Goal: Task Accomplishment & Management: Manage account settings

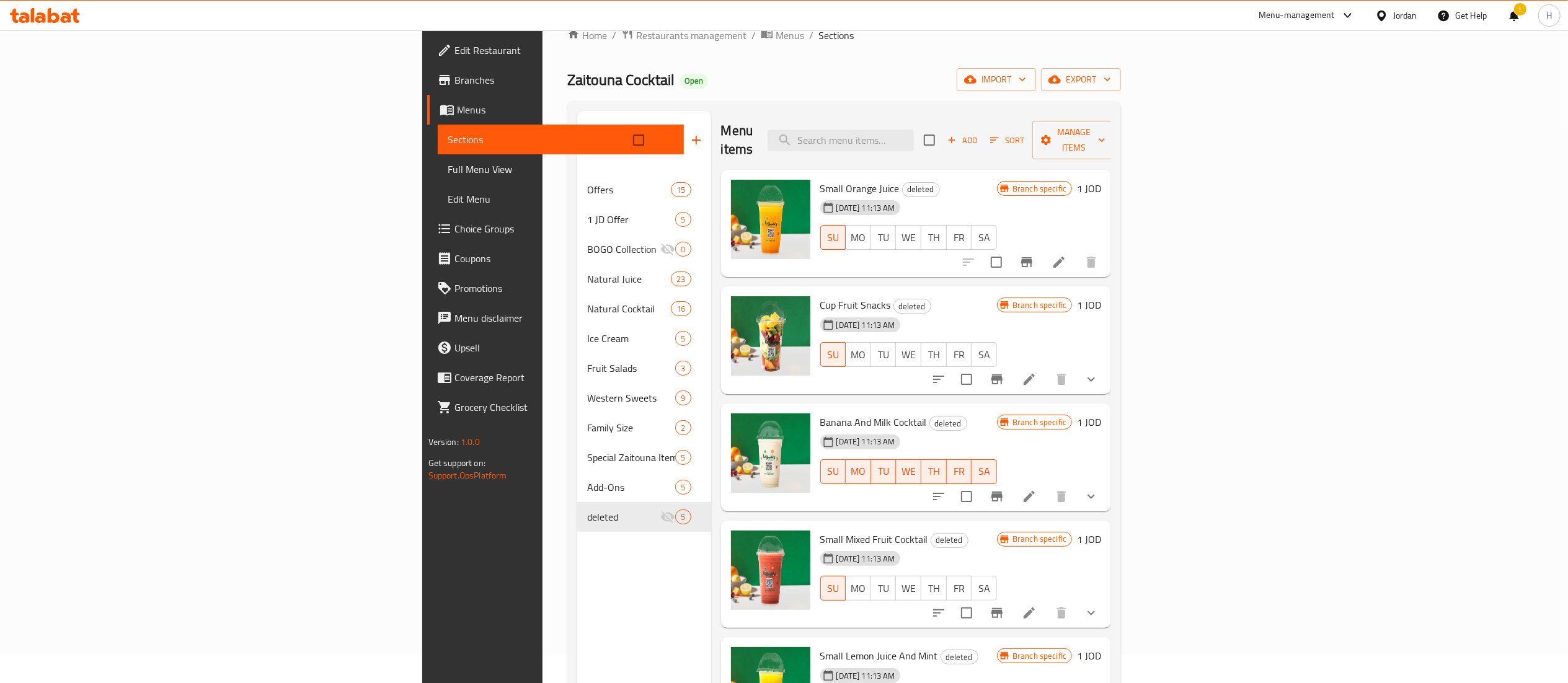
scroll to position [28, 0]
click at [50, 12] on icon at bounding box center [53, 15] width 12 height 15
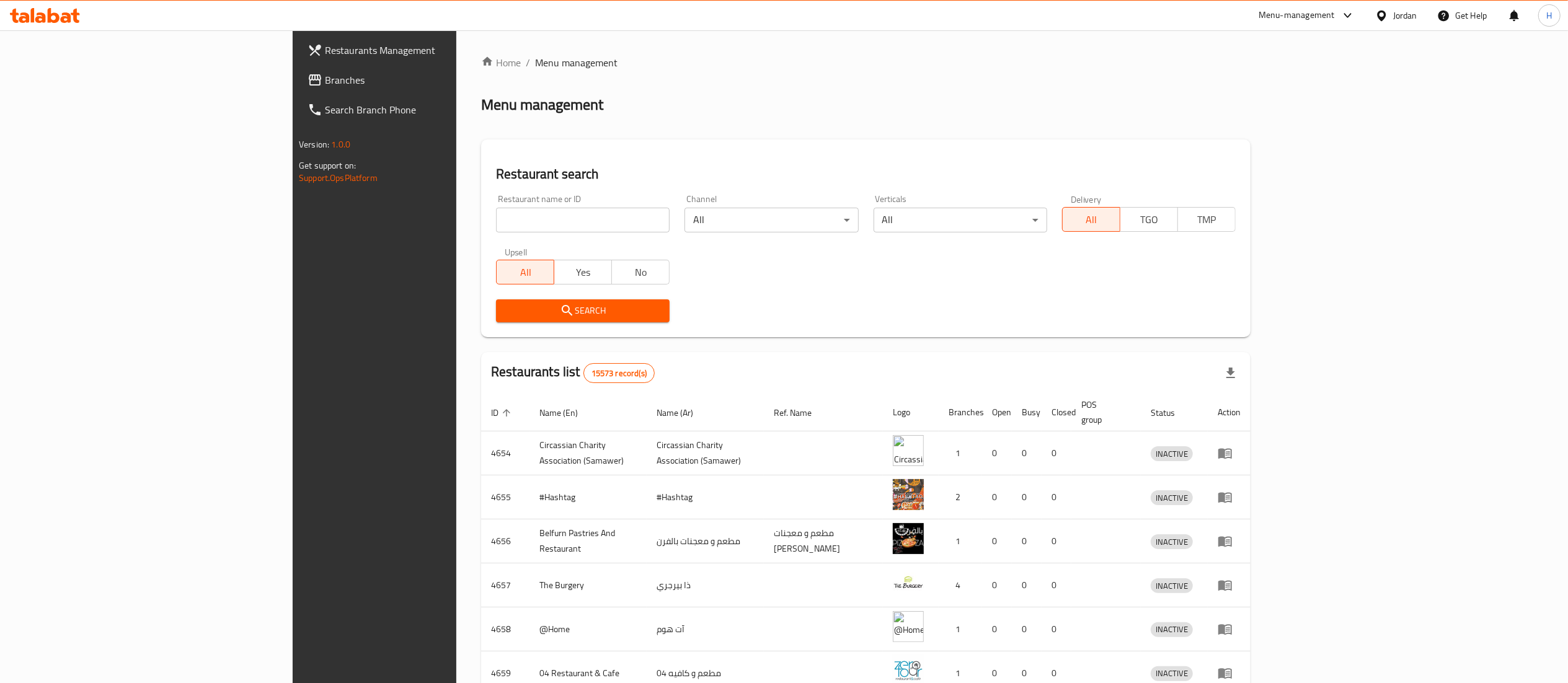
click at [496, 220] on input "search" at bounding box center [582, 220] width 174 height 25
paste input "779171"
type input "779171"
click button "Search" at bounding box center [582, 311] width 174 height 23
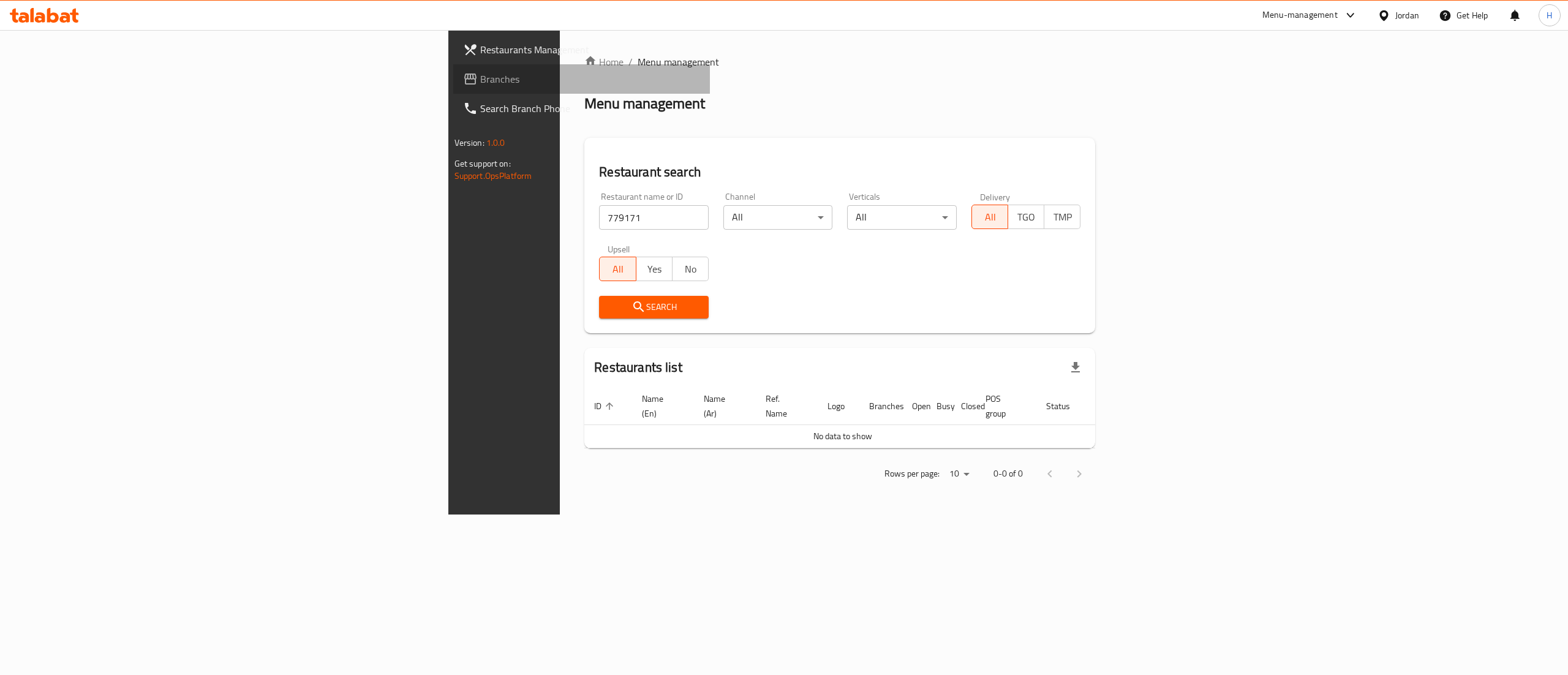
click at [454, 91] on link "Branches" at bounding box center [582, 78] width 258 height 29
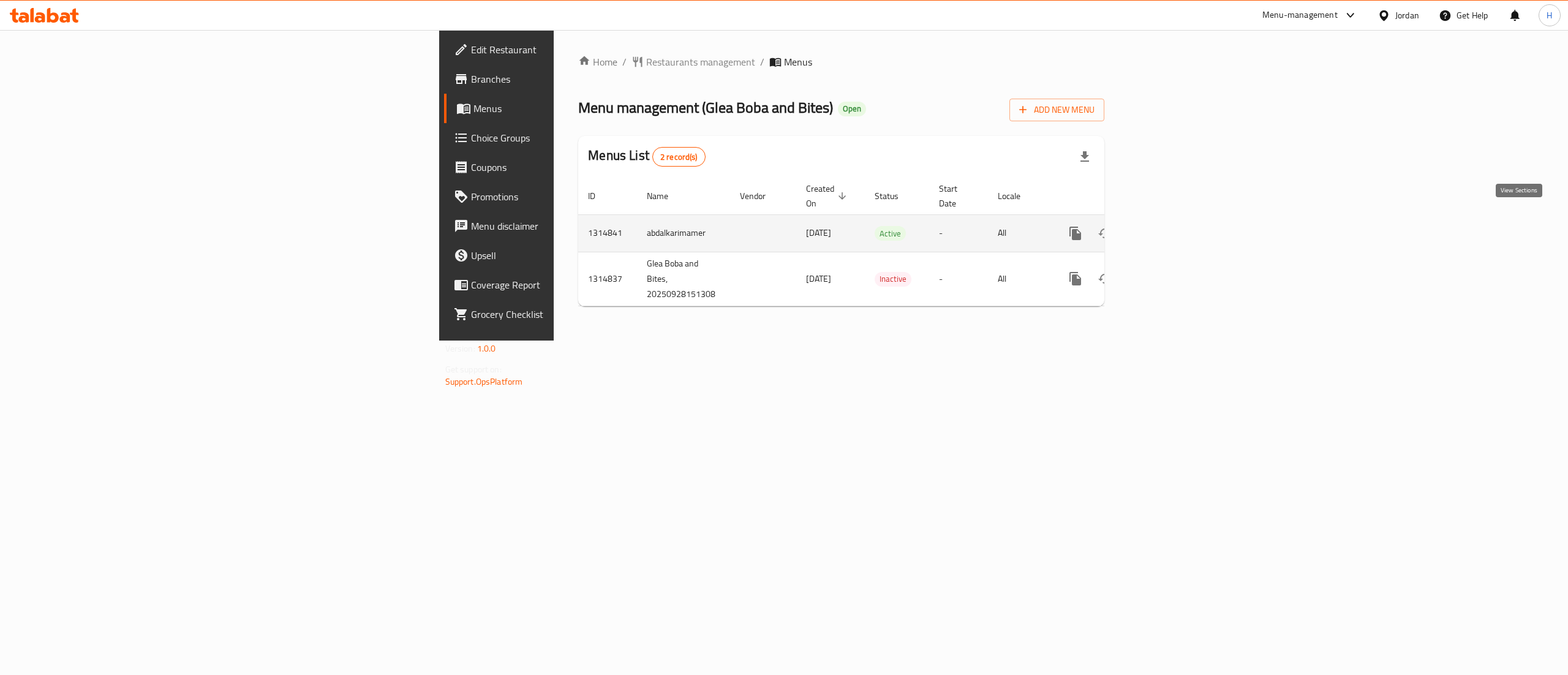
click at [1169, 228] on icon "enhanced table" at bounding box center [1164, 233] width 11 height 11
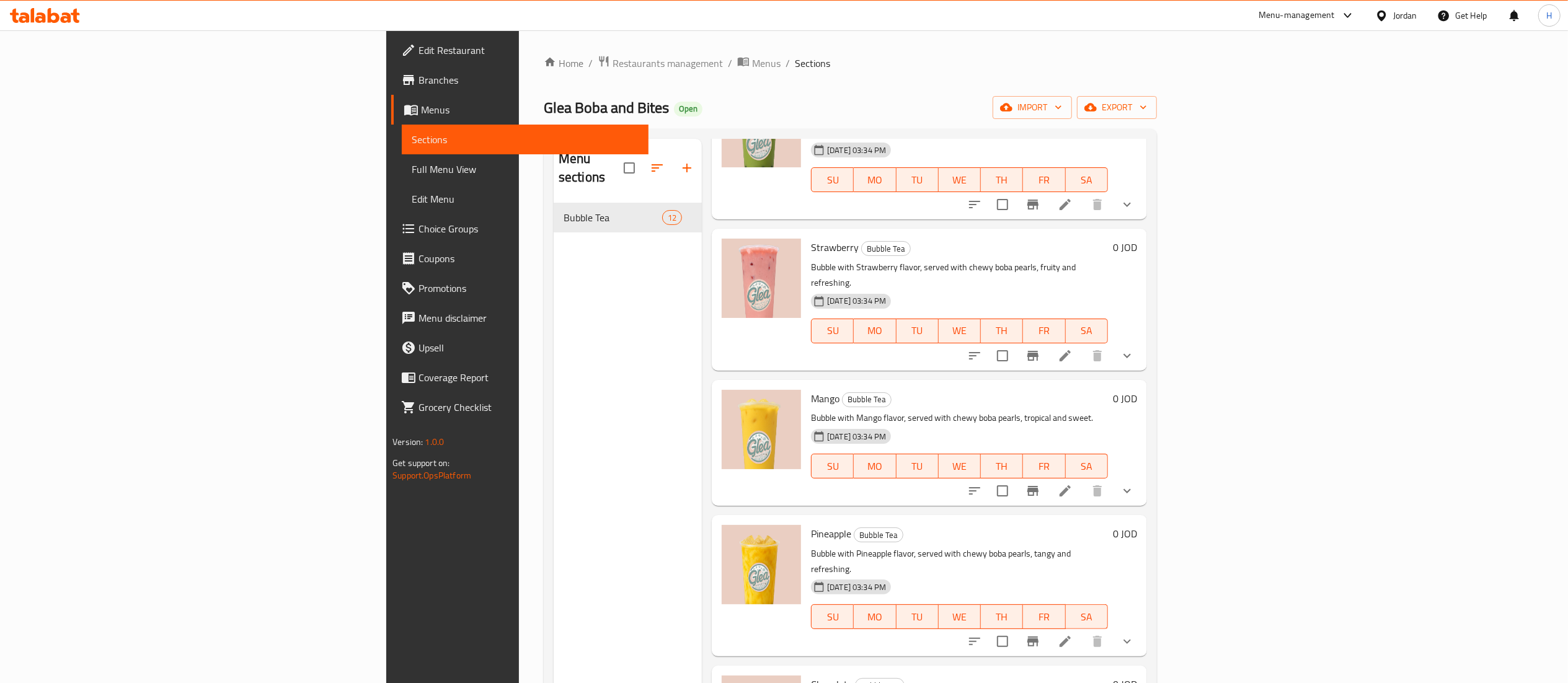
scroll to position [972, 0]
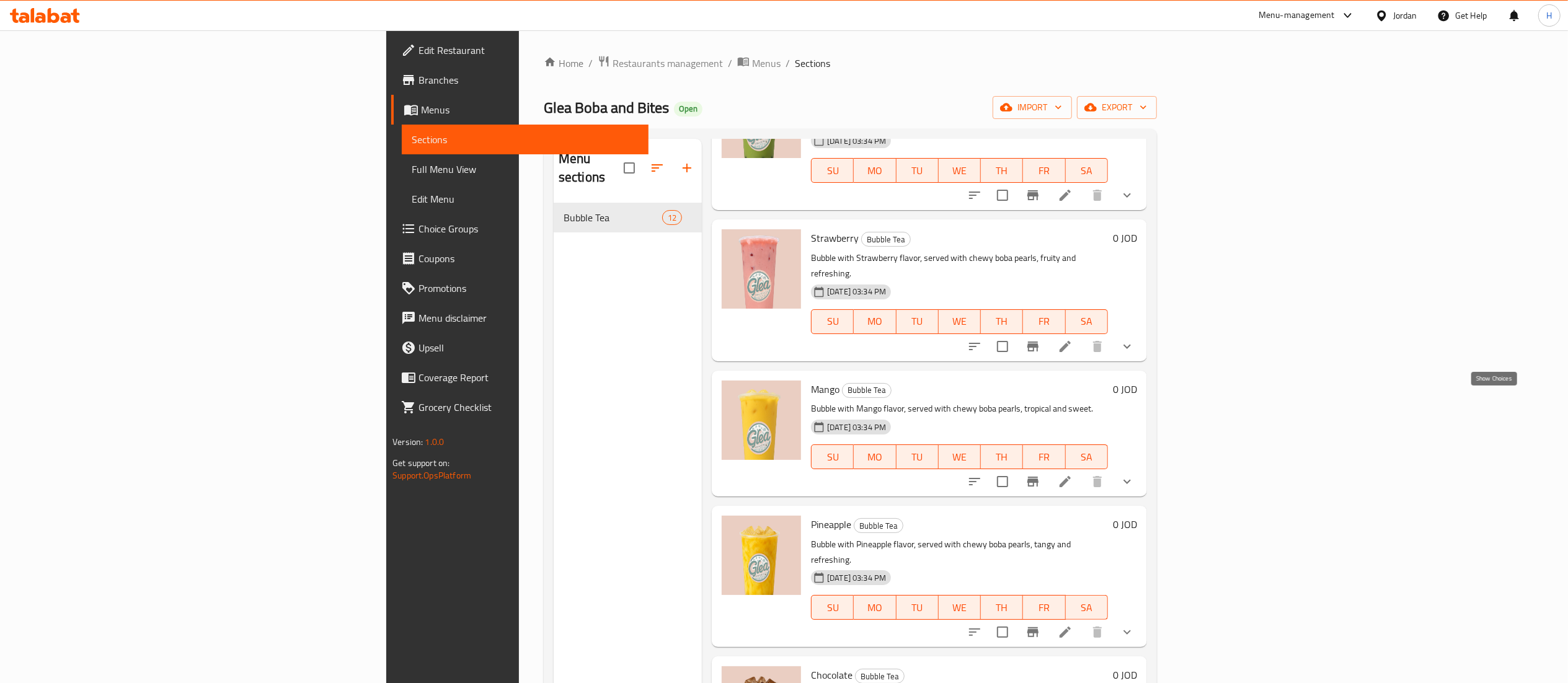
click at [1131, 479] on icon "show more" at bounding box center [1128, 481] width 7 height 4
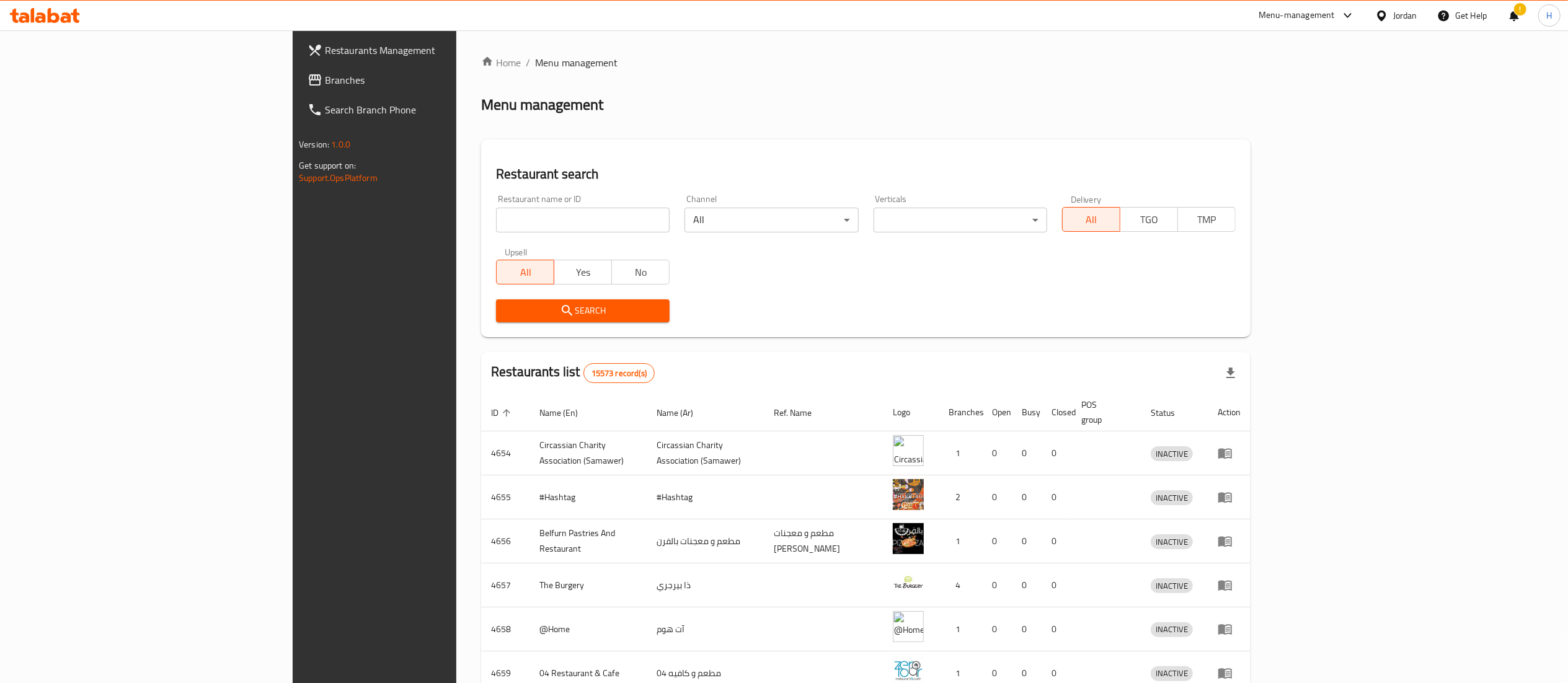
click at [496, 212] on input "search" at bounding box center [582, 220] width 174 height 25
paste input "777081"
type input "777081"
click button "Search" at bounding box center [582, 311] width 174 height 23
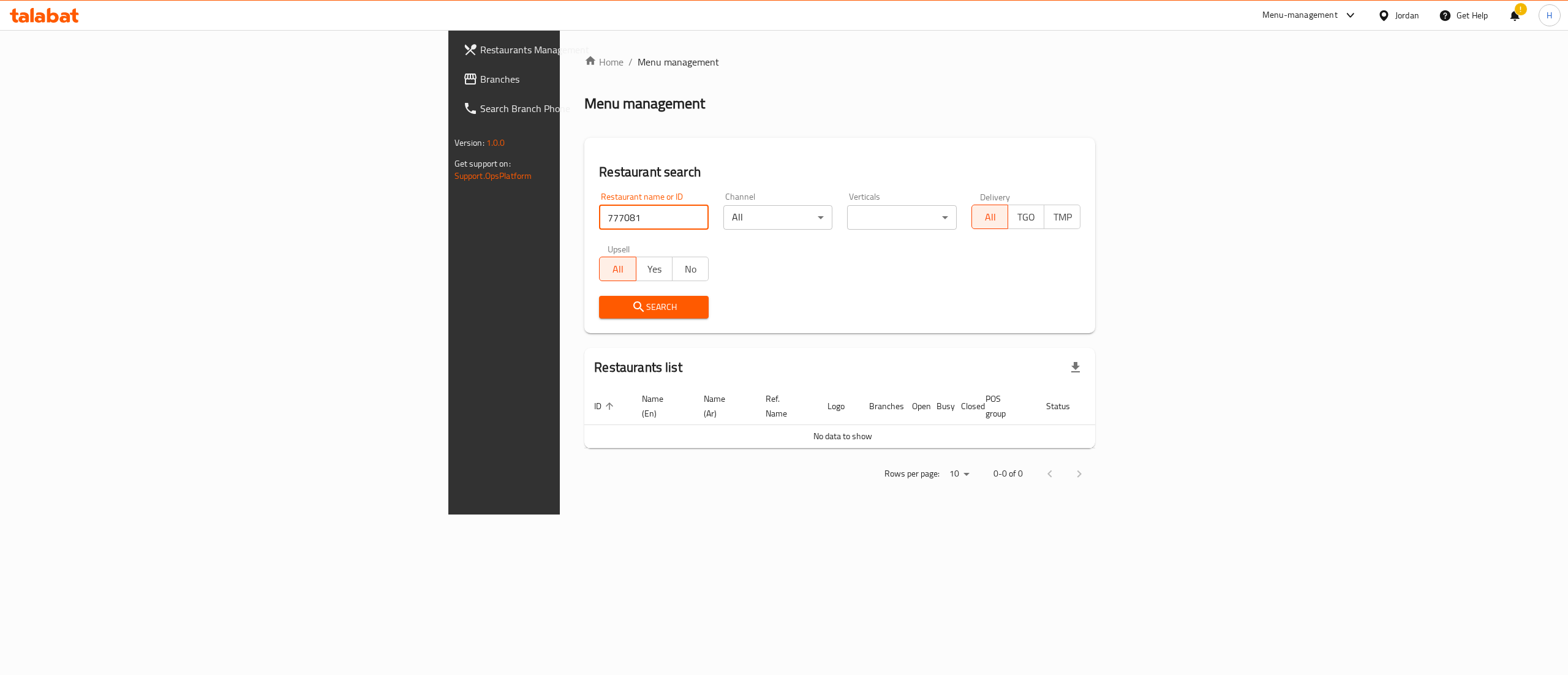
click at [480, 74] on span "Branches" at bounding box center [590, 79] width 221 height 15
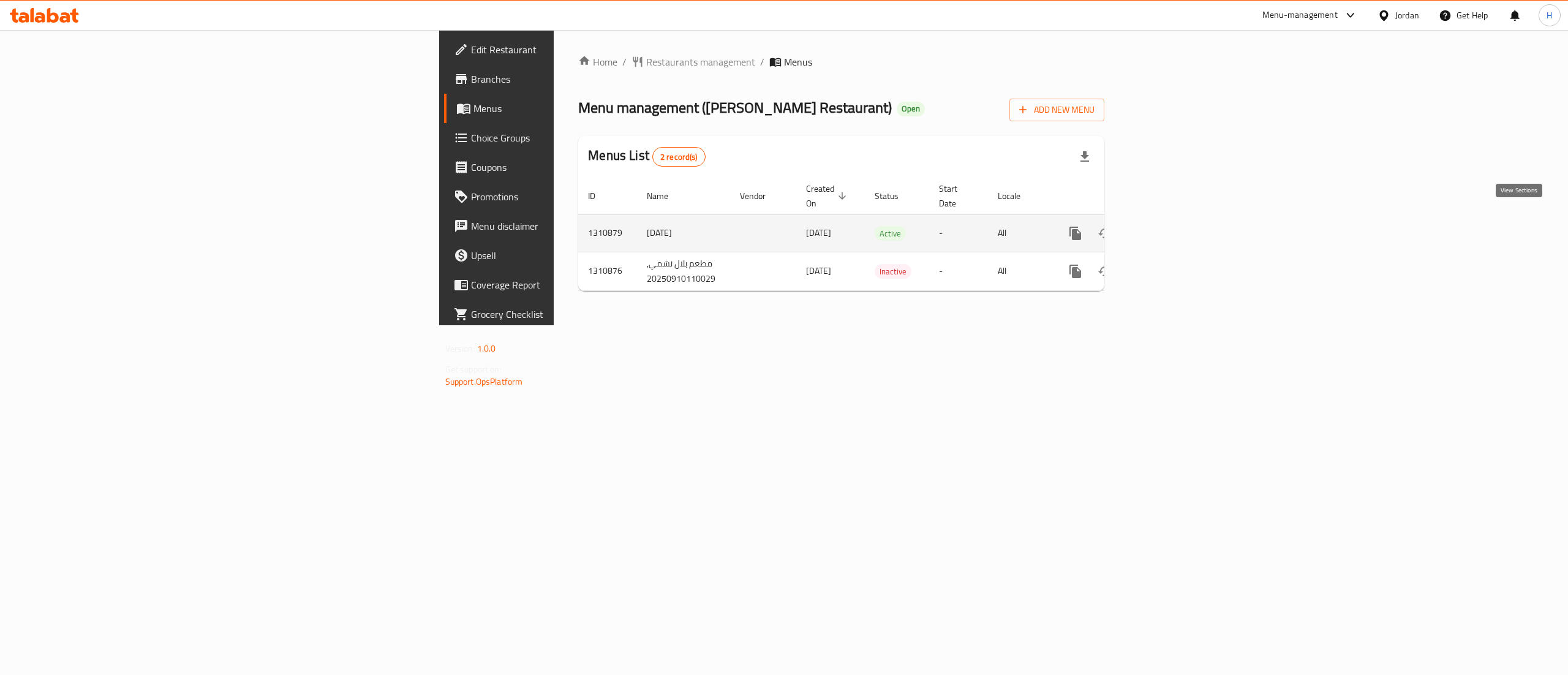
click at [1171, 226] on icon "enhanced table" at bounding box center [1164, 233] width 15 height 15
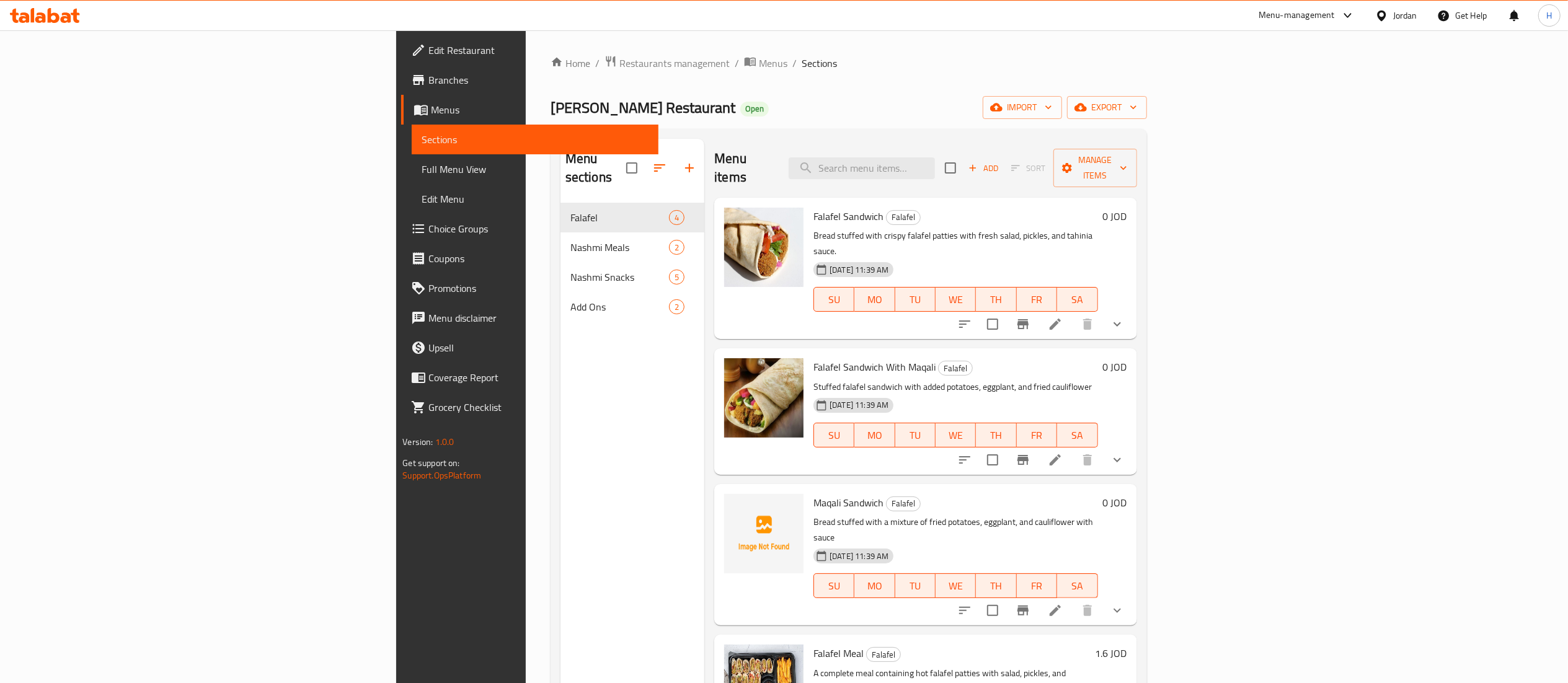
click at [561, 339] on div "Menu sections Falafel 4 Nashmi Meals 2 Nashmi Snacks 5 Add Ons 2" at bounding box center [633, 480] width 144 height 683
click at [682, 166] on icon "button" at bounding box center [689, 167] width 15 height 15
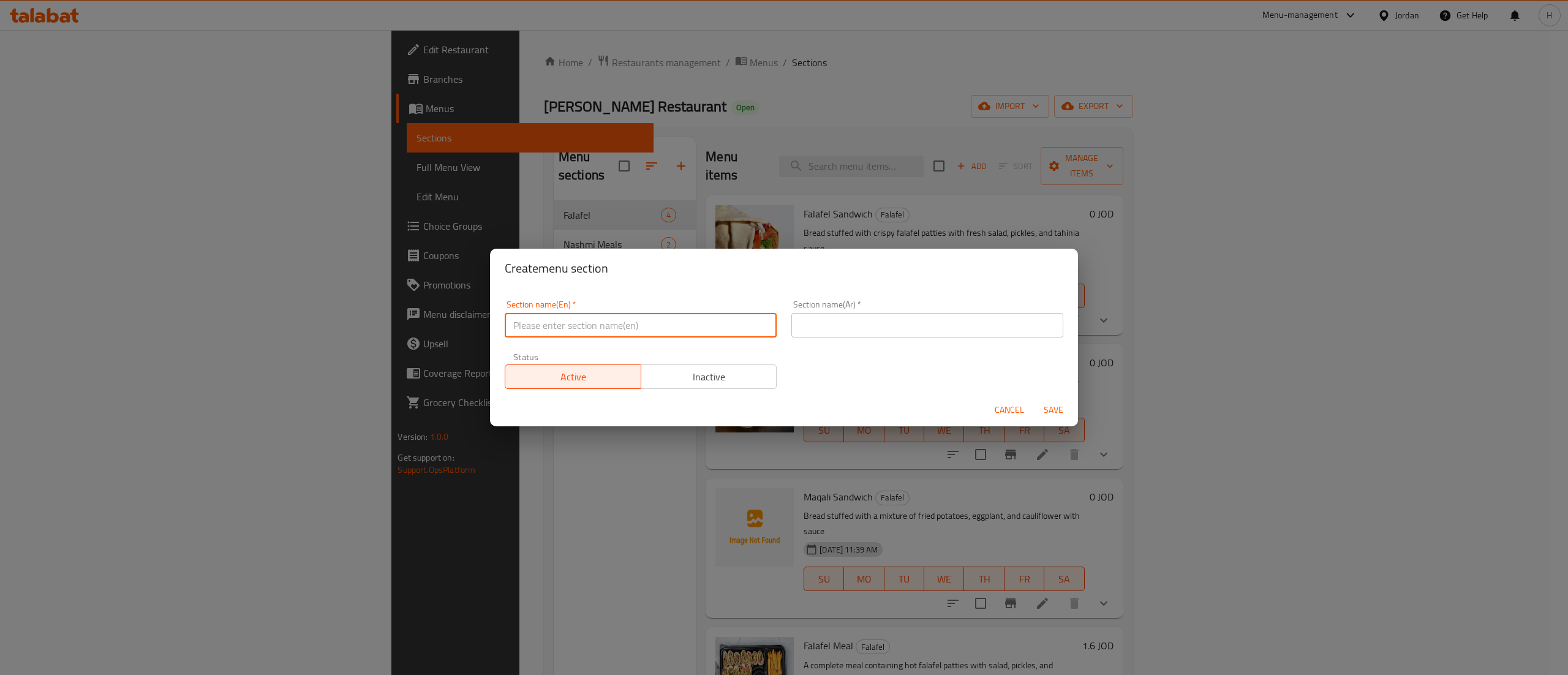
click at [615, 323] on input "text" at bounding box center [640, 325] width 272 height 25
type input "Nashmi Drinks"
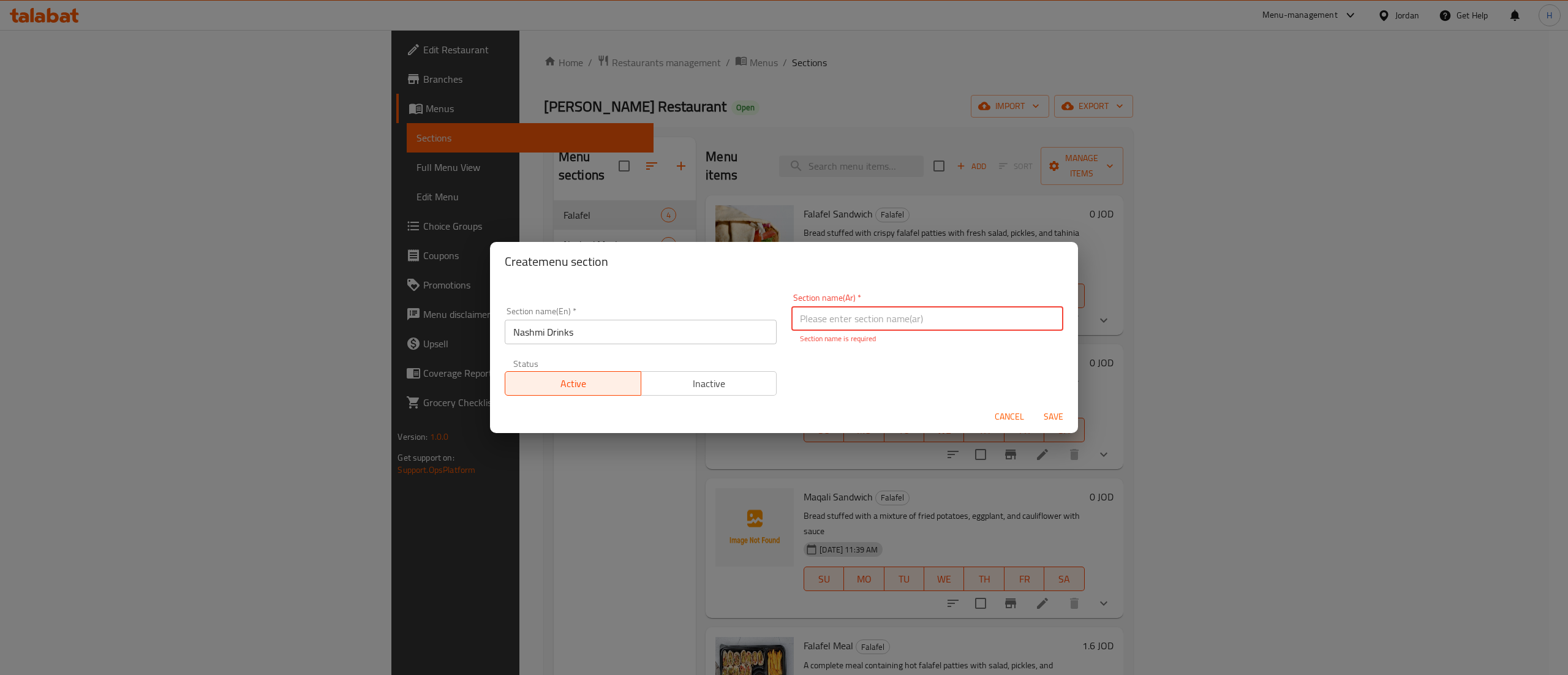
click at [909, 313] on input "text" at bounding box center [926, 318] width 272 height 25
paste input "مشروبات نشمي"
type input "مشروبات نشمي"
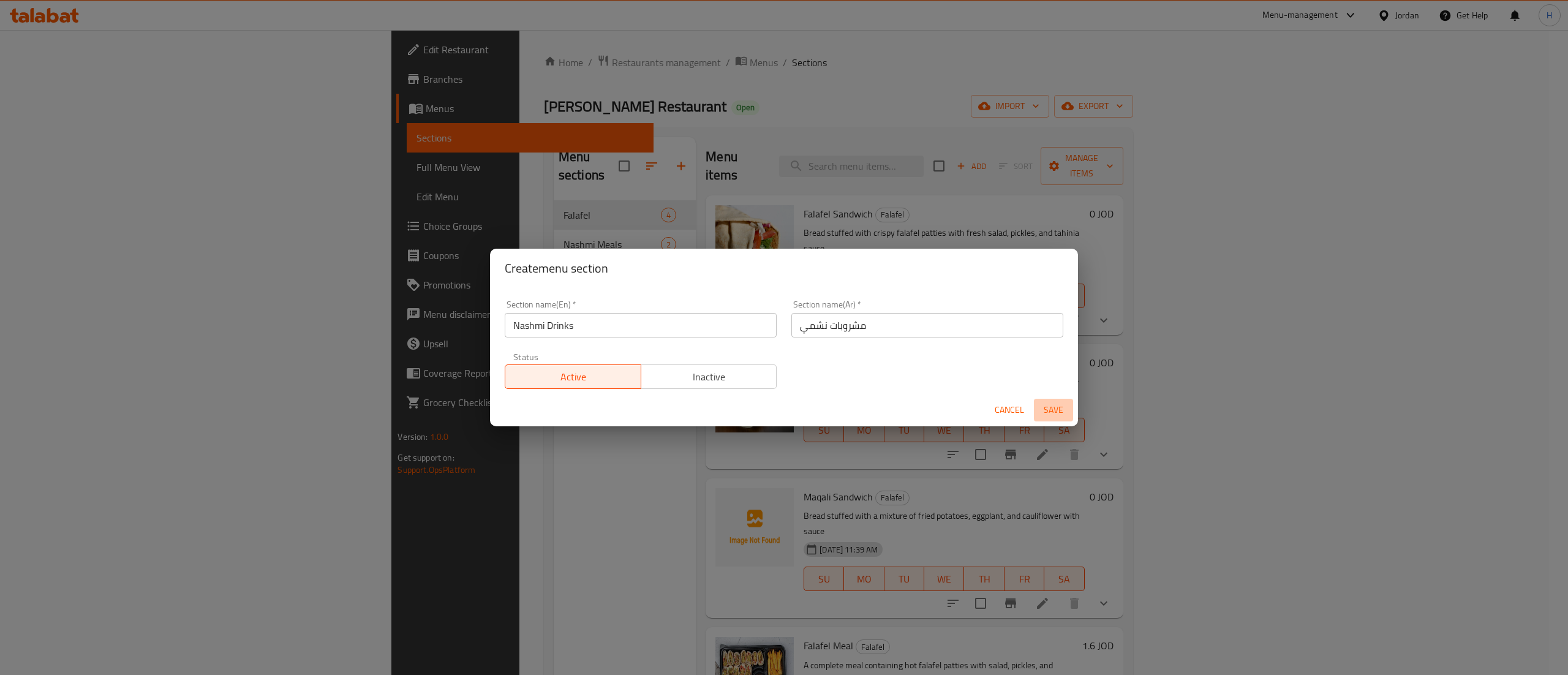
click at [1054, 417] on span "Save" at bounding box center [1053, 410] width 29 height 15
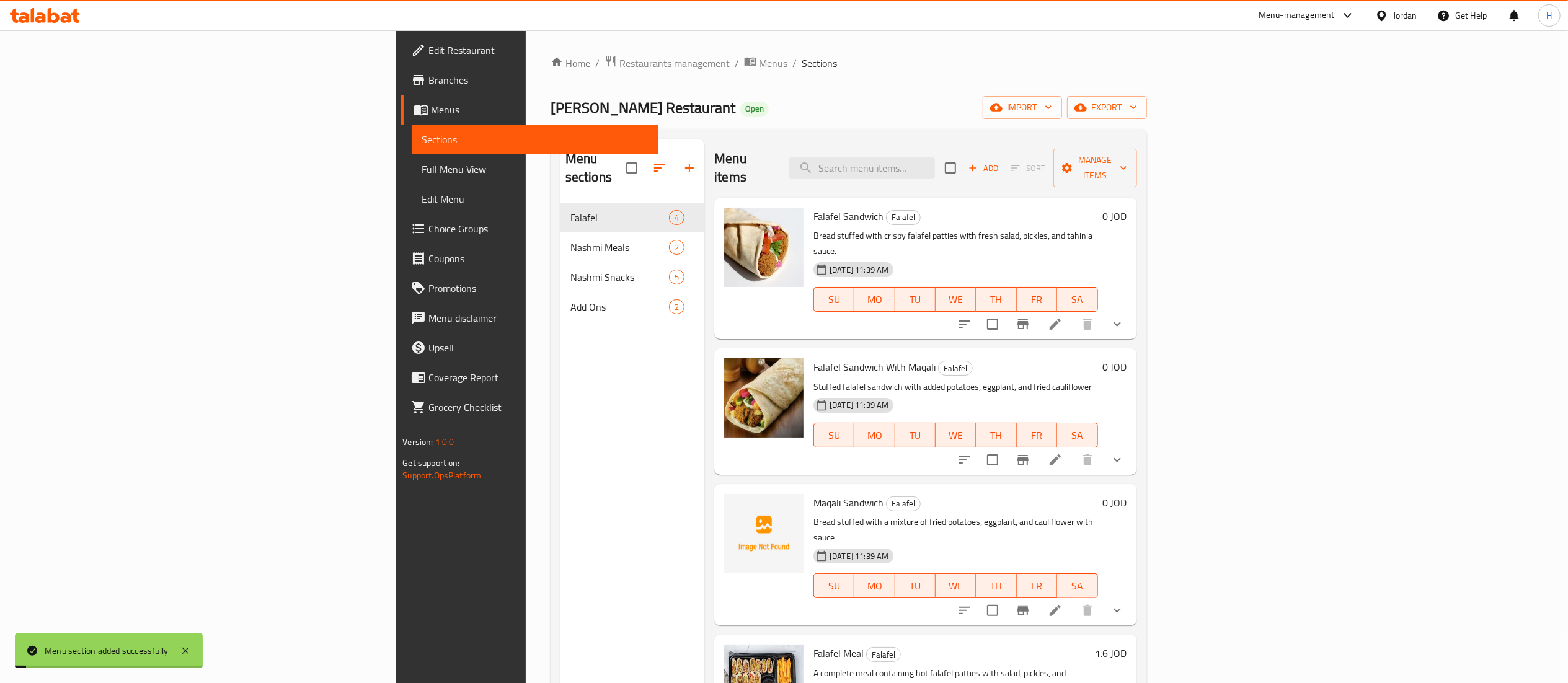
click at [561, 412] on div "Menu sections Falafel 4 Nashmi Meals 2 Nashmi Snacks 5 Add Ons 2" at bounding box center [633, 480] width 144 height 683
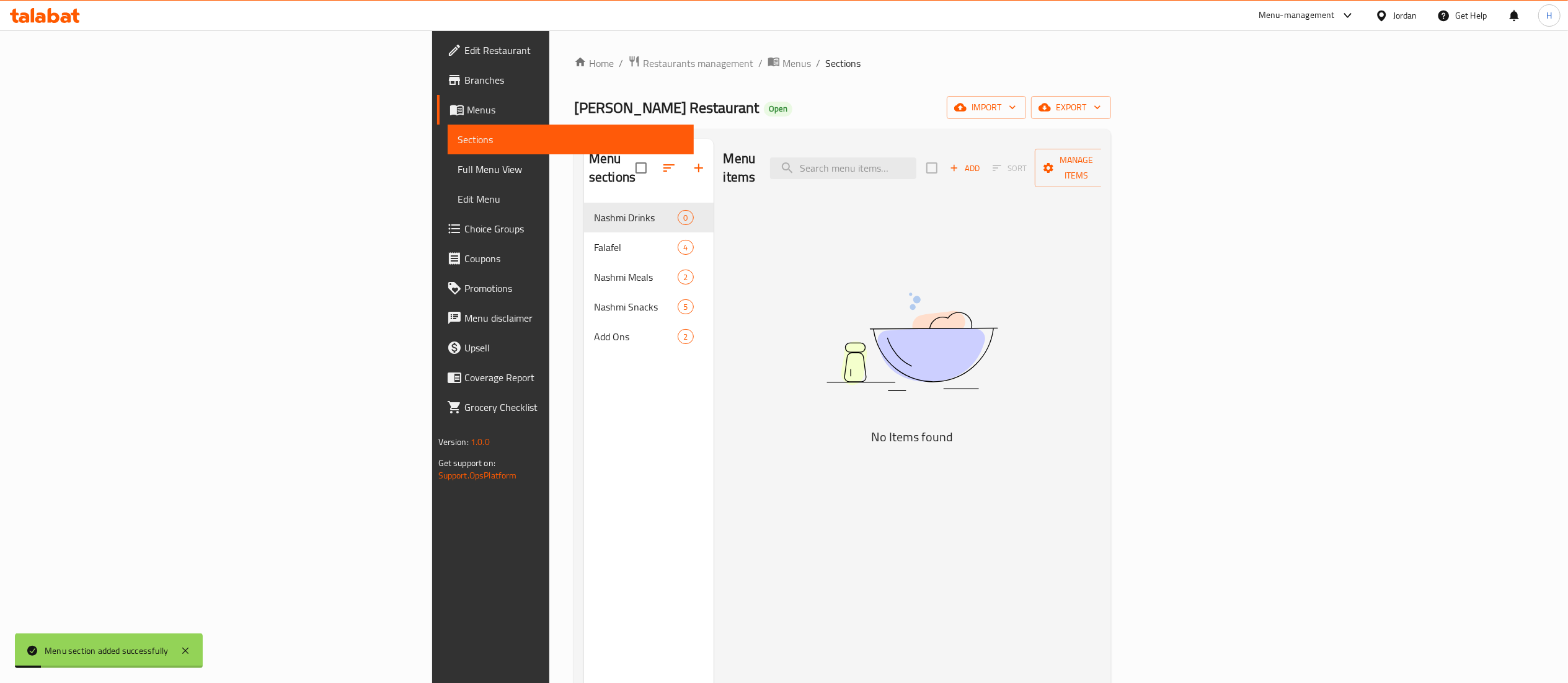
click at [664, 165] on icon "button" at bounding box center [669, 168] width 12 height 7
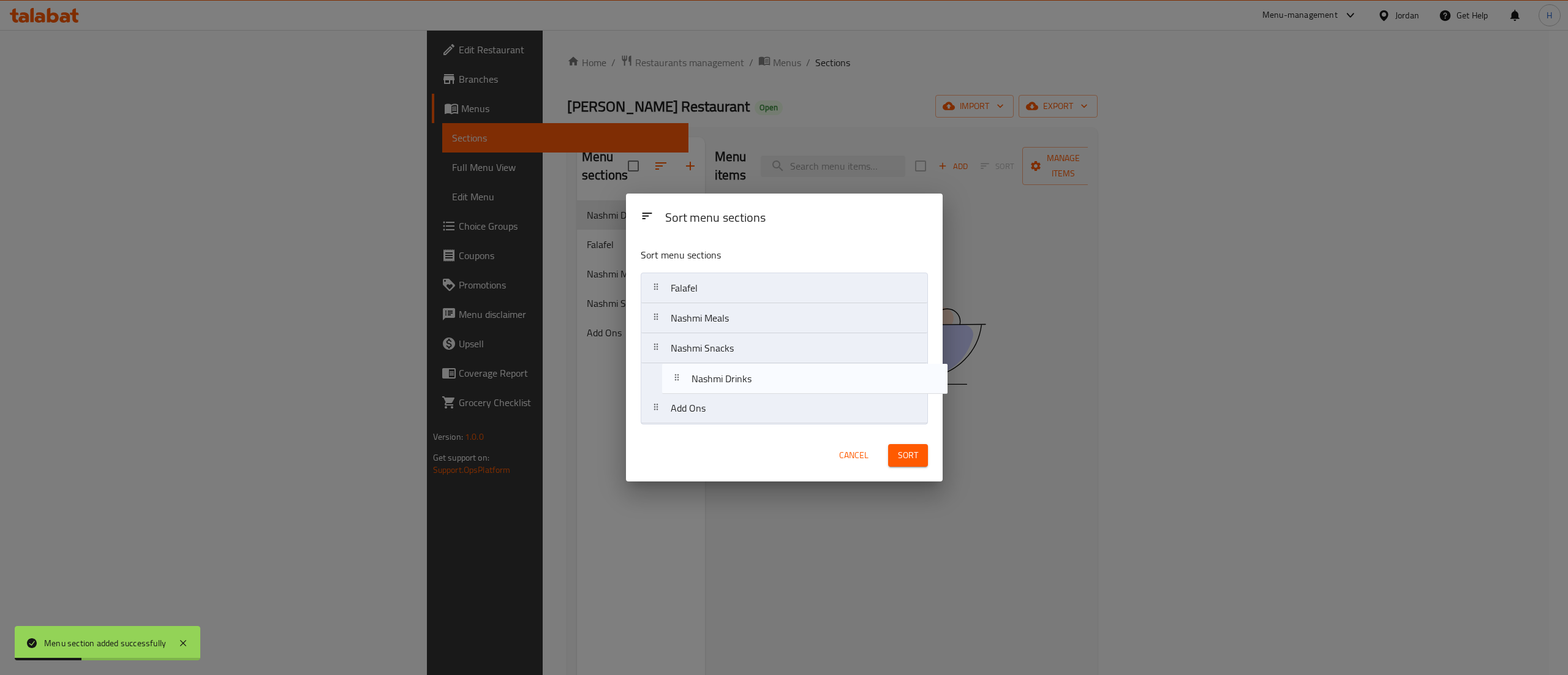
drag, startPoint x: 726, startPoint y: 286, endPoint x: 746, endPoint y: 381, distance: 97.1
click at [746, 381] on nav "Nashmi Drinks Falafel Nashmi Meals Nashmi Snacks Add Ons" at bounding box center [784, 348] width 287 height 151
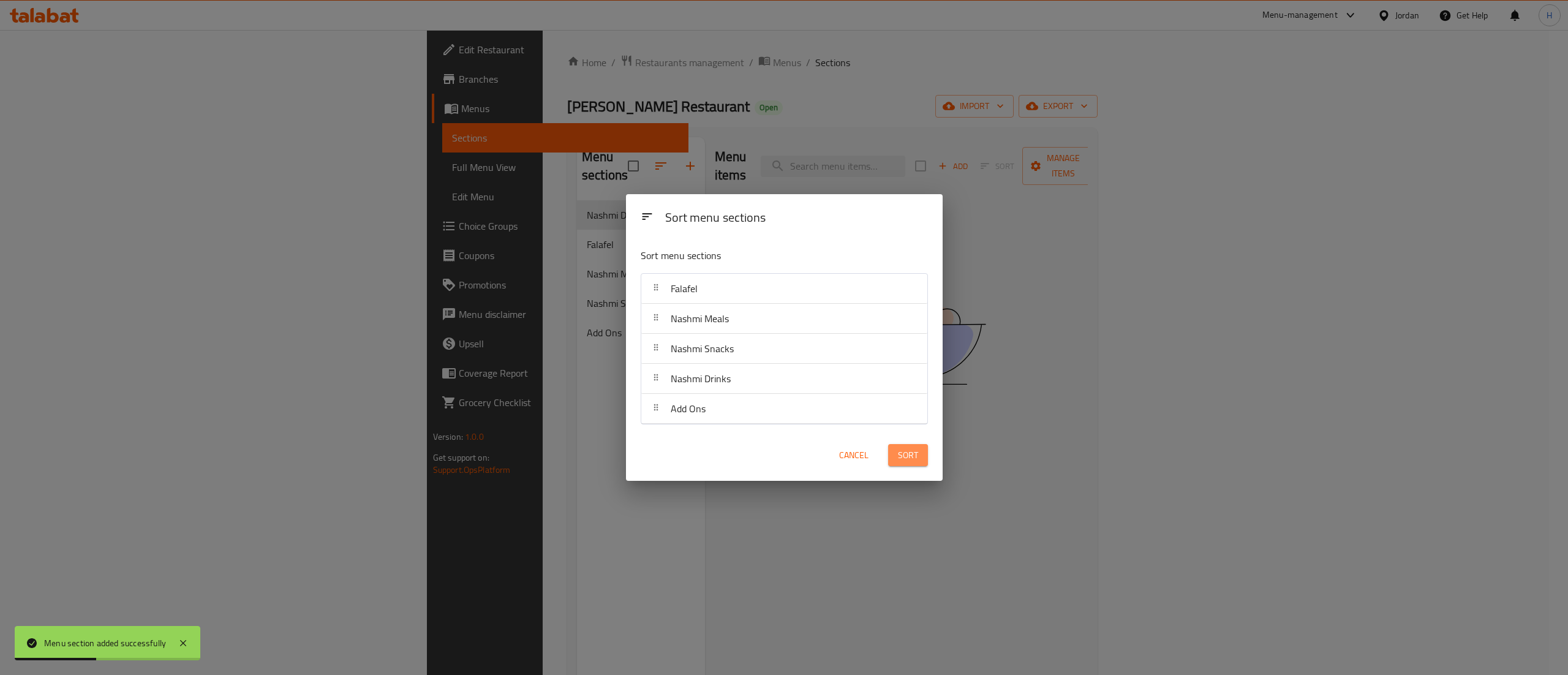
click at [906, 447] on span "Sort" at bounding box center [908, 454] width 20 height 15
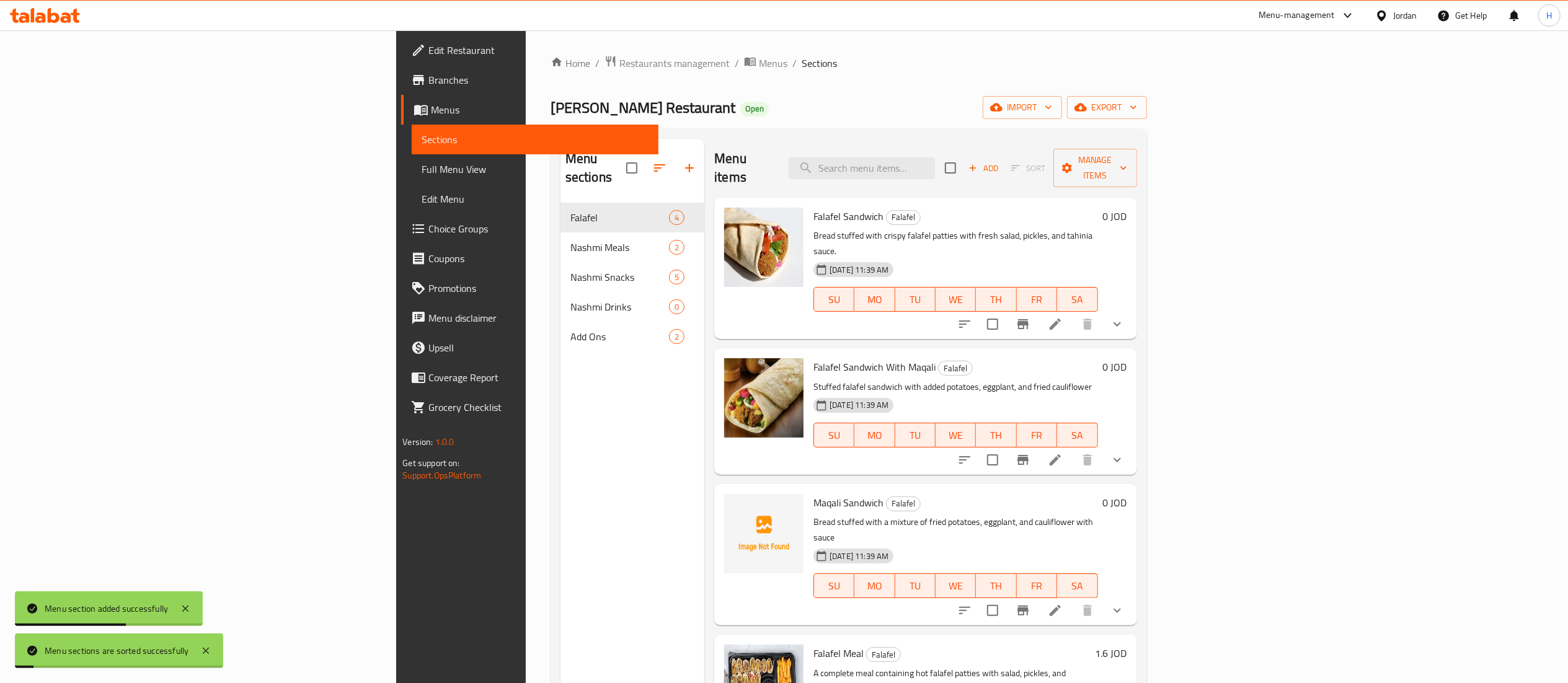
drag, startPoint x: 352, startPoint y: 393, endPoint x: 351, endPoint y: 400, distance: 7.1
click at [561, 400] on div "Menu sections Falafel 4 Nashmi Meals 2 Nashmi Snacks 5 Nashmi Drinks 0 Add Ons 2" at bounding box center [633, 480] width 144 height 683
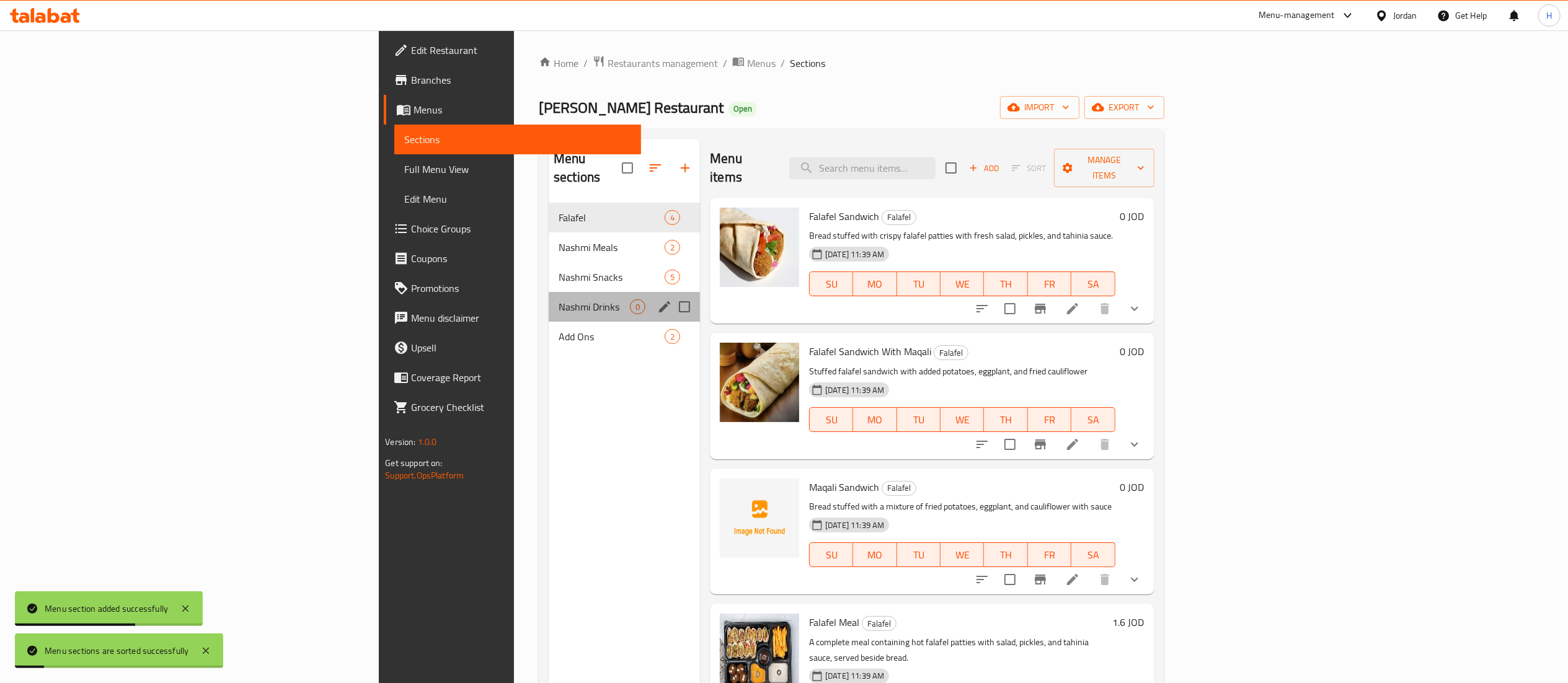
click at [549, 297] on div "Nashmi Drinks 0" at bounding box center [625, 306] width 151 height 29
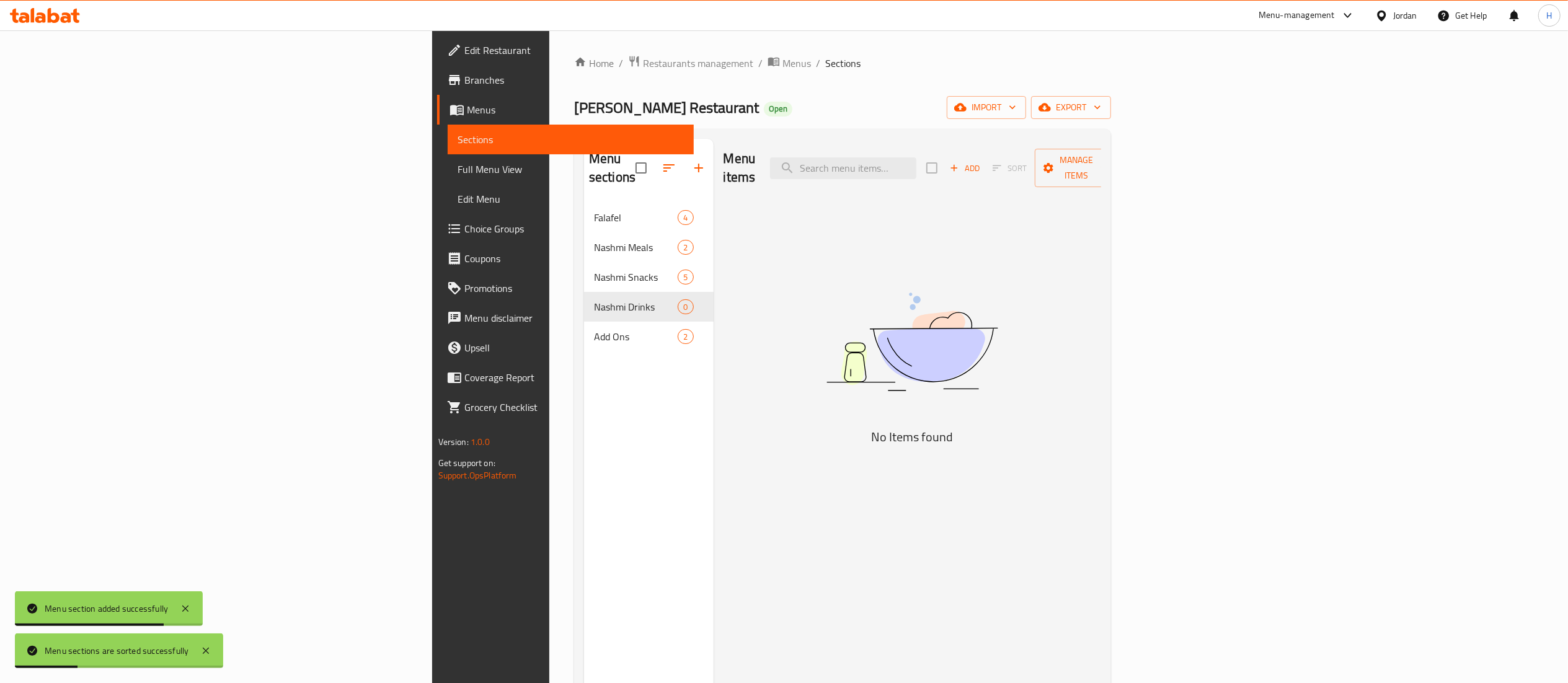
click at [982, 161] on span "Add" at bounding box center [965, 168] width 34 height 14
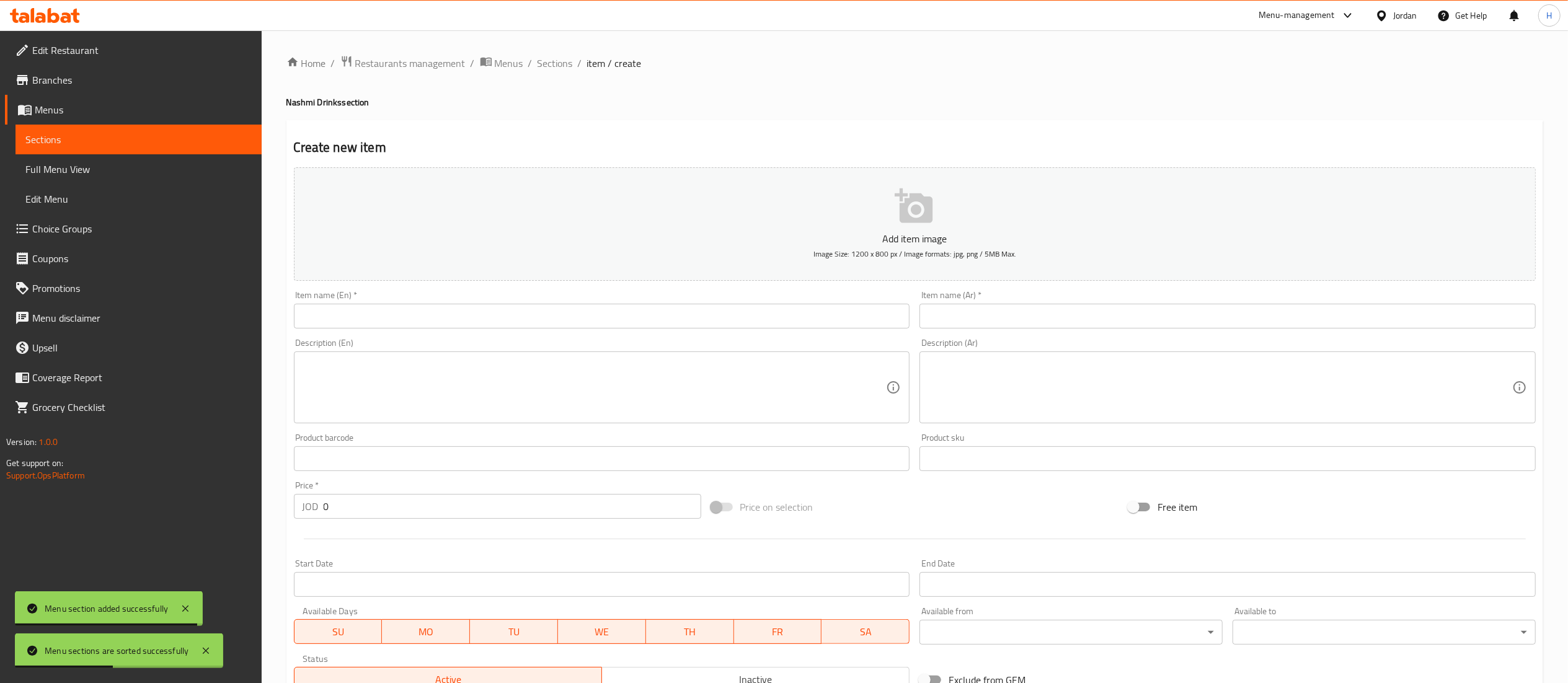
click at [1063, 314] on input "text" at bounding box center [1227, 316] width 617 height 25
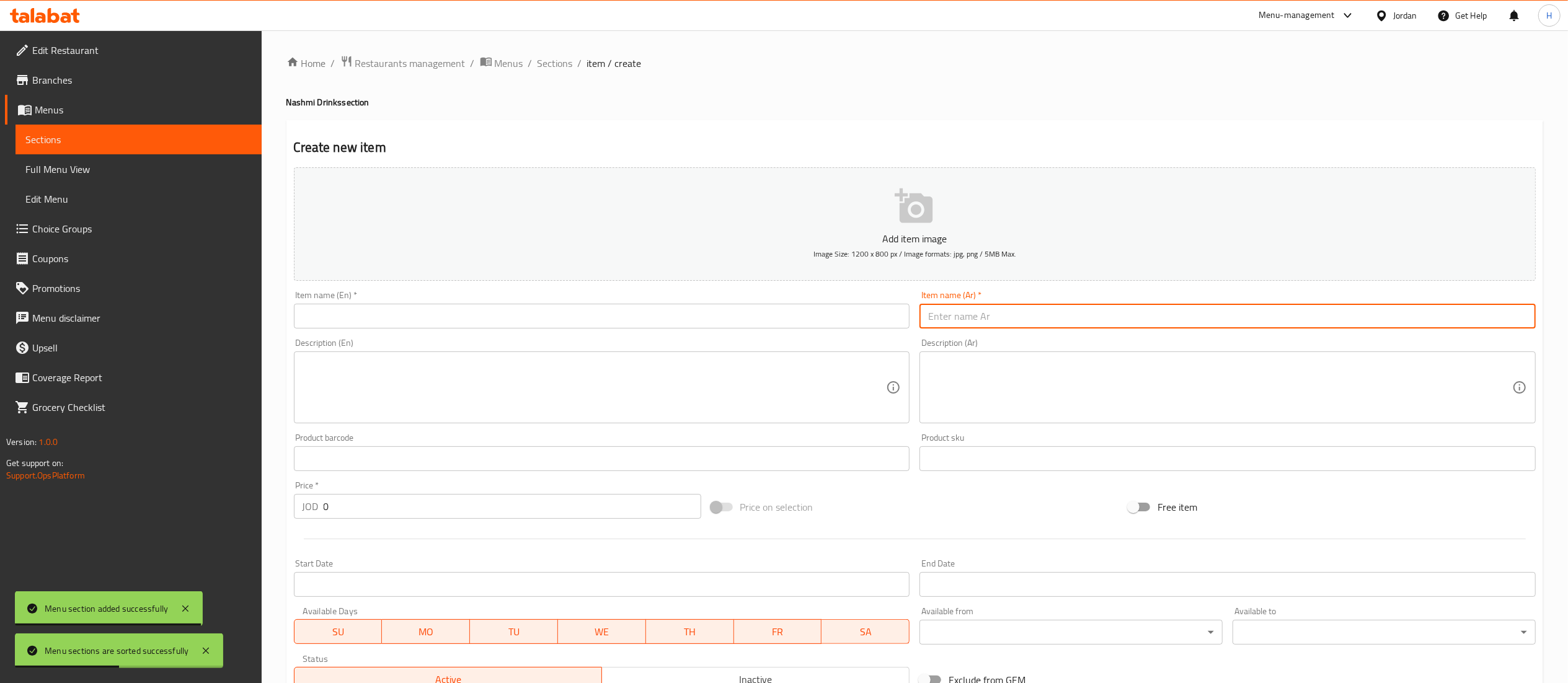
paste input "قهوة عميد غلي"
type input "قهوة عميد غلي"
click at [762, 311] on input "text" at bounding box center [602, 316] width 617 height 25
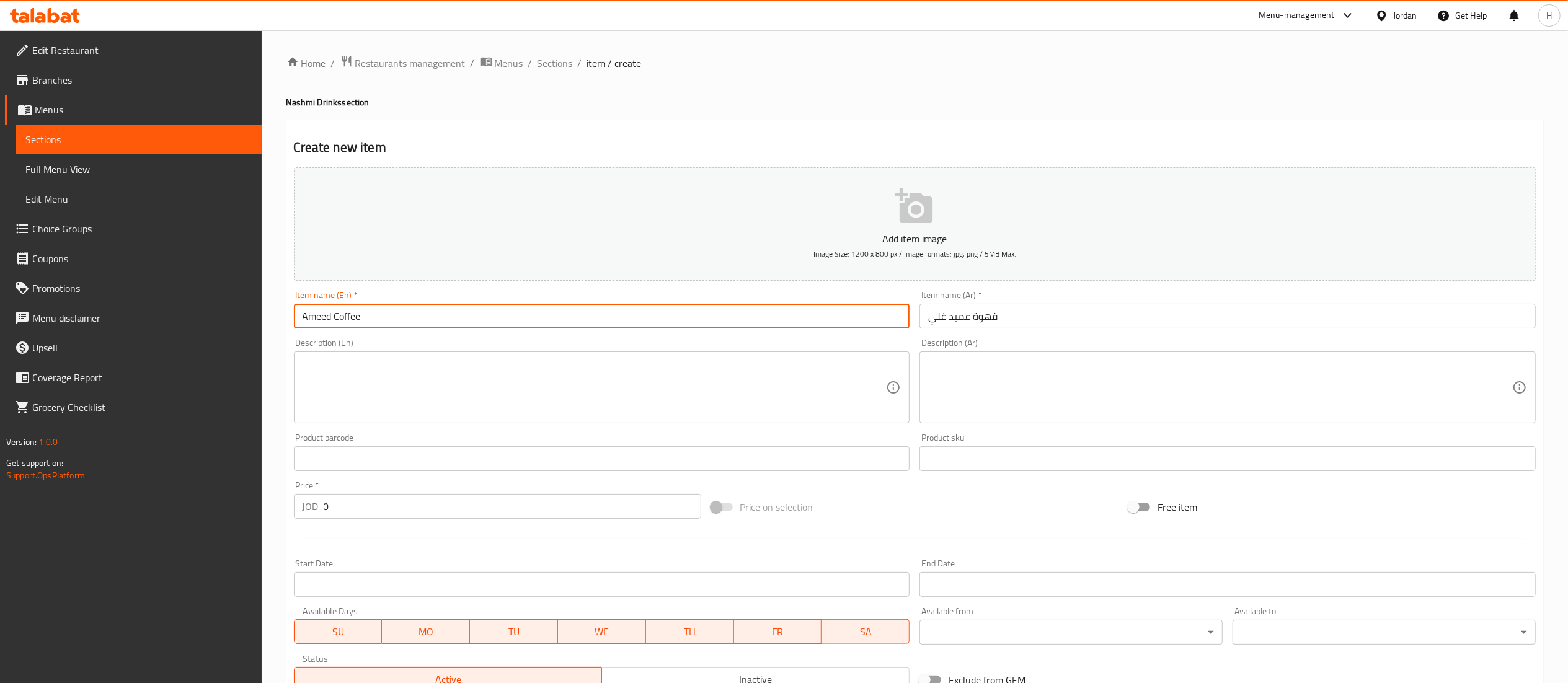
type input "Ameed Coffee"
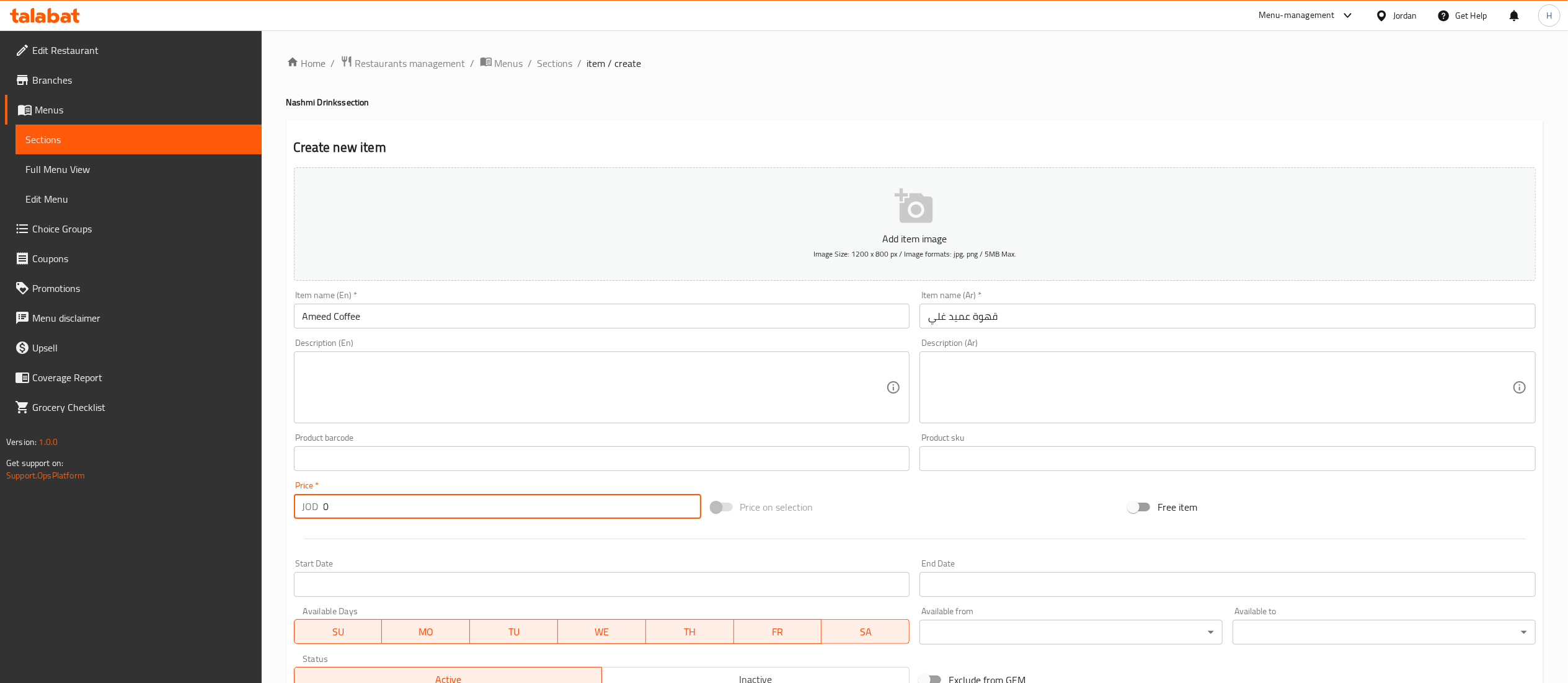
drag, startPoint x: 326, startPoint y: 501, endPoint x: 261, endPoint y: 497, distance: 65.1
click at [264, 497] on div "Home / Restaurants management / Menus / Sections / item / create Nashmi Drinks …" at bounding box center [915, 453] width 1306 height 845
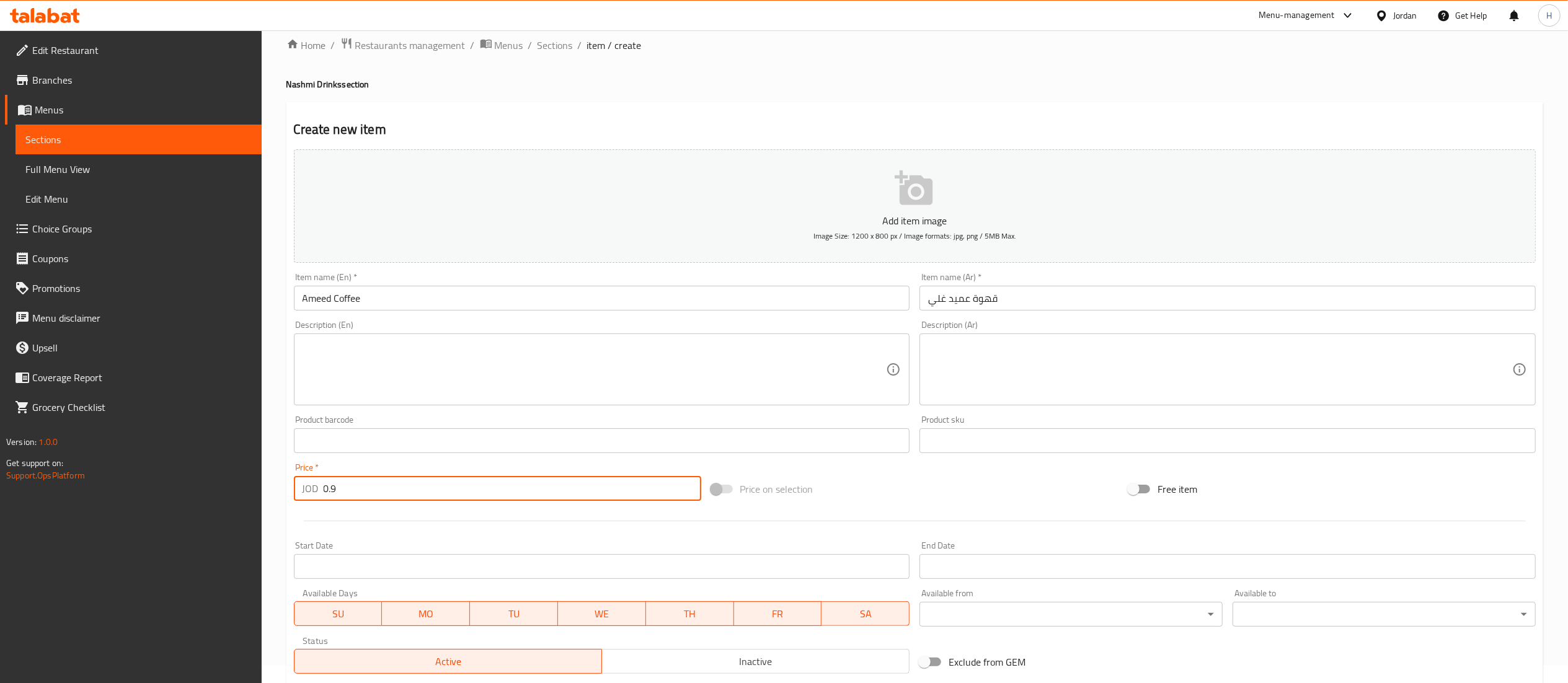
scroll to position [191, 0]
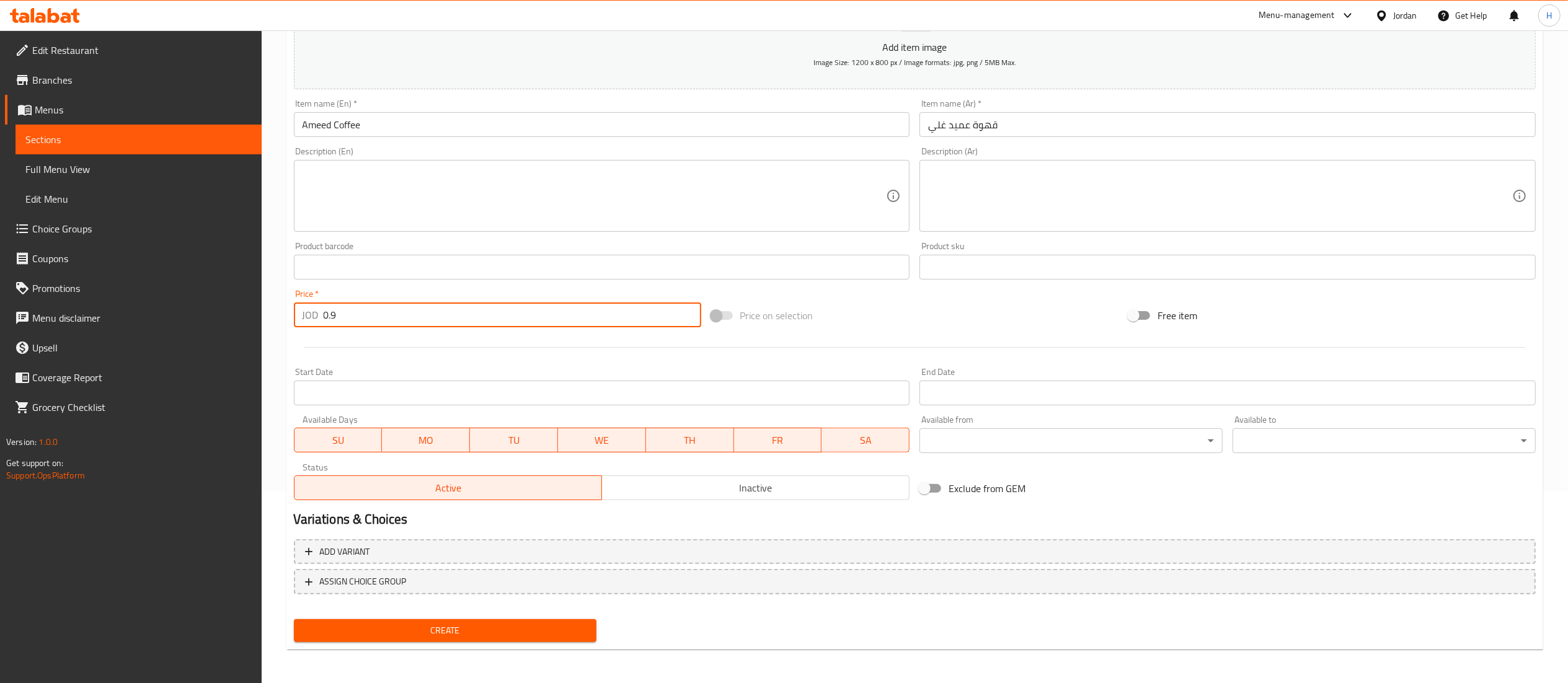
type input "0.9"
click at [469, 631] on span "Create" at bounding box center [445, 630] width 283 height 15
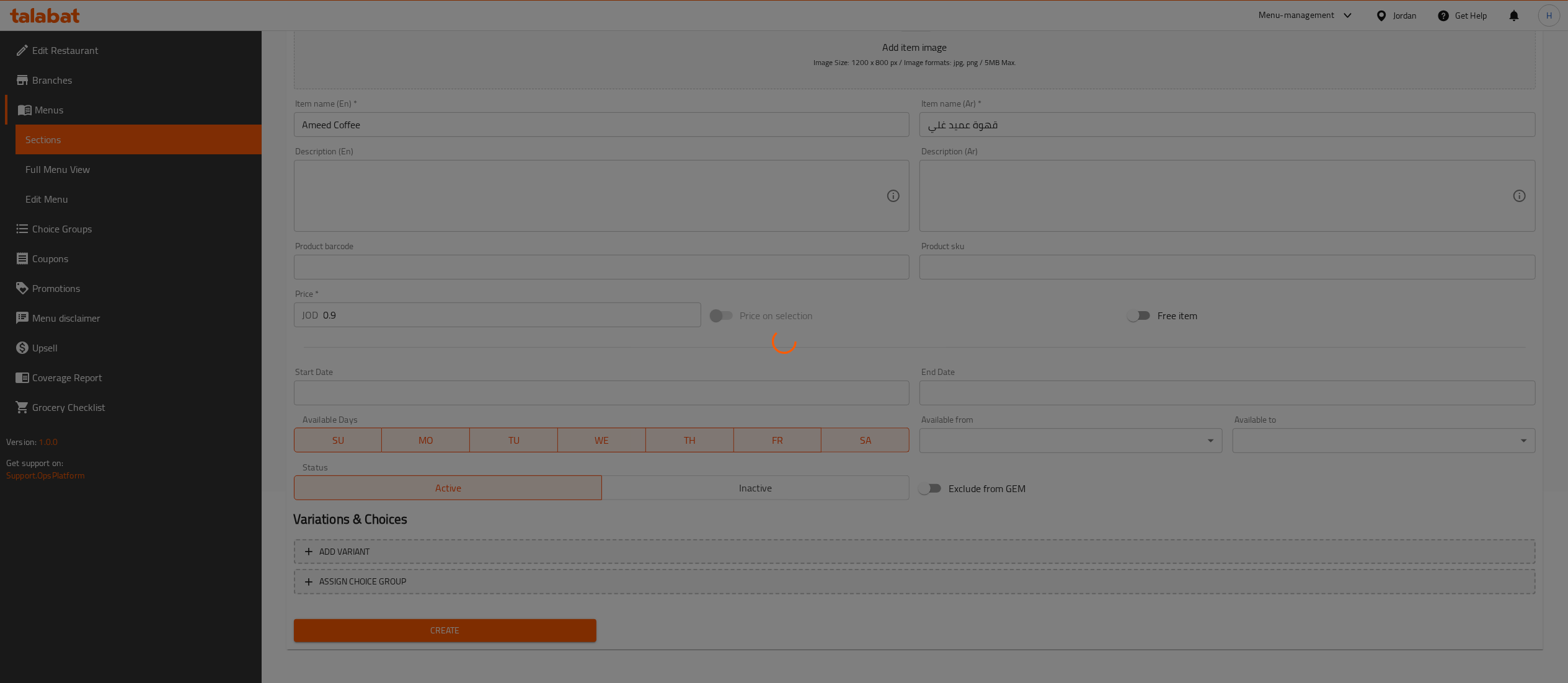
type input "0"
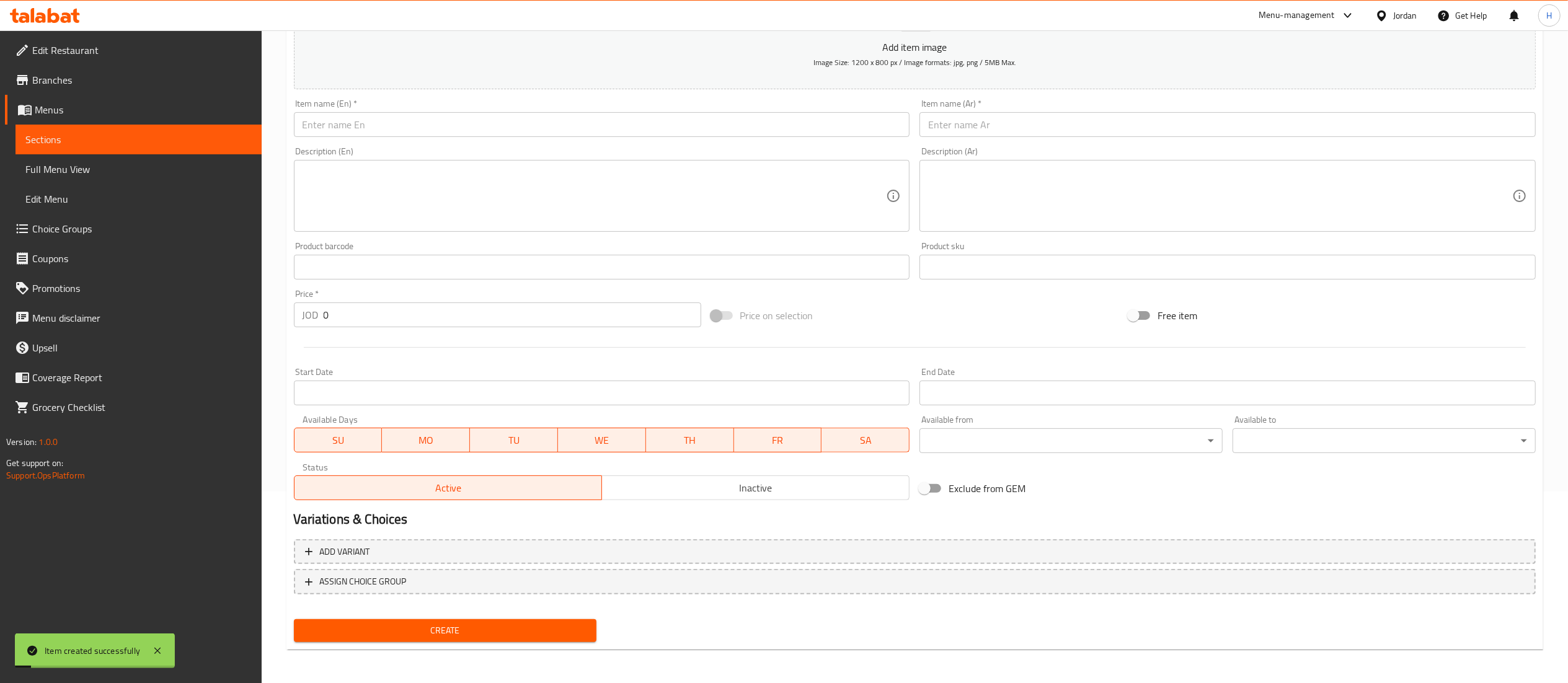
click at [956, 125] on input "text" at bounding box center [1227, 125] width 617 height 25
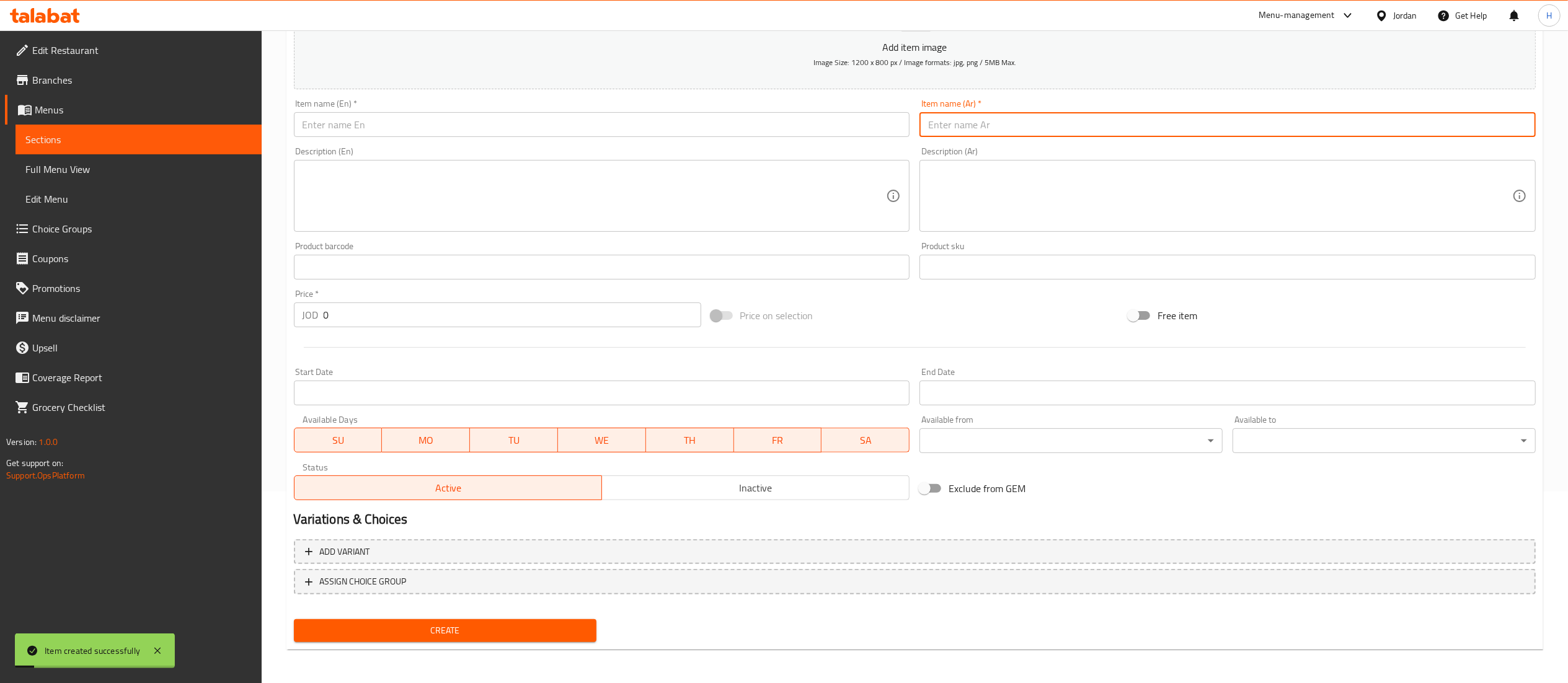
paste input "نسكافيه نشمي"
type input "نسكافيه نشمي"
click at [782, 125] on input "text" at bounding box center [602, 125] width 617 height 25
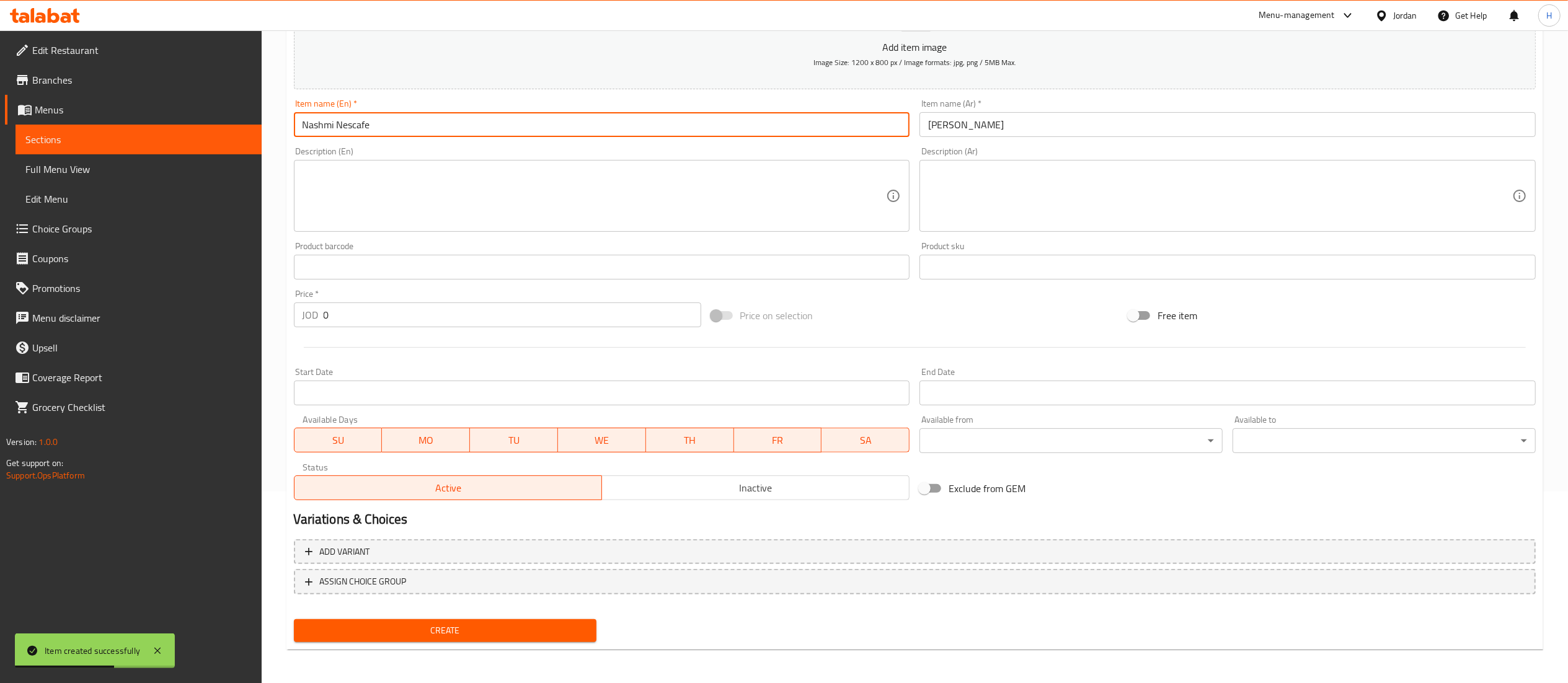
type input "Nashmi Nescafe"
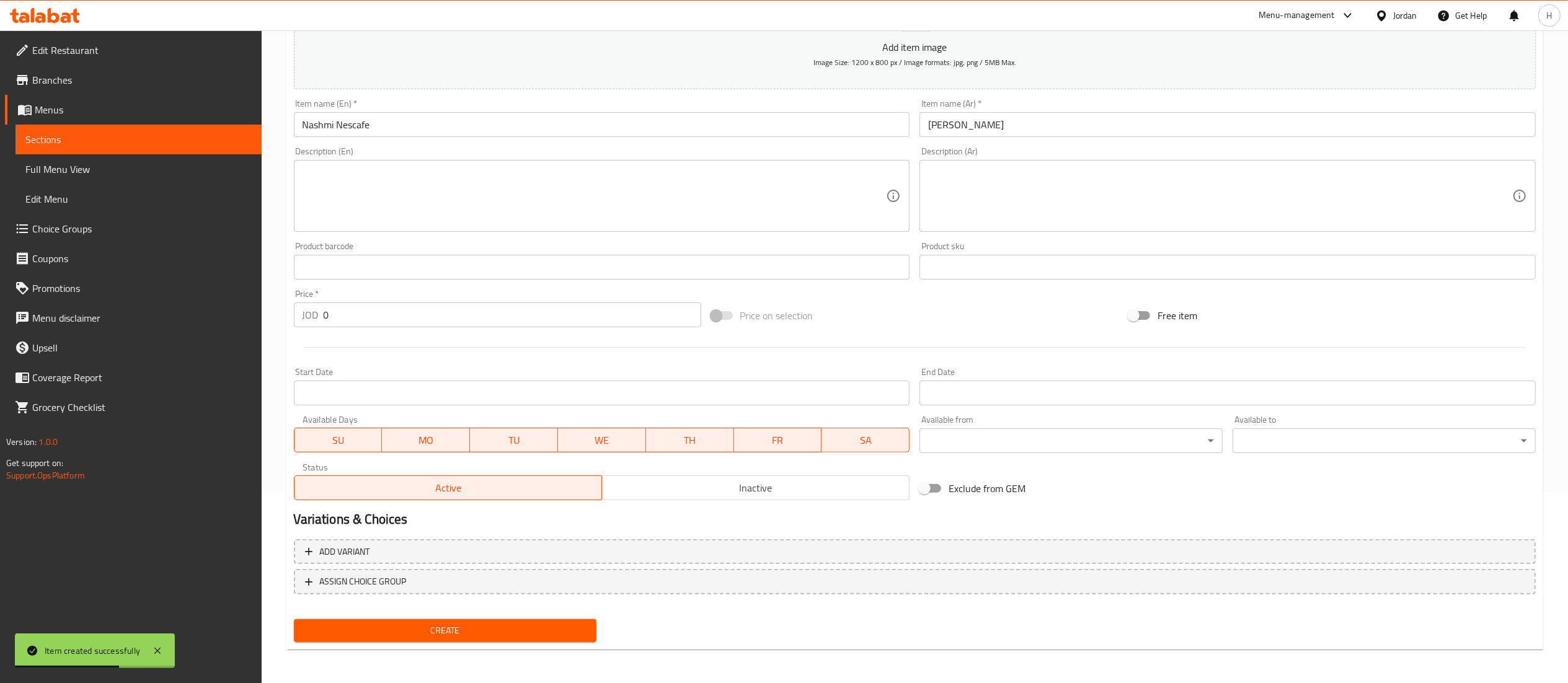
click at [353, 329] on div "Price   * JOD 0 Price *" at bounding box center [497, 309] width 417 height 48
click at [388, 317] on input "0" at bounding box center [513, 315] width 377 height 25
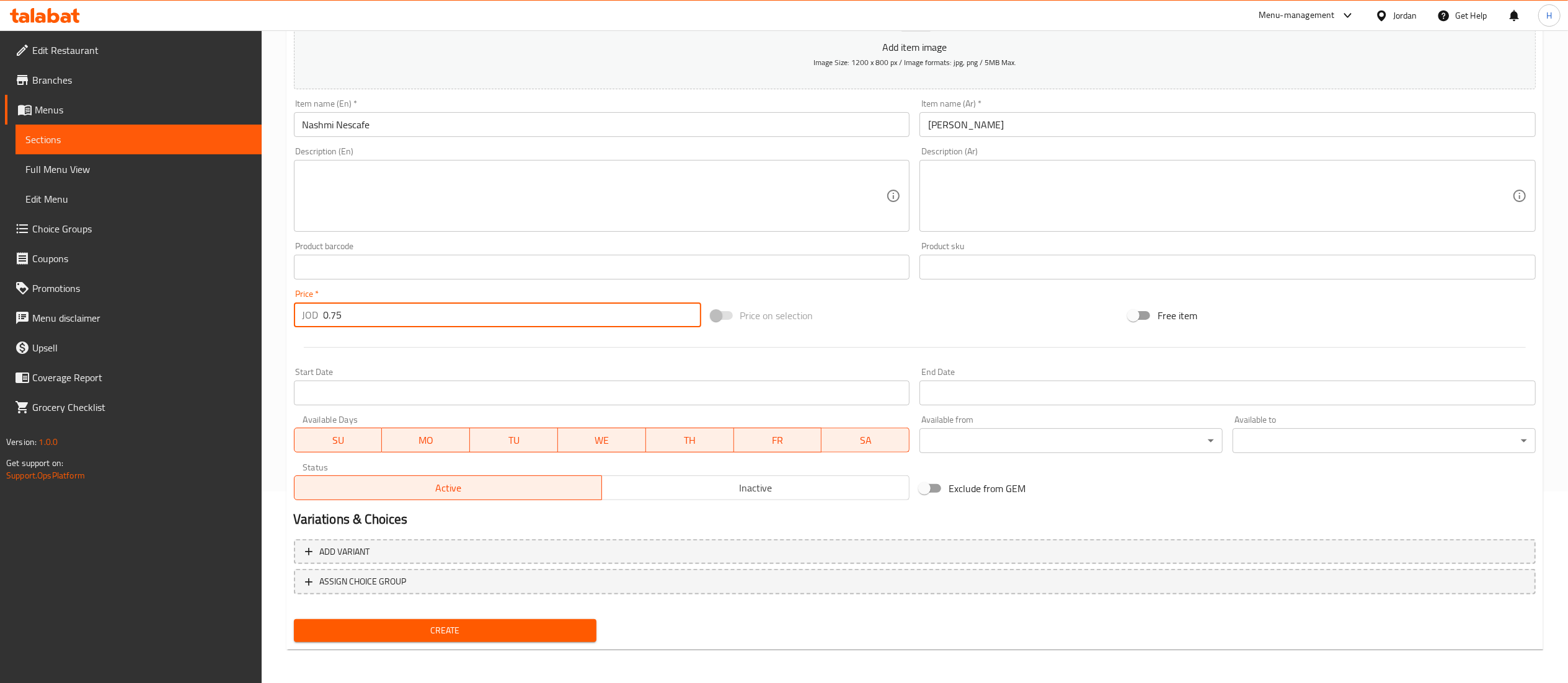
type input "0.75"
click at [444, 627] on span "Create" at bounding box center [445, 630] width 283 height 15
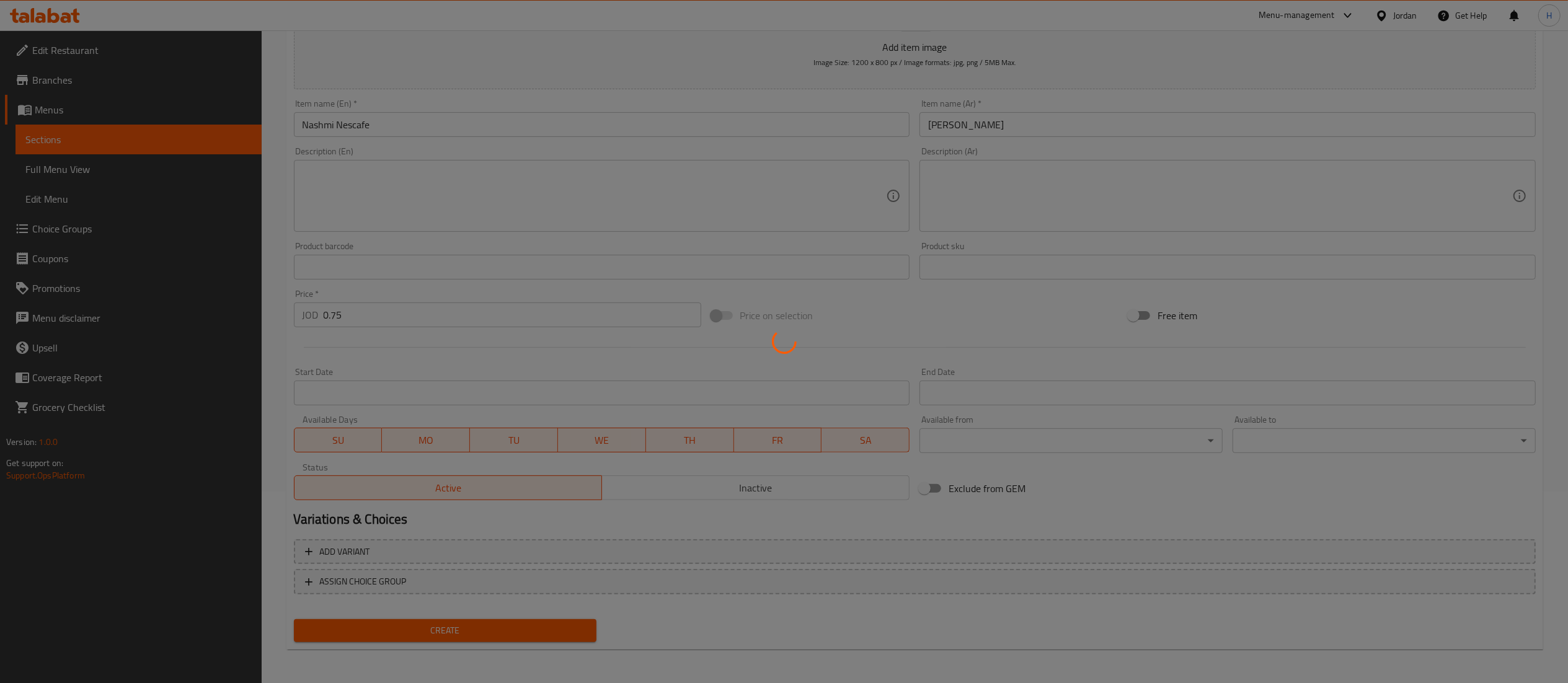
type input "0"
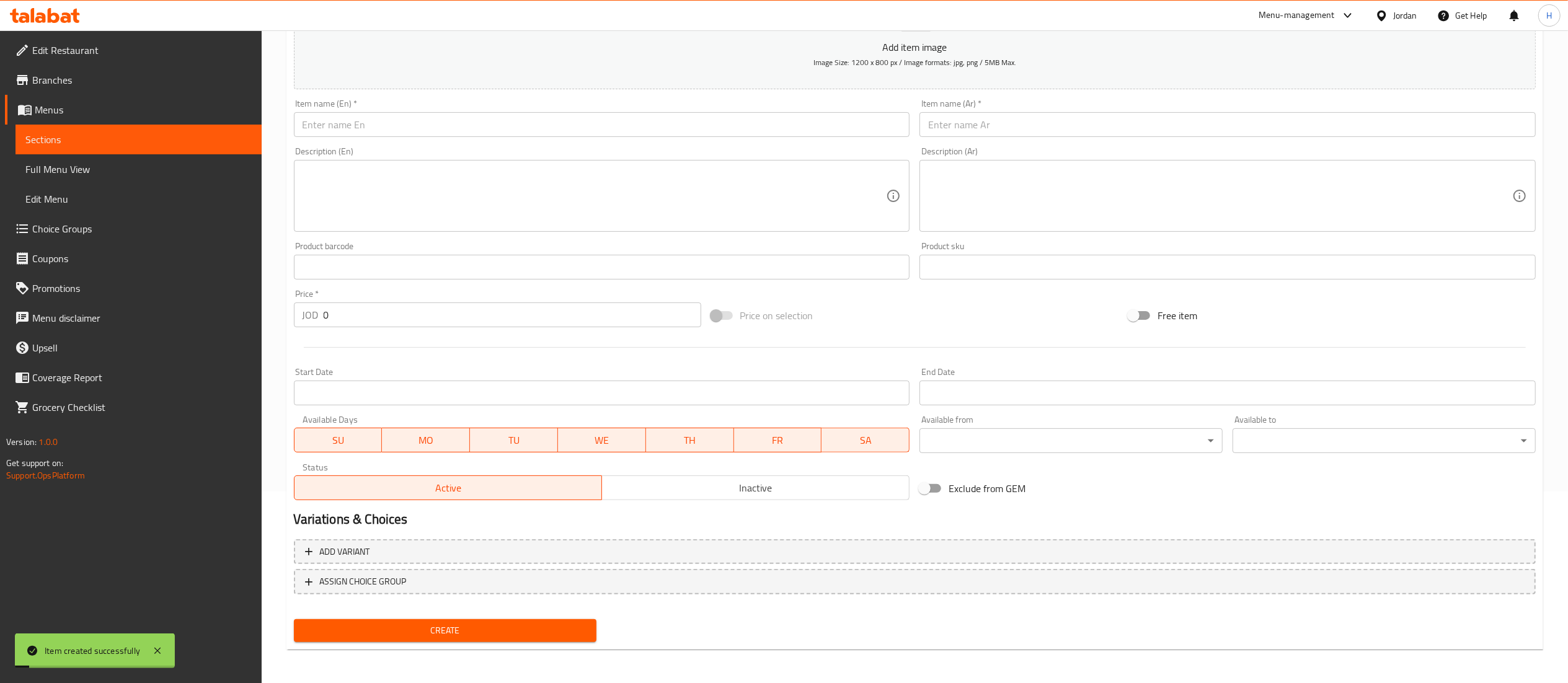
click at [626, 124] on input "text" at bounding box center [602, 125] width 617 height 25
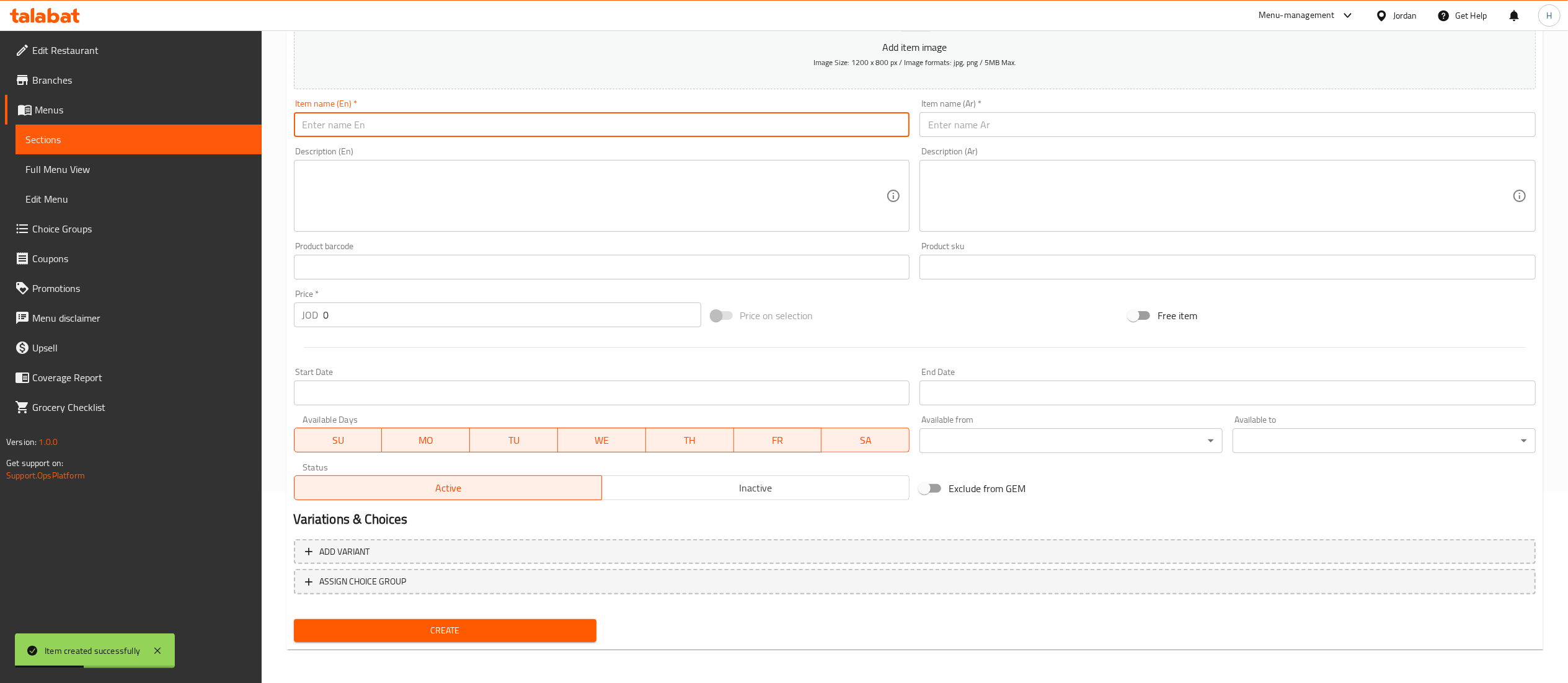
click at [341, 133] on input "text" at bounding box center [602, 125] width 617 height 25
paste input "بلاك نشمي"
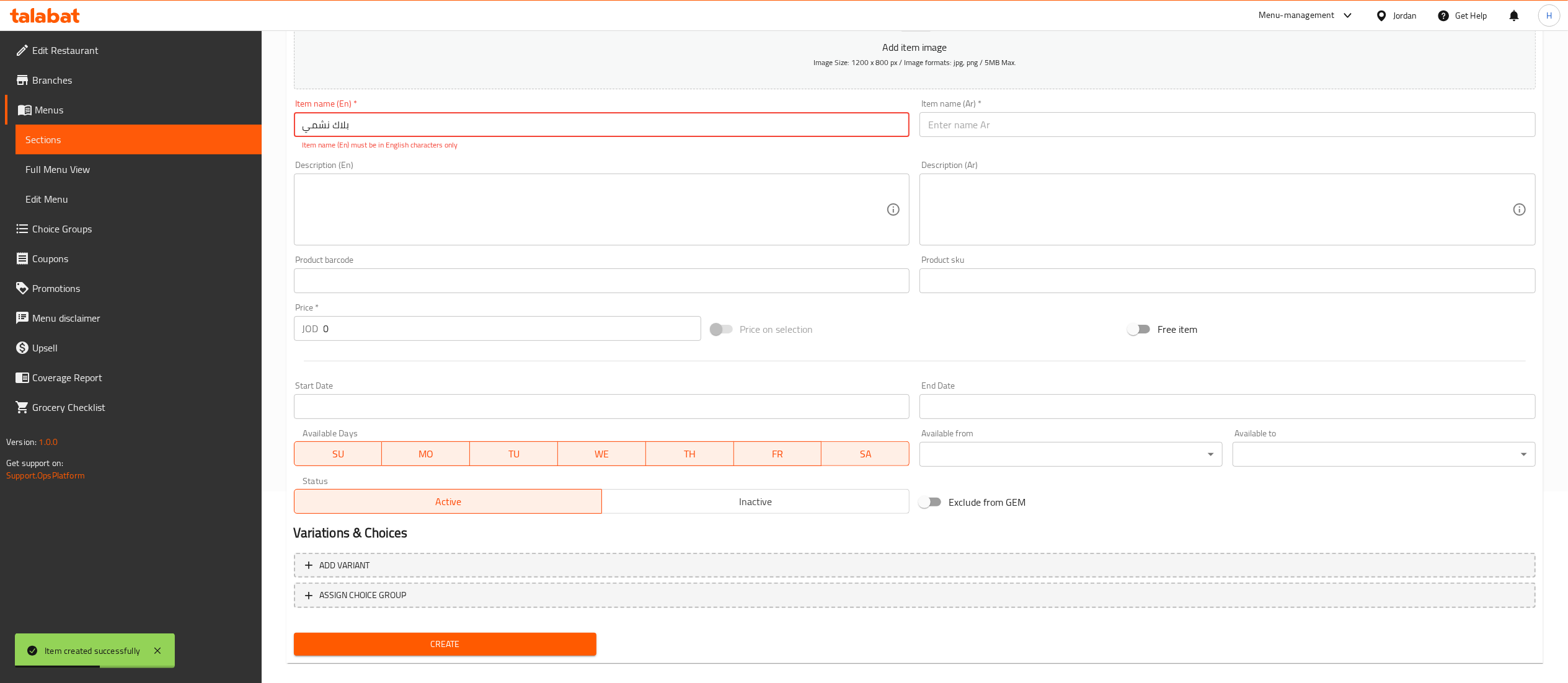
type input "بلاك نشمي"
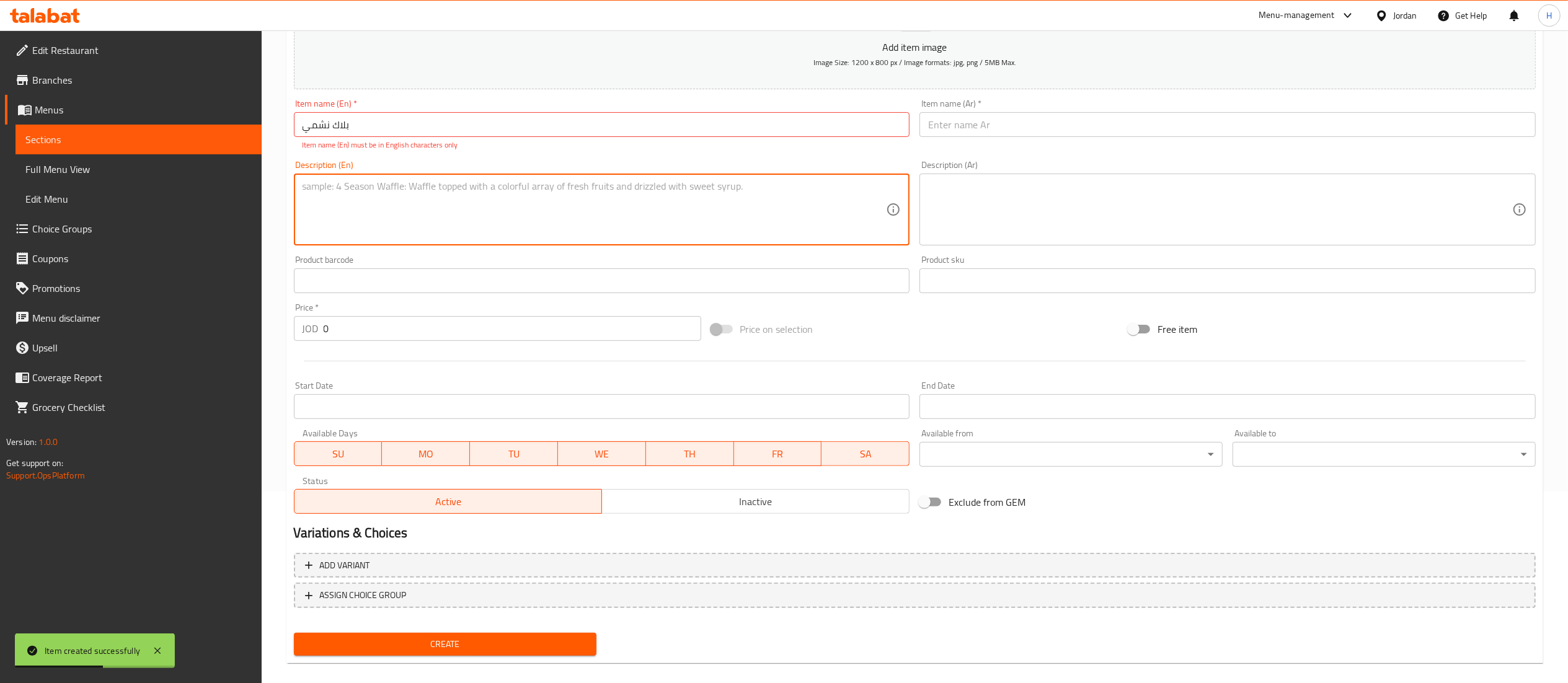
click at [363, 202] on textarea at bounding box center [594, 210] width 584 height 59
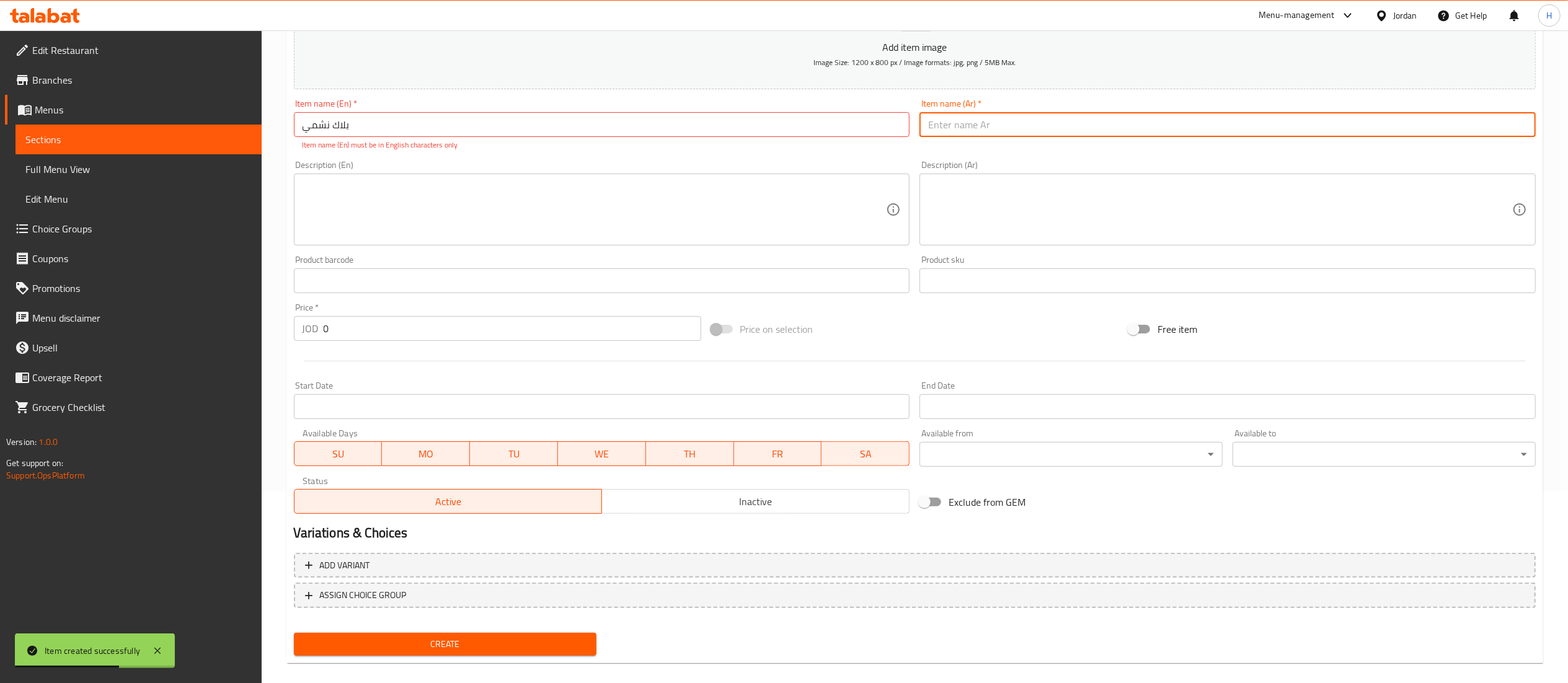
click at [958, 123] on input "text" at bounding box center [1227, 125] width 617 height 25
paste input "بلاك نشمي"
type input "بلاك نشمي"
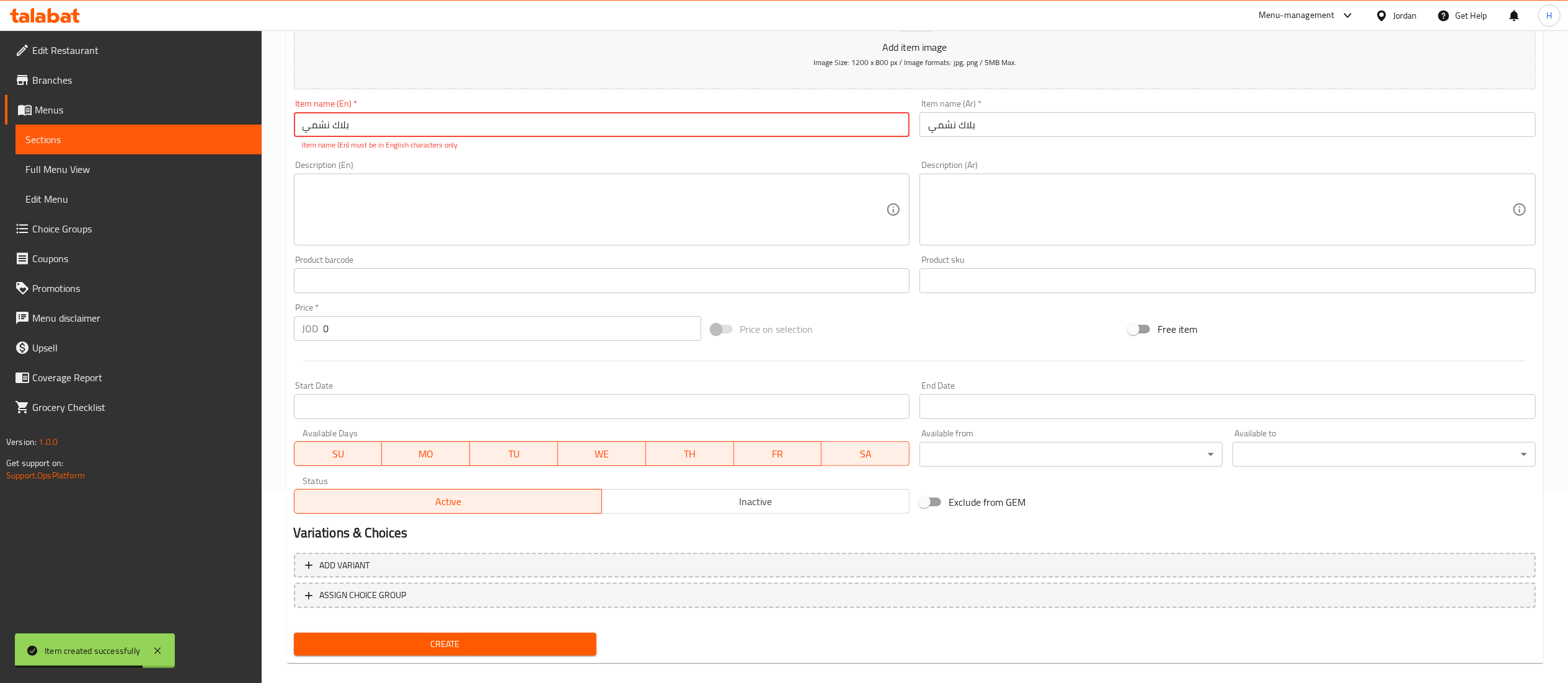
drag, startPoint x: 502, startPoint y: 120, endPoint x: 173, endPoint y: 119, distance: 329.0
click at [173, 119] on div "Edit Restaurant Branches Menus Sections Full Menu View Edit Menu Choice Groups …" at bounding box center [784, 269] width 1568 height 859
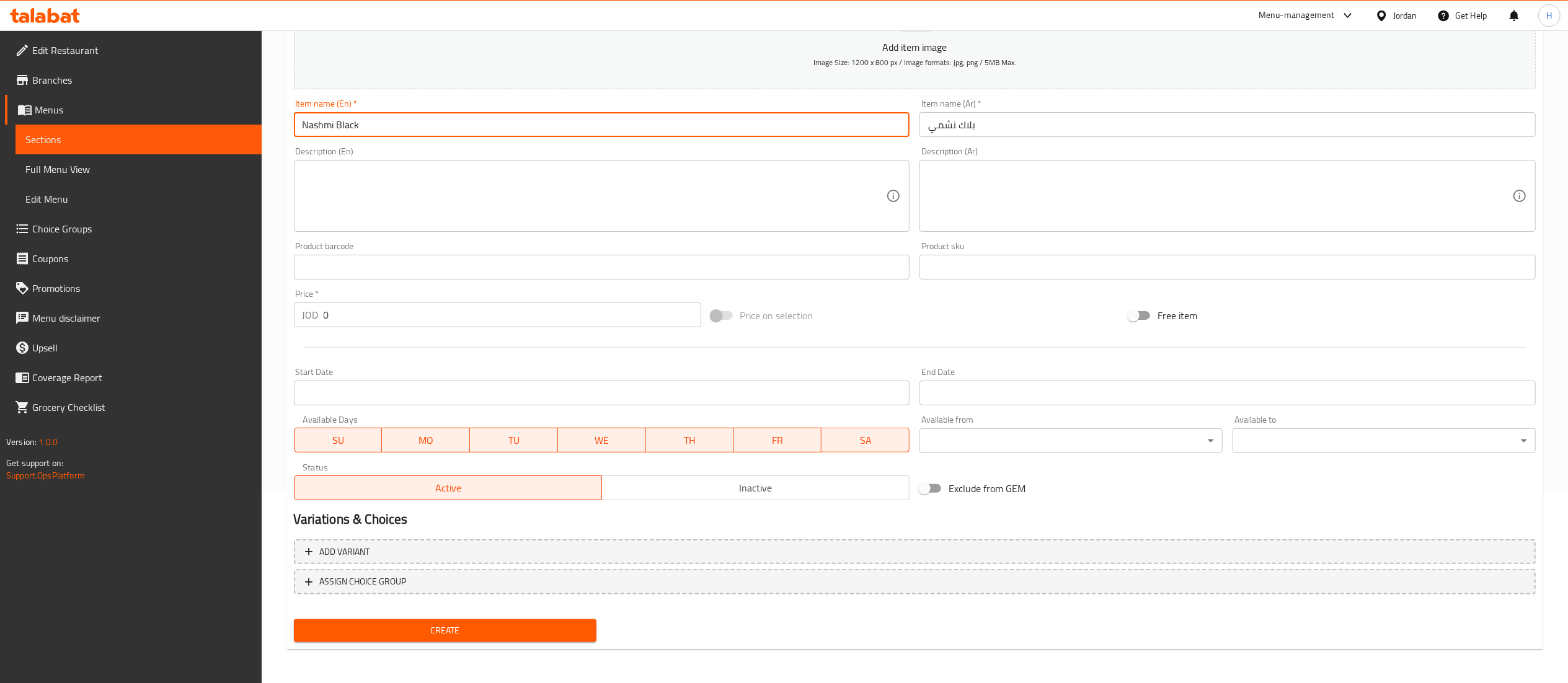
type input "Nashmi Black"
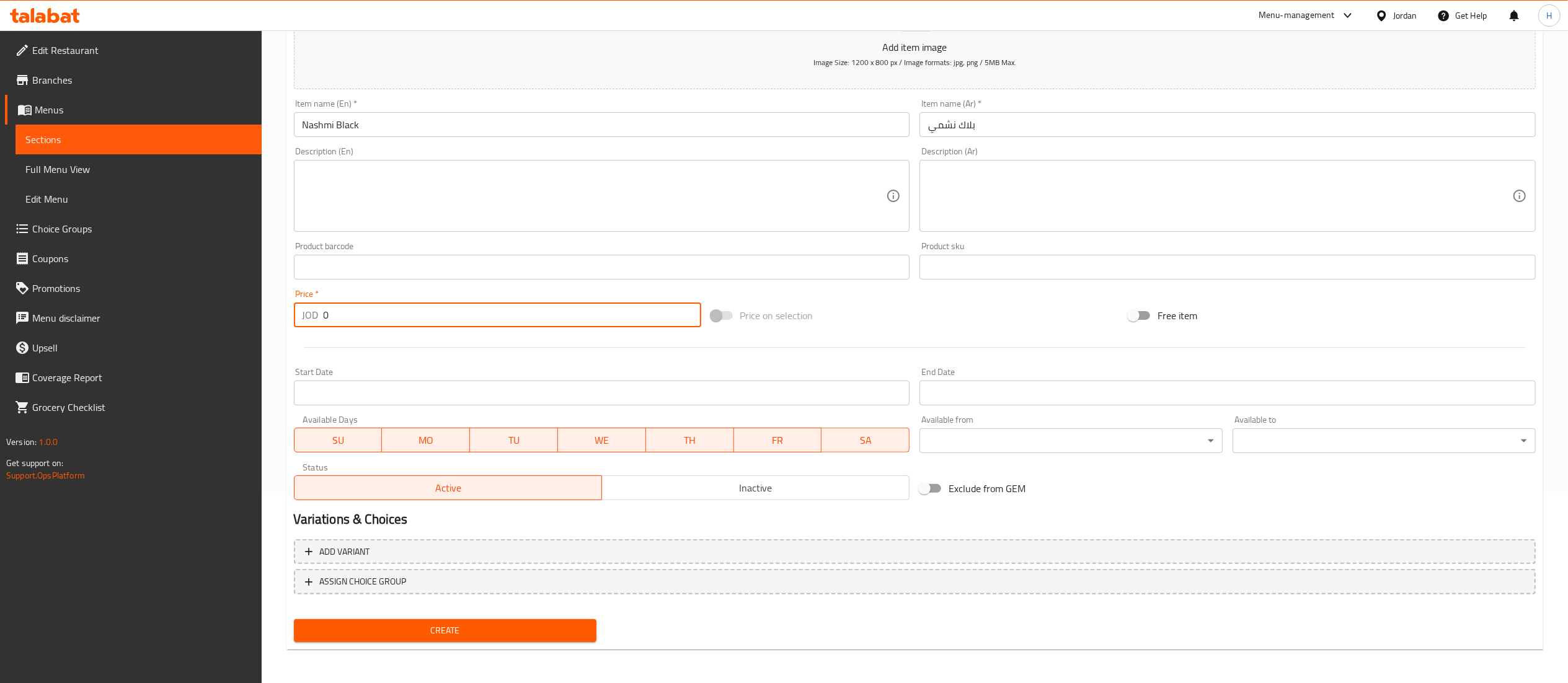
drag, startPoint x: 355, startPoint y: 324, endPoint x: 281, endPoint y: 321, distance: 74.1
click at [281, 321] on div "Home / Restaurants management / Menus / Sections / item / create Nashmi Drinks …" at bounding box center [915, 261] width 1306 height 845
type input "0.75"
click at [464, 619] on button "Create" at bounding box center [445, 631] width 303 height 23
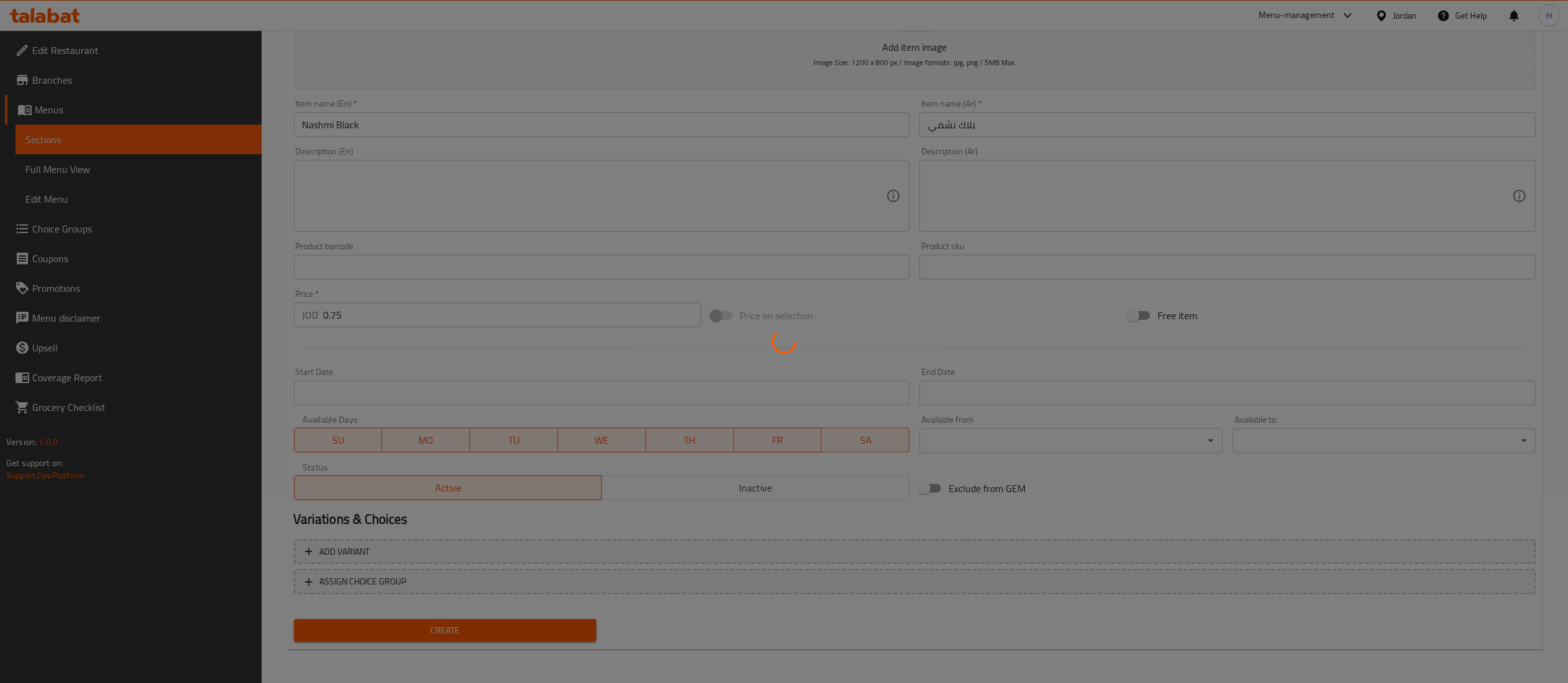
type input "0"
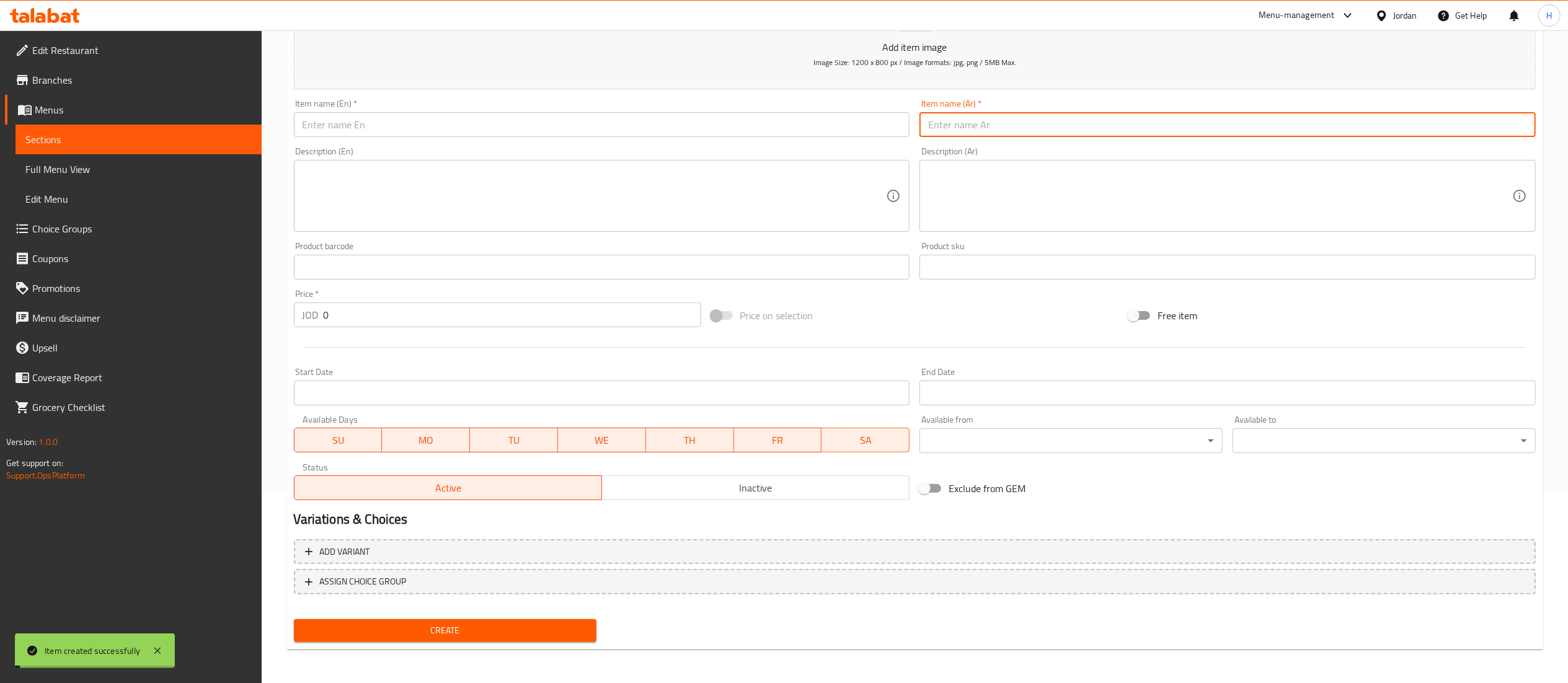
click at [960, 129] on input "text" at bounding box center [1227, 125] width 617 height 25
paste input "نسكافية ڤنيلا"
type input "نسكافية ڤنيلا"
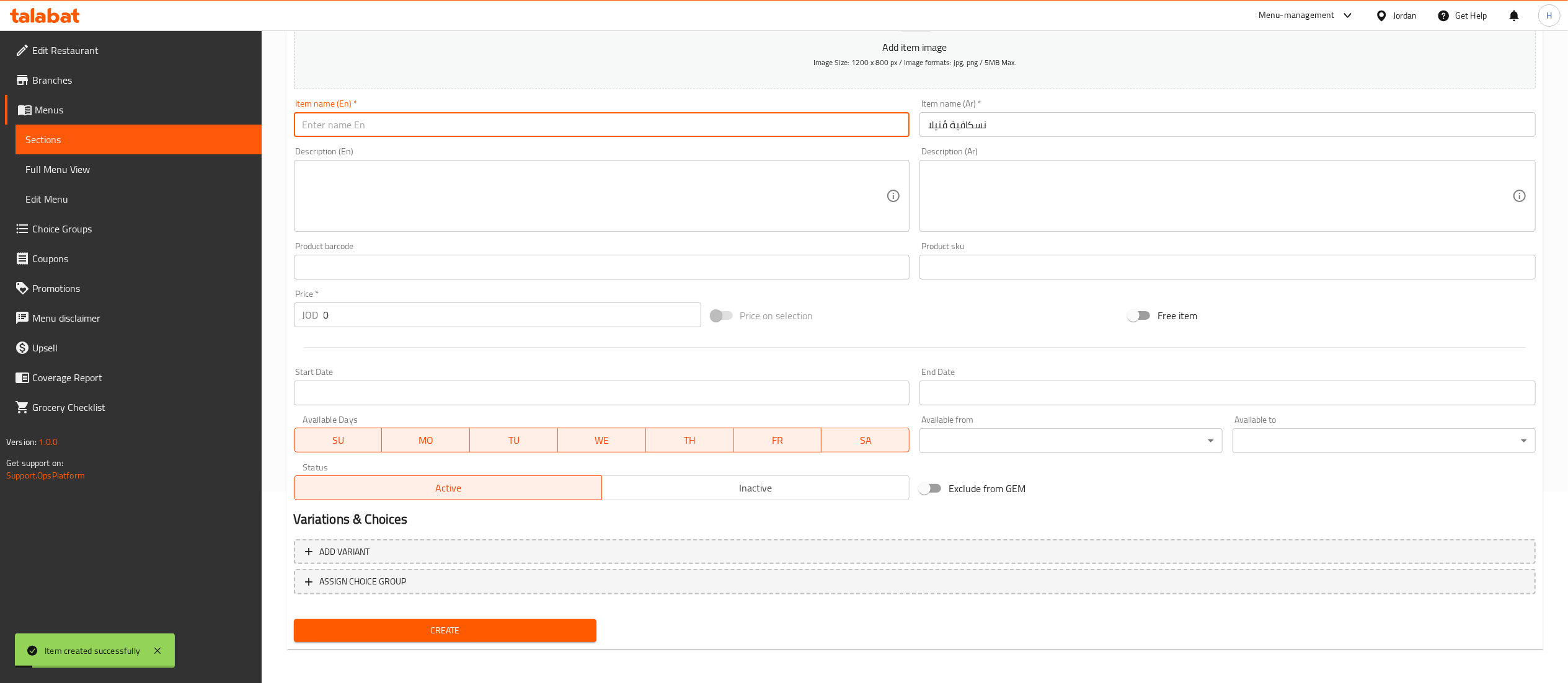
click at [784, 120] on input "text" at bounding box center [602, 125] width 617 height 25
type input "V"
type input "N"
drag, startPoint x: 368, startPoint y: 125, endPoint x: 22, endPoint y: 106, distance: 346.5
click at [22, 106] on div "Edit Restaurant Branches Menus Sections Full Menu View Edit Menu Choice Groups …" at bounding box center [784, 261] width 1568 height 845
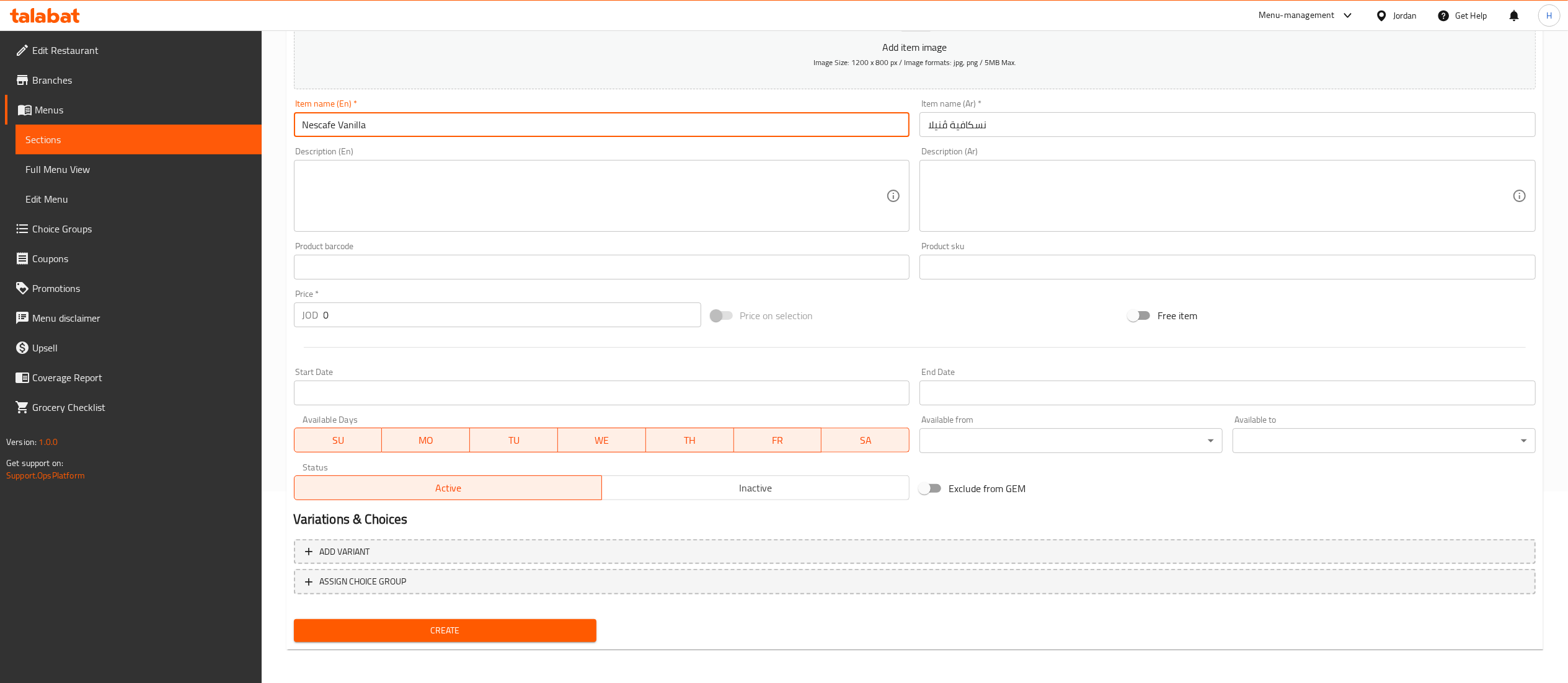
type input "Nescafe Vanilla"
drag, startPoint x: 340, startPoint y: 315, endPoint x: 313, endPoint y: 315, distance: 27.0
click at [341, 315] on input "0" at bounding box center [513, 315] width 377 height 25
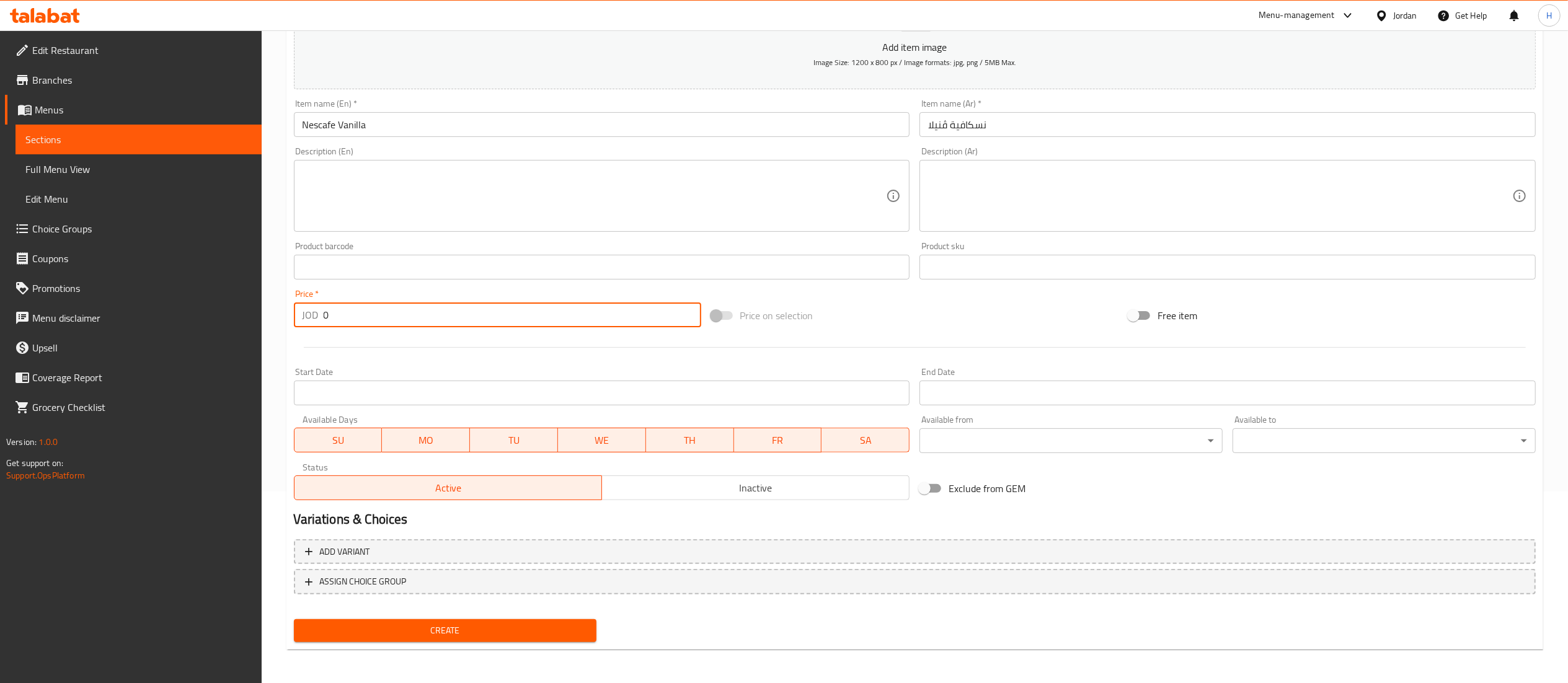
drag, startPoint x: 313, startPoint y: 315, endPoint x: 299, endPoint y: 315, distance: 14.0
click at [300, 315] on div "JOD 0 Price *" at bounding box center [497, 315] width 408 height 25
type input "0.75"
click at [541, 630] on span "Create" at bounding box center [445, 630] width 283 height 15
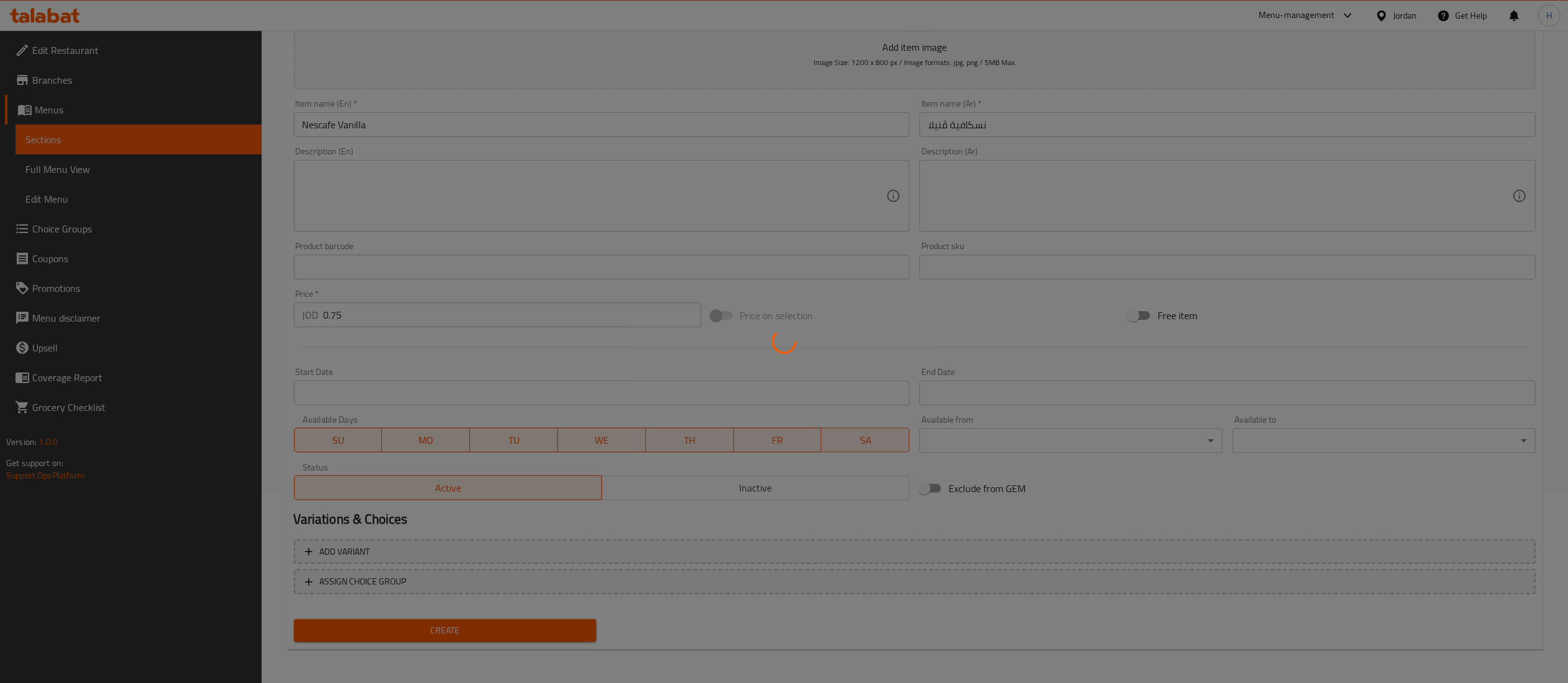
type input "0"
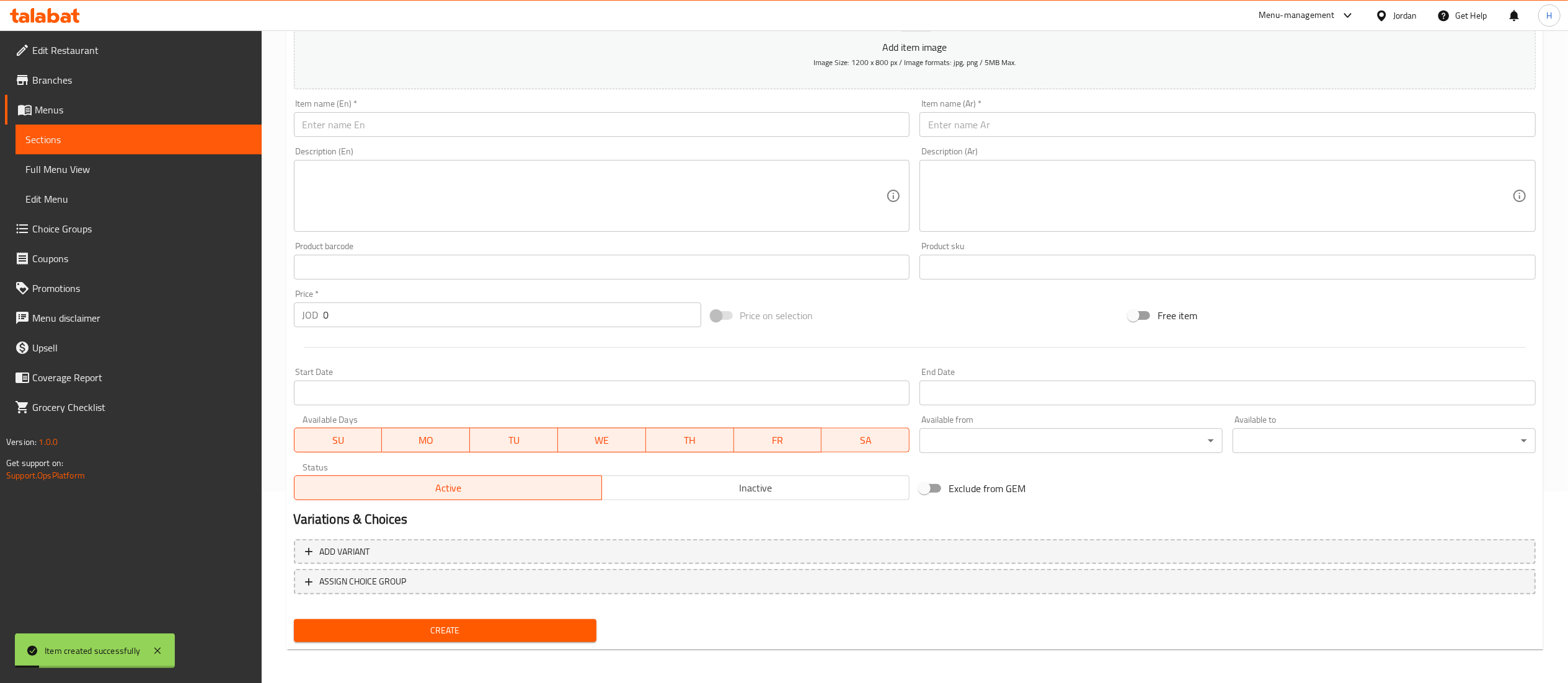
click at [958, 125] on input "text" at bounding box center [1227, 125] width 617 height 25
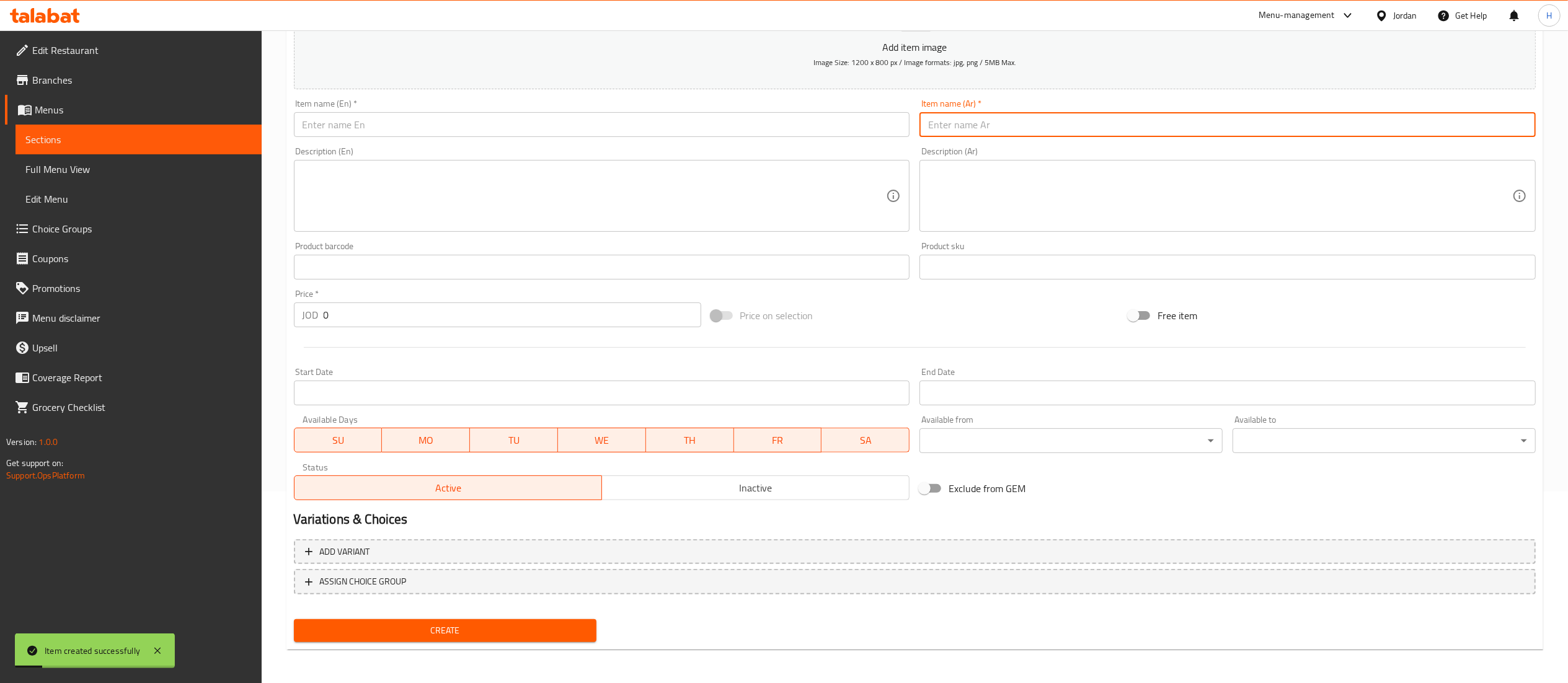
paste input "شاي كرك نشمي"
type input "شاي كرك نشمي"
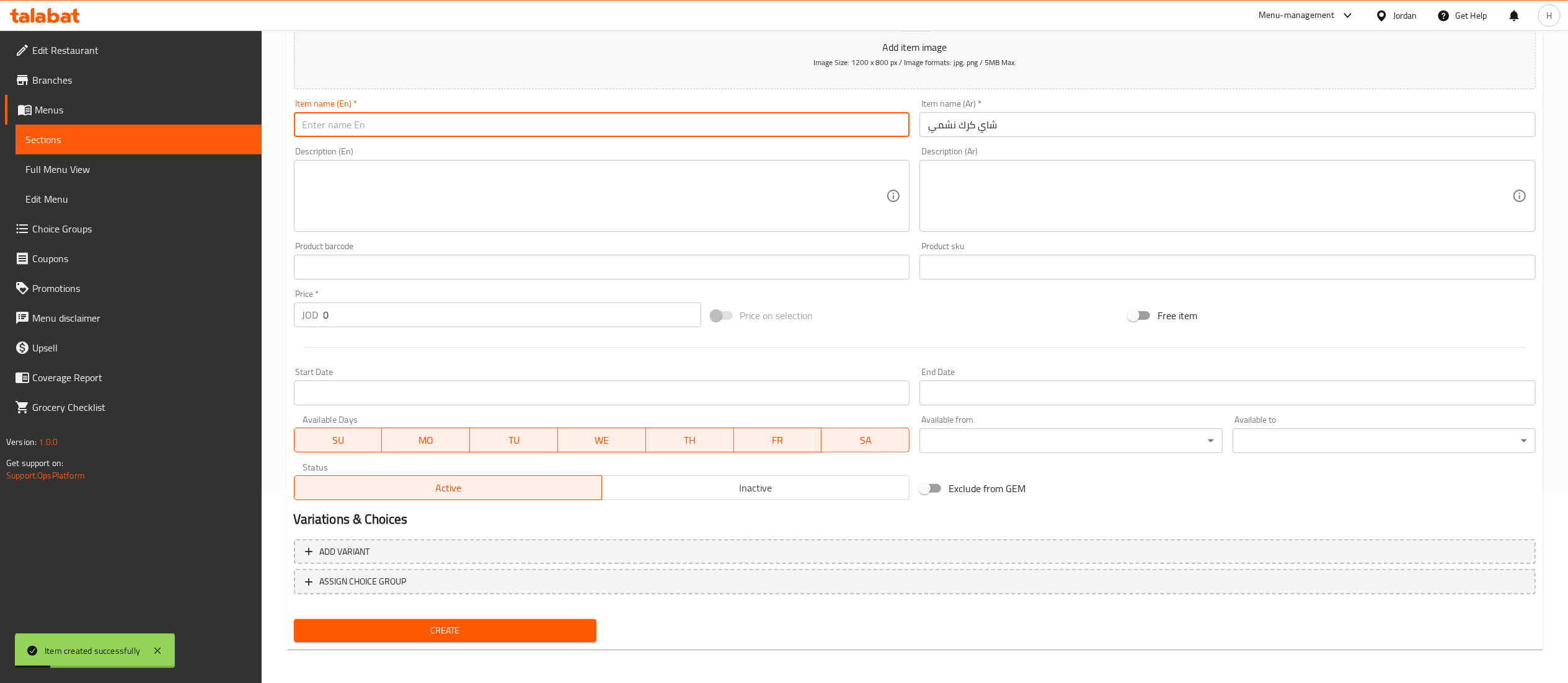
click at [728, 116] on input "text" at bounding box center [602, 125] width 617 height 25
type input "Nashmi Karak Tea"
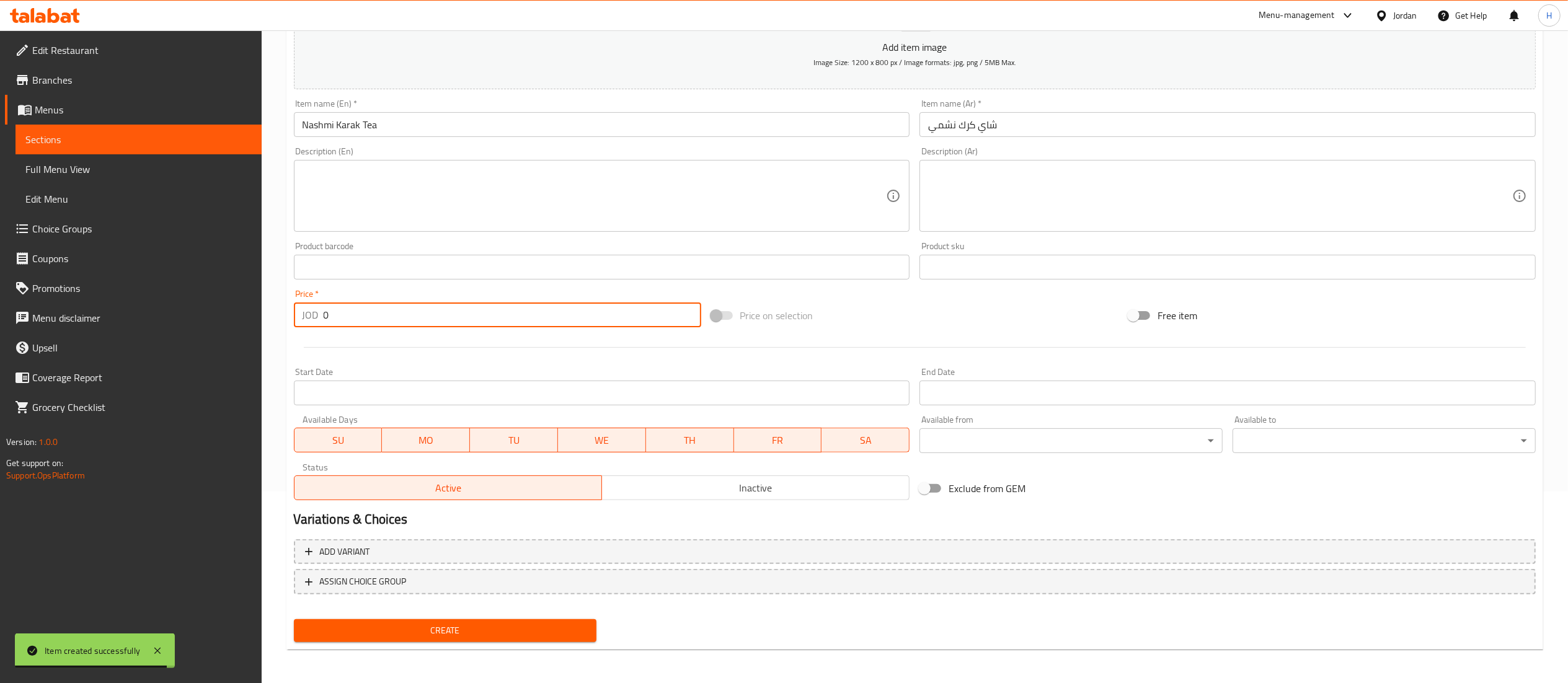
drag, startPoint x: 344, startPoint y: 318, endPoint x: 301, endPoint y: 317, distance: 43.0
click at [303, 317] on div "JOD 0 Price *" at bounding box center [497, 315] width 408 height 25
type input "0.75"
click at [520, 633] on span "Create" at bounding box center [445, 630] width 283 height 15
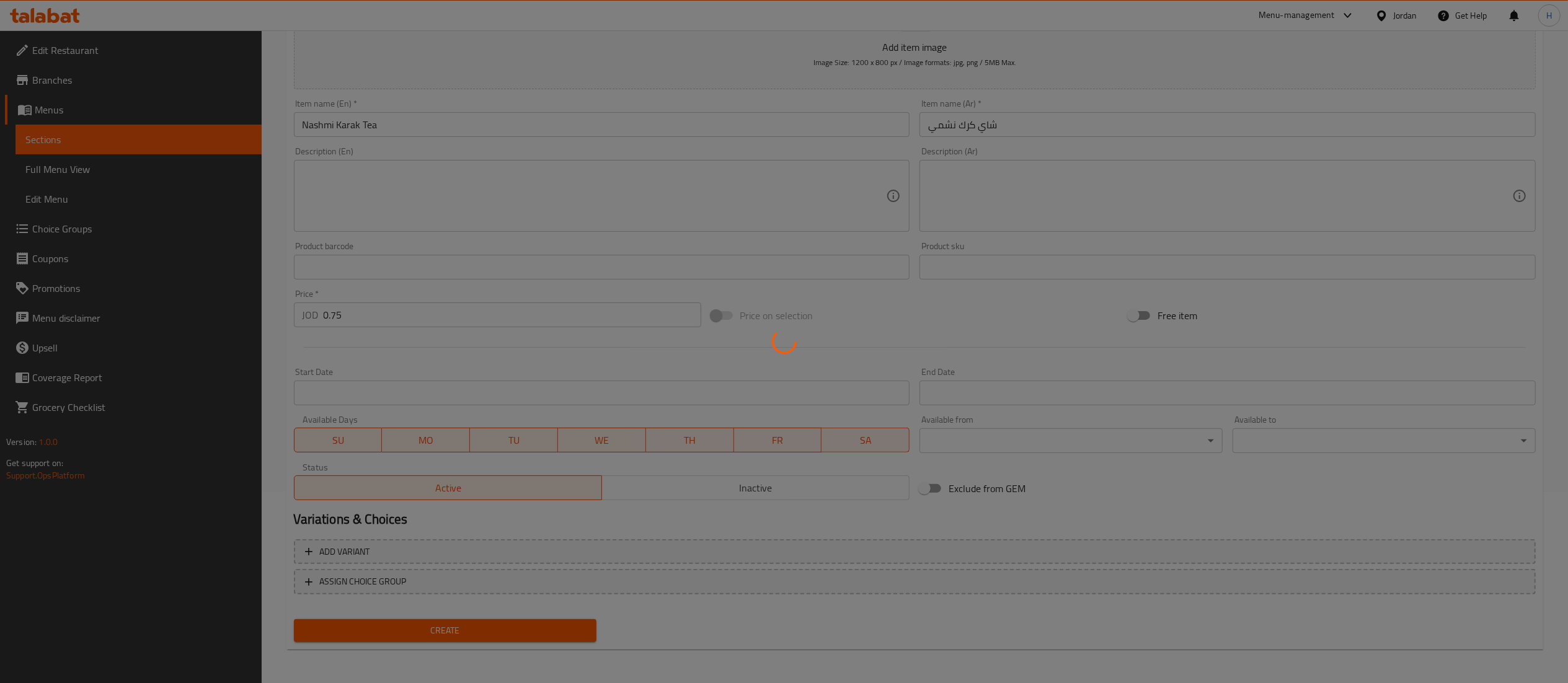
type input "0"
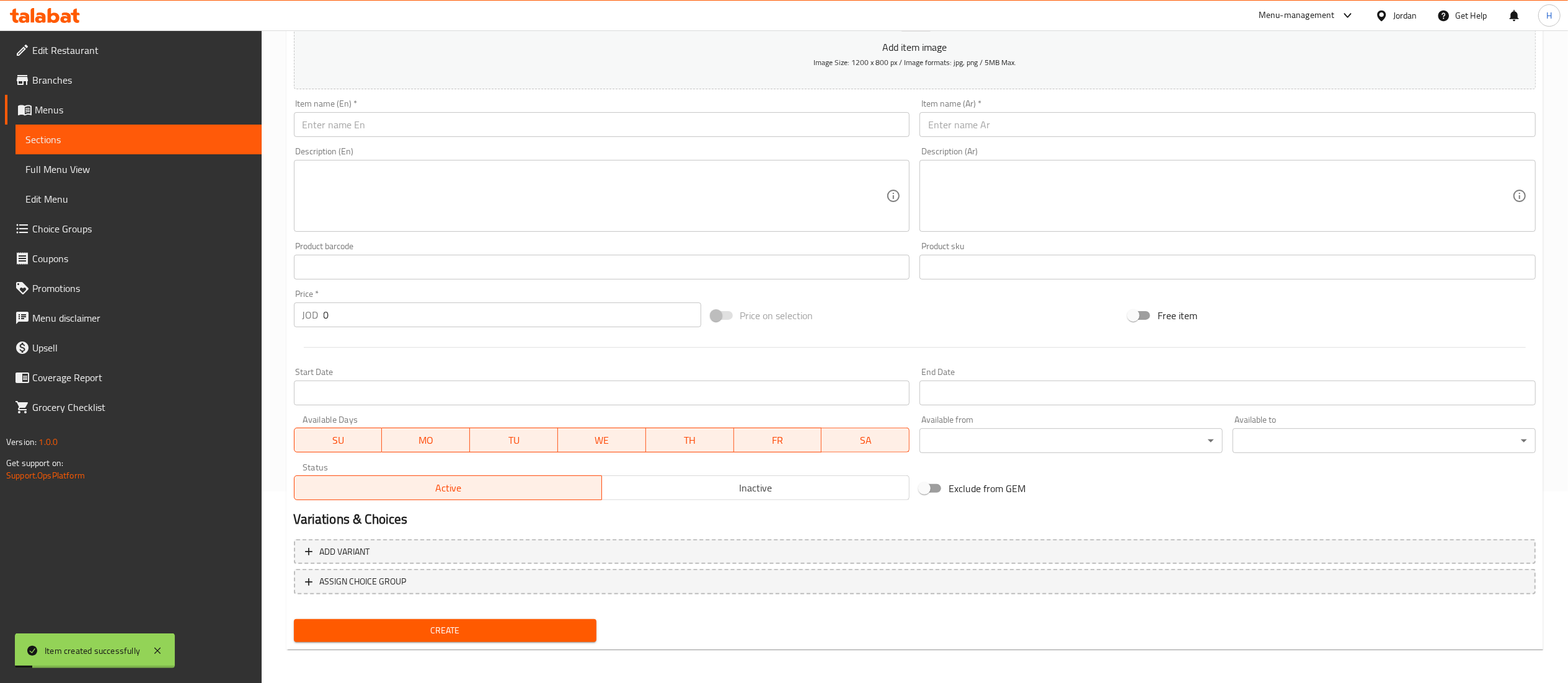
drag, startPoint x: 1075, startPoint y: 124, endPoint x: 1067, endPoint y: 126, distance: 8.2
click at [1075, 124] on input "text" at bounding box center [1227, 125] width 617 height 25
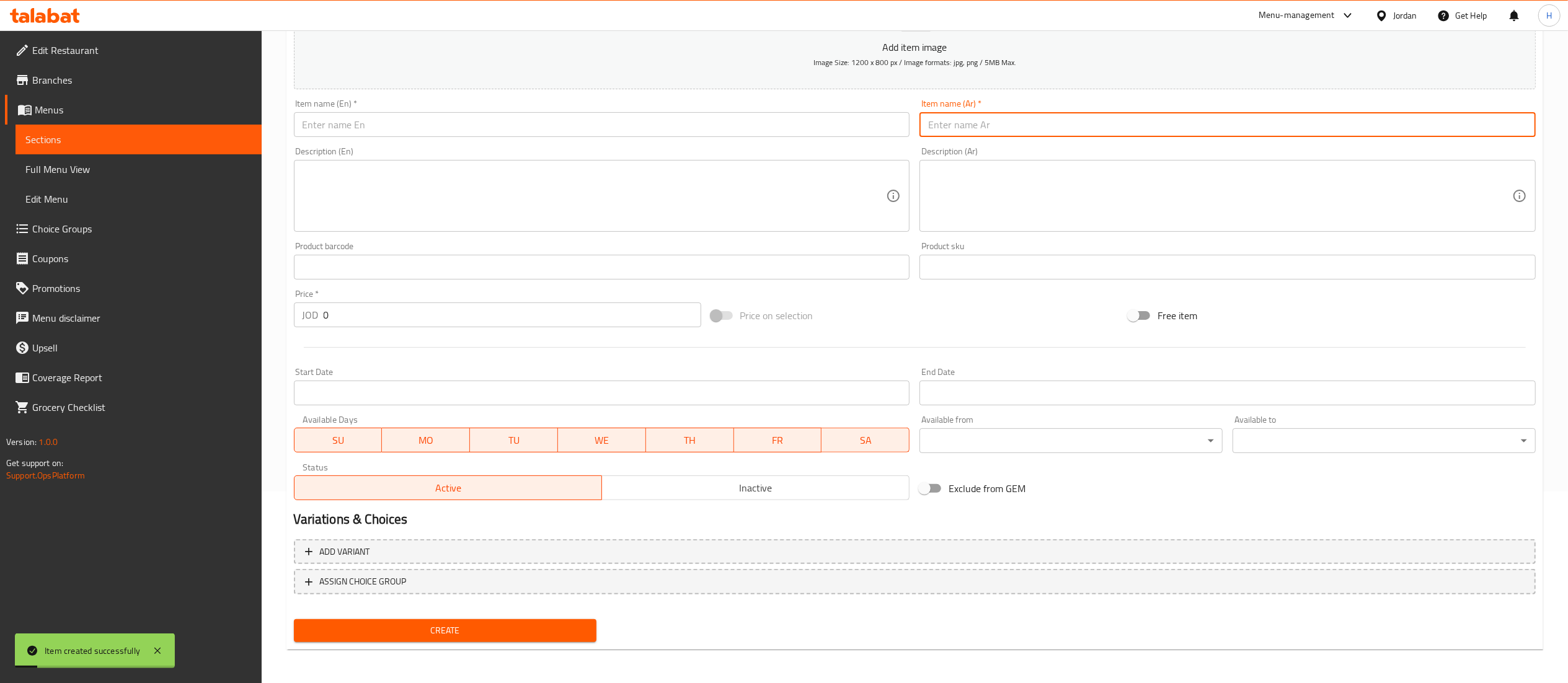
paste input "شاي نشمي"
type input "شاي نشمي"
click at [700, 133] on input "text" at bounding box center [602, 125] width 617 height 25
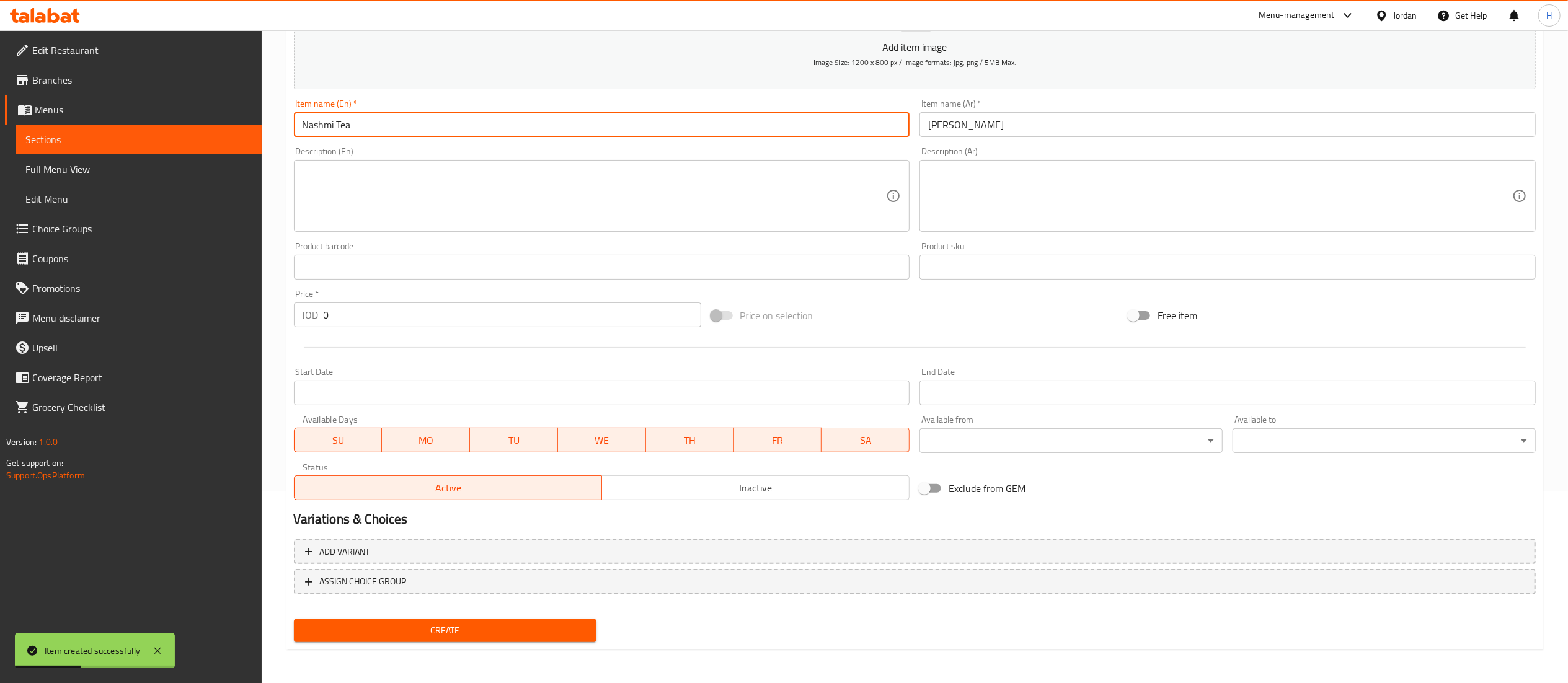
type input "Nashmi Tea"
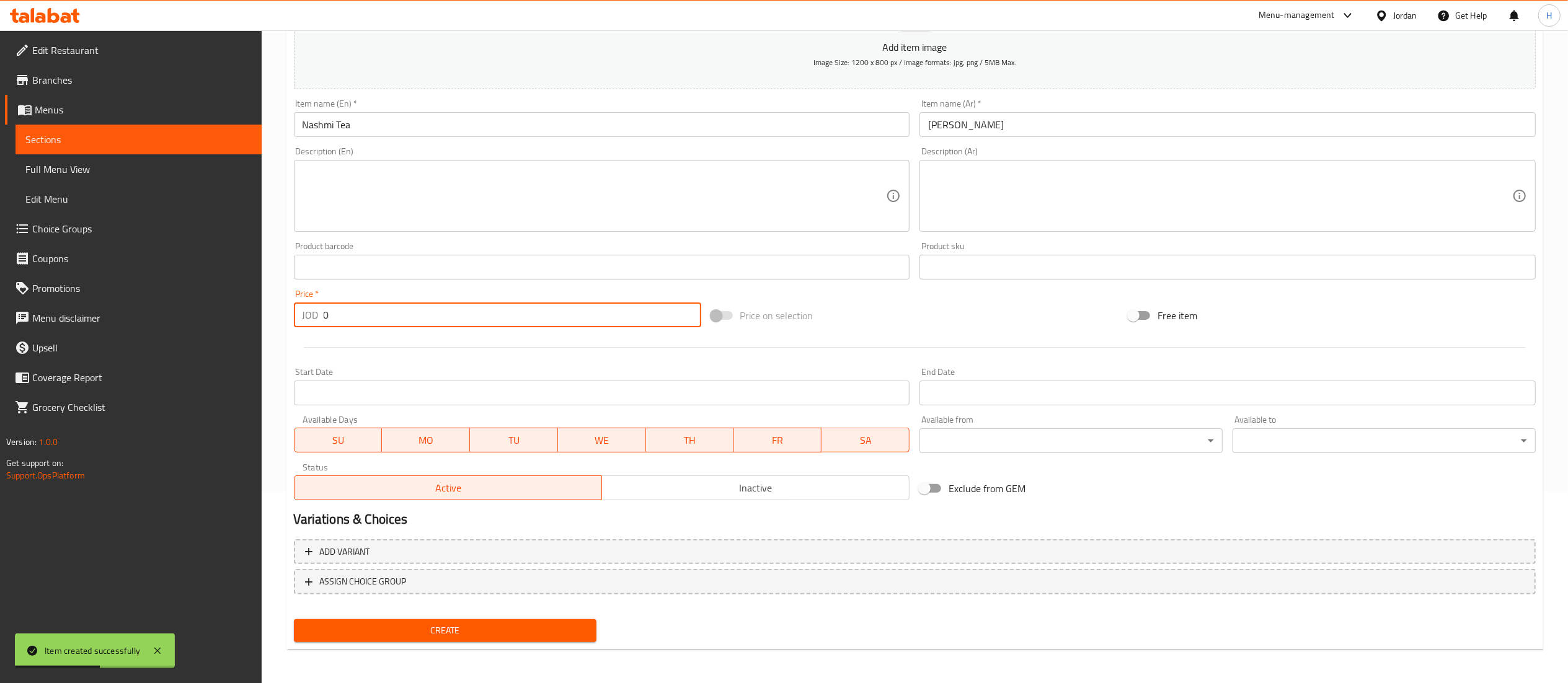
click at [514, 322] on input "0" at bounding box center [513, 315] width 377 height 25
type input "0.4"
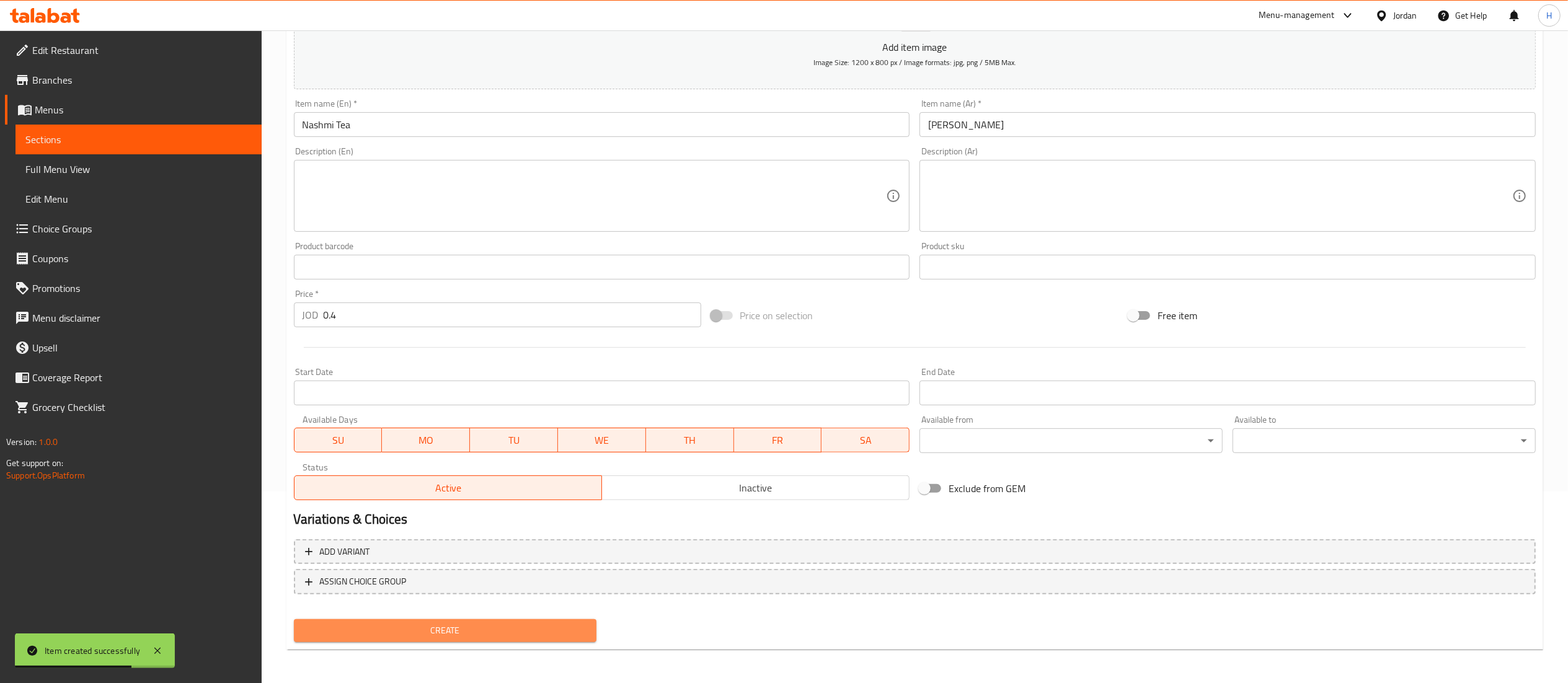
click at [502, 637] on span "Create" at bounding box center [445, 630] width 283 height 15
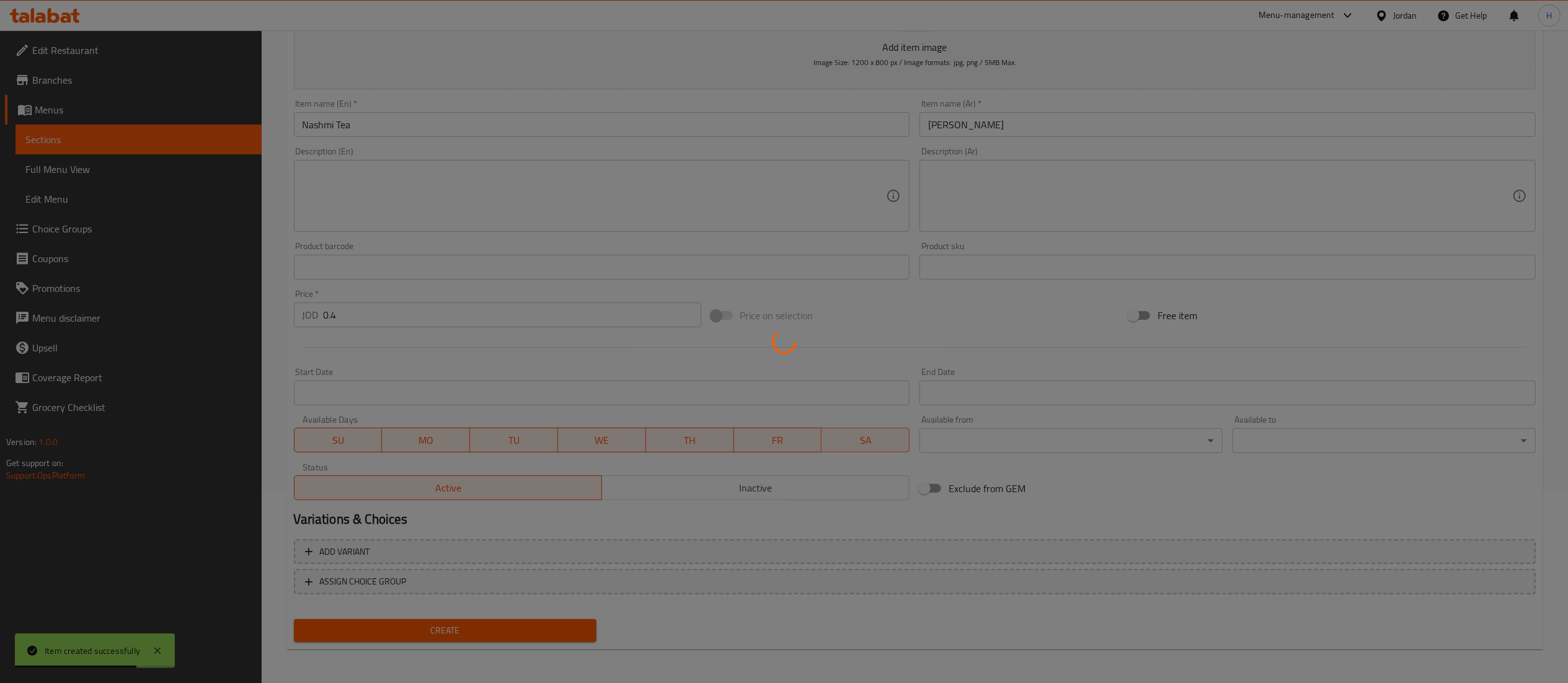
type input "0"
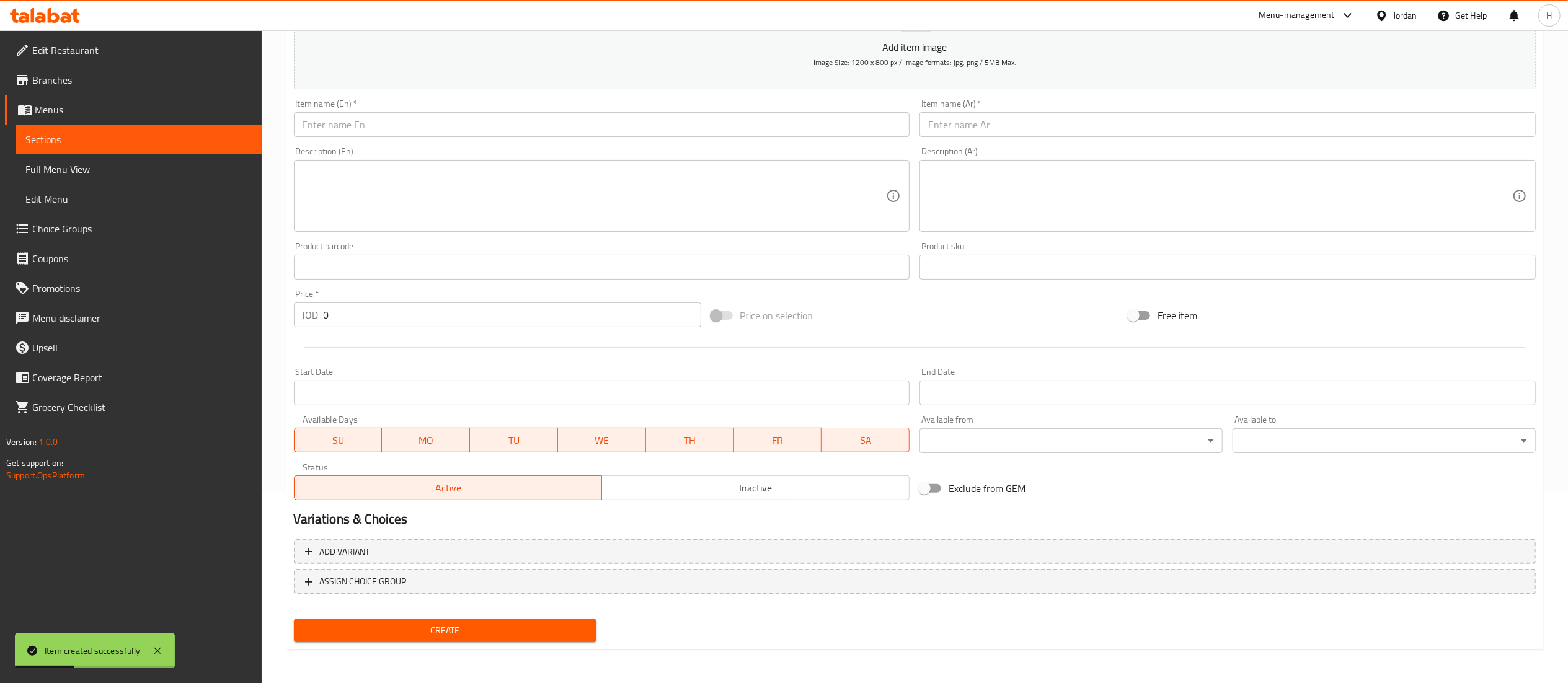
click at [1008, 130] on input "text" at bounding box center [1227, 125] width 617 height 25
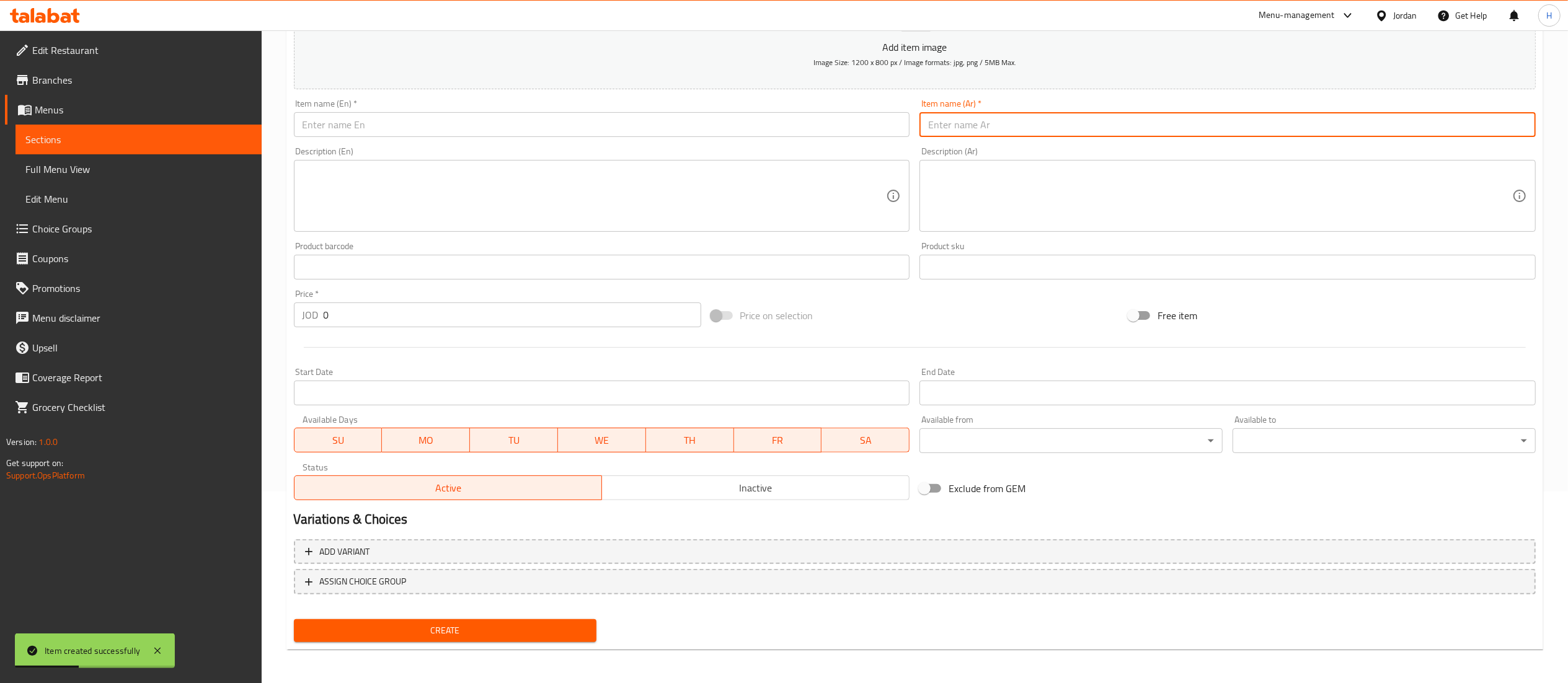
paste input "مشروب غازي ماتركس او جوي"
type input "مشروب غازي ماتركس او جوي"
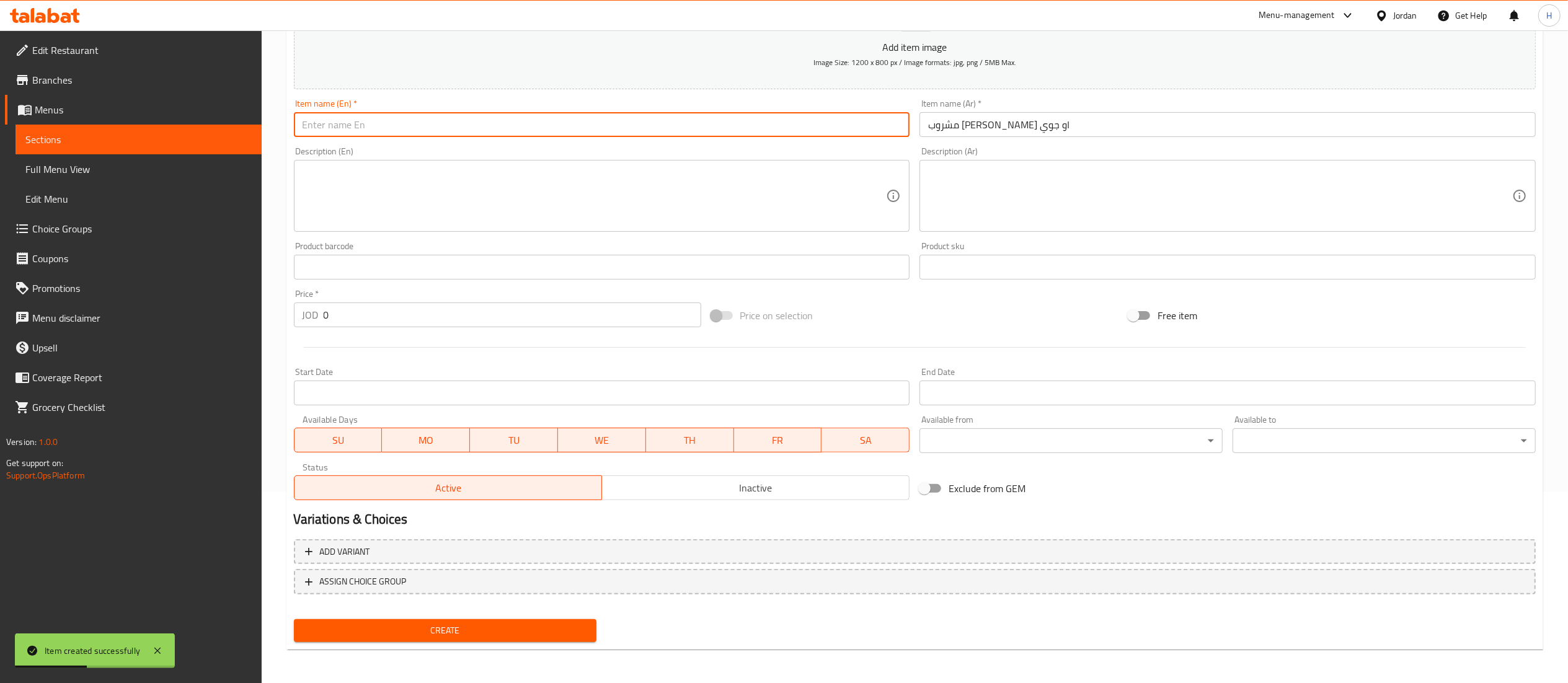
click at [847, 117] on input "text" at bounding box center [602, 125] width 617 height 25
drag, startPoint x: 394, startPoint y: 124, endPoint x: 120, endPoint y: 108, distance: 274.5
click at [120, 108] on div "Edit Restaurant Branches Menus Sections Full Menu View Edit Menu Choice Groups …" at bounding box center [784, 261] width 1568 height 845
type input "Matrix Drink"
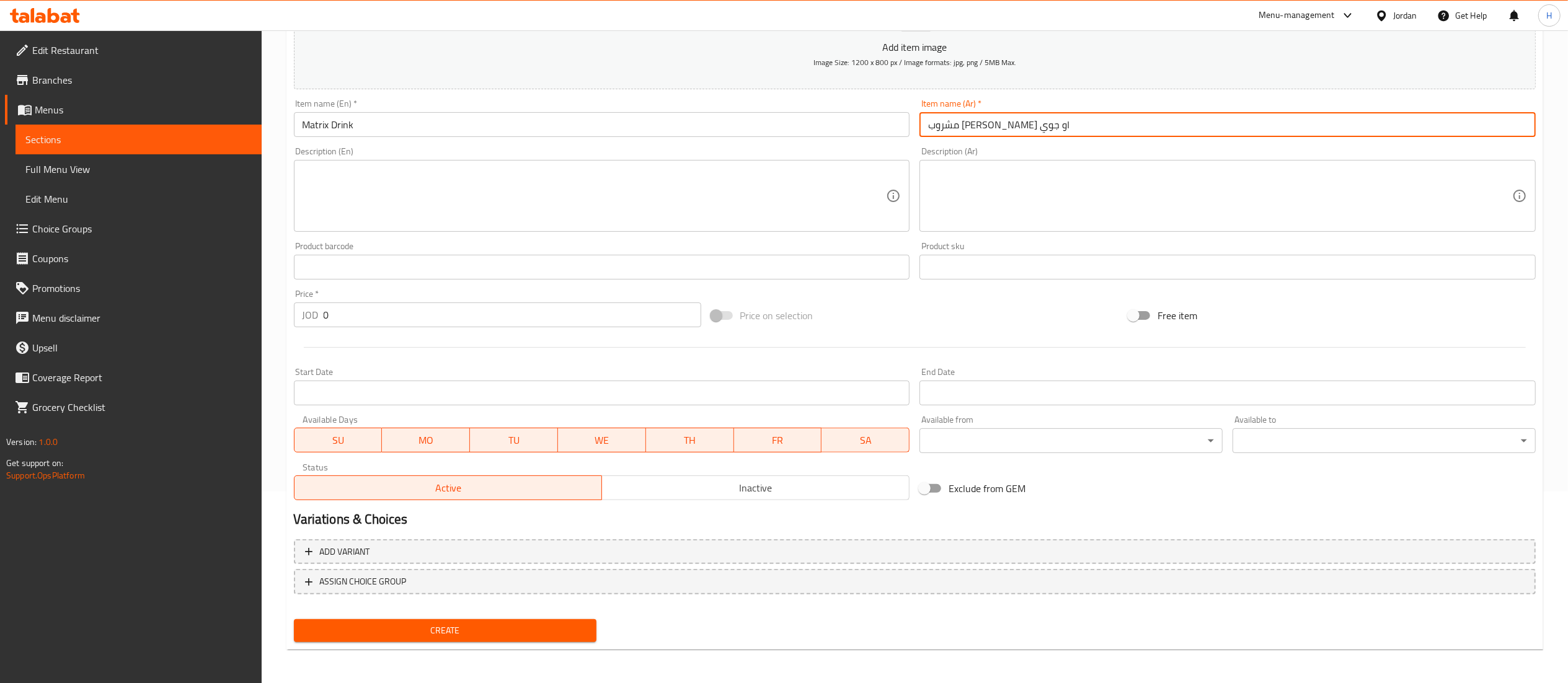
drag, startPoint x: 955, startPoint y: 125, endPoint x: 901, endPoint y: 125, distance: 54.0
click at [901, 125] on div "Add item image Image Size: 1200 x 800 px / Image formats: jpg, png / 5MB Max. I…" at bounding box center [915, 237] width 1252 height 534
drag, startPoint x: 934, startPoint y: 128, endPoint x: 901, endPoint y: 132, distance: 33.2
click at [901, 132] on div "Add item image Image Size: 1200 x 800 px / Image formats: jpg, png / 5MB Max. I…" at bounding box center [915, 237] width 1252 height 534
type input "مشروب غازي ماتركس"
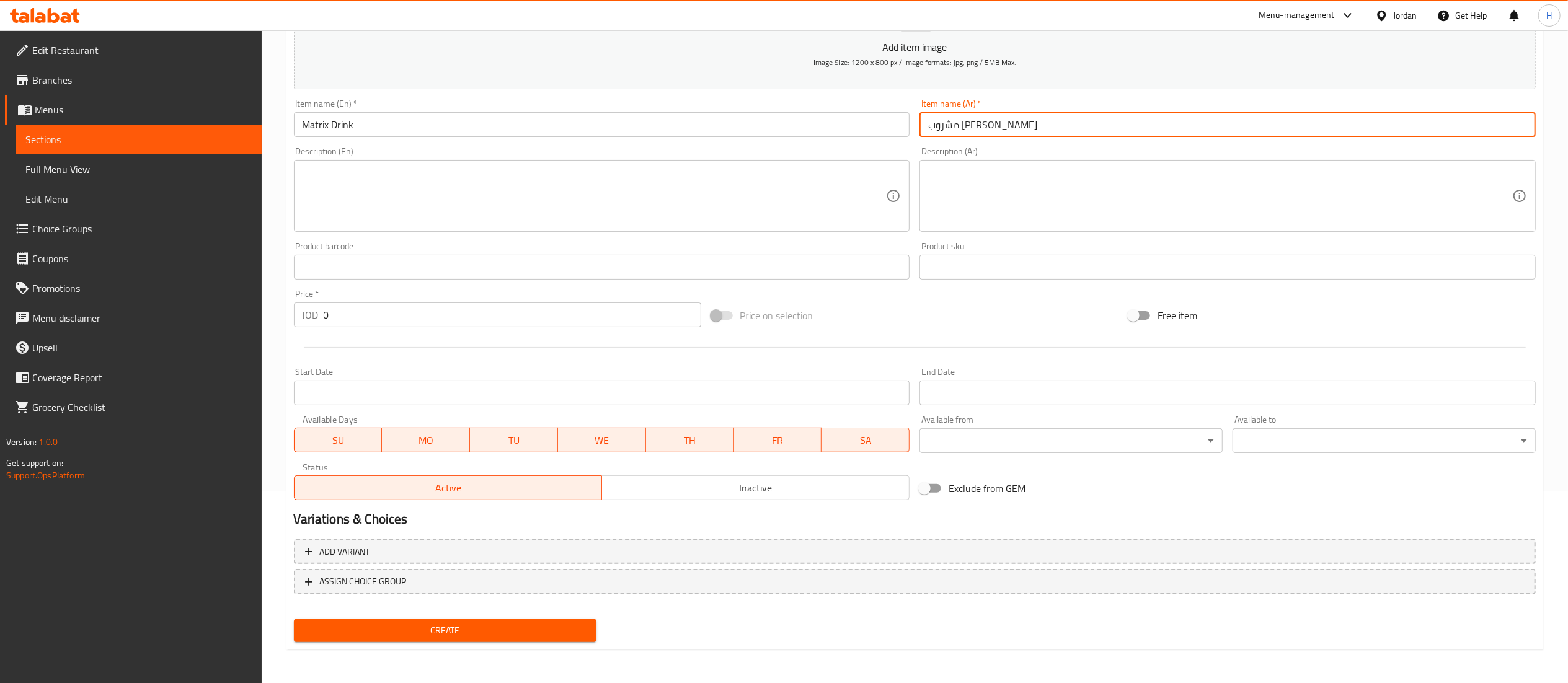
drag, startPoint x: 335, startPoint y: 311, endPoint x: 288, endPoint y: 314, distance: 47.1
click at [290, 314] on div "Price   * JOD 0 Price *" at bounding box center [497, 309] width 417 height 48
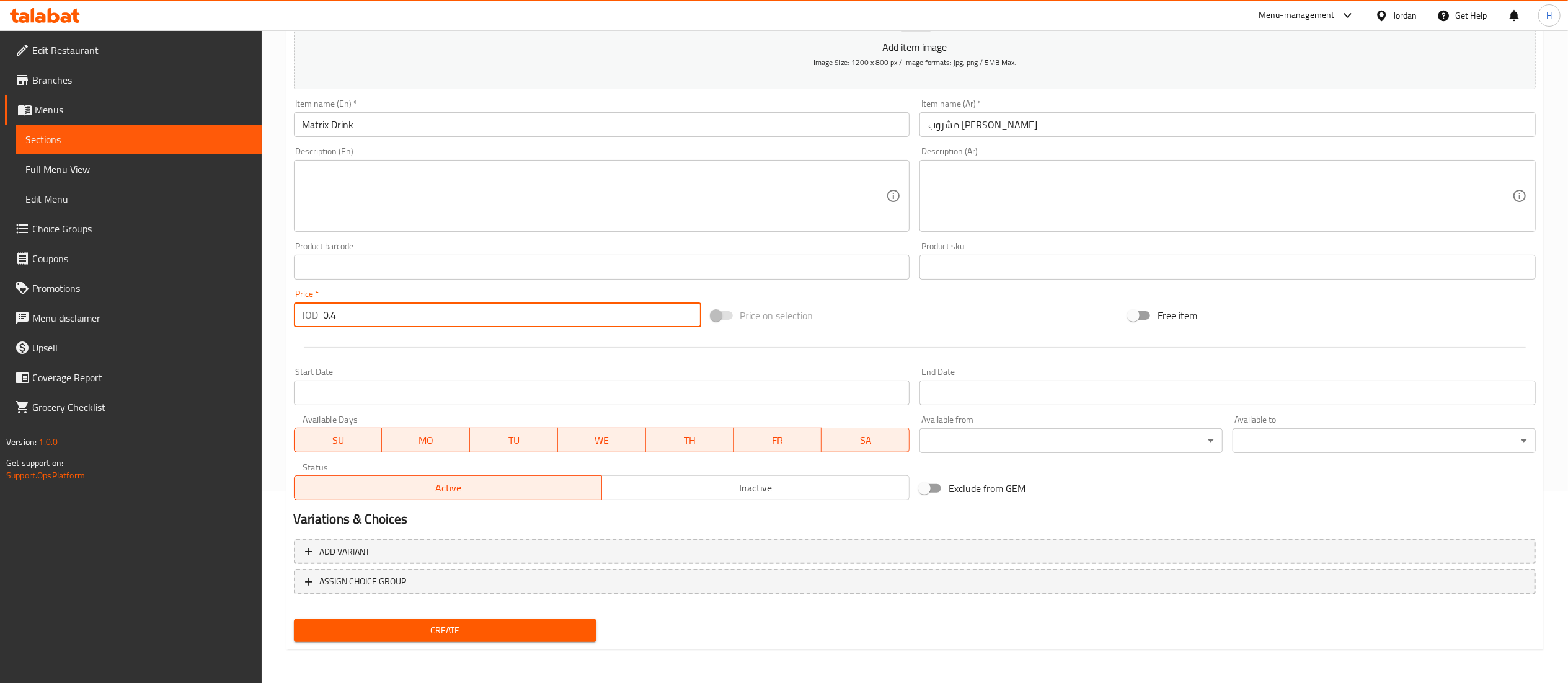
type input "0.4"
click at [487, 631] on span "Create" at bounding box center [445, 630] width 283 height 15
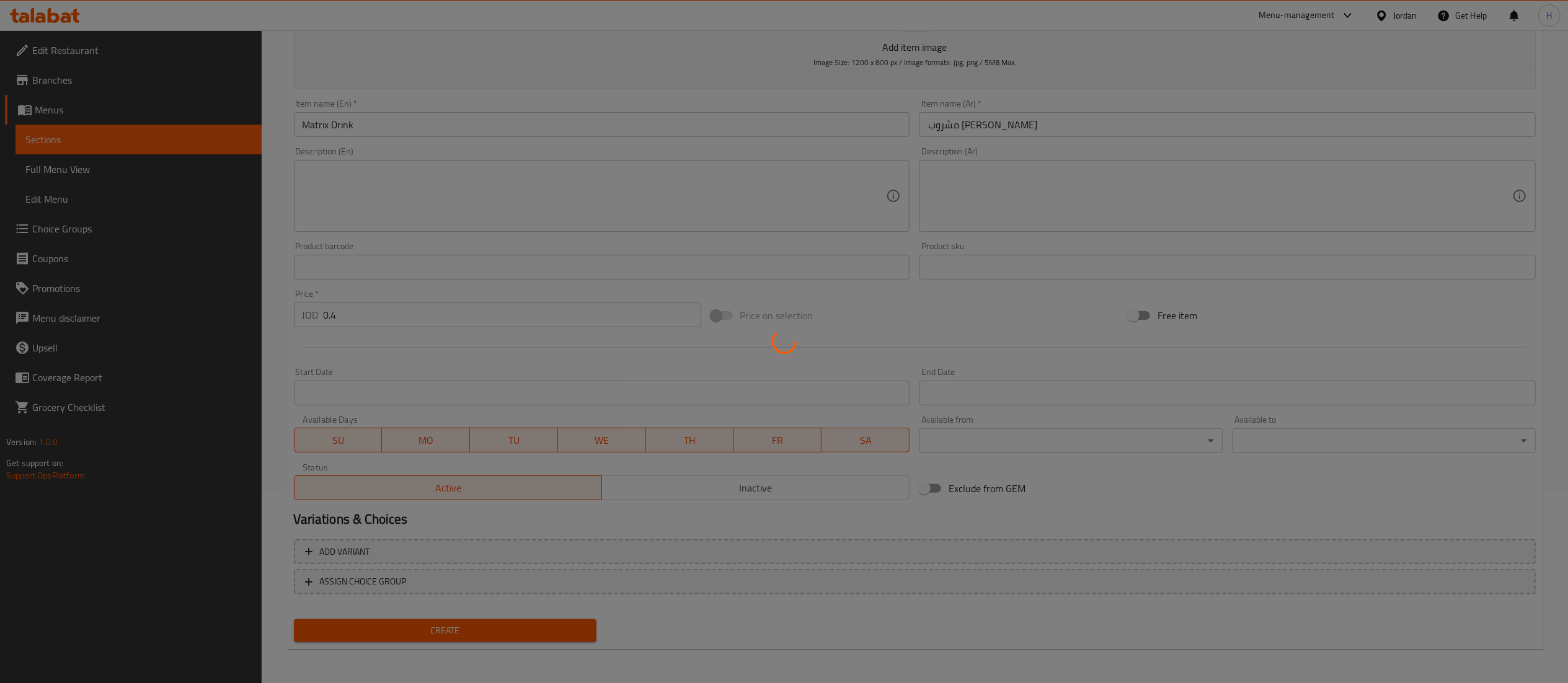
type input "0"
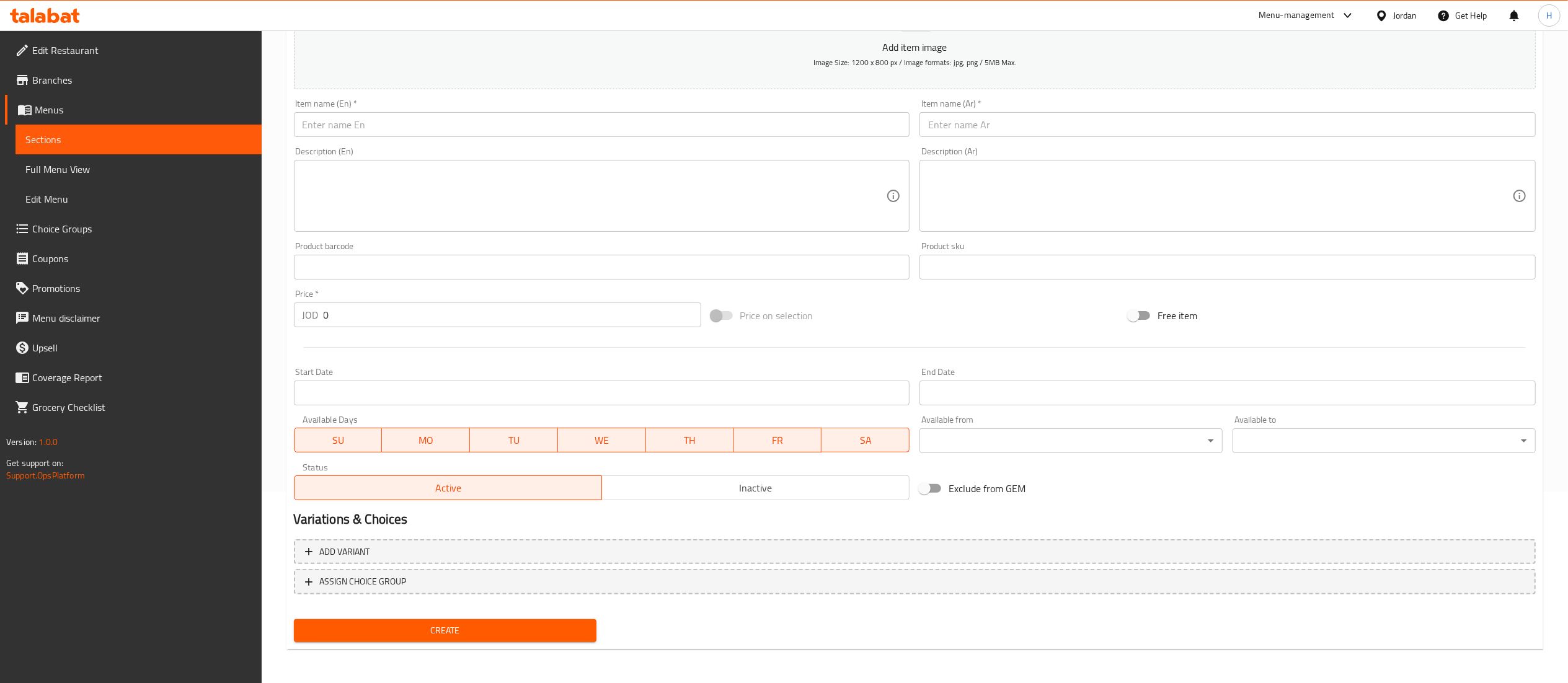
click at [1010, 129] on input "text" at bounding box center [1227, 125] width 617 height 25
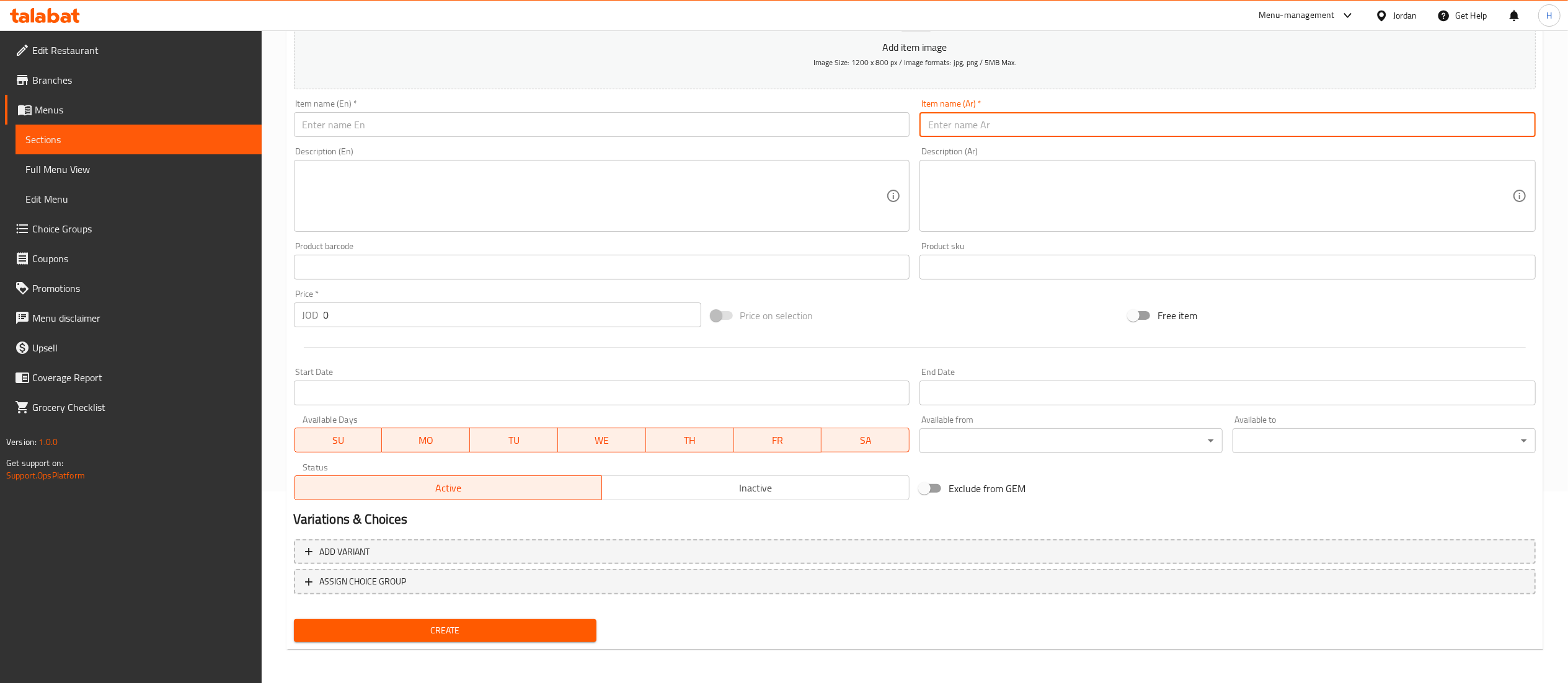
click at [1010, 129] on input "text" at bounding box center [1227, 125] width 617 height 25
paste input "مشروب غازي ماتركس او جوي"
drag, startPoint x: 993, startPoint y: 128, endPoint x: 951, endPoint y: 140, distance: 43.7
click at [951, 140] on div "Item name (Ar)   * مشروب غازي ماتركس او جوي Item name (Ar) *" at bounding box center [1228, 118] width 626 height 48
type input "مشروب غازي جوي"
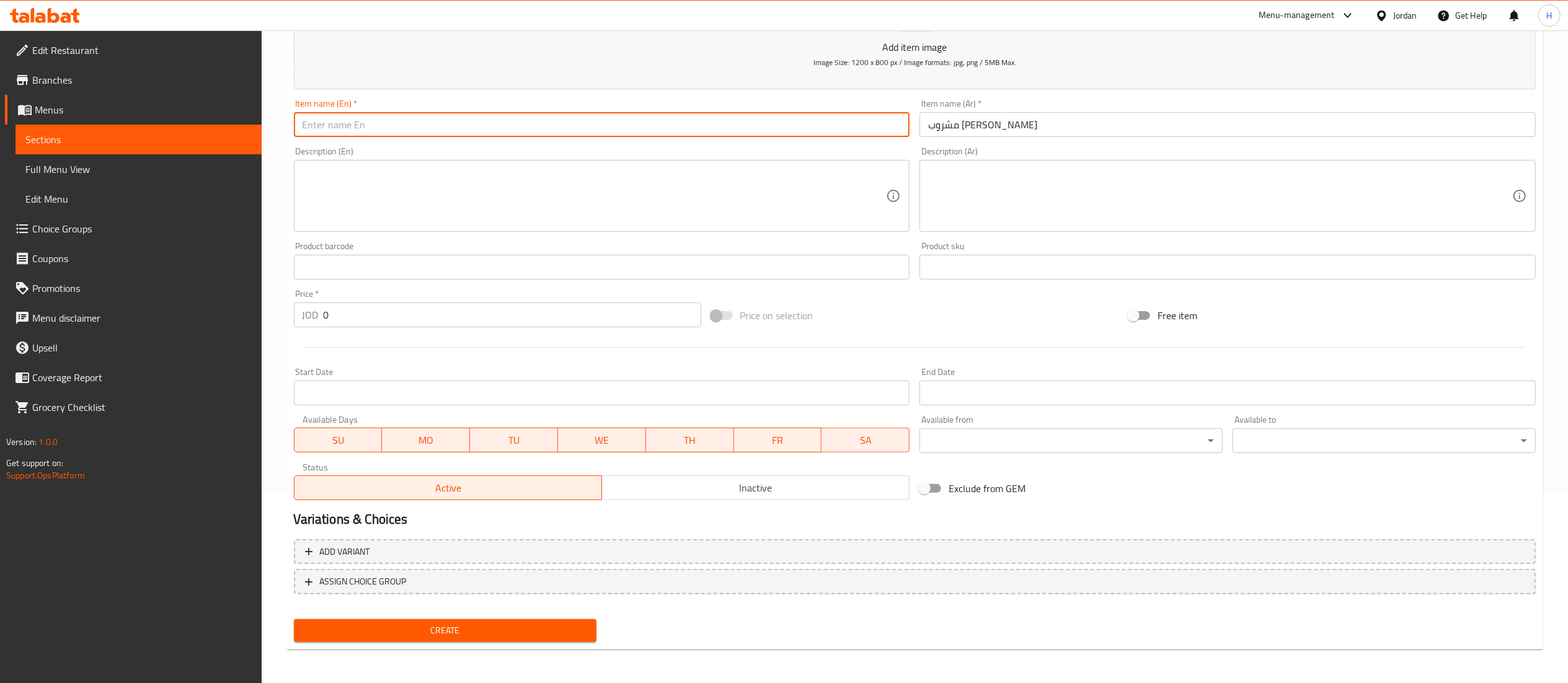
click at [705, 119] on input "text" at bounding box center [602, 125] width 617 height 25
type input "M"
type input "S"
type input "Joy Soda Drink"
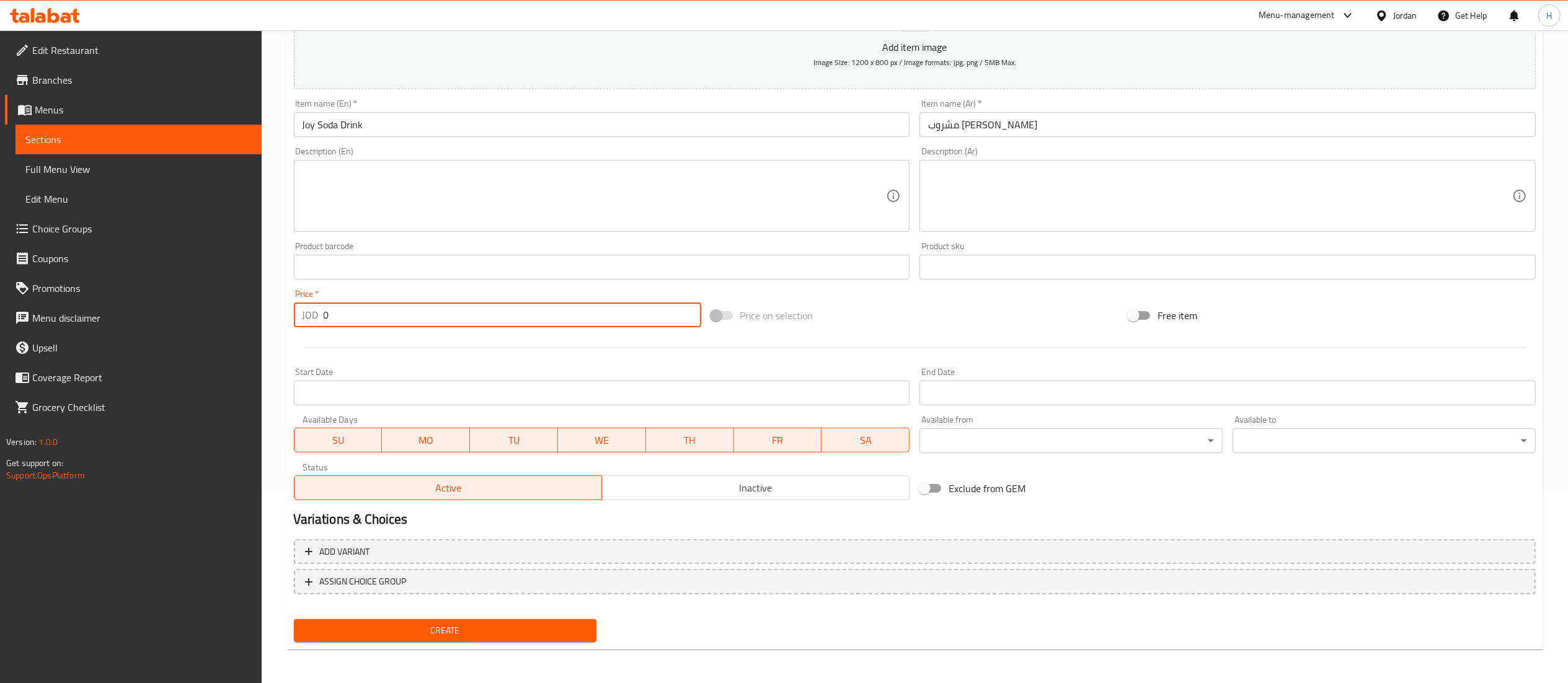
click at [366, 326] on input "0" at bounding box center [513, 315] width 377 height 25
type input "0.4"
click at [408, 623] on span "Create" at bounding box center [445, 630] width 283 height 15
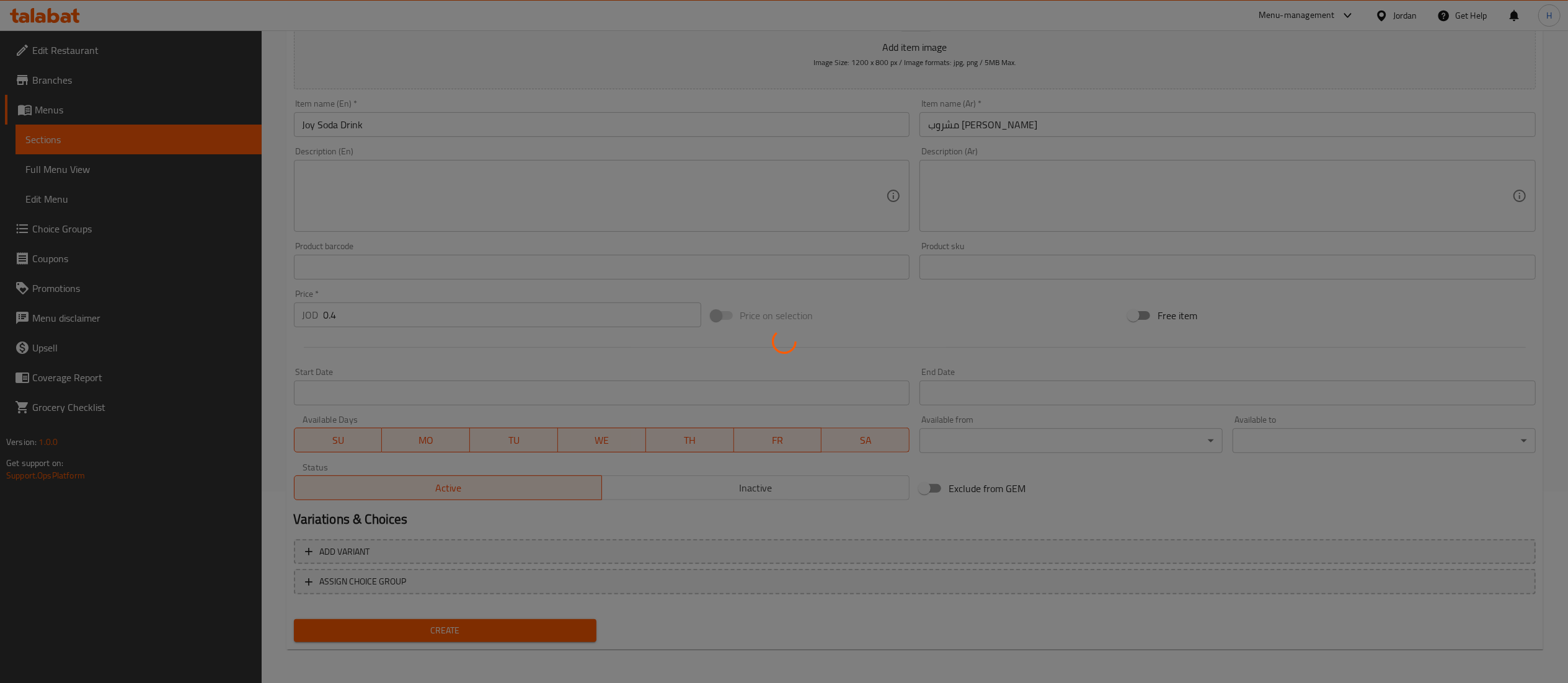
type input "0"
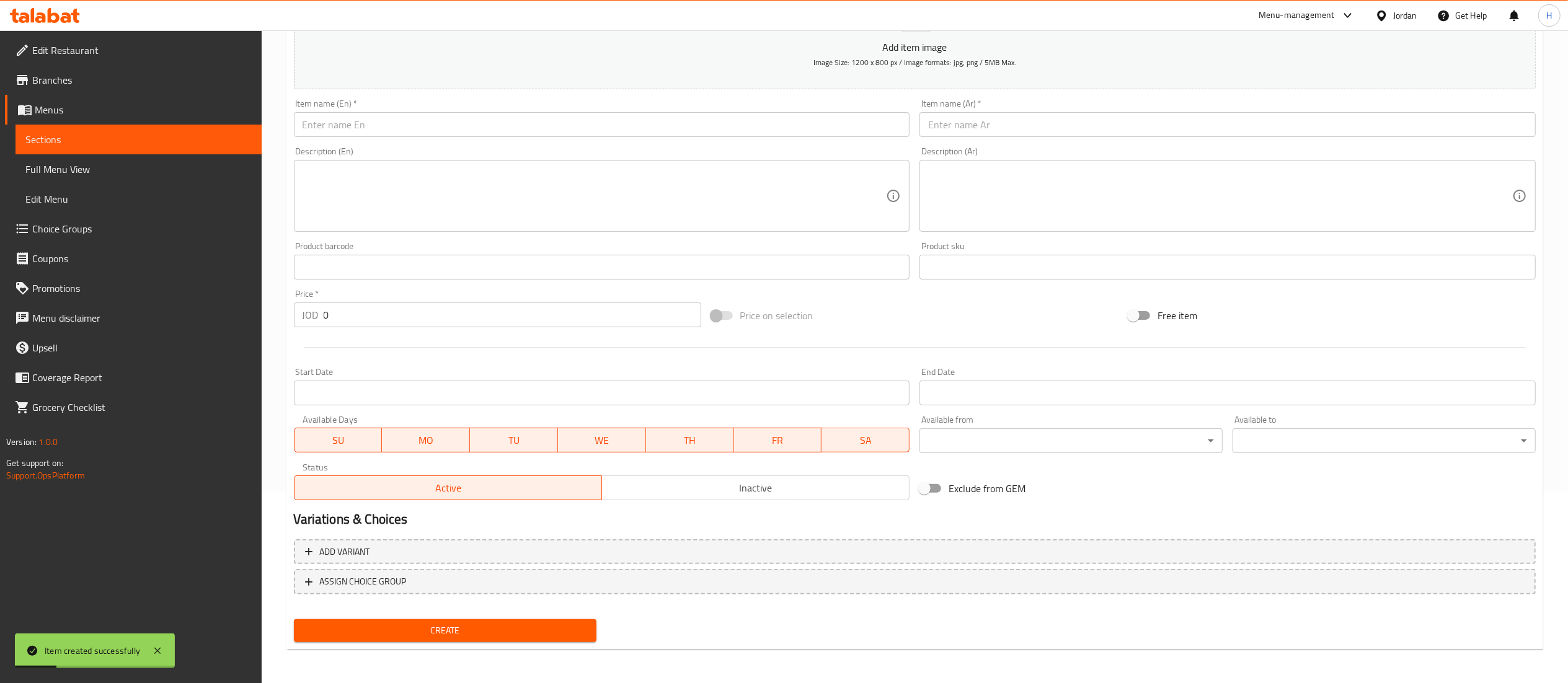
click at [1048, 128] on input "text" at bounding box center [1227, 125] width 617 height 25
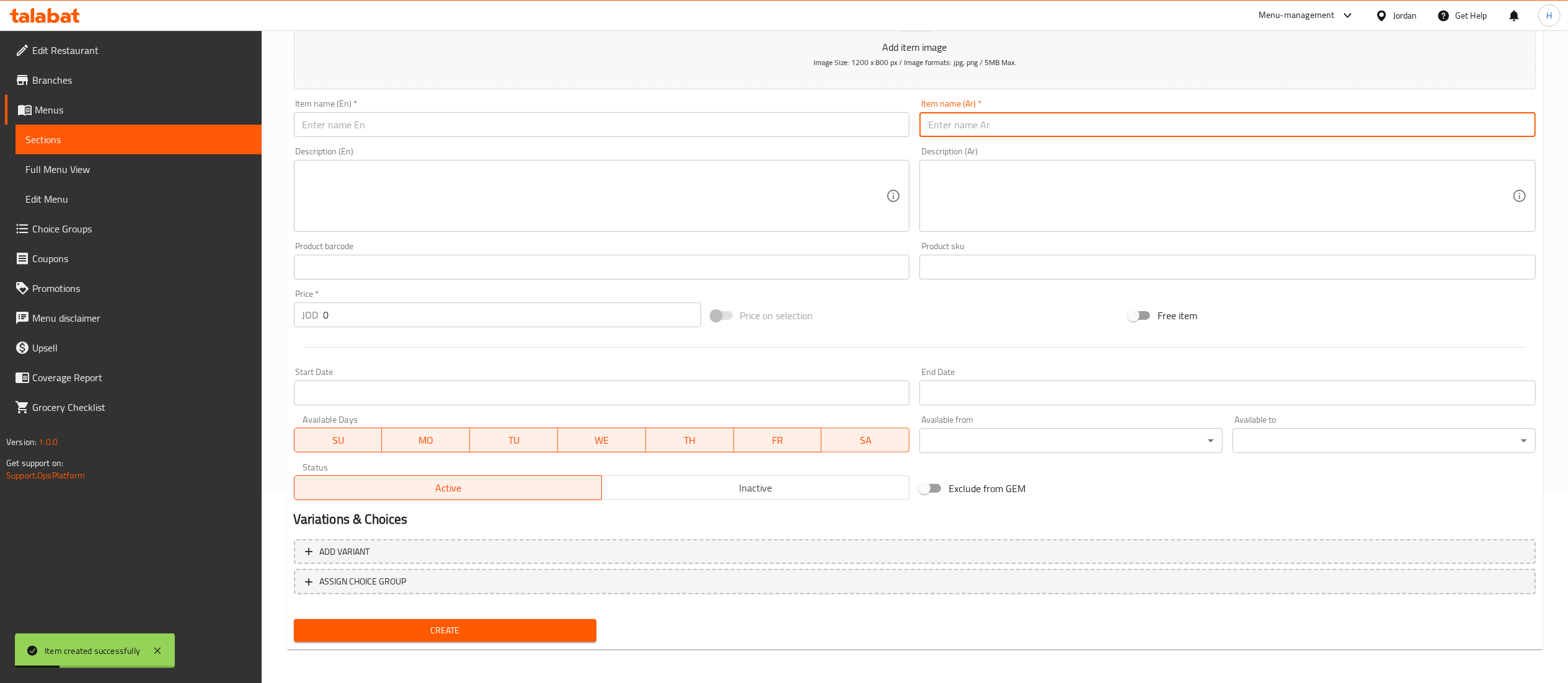
paste input "ماء صغير"
type input "ماء صغير"
click at [804, 130] on input "text" at bounding box center [602, 125] width 617 height 25
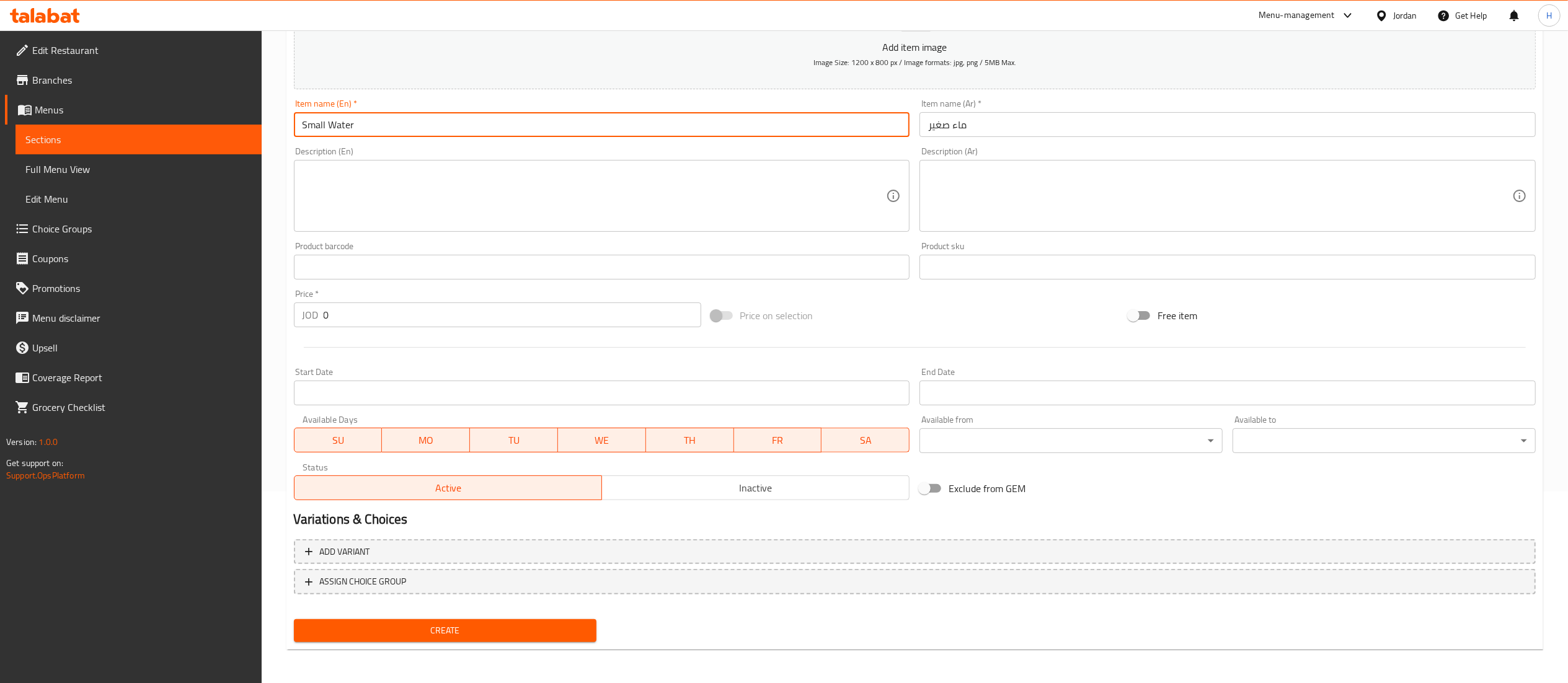
type input "Small Water"
click at [348, 311] on input "0" at bounding box center [513, 315] width 377 height 25
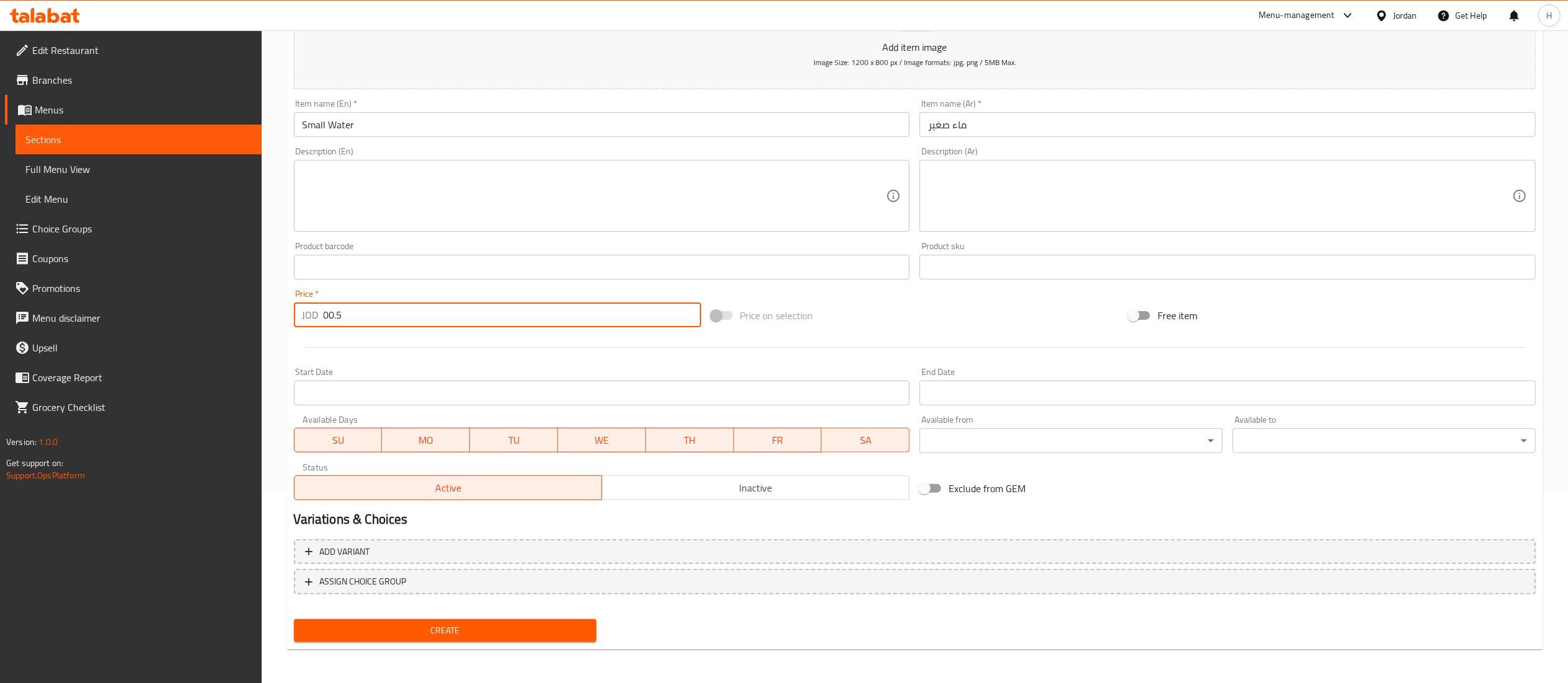
type input "00.5"
click at [513, 624] on span "Create" at bounding box center [445, 630] width 283 height 15
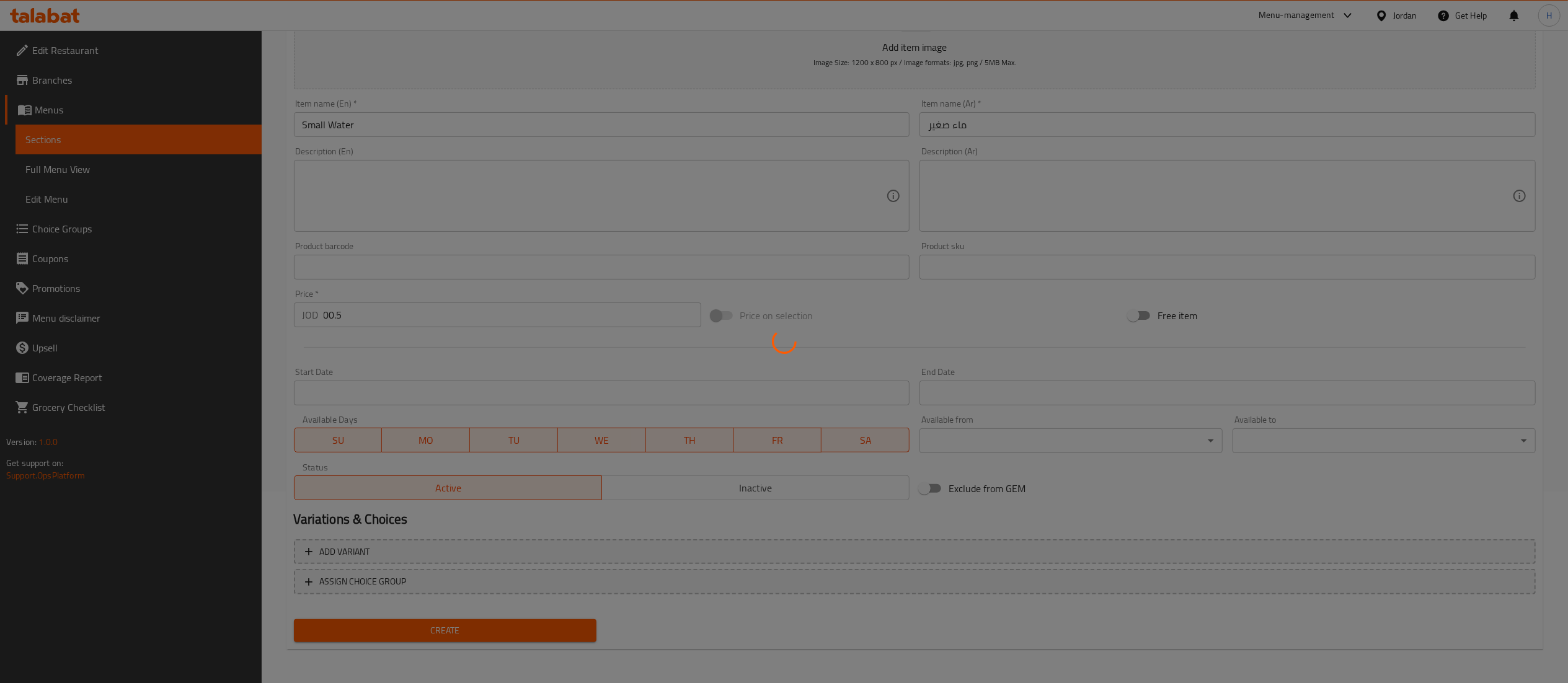
type input "0"
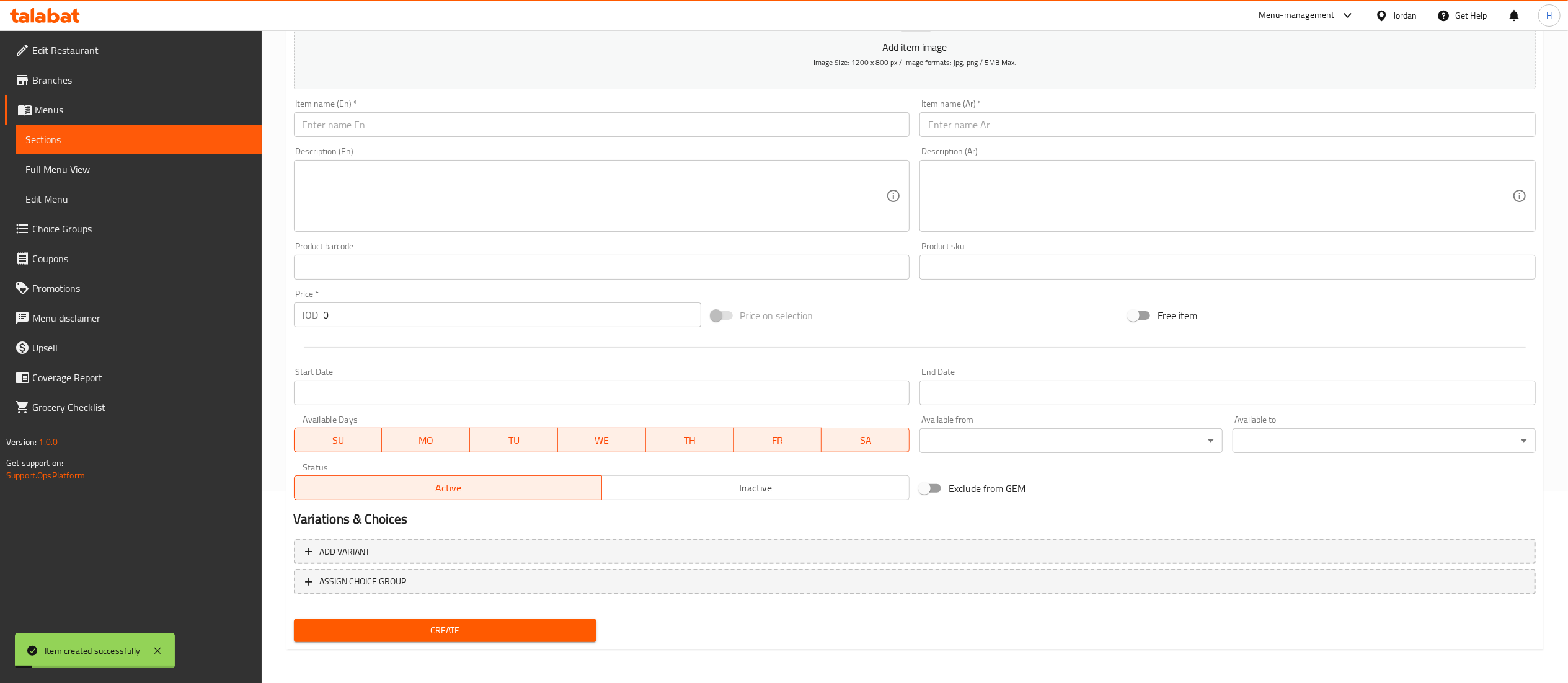
click at [1028, 125] on input "text" at bounding box center [1227, 125] width 617 height 25
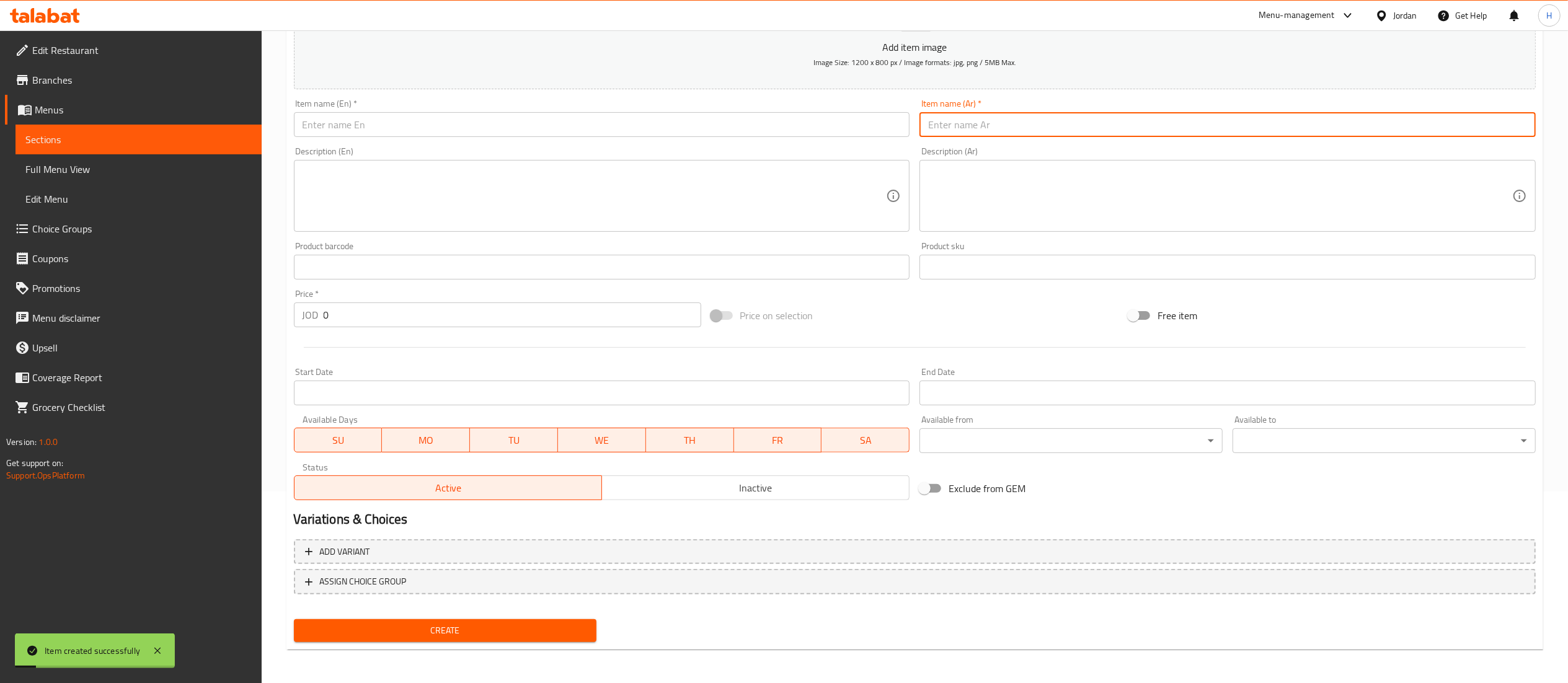
paste input "ماء كبير"
type input "ماء كبير"
click at [864, 130] on input "text" at bounding box center [602, 125] width 617 height 25
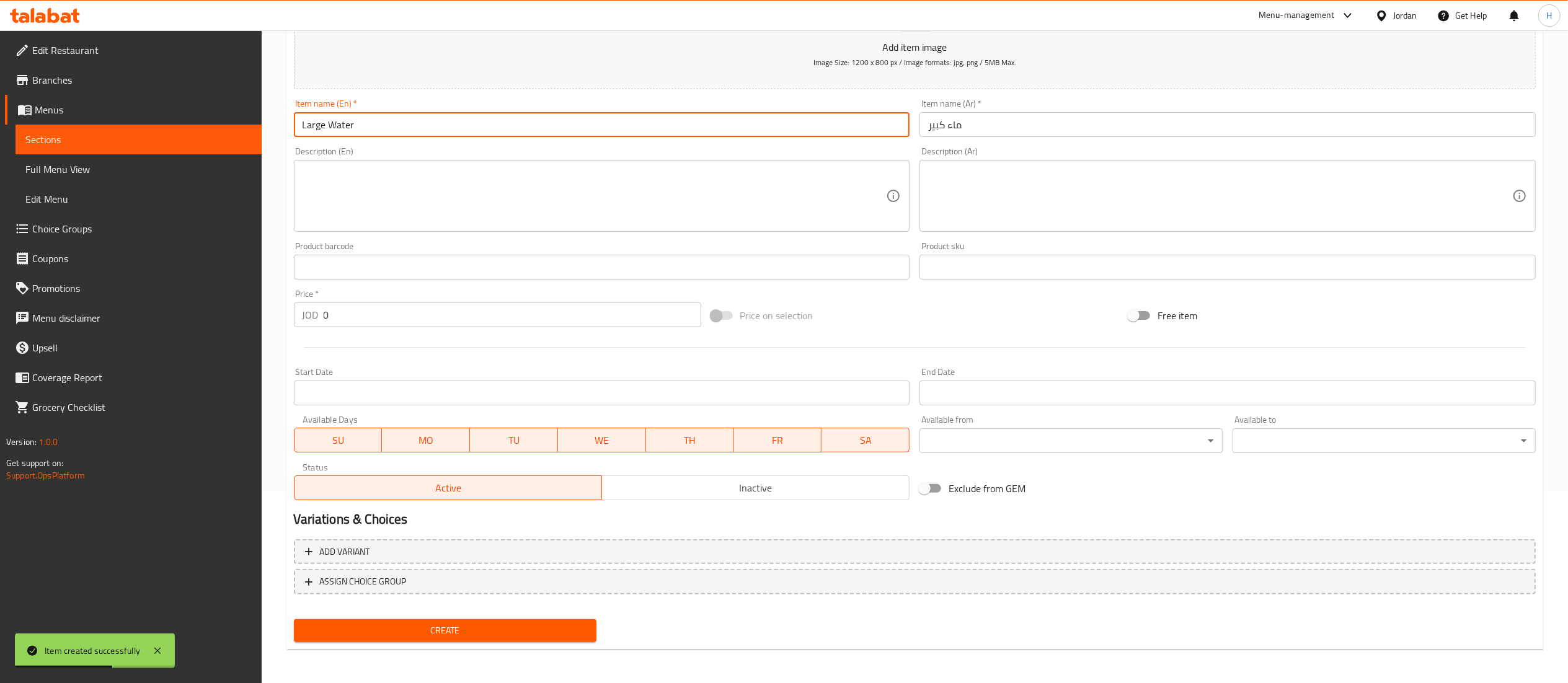
type input "Large Water"
click at [478, 325] on input "0" at bounding box center [513, 315] width 377 height 25
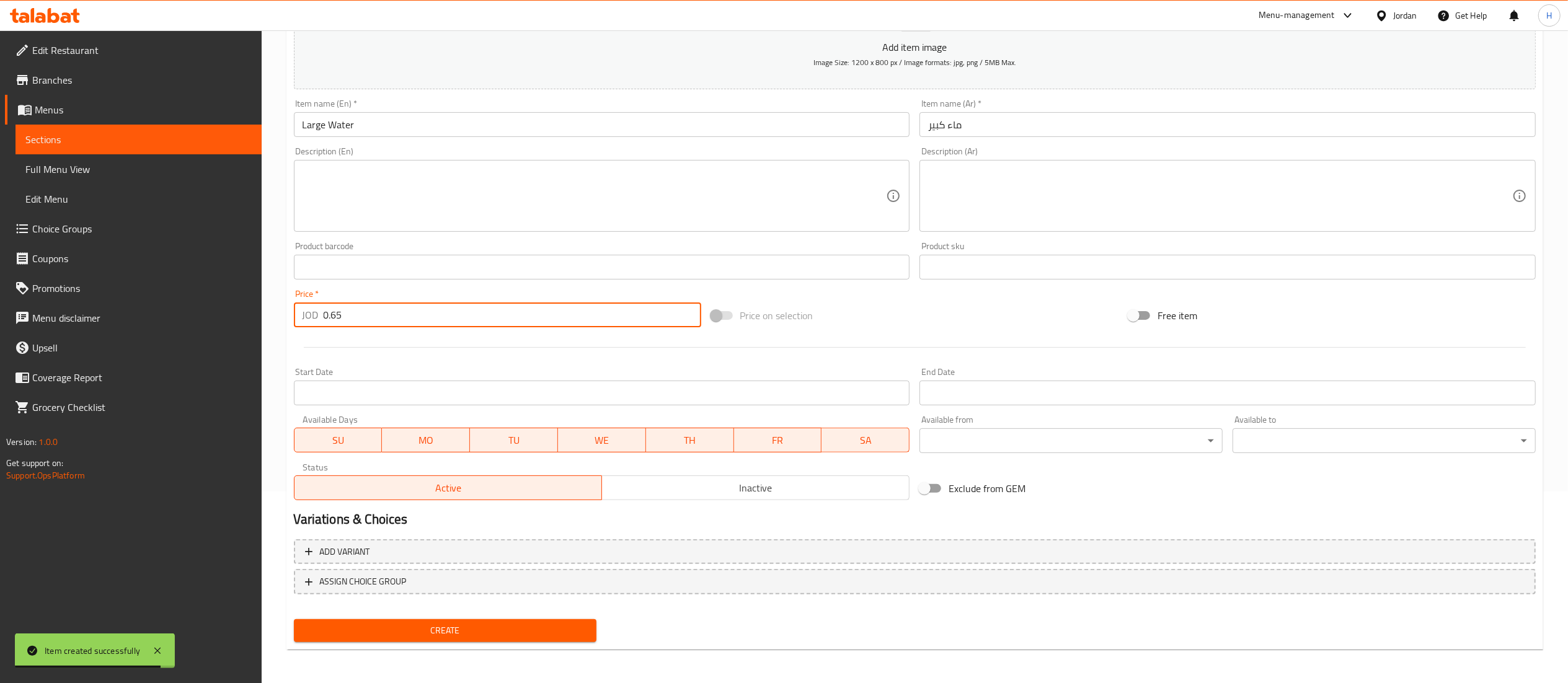
type input "0.65"
click at [463, 623] on span "Create" at bounding box center [445, 630] width 283 height 15
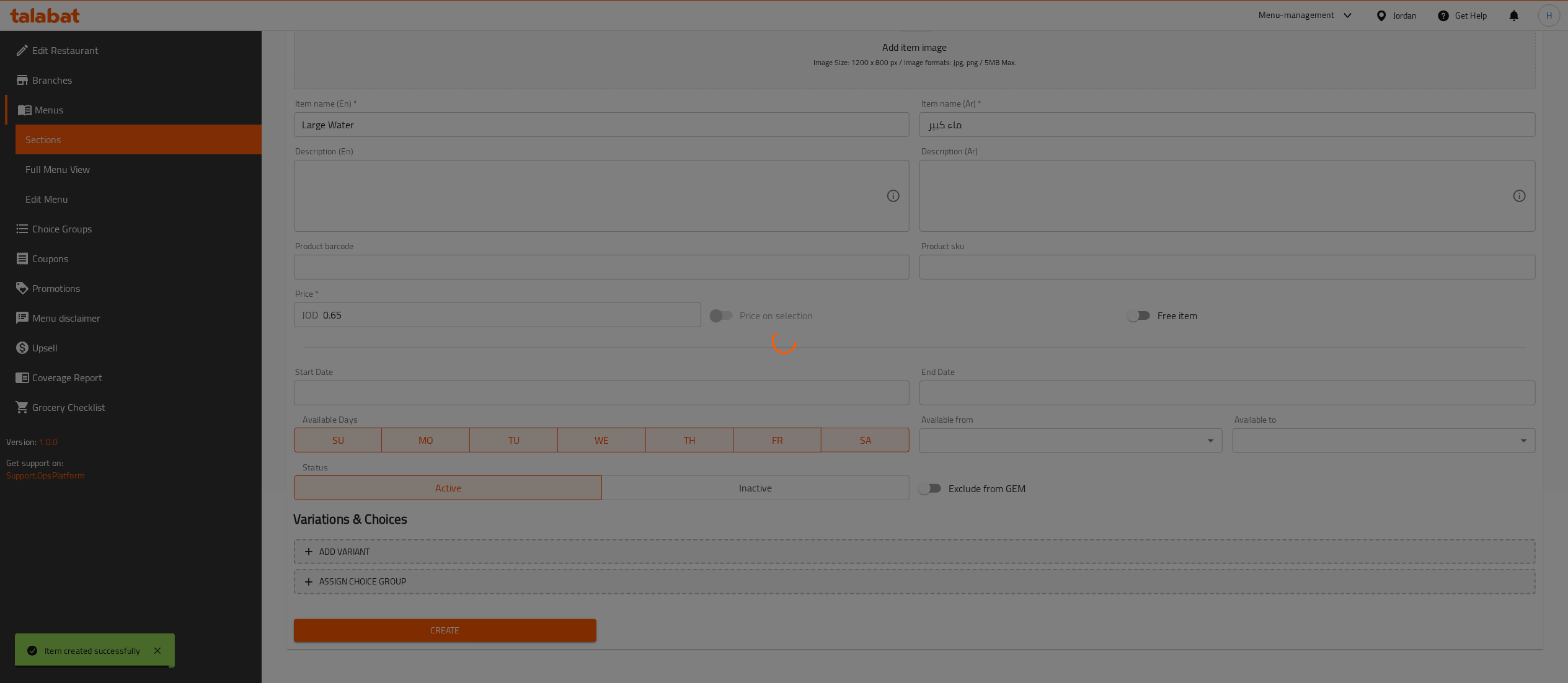
type input "0"
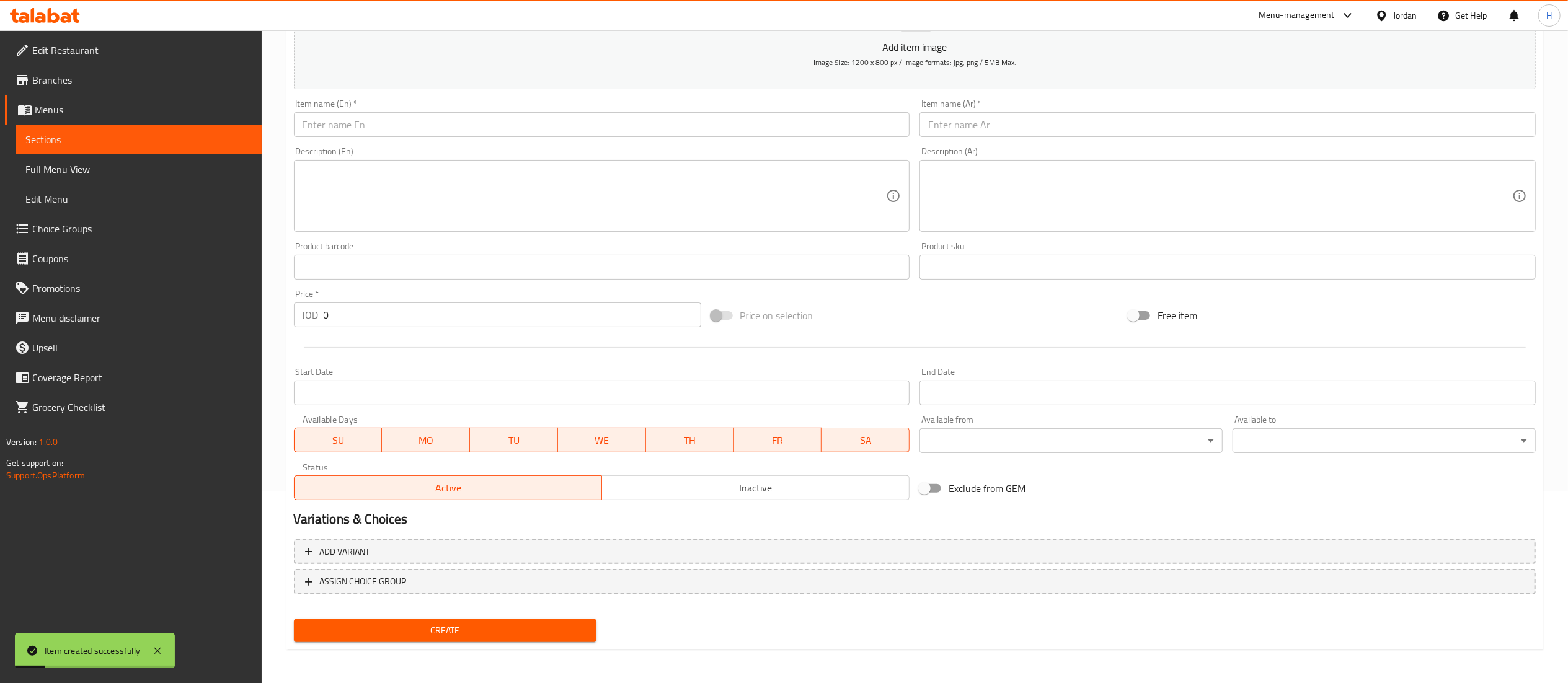
click at [998, 131] on input "text" at bounding box center [1227, 125] width 617 height 25
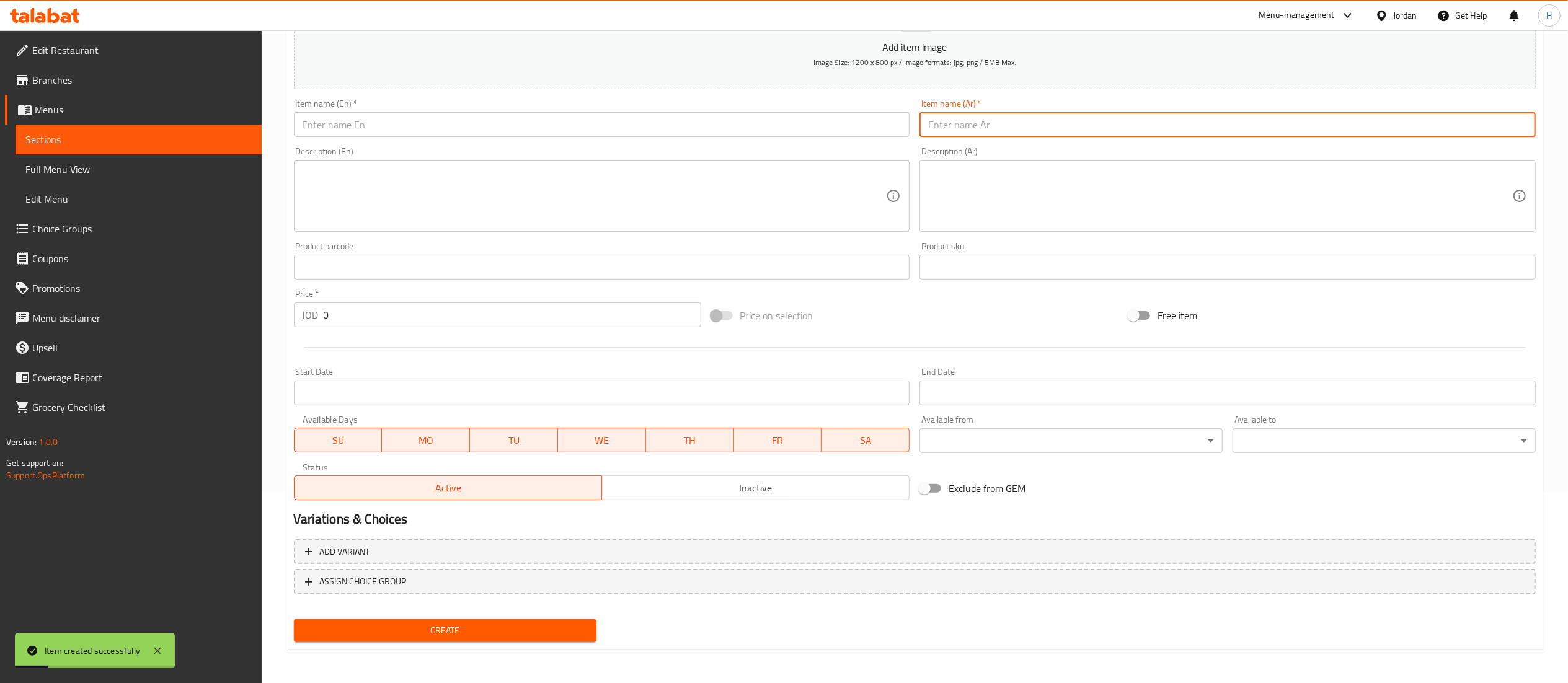
paste input "عصير باكيت دانس"
type input "عصير باكيت دانس"
click at [866, 128] on input "text" at bounding box center [602, 125] width 617 height 25
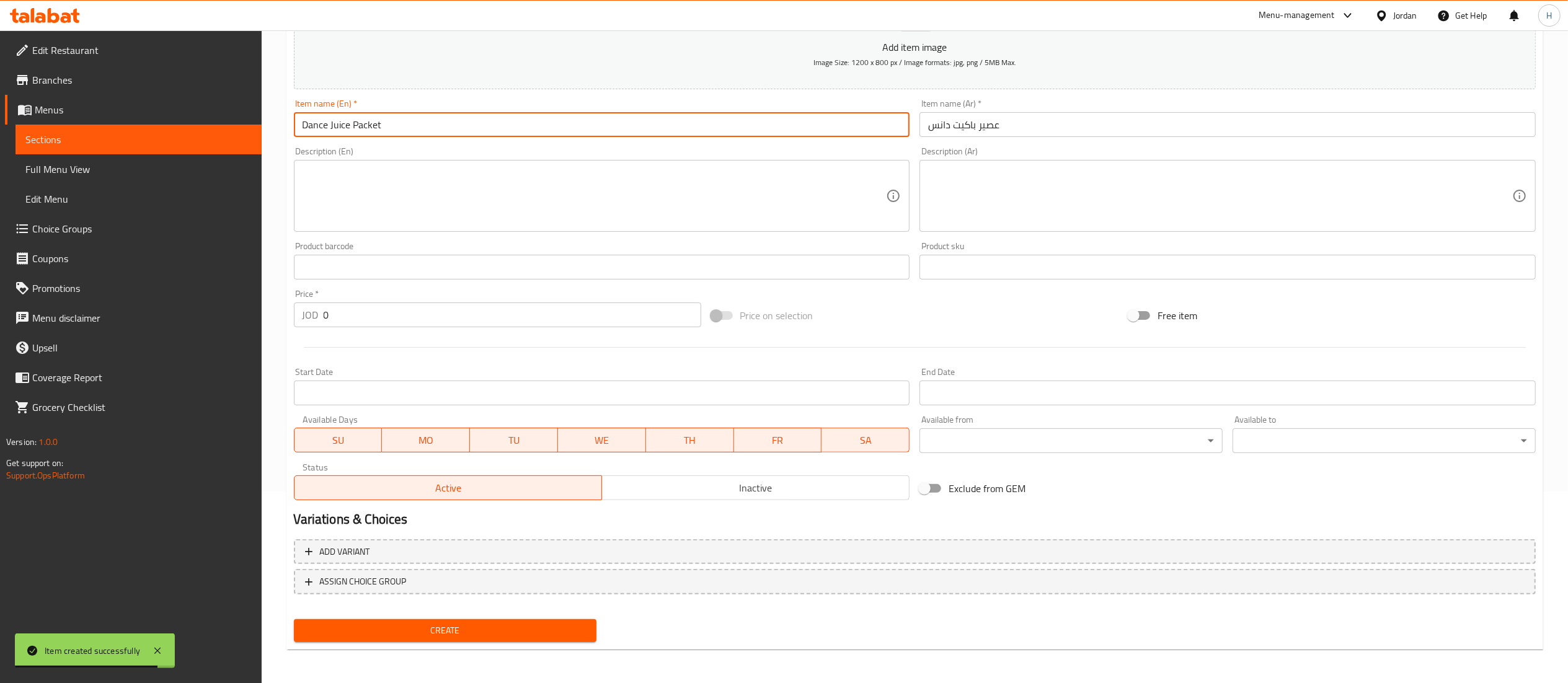
type input "Dance Juice Packet"
click at [387, 309] on input "0" at bounding box center [513, 315] width 377 height 25
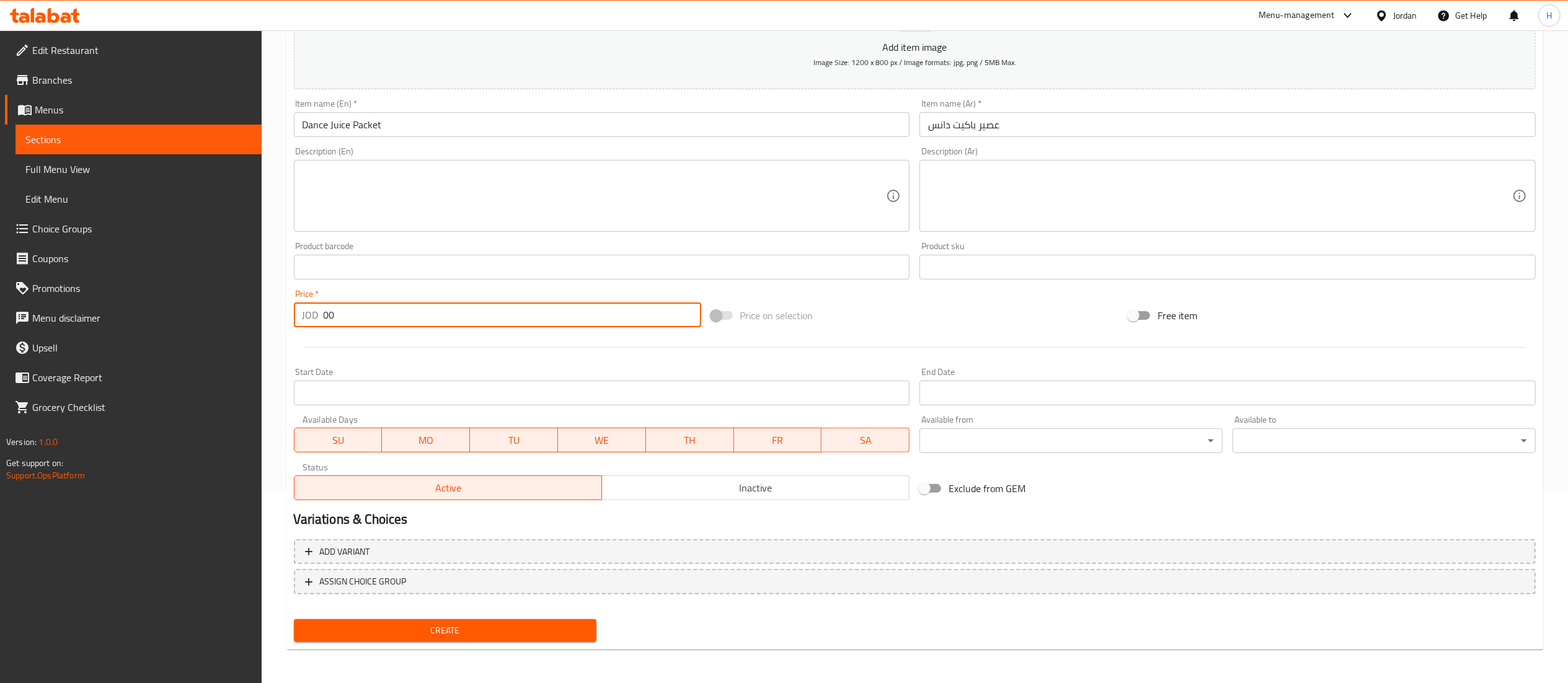
type input "0"
type input "0.25"
click at [459, 624] on span "Create" at bounding box center [445, 630] width 283 height 15
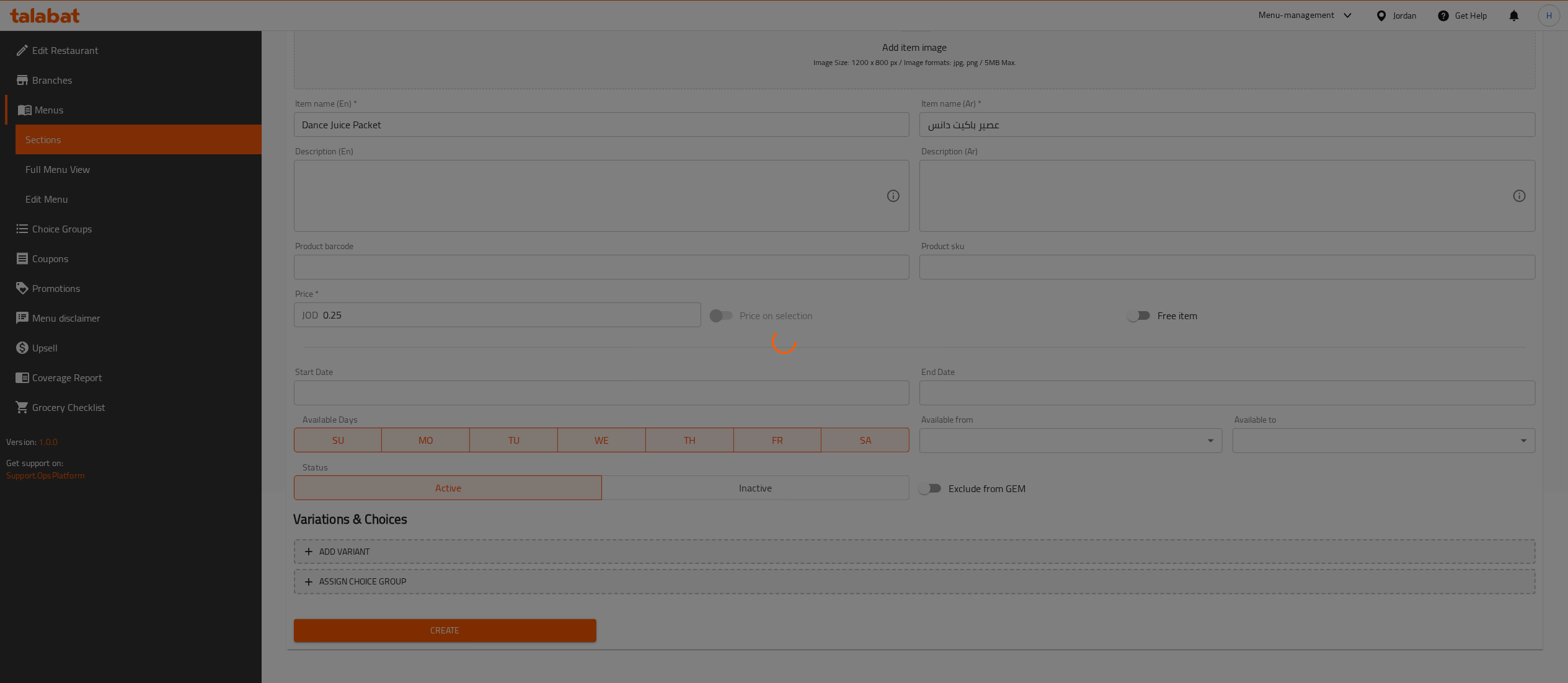
type input "0"
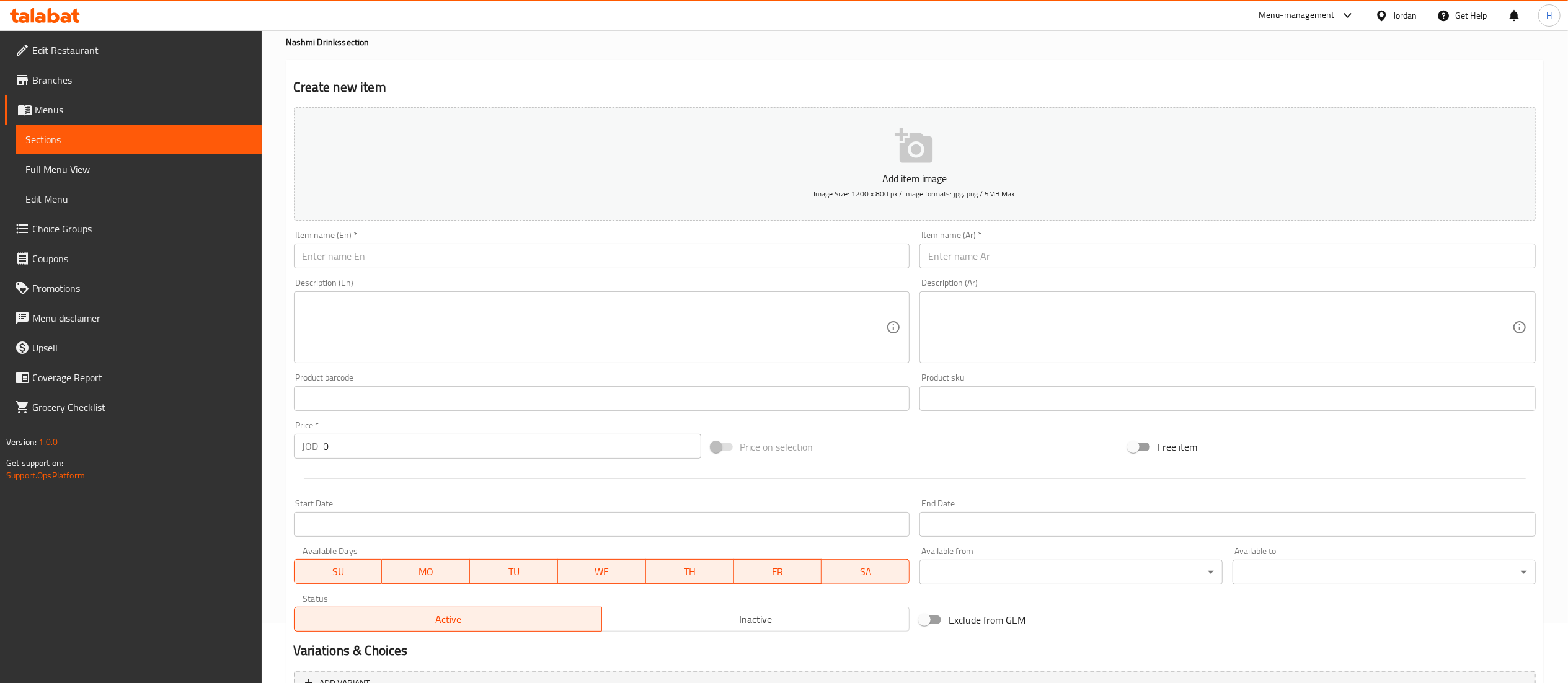
scroll to position [0, 0]
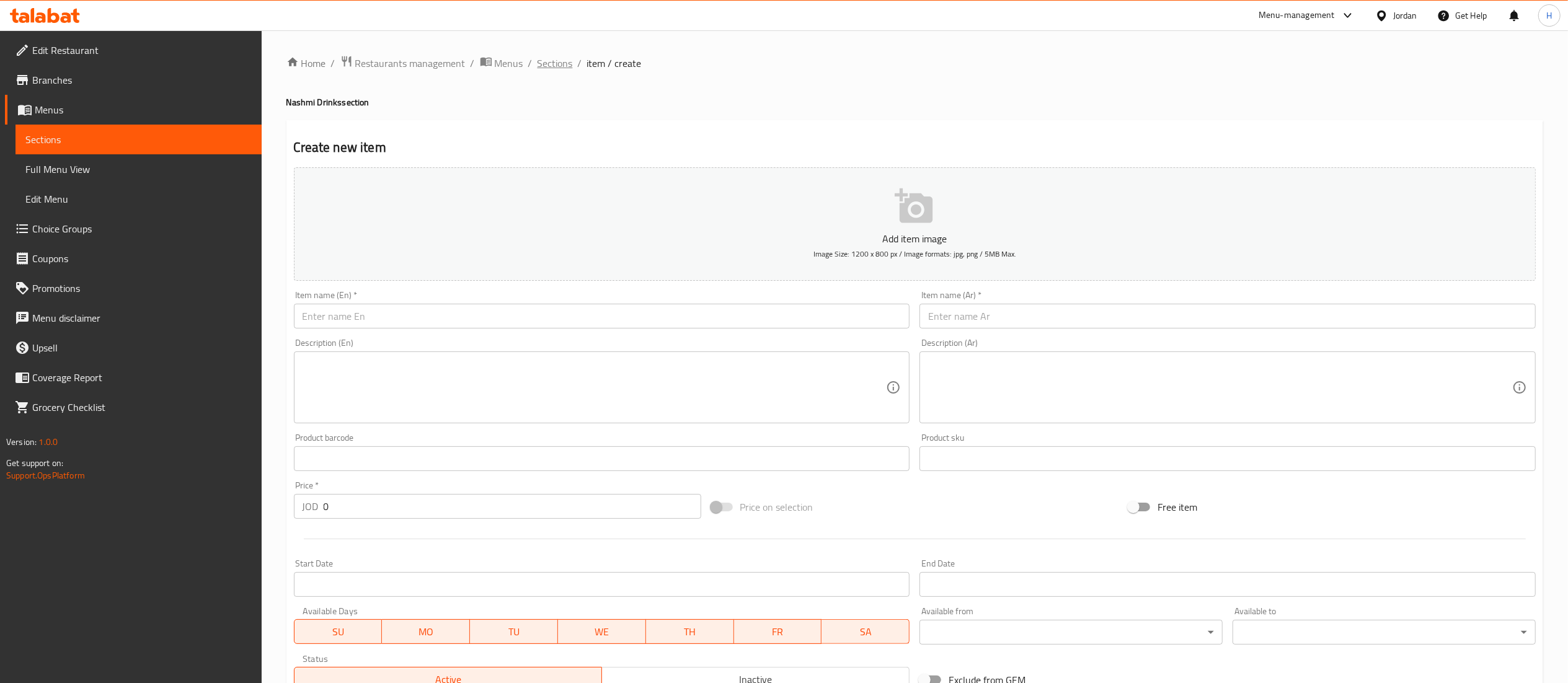
click at [545, 63] on span "Sections" at bounding box center [555, 63] width 36 height 15
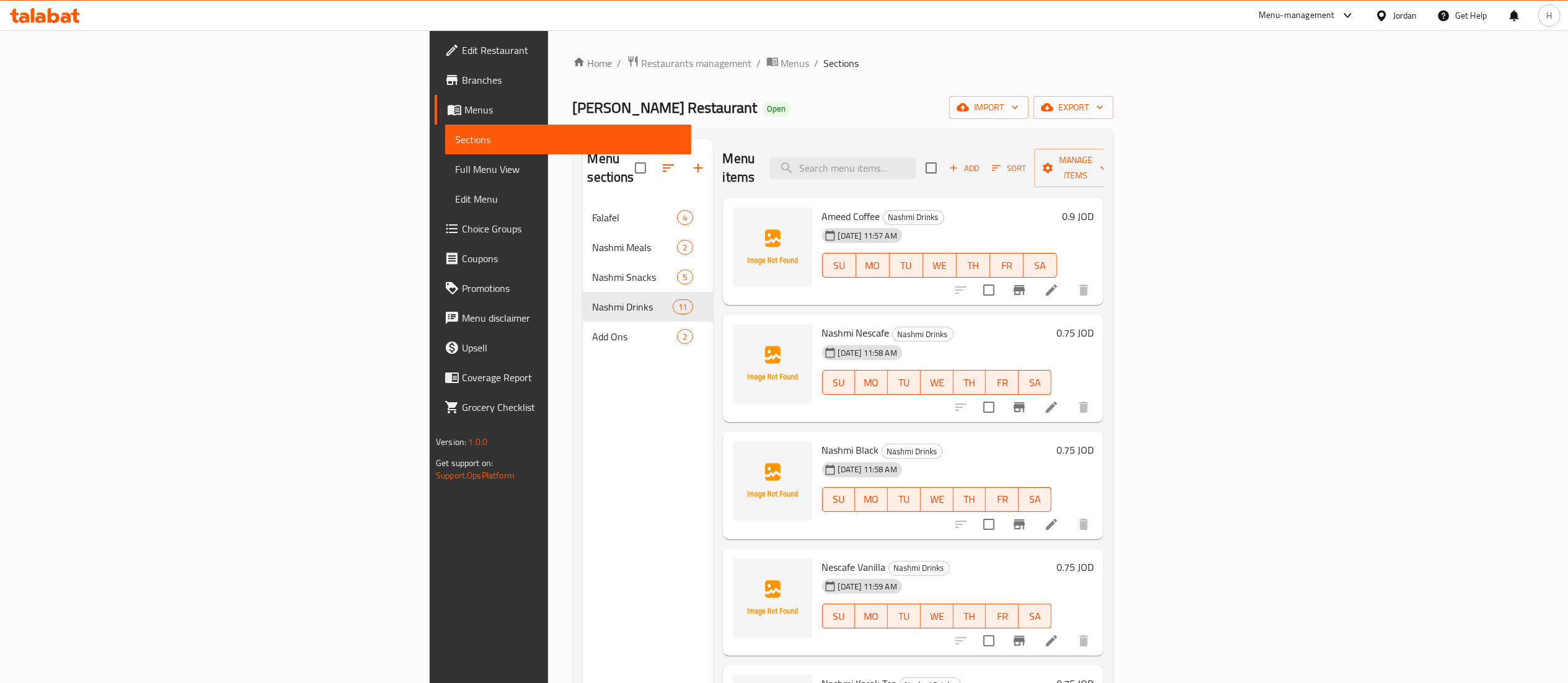
click at [45, 19] on icon at bounding box center [41, 18] width 11 height 11
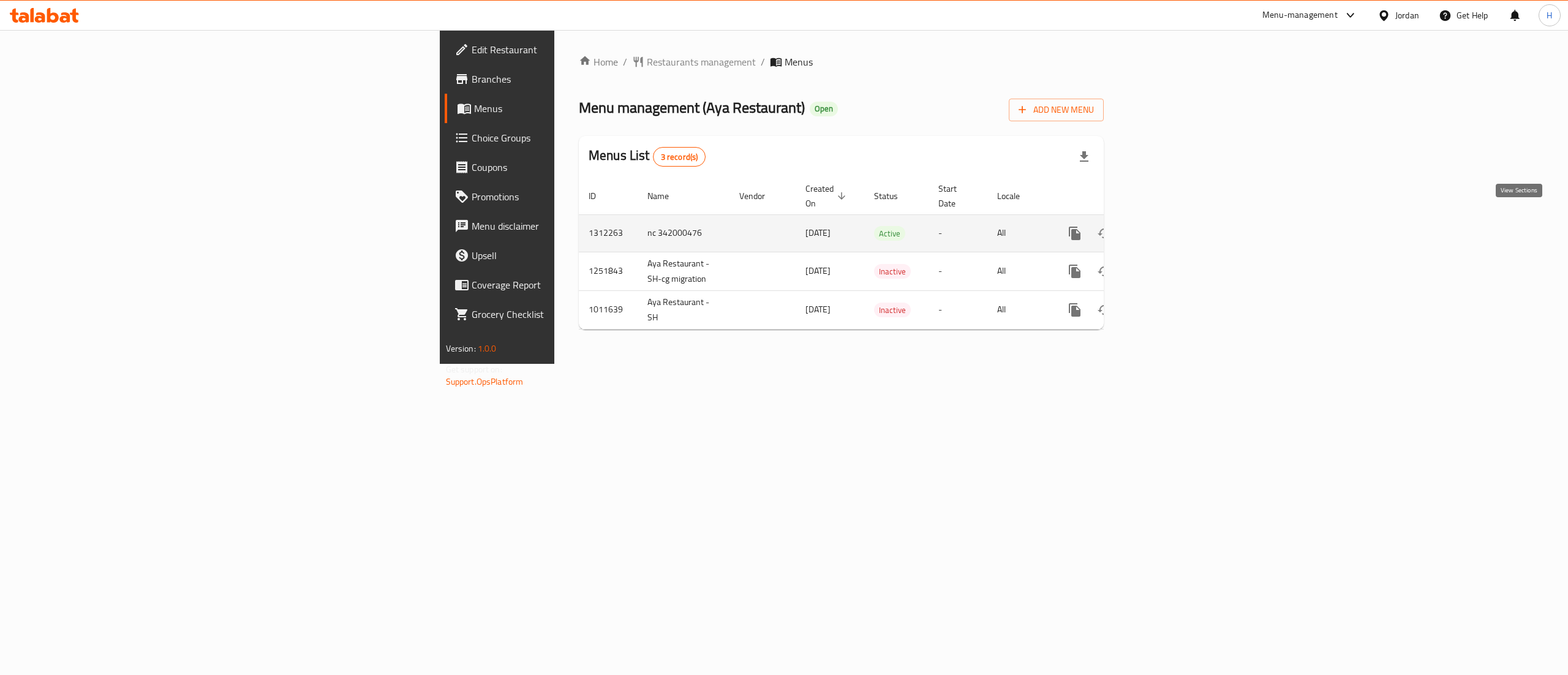
click at [1171, 226] on icon "enhanced table" at bounding box center [1163, 233] width 15 height 15
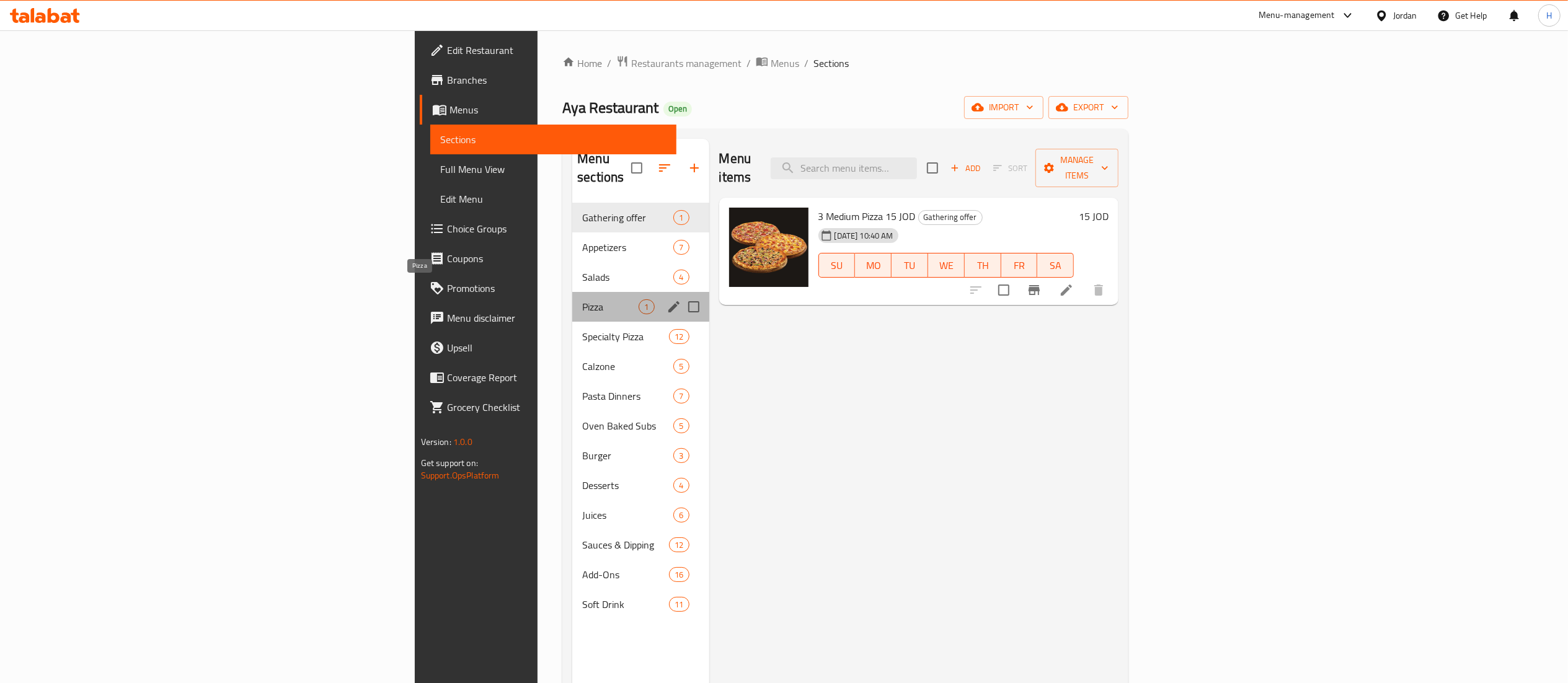
click at [582, 300] on span "Pizza" at bounding box center [610, 307] width 56 height 15
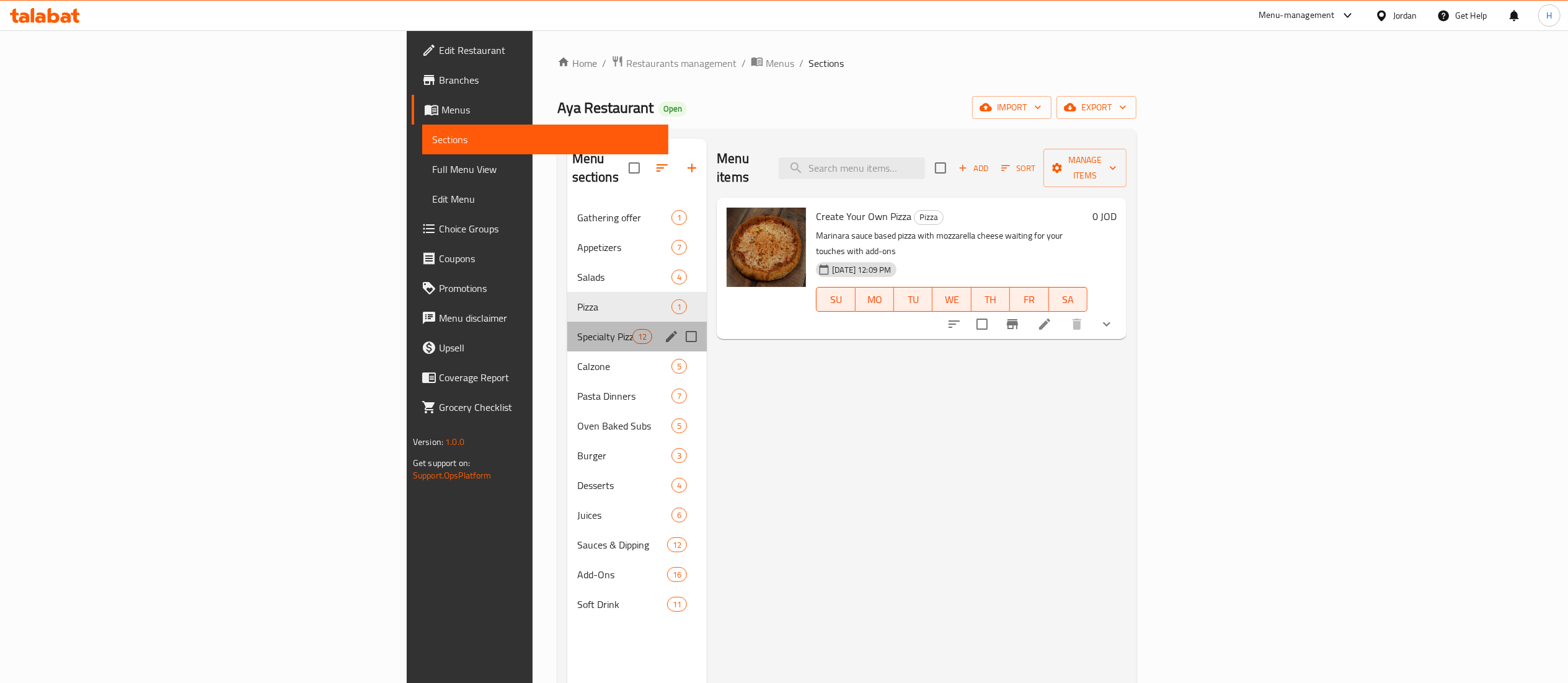
click at [568, 332] on div "Specialty Pizza 12" at bounding box center [637, 336] width 140 height 29
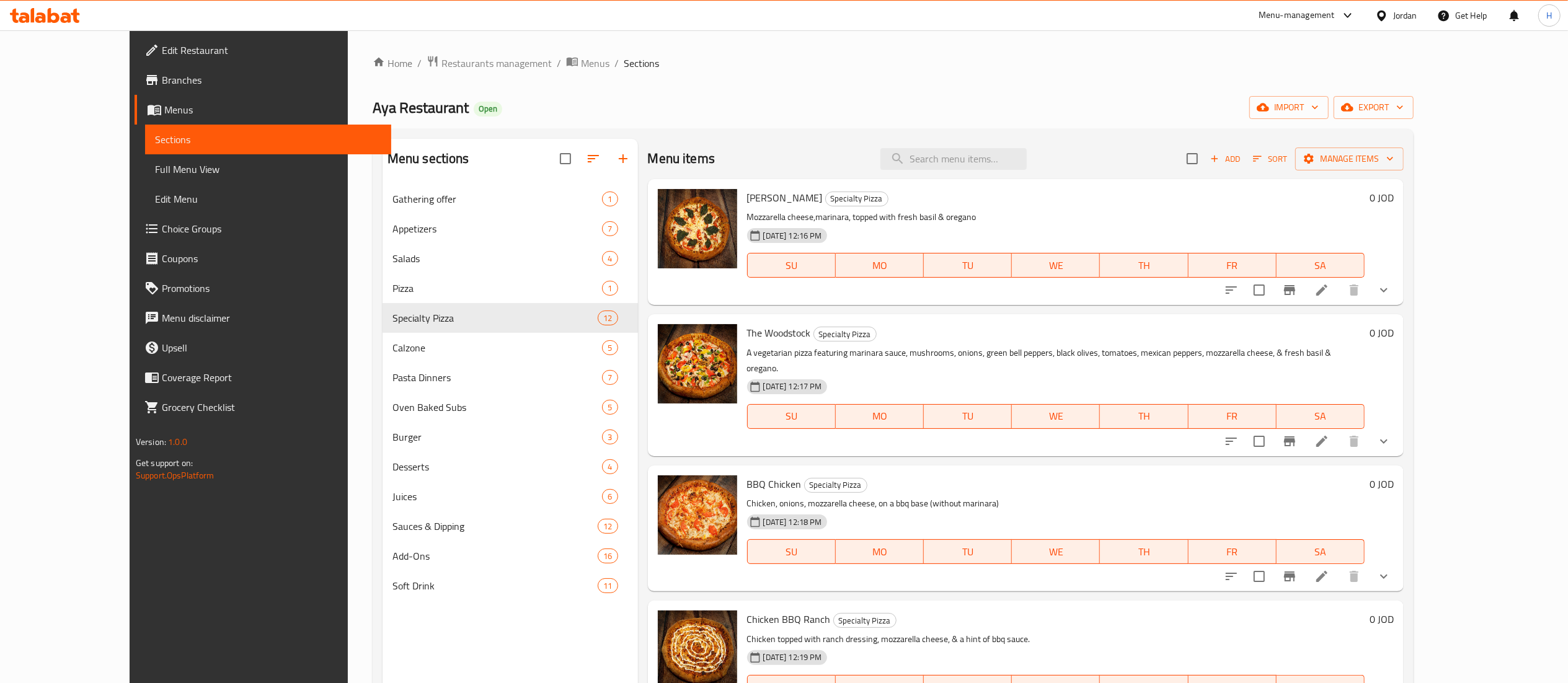
click at [1387, 289] on icon "show more" at bounding box center [1384, 290] width 7 height 4
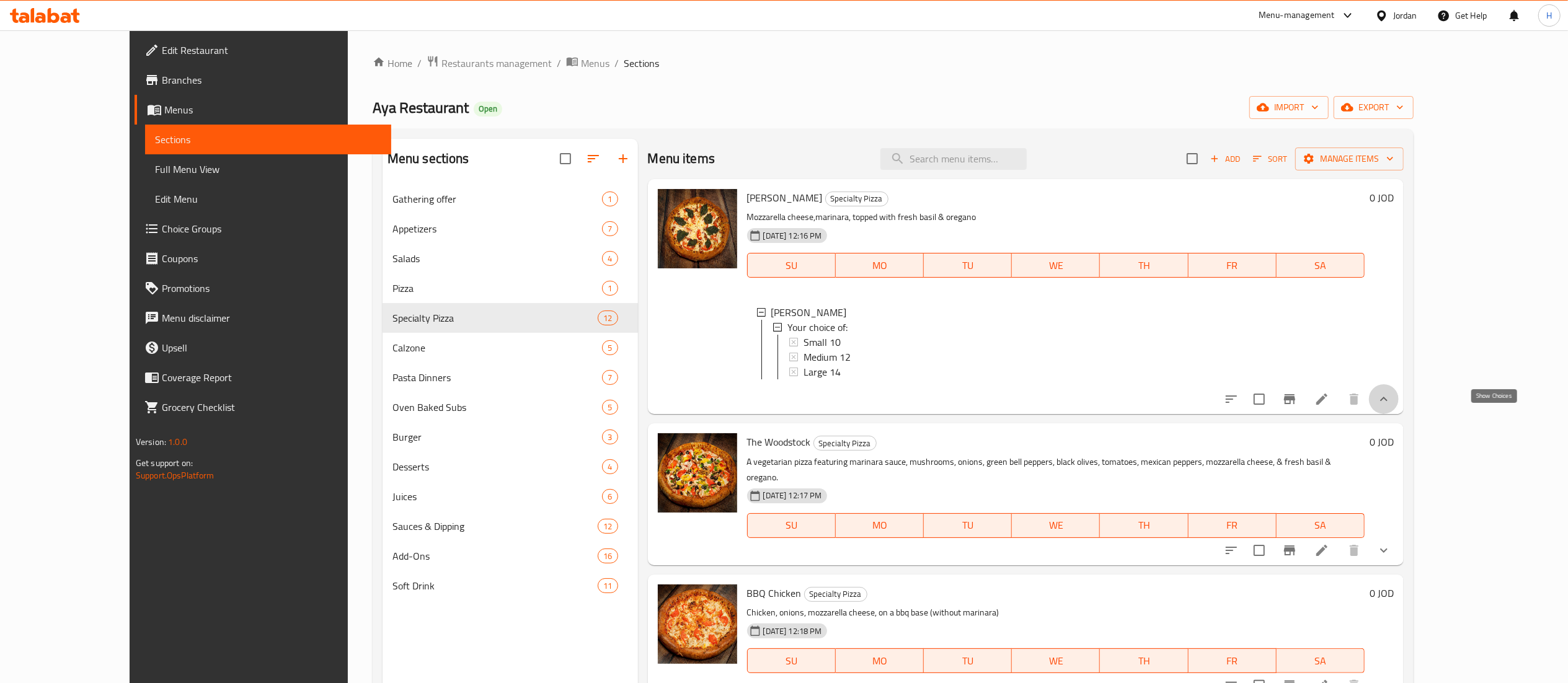
click at [1392, 406] on icon "show more" at bounding box center [1384, 398] width 15 height 15
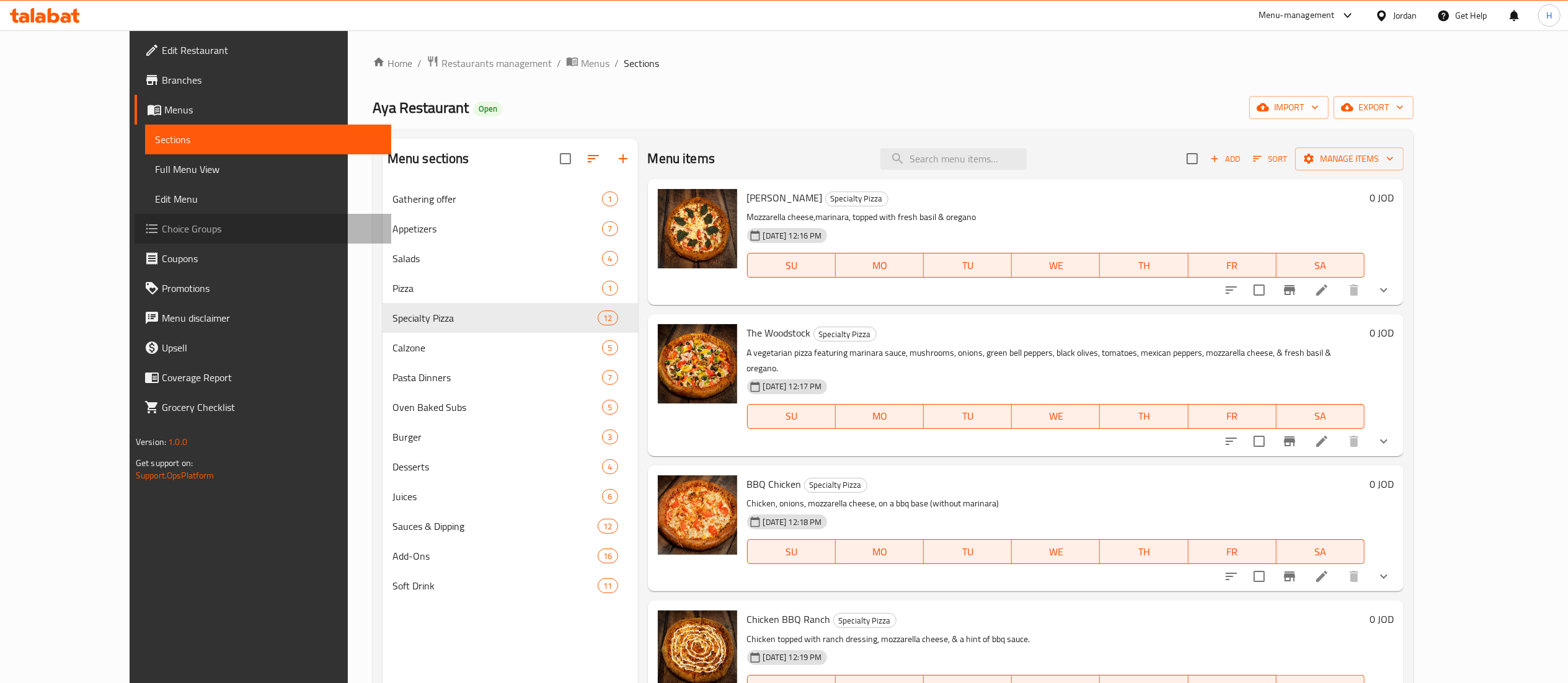
click at [162, 226] on span "Choice Groups" at bounding box center [271, 229] width 220 height 15
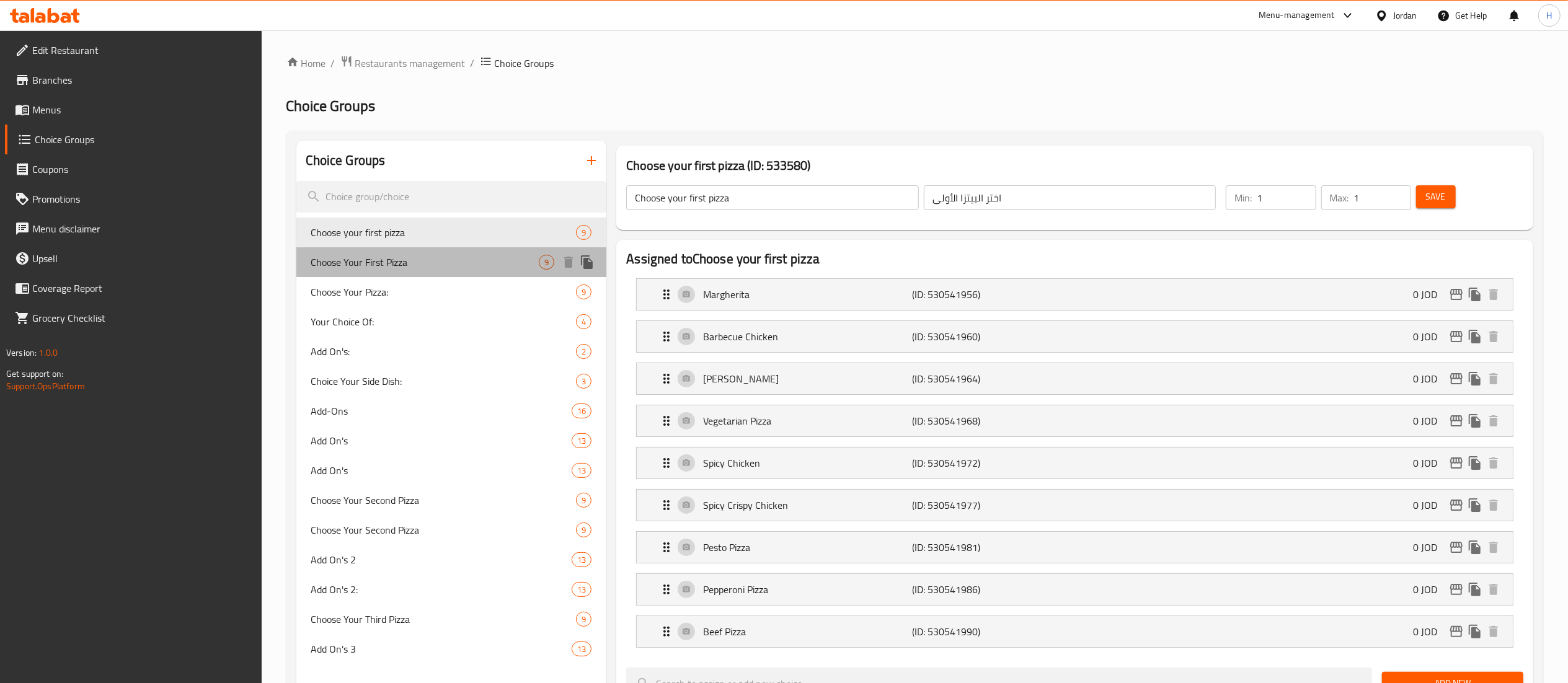
click at [406, 267] on span "Choose Your First Pizza" at bounding box center [425, 261] width 228 height 15
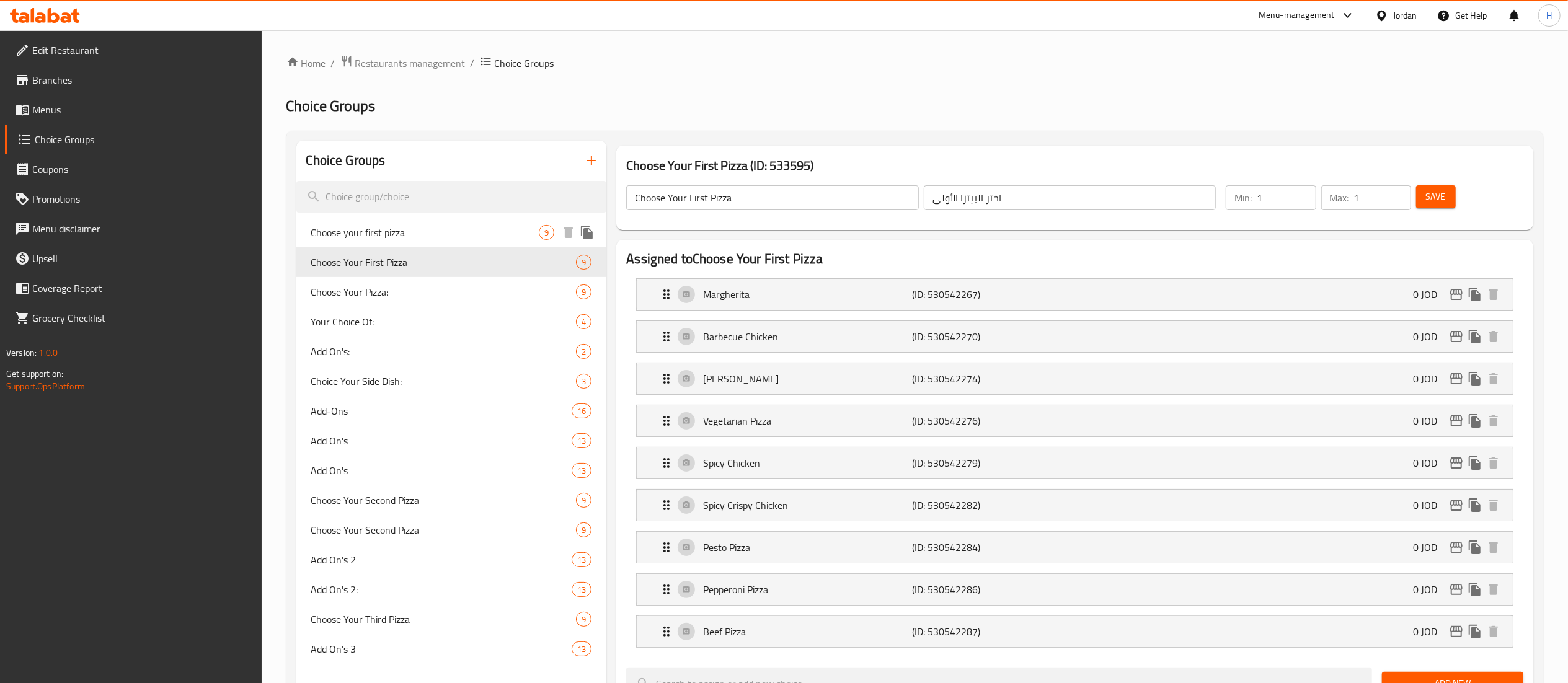
click at [369, 225] on span "Choose your first pizza" at bounding box center [425, 232] width 228 height 15
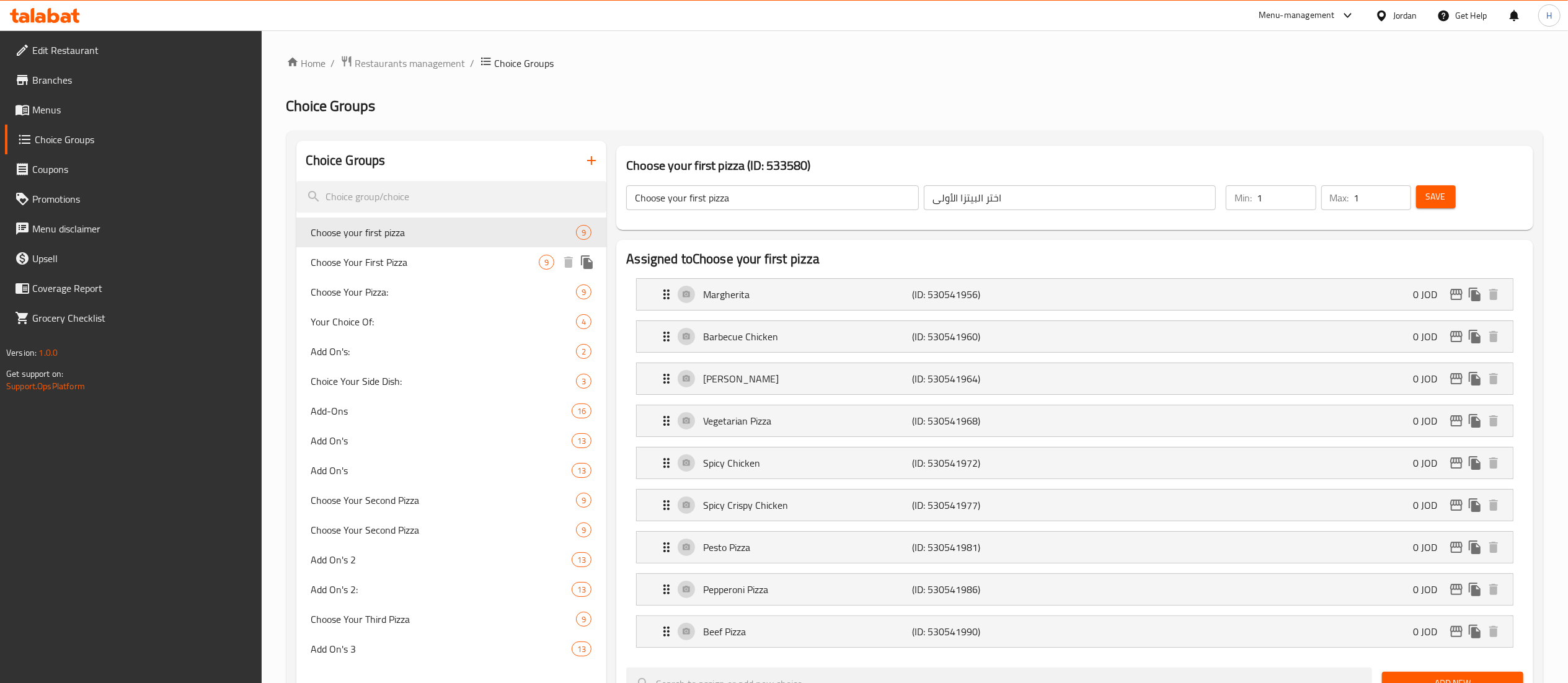
click at [410, 267] on span "Choose Your First Pizza" at bounding box center [425, 261] width 228 height 15
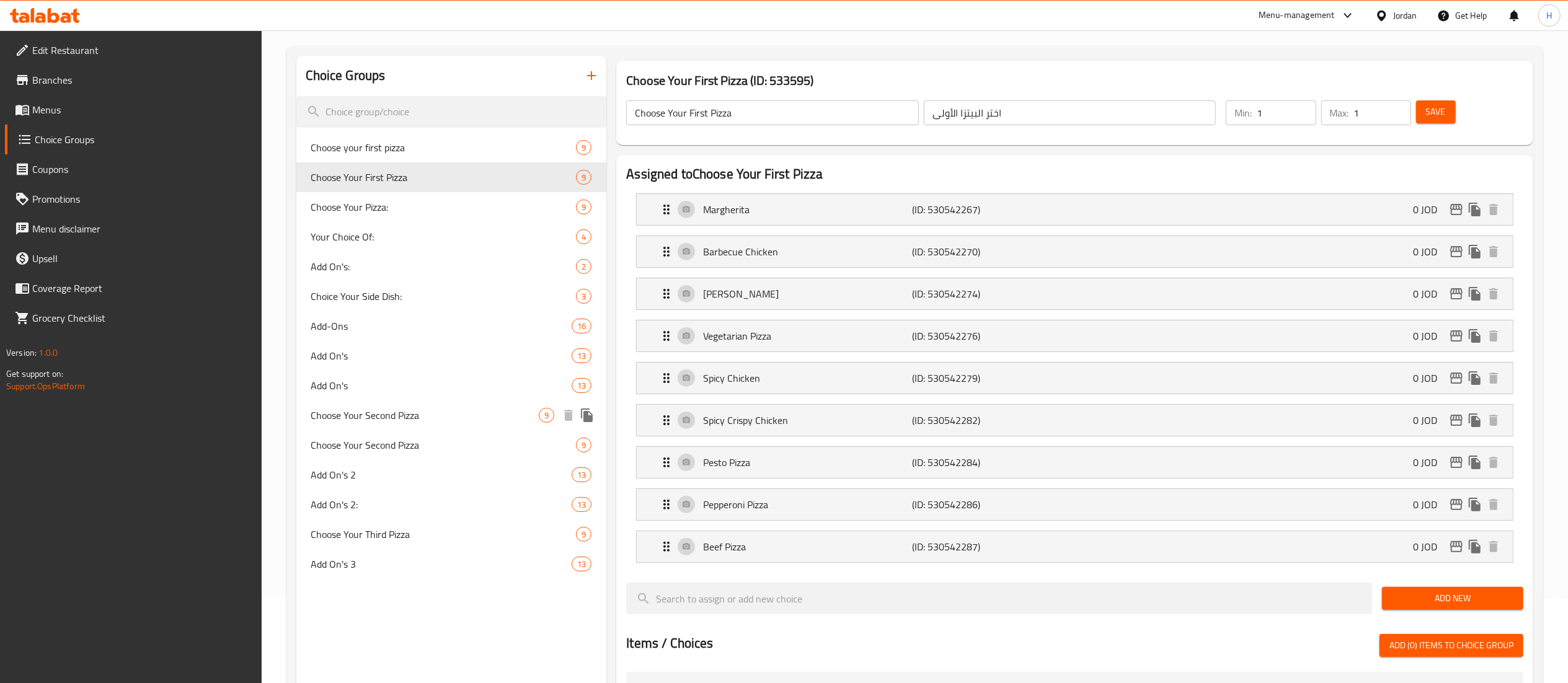
scroll to position [124, 0]
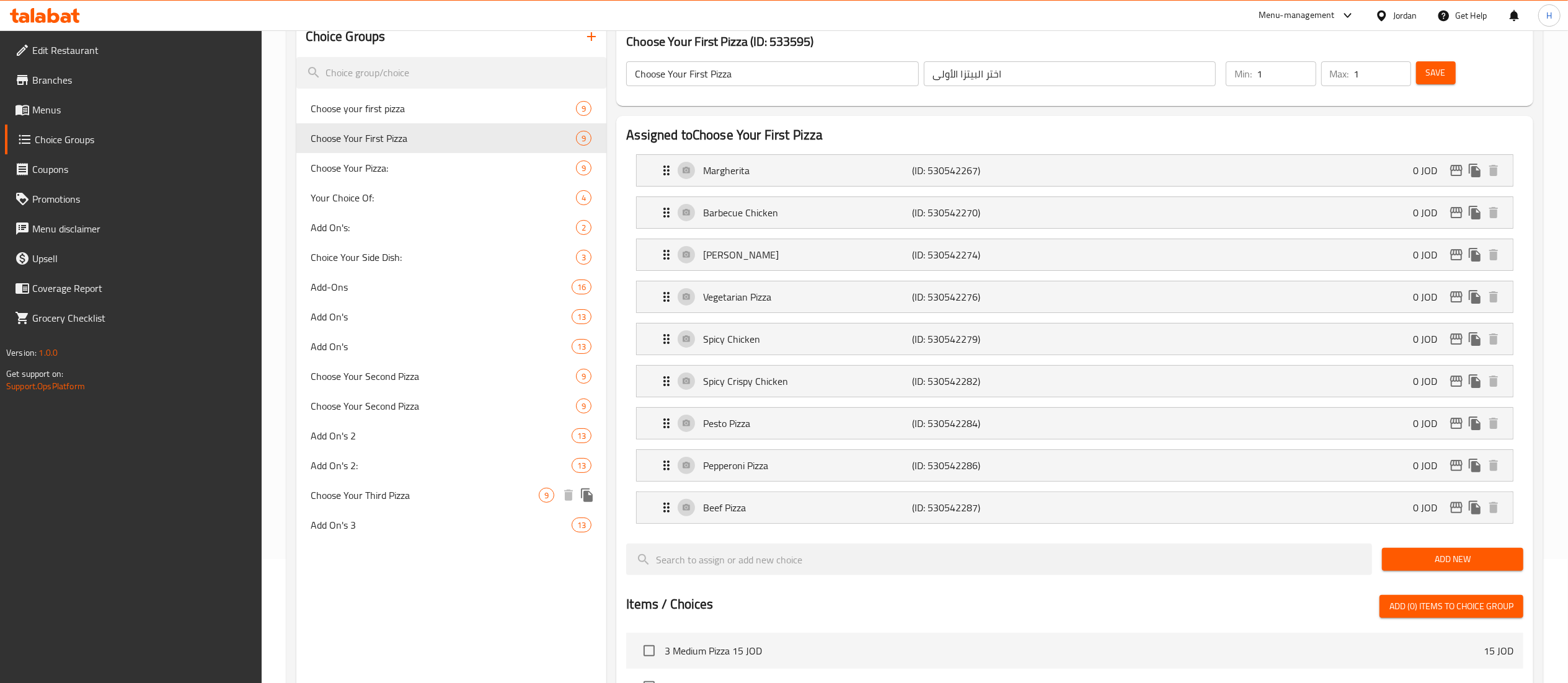
click at [449, 495] on span "Choose Your Third Pizza" at bounding box center [425, 494] width 228 height 15
type input "Choose Your Third Pizza"
type input "اختر البيتزا الثالثة"
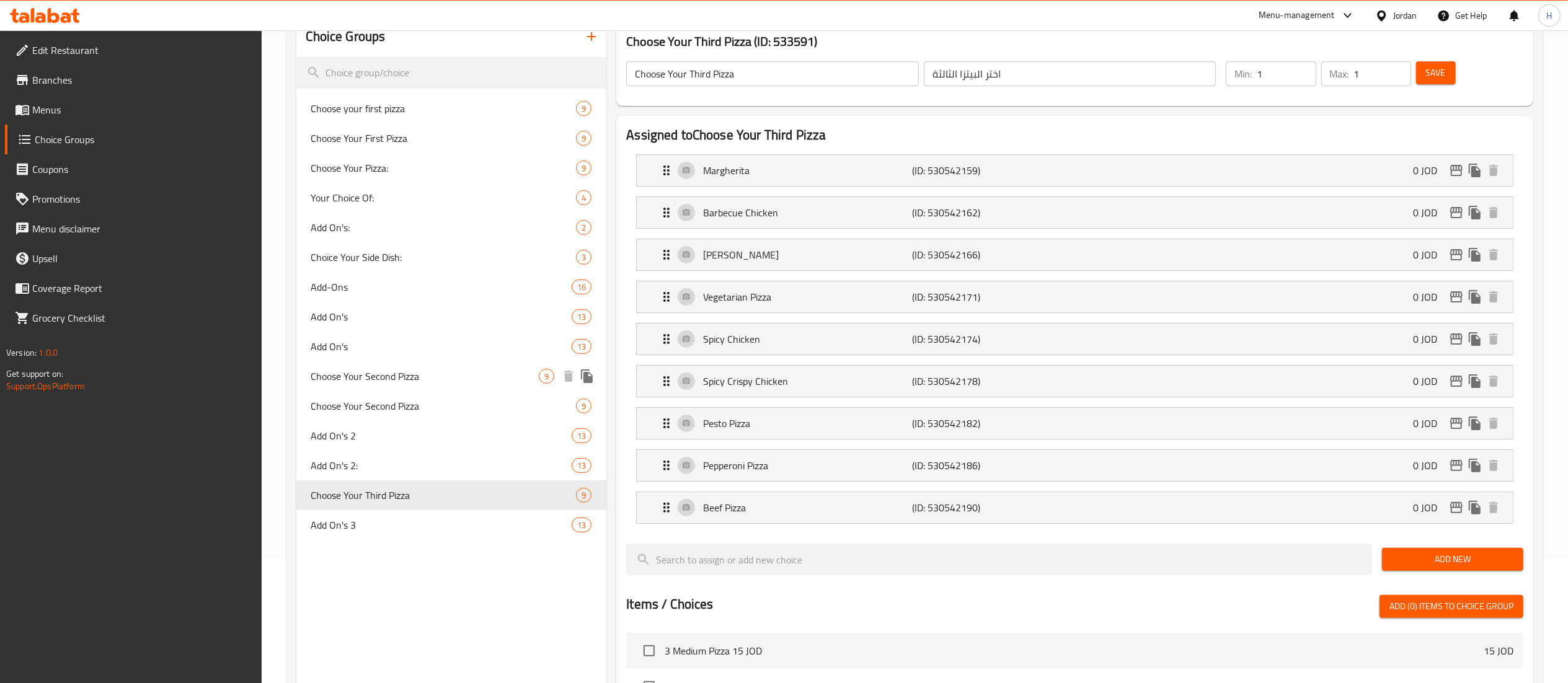
click at [409, 374] on span "Choose Your Second Pizza" at bounding box center [425, 376] width 228 height 15
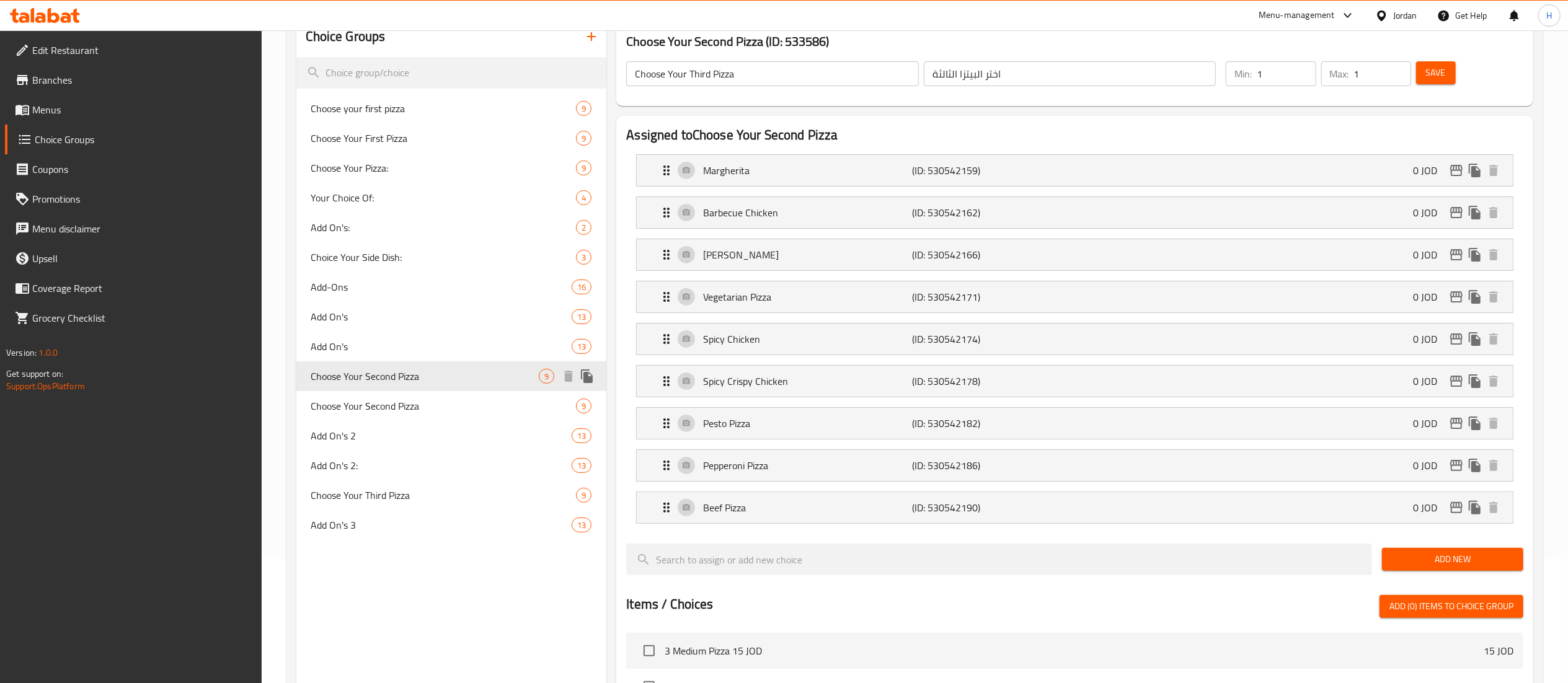
type input "Choose Your Second Pizza"
type input "اختر البيتزا الثانية"
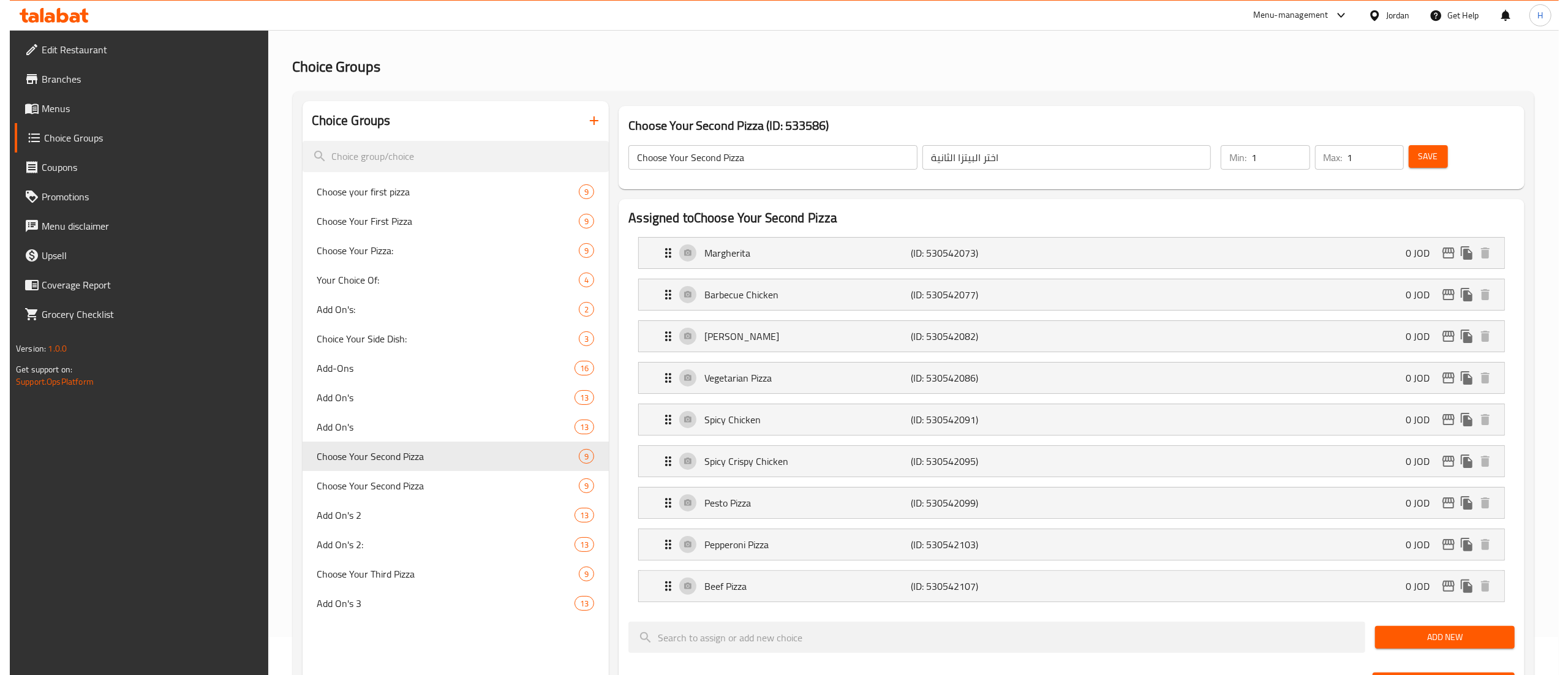
scroll to position [0, 0]
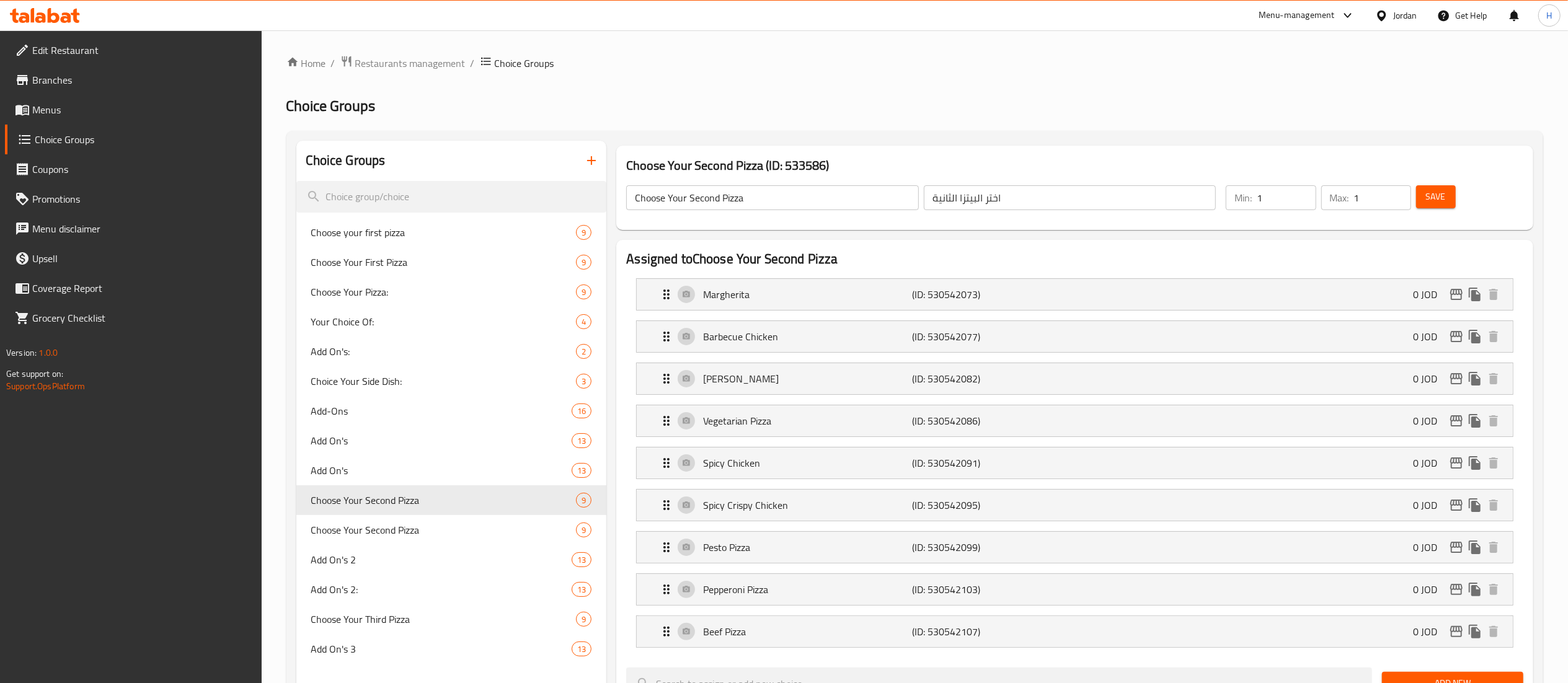
click at [64, 116] on span "Menus" at bounding box center [141, 109] width 220 height 15
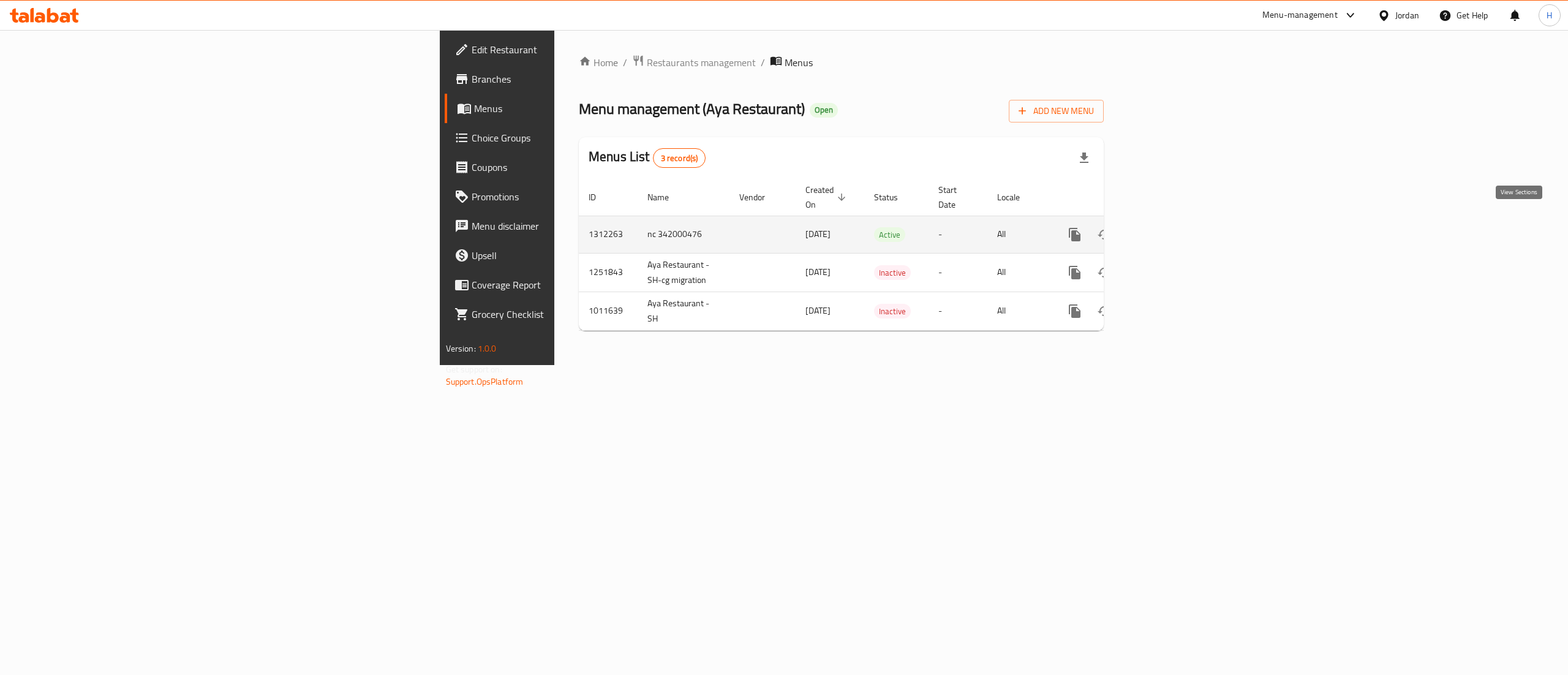
click at [1171, 228] on icon "enhanced table" at bounding box center [1163, 235] width 15 height 15
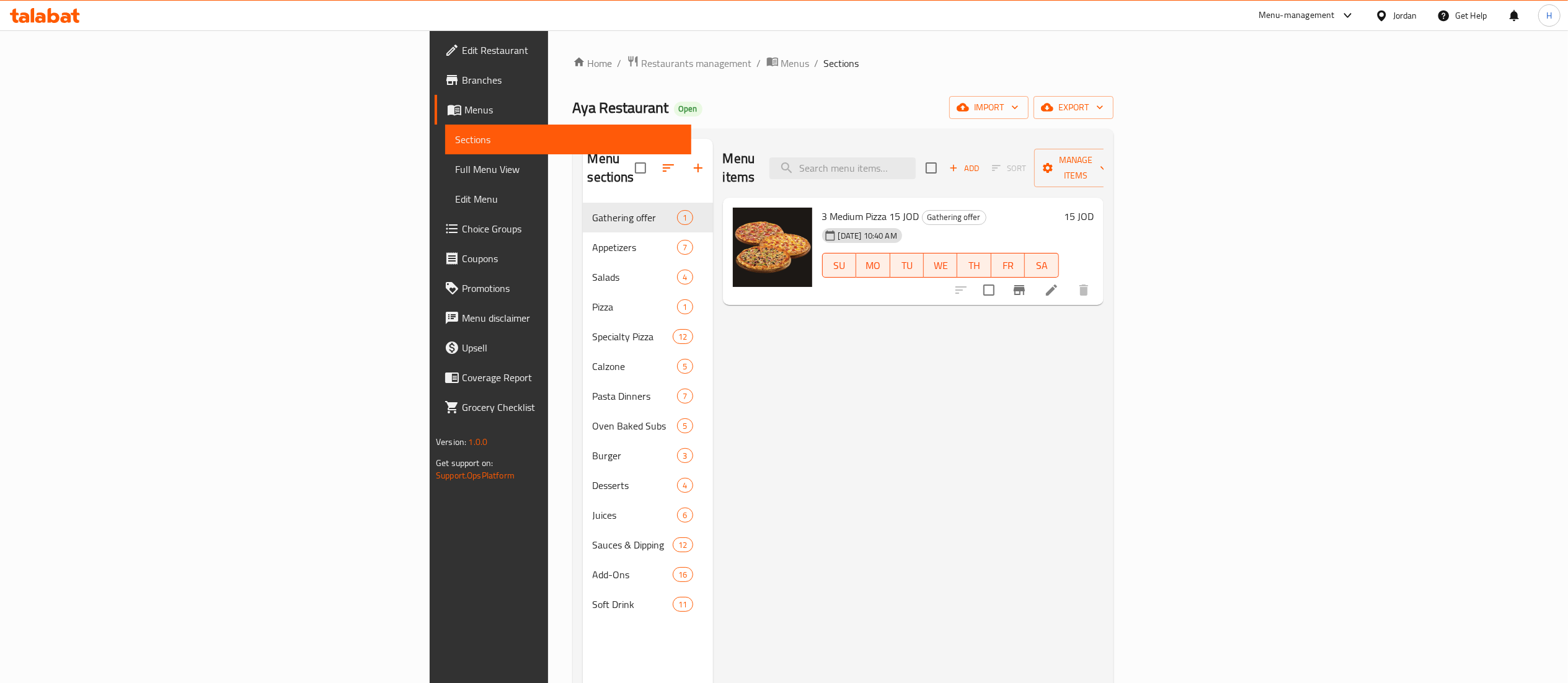
click at [1103, 432] on div "Menu items Add Sort Manage items 3 Medium Pizza 15 JOD Gathering offer 02-10-20…" at bounding box center [908, 480] width 391 height 683
click at [1059, 283] on icon at bounding box center [1051, 290] width 15 height 15
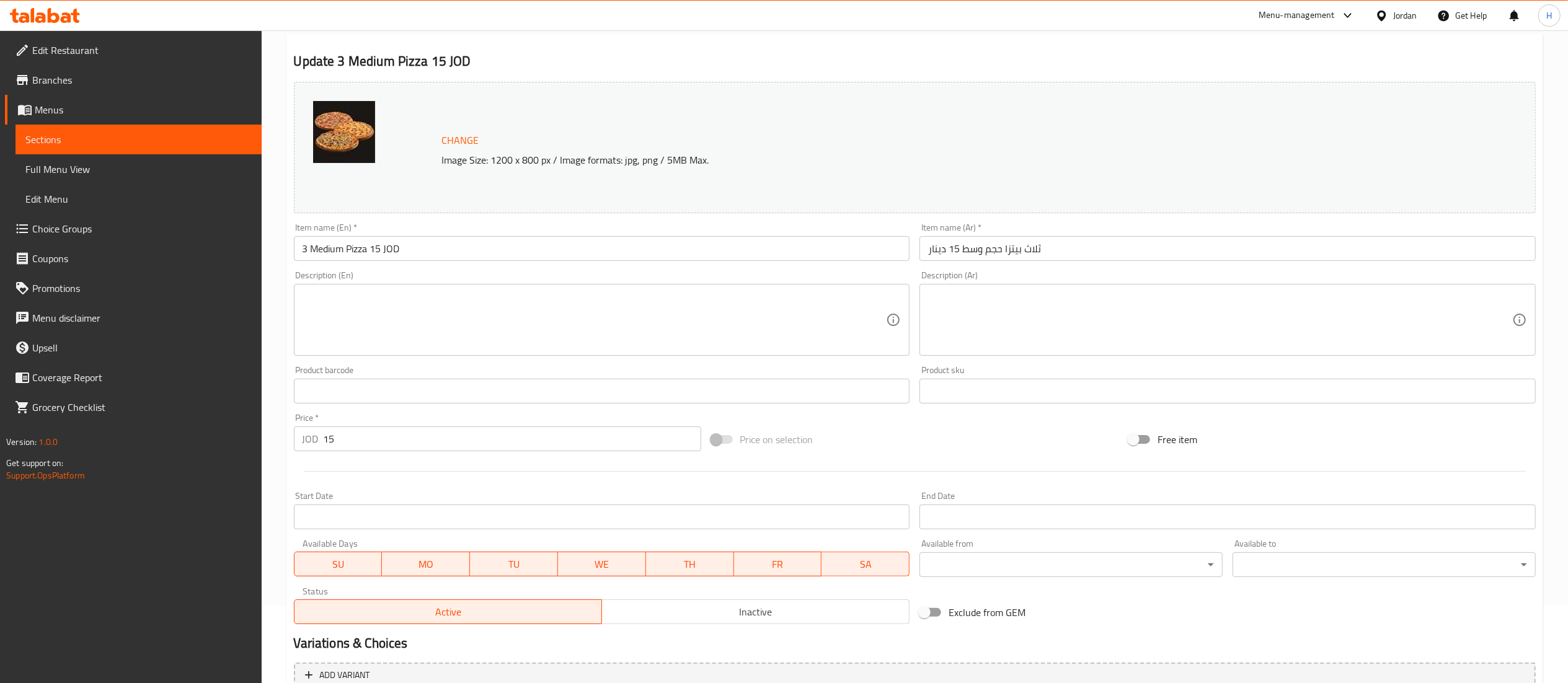
scroll to position [201, 0]
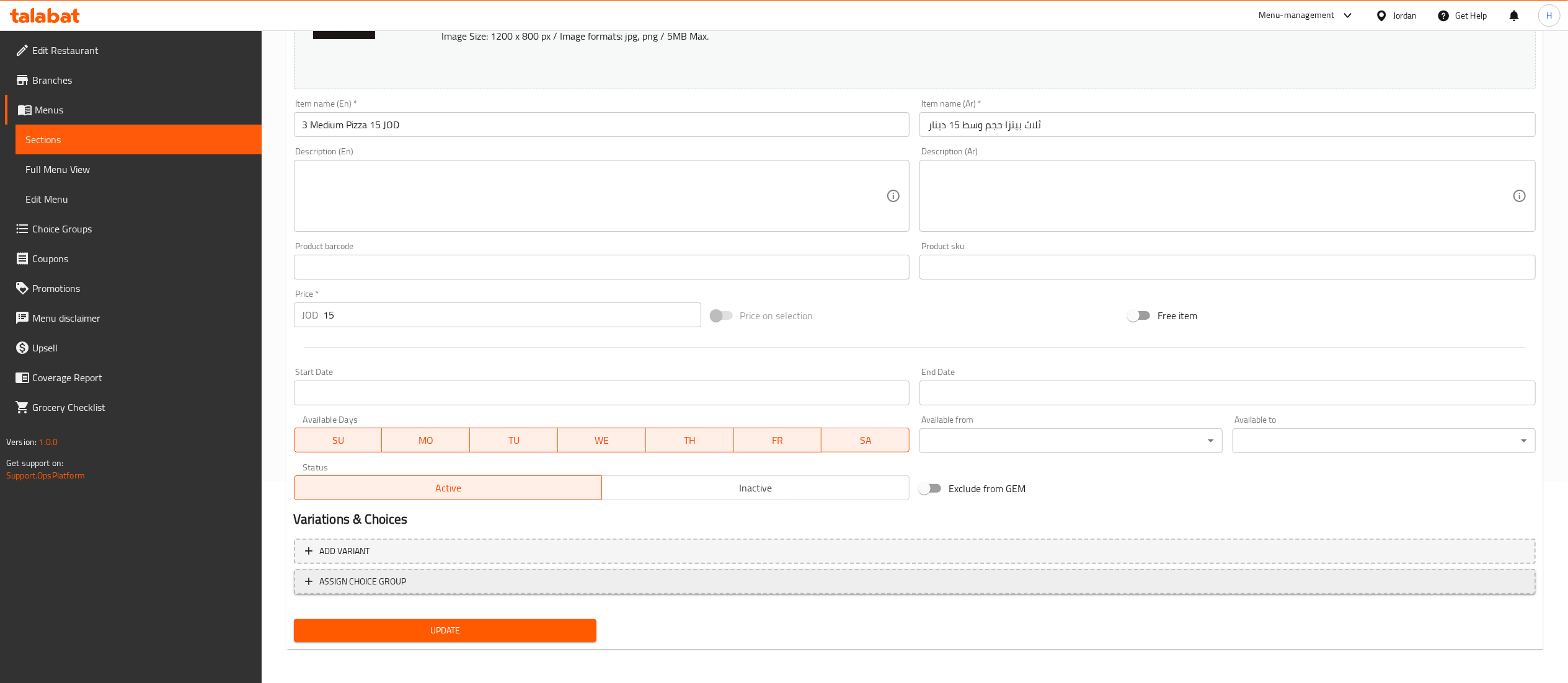
click at [497, 575] on span "ASSIGN CHOICE GROUP" at bounding box center [915, 581] width 1220 height 15
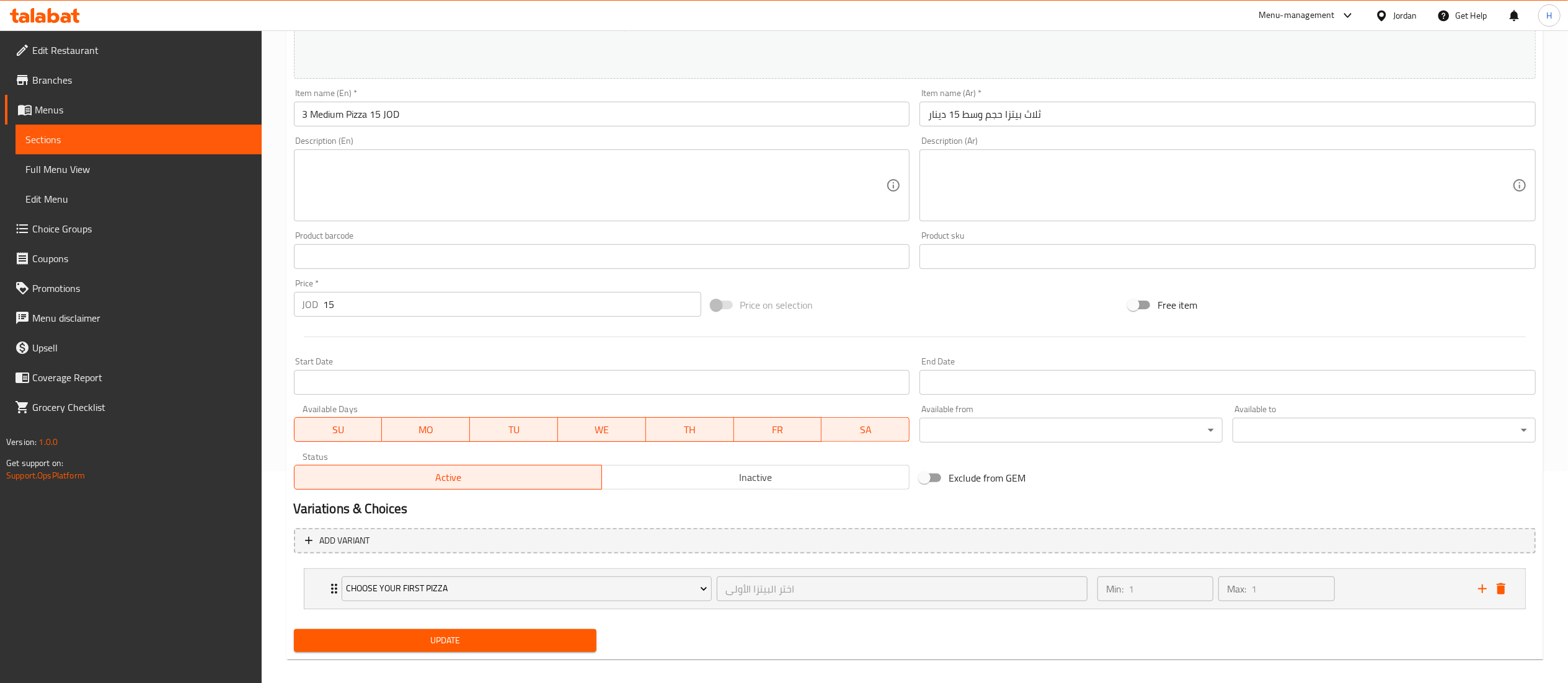
scroll to position [223, 0]
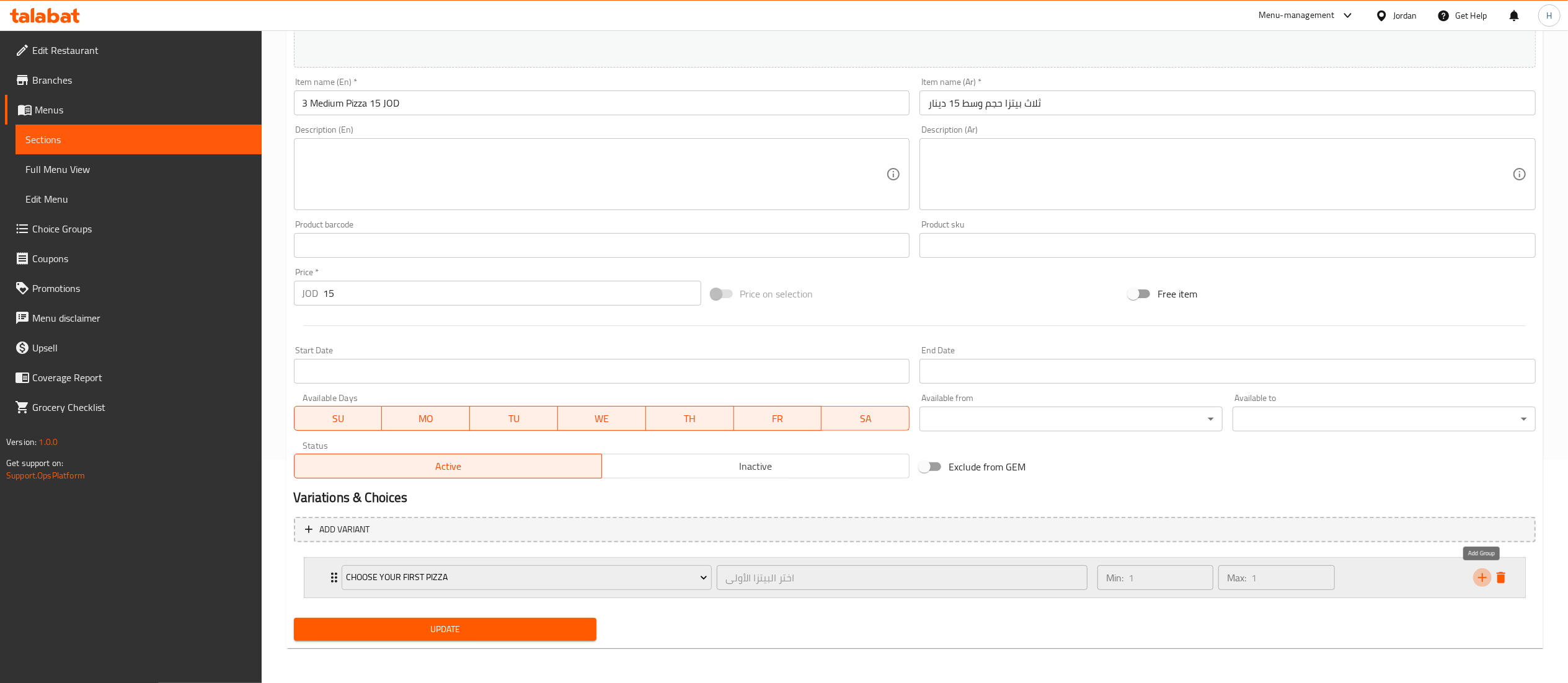
click at [1482, 573] on icon "add" at bounding box center [1483, 577] width 15 height 15
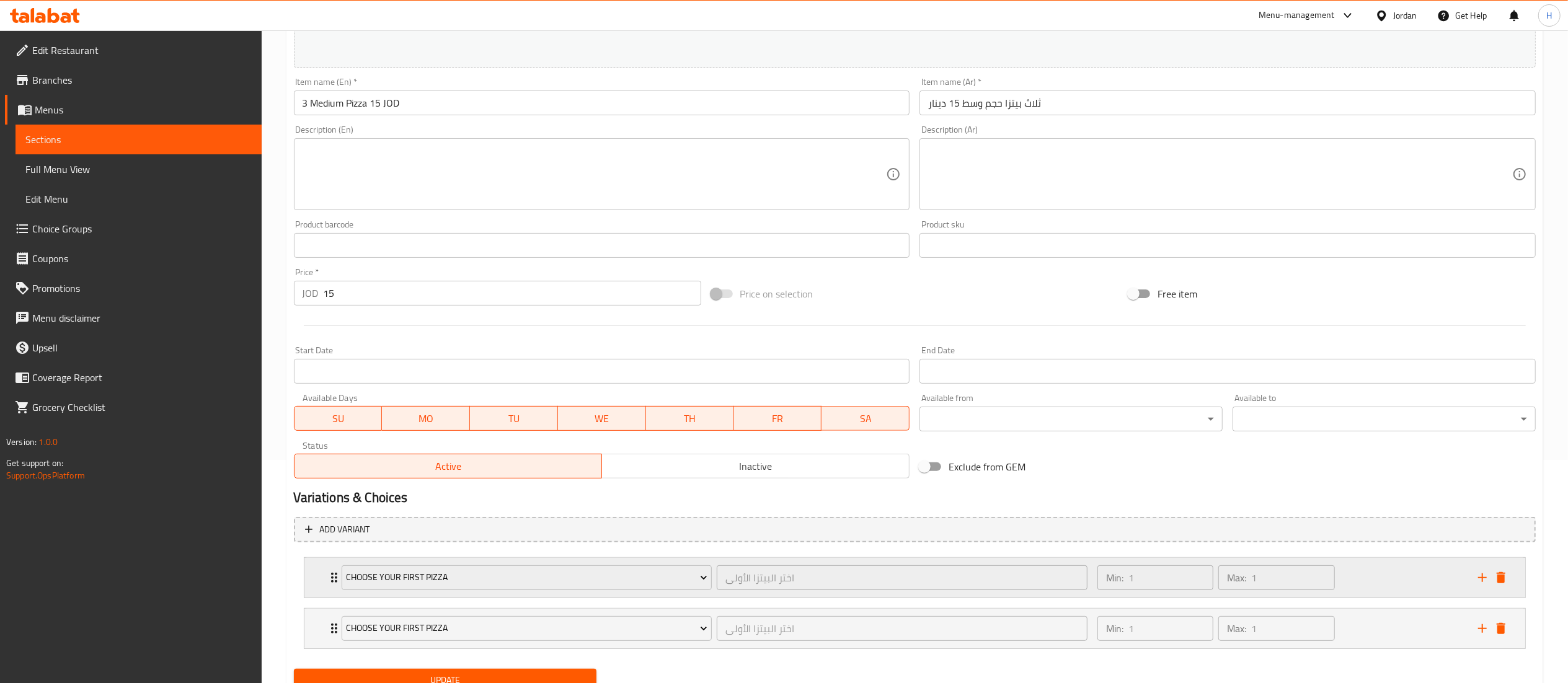
scroll to position [275, 0]
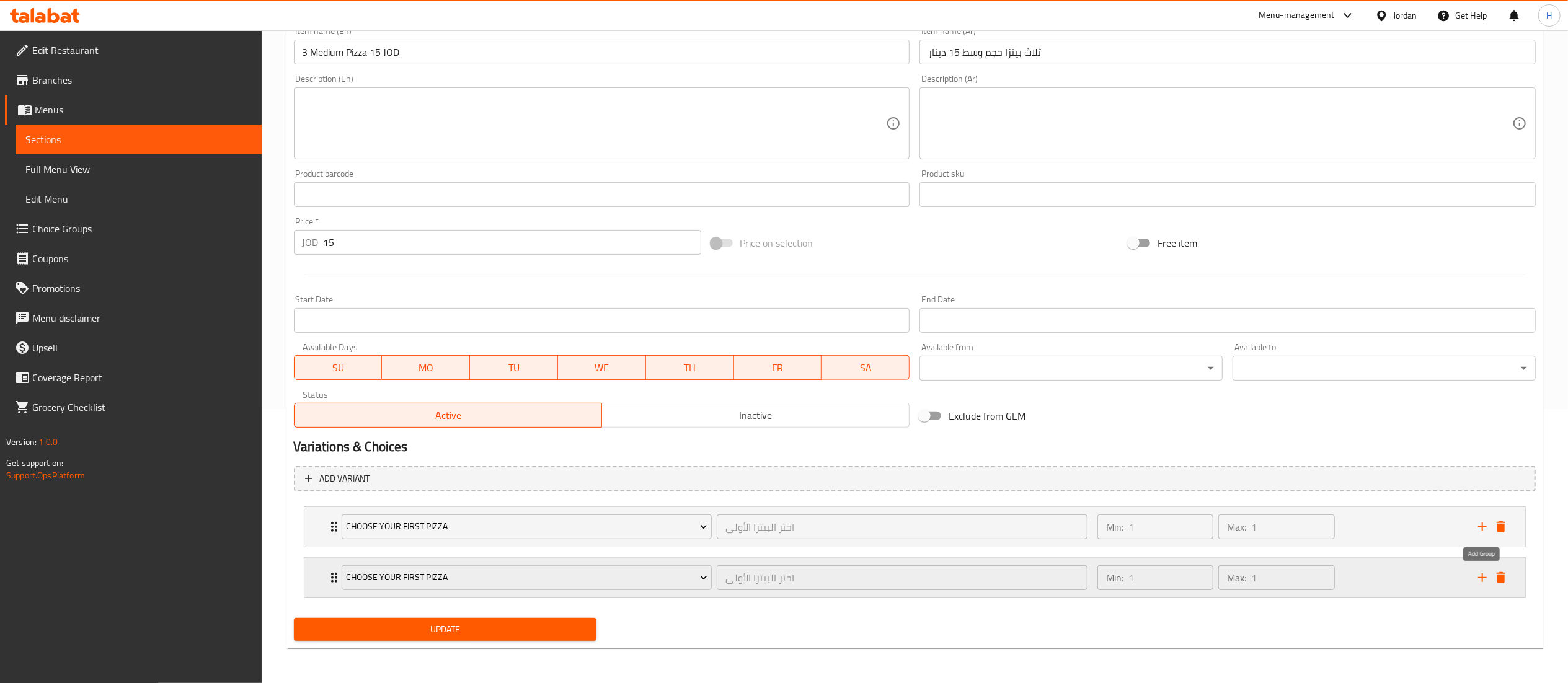
click at [1483, 580] on icon "add" at bounding box center [1483, 577] width 15 height 15
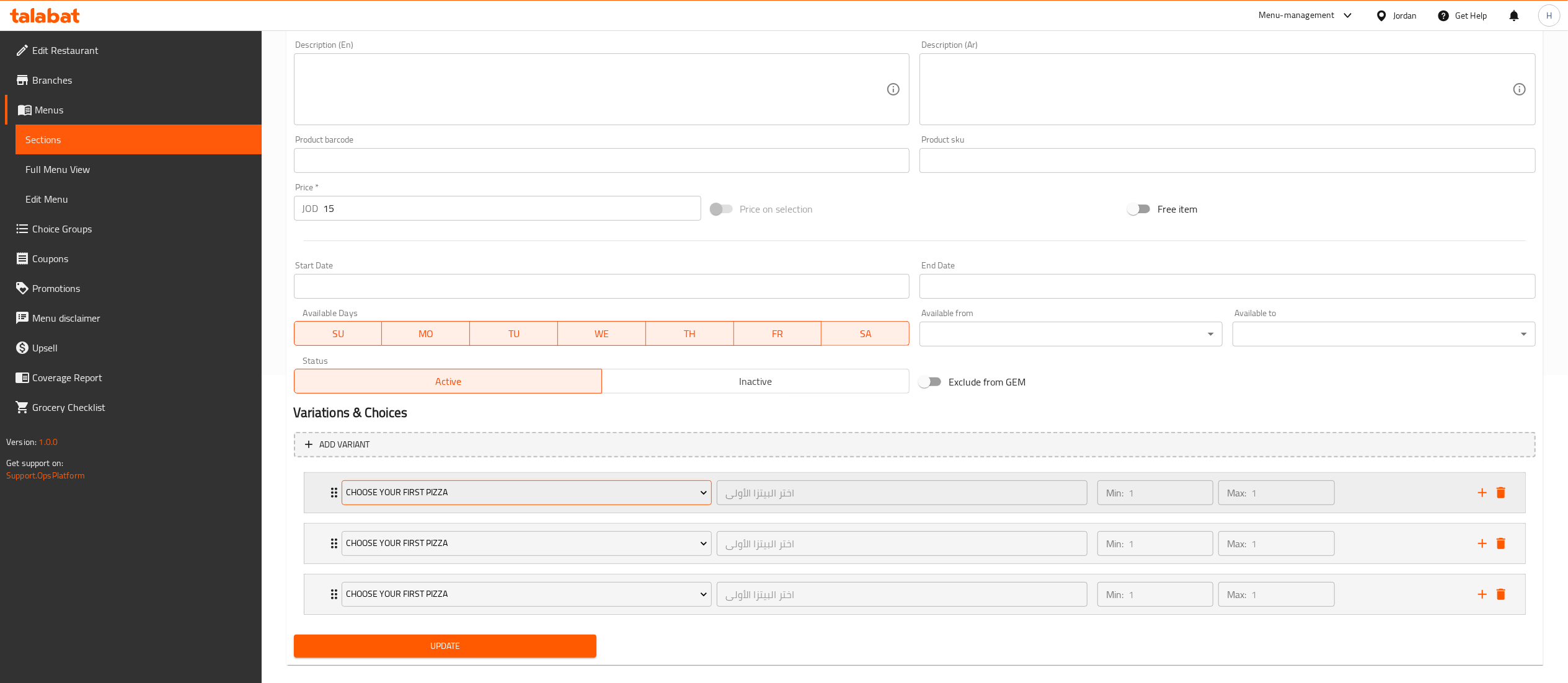
scroll to position [326, 0]
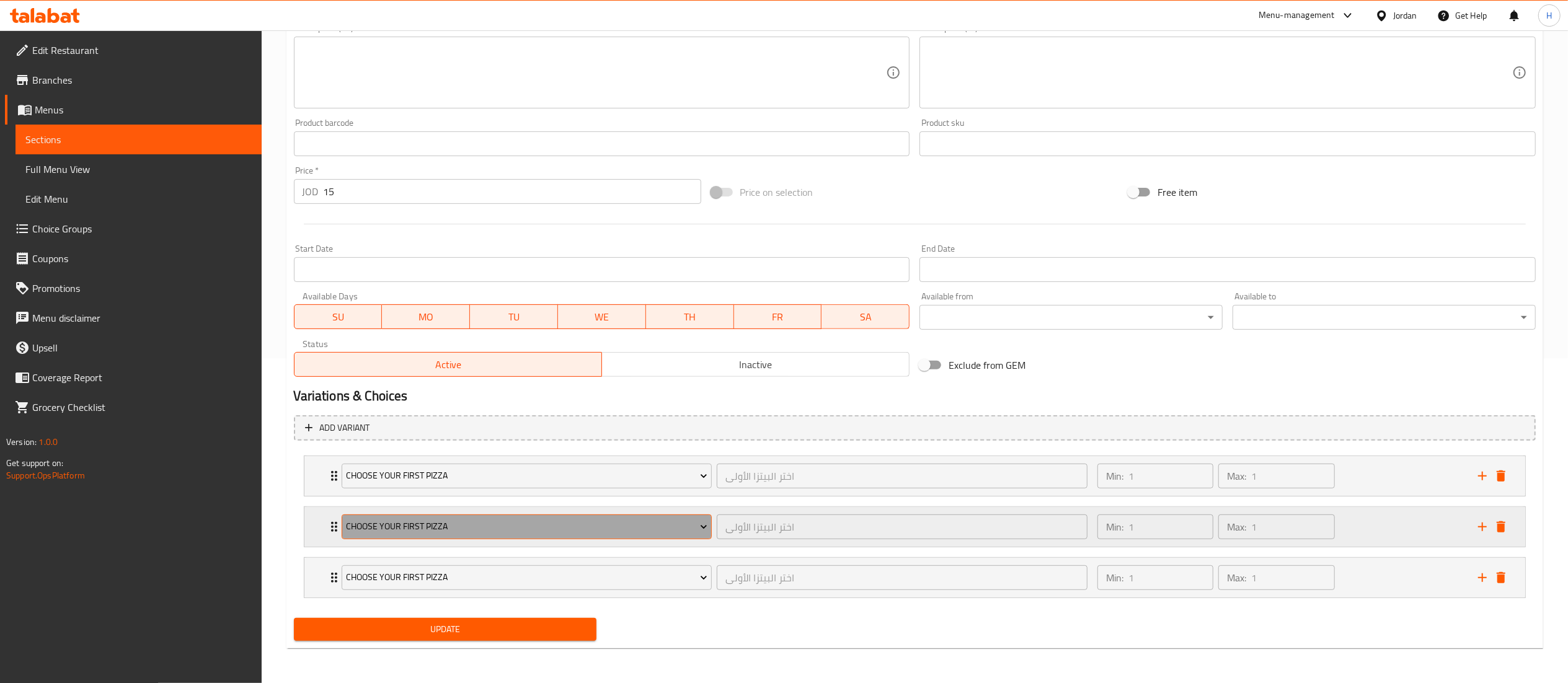
click at [484, 534] on button "Choose your first pizza" at bounding box center [527, 526] width 371 height 25
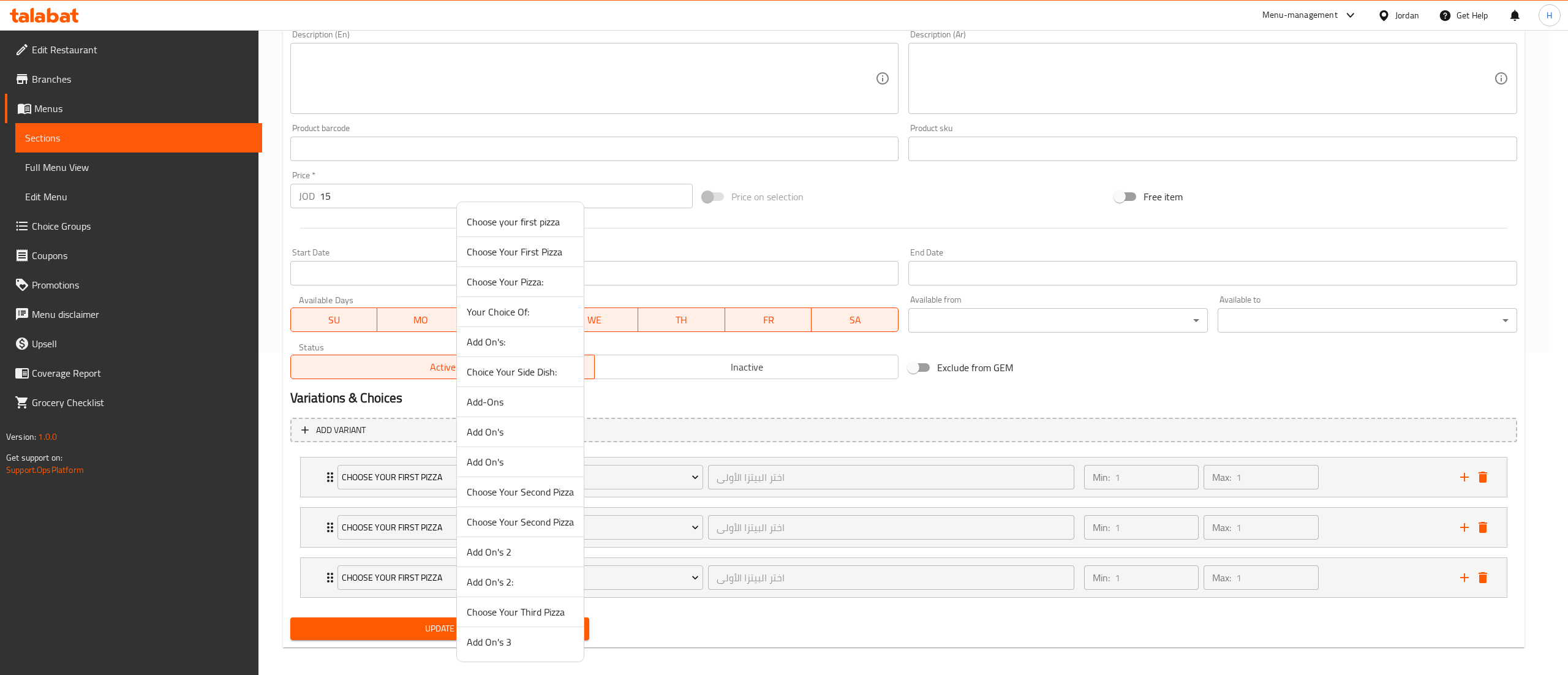
click at [502, 499] on span "Choose Your Second Pizza" at bounding box center [520, 491] width 107 height 15
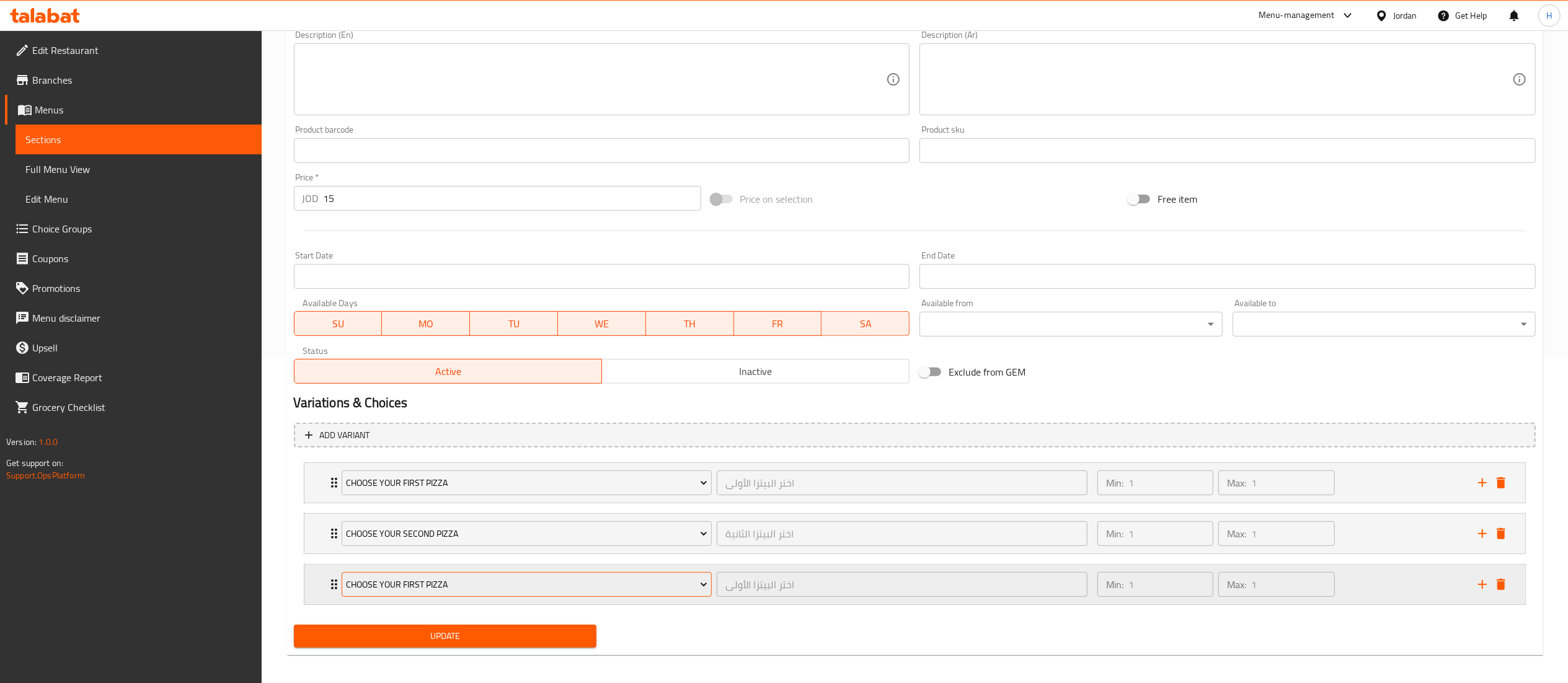
click at [466, 586] on span "Choose your first pizza" at bounding box center [527, 584] width 361 height 15
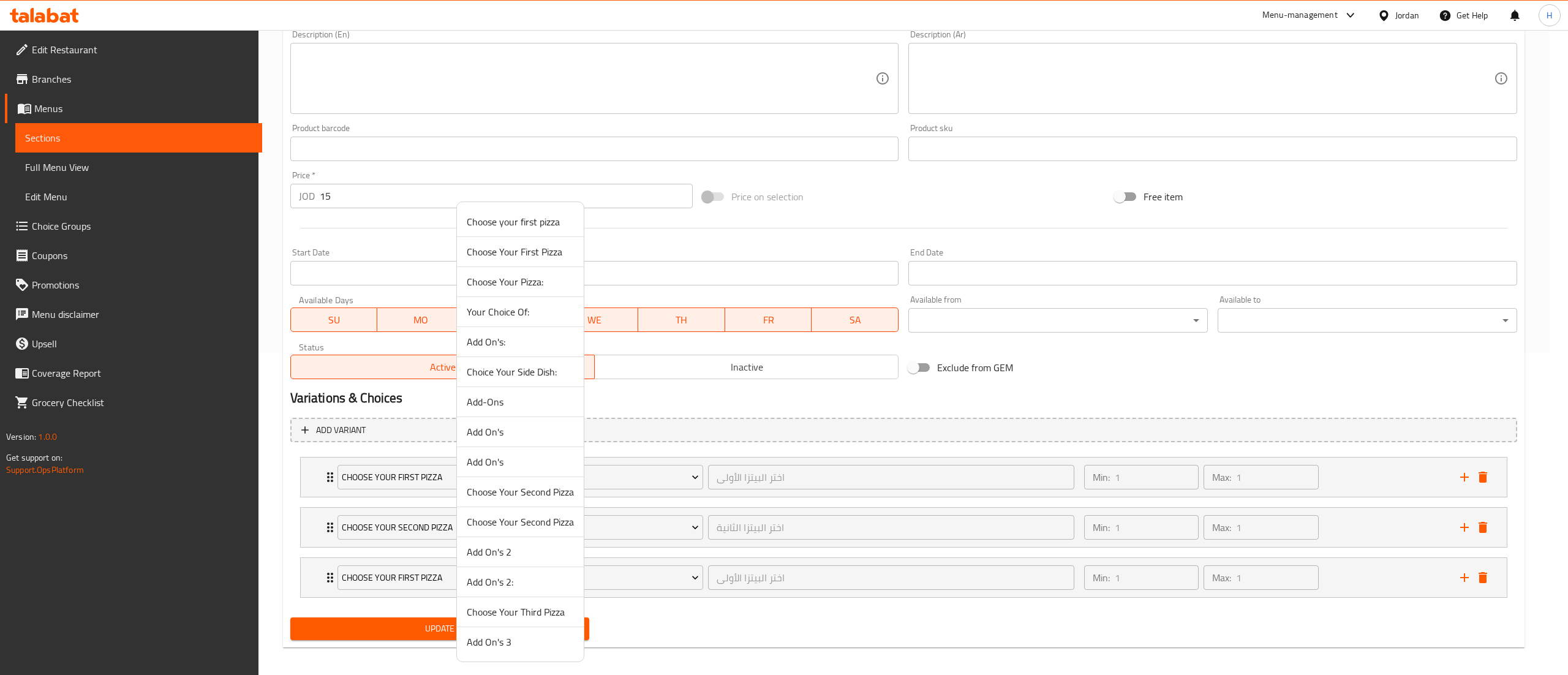
click at [520, 614] on span "Choose Your Third Pizza" at bounding box center [520, 612] width 107 height 15
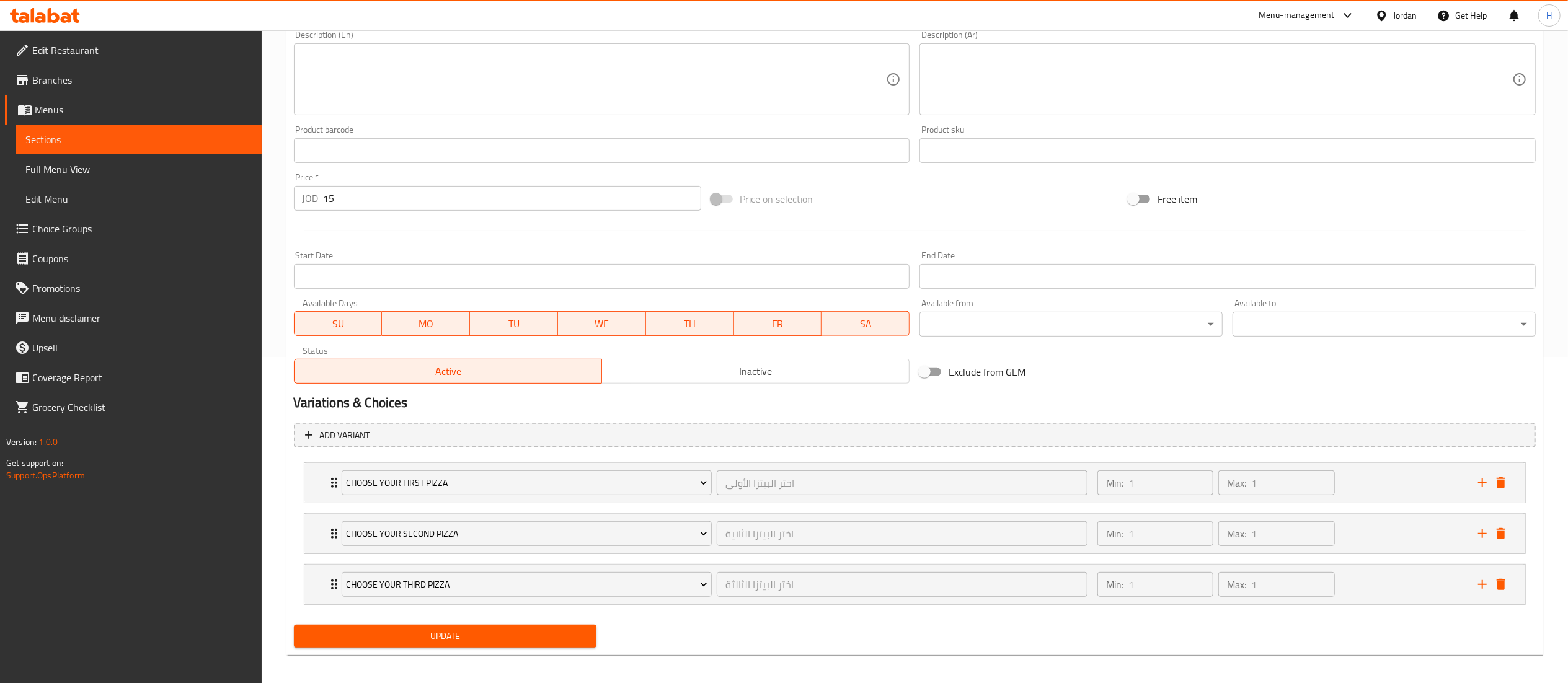
drag, startPoint x: 1373, startPoint y: 528, endPoint x: 1370, endPoint y: 510, distance: 18.2
click at [1372, 528] on div "Min: 1 ​ Max: 1 ​" at bounding box center [1281, 534] width 381 height 40
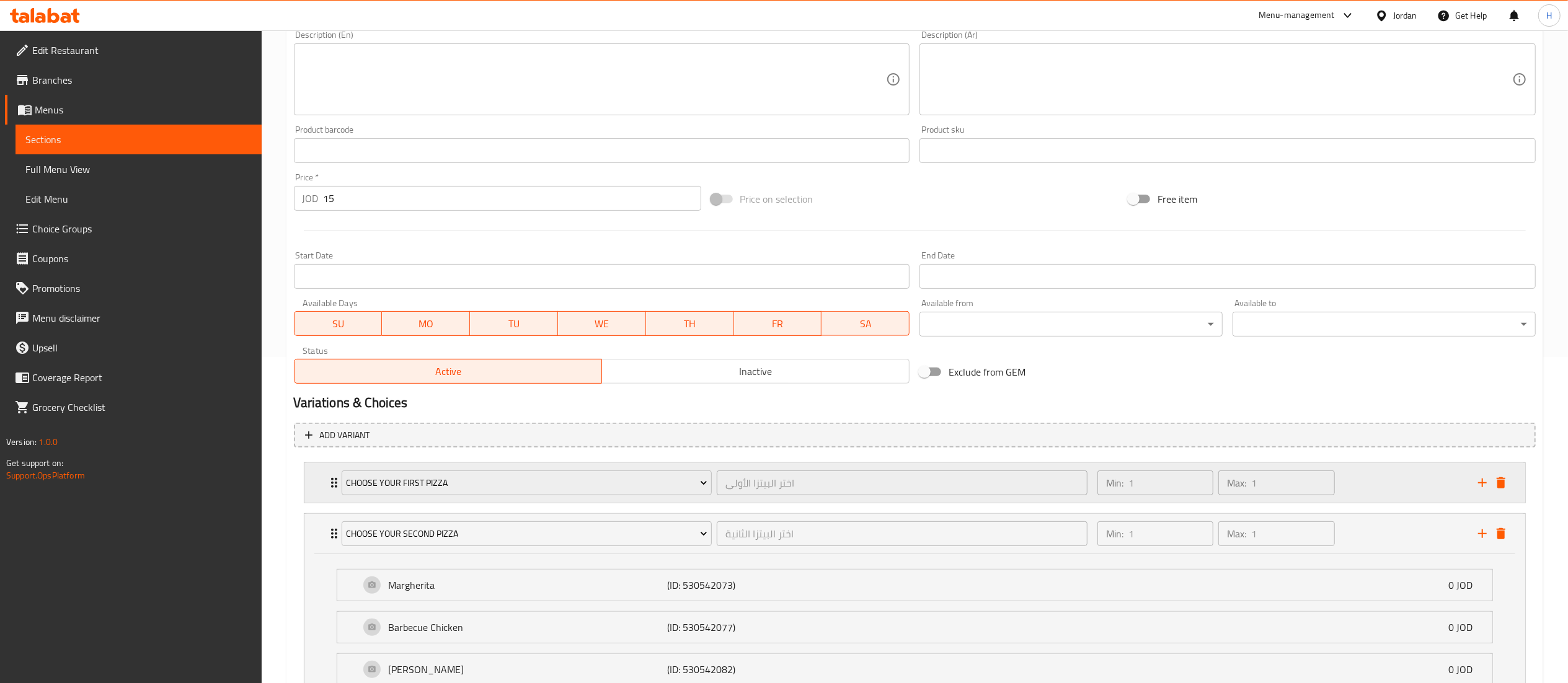
click at [1368, 483] on div "Min: 1 ​ Max: 1 ​" at bounding box center [1281, 483] width 381 height 40
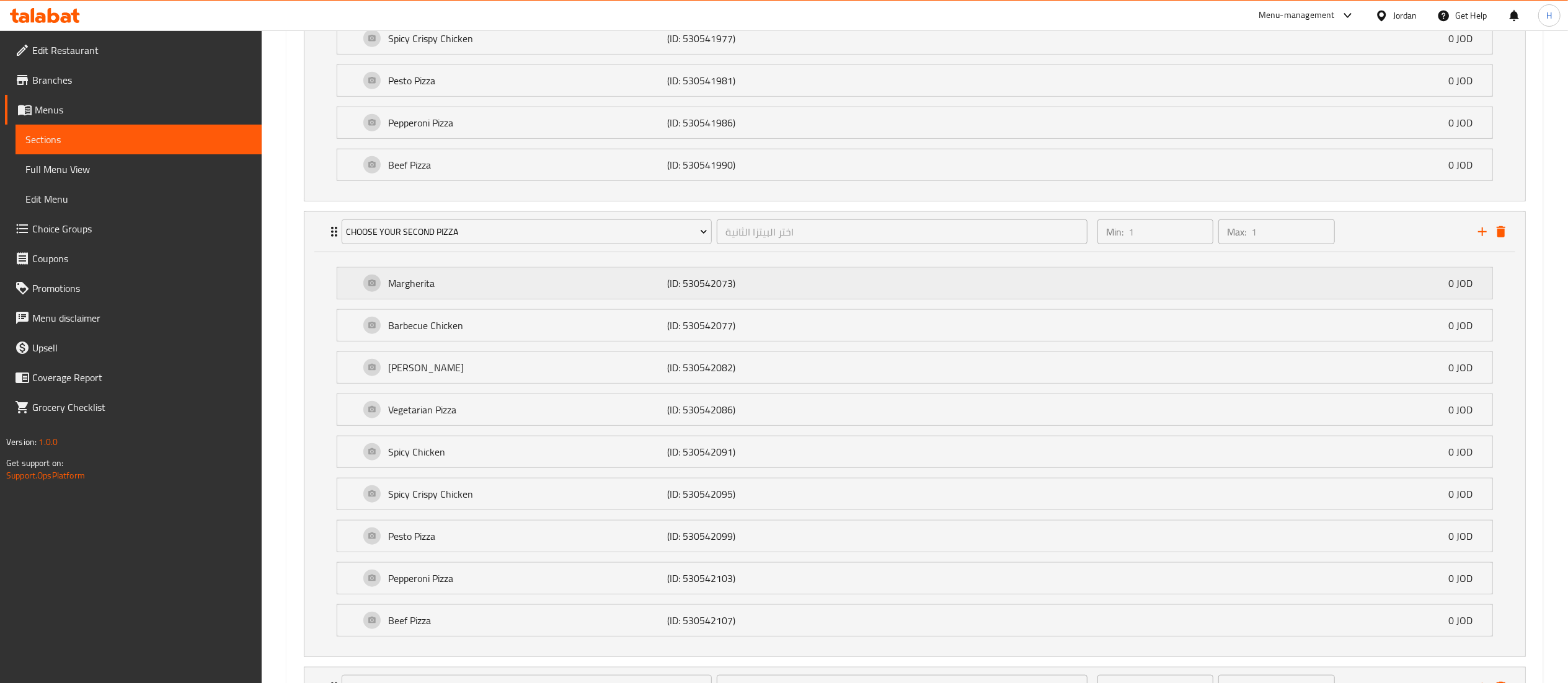
scroll to position [1152, 0]
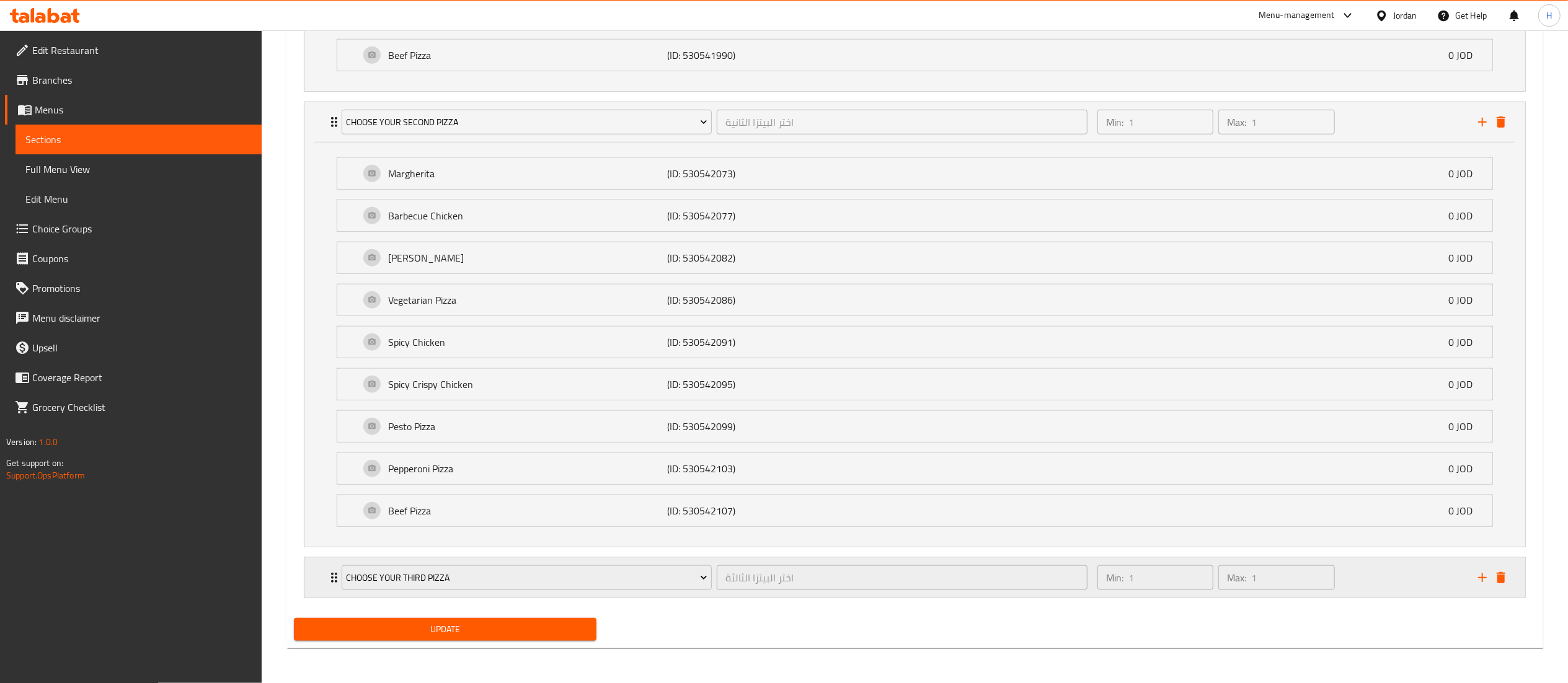
click at [1419, 580] on div "Min: 1 ​ Max: 1 ​" at bounding box center [1281, 577] width 381 height 40
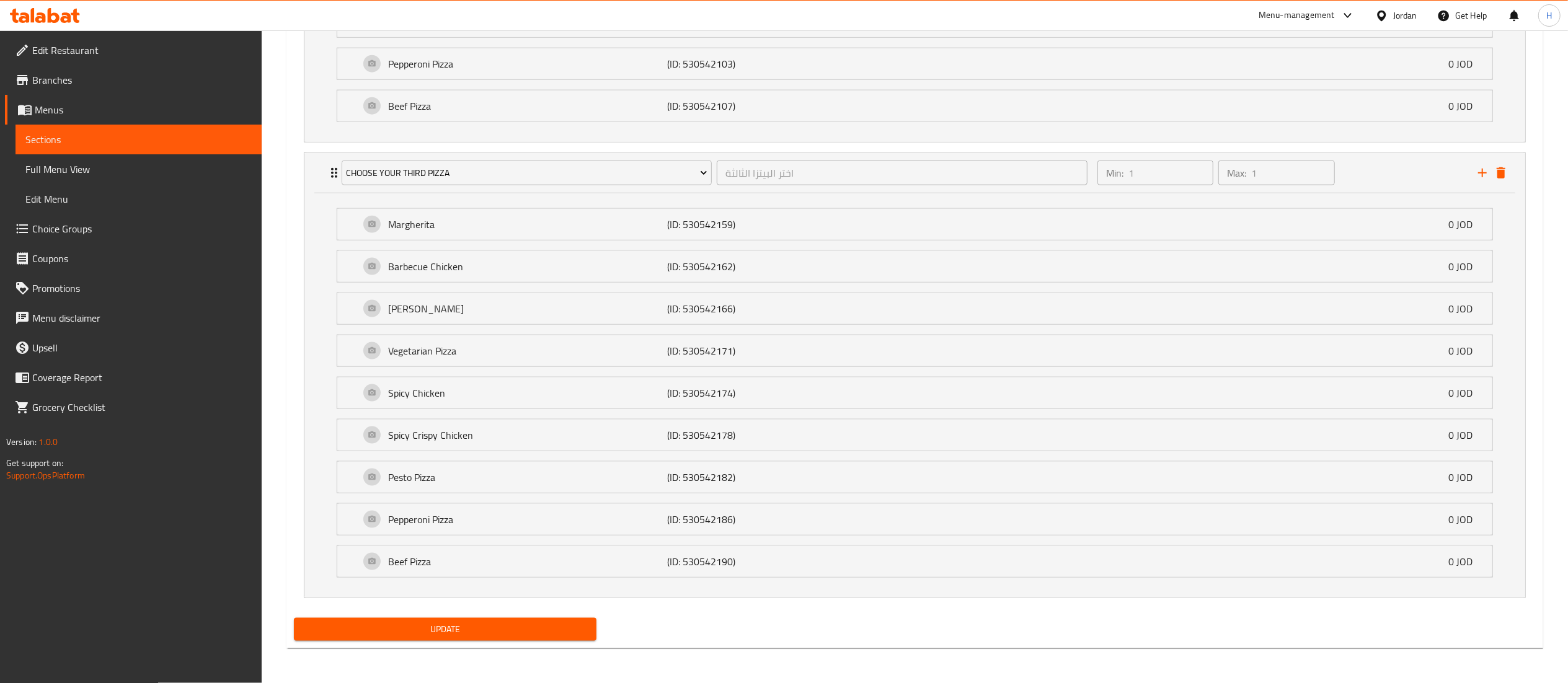
scroll to position [1560, 0]
click at [416, 626] on span "Update" at bounding box center [445, 629] width 283 height 15
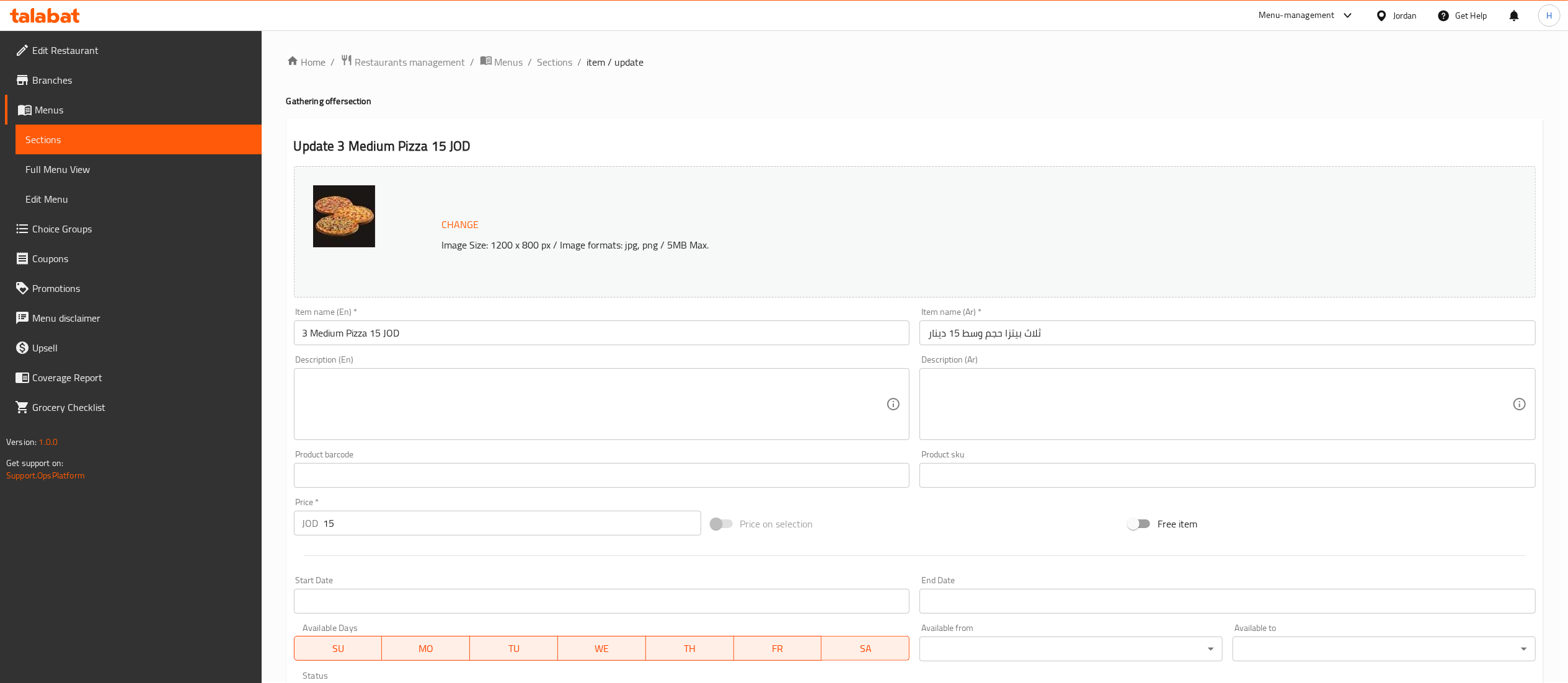
scroll to position [0, 0]
click at [61, 16] on icon at bounding box center [44, 15] width 70 height 15
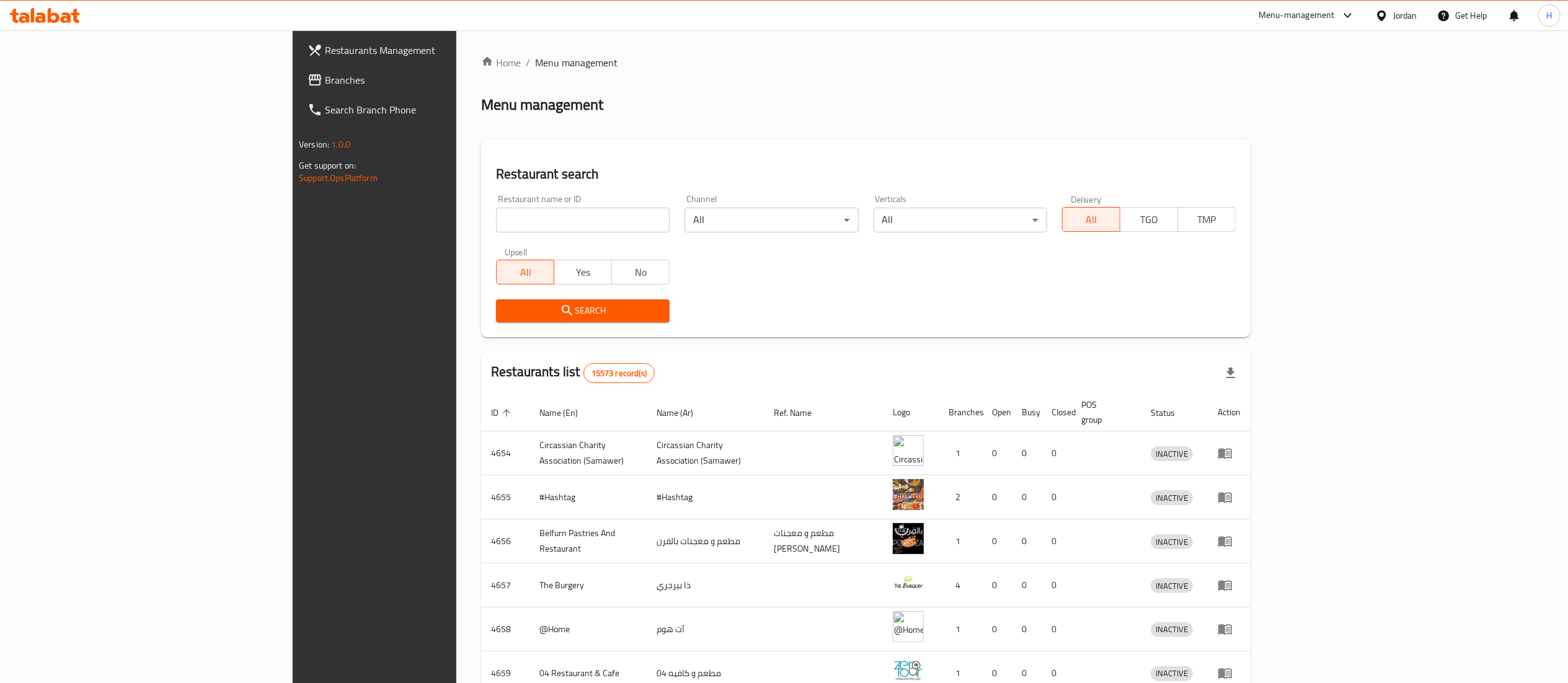
paste input "734849"
click at [496, 218] on input "search" at bounding box center [582, 220] width 174 height 25
type input "734849"
click button "Search" at bounding box center [582, 311] width 174 height 23
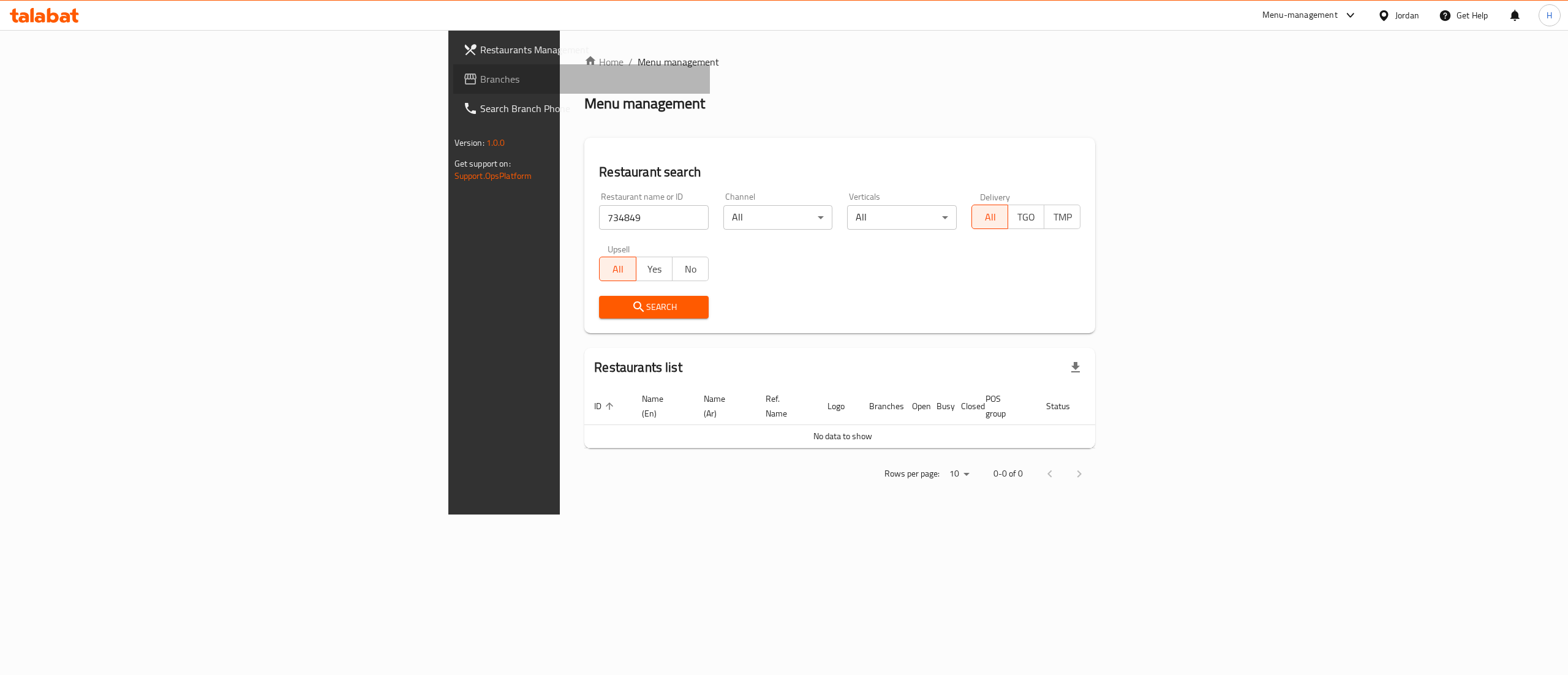
click at [480, 76] on span "Branches" at bounding box center [590, 79] width 221 height 15
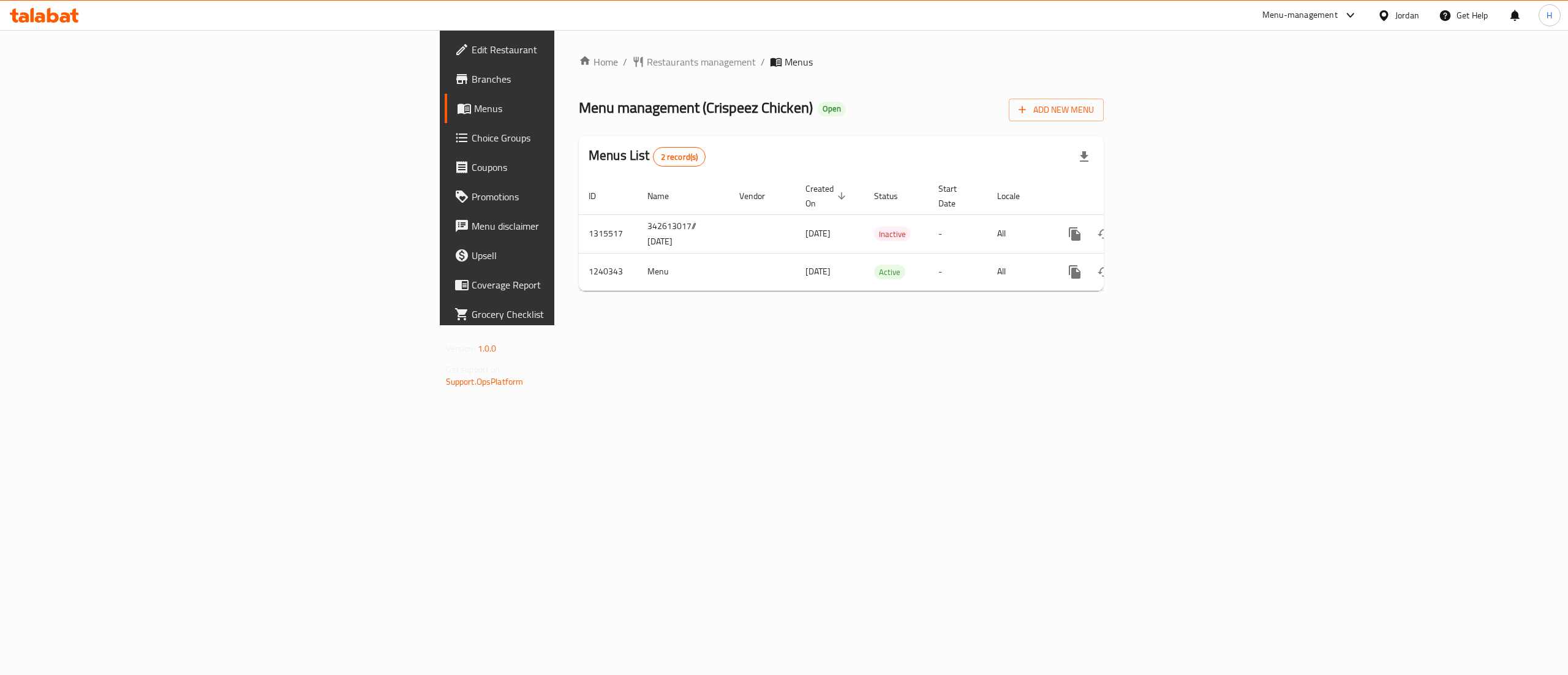
click at [829, 325] on div "Home / Restaurants management / Menus Menu management ( Crispeez Chicken ) Open…" at bounding box center [841, 178] width 574 height 295
click at [1171, 227] on icon "enhanced table" at bounding box center [1163, 234] width 15 height 15
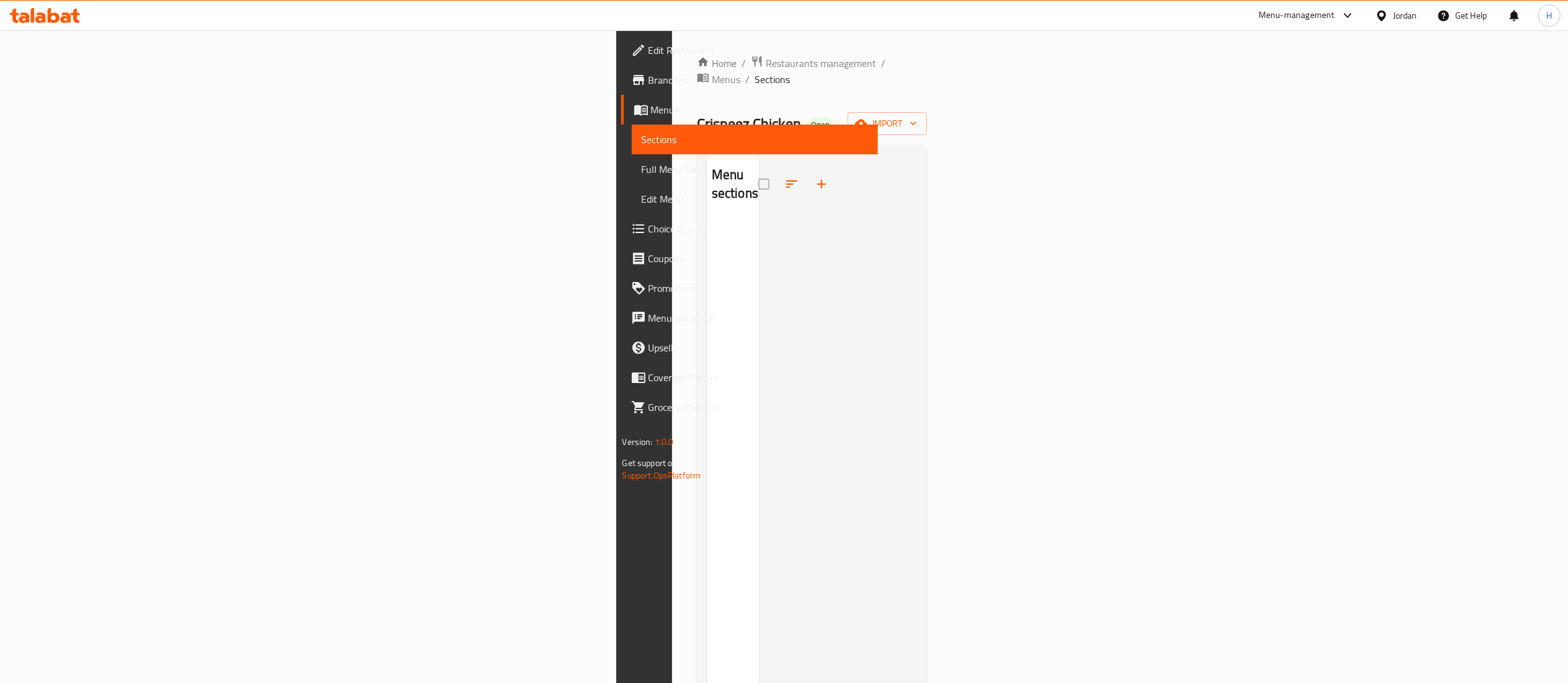
click at [651, 108] on span "Menus" at bounding box center [760, 109] width 217 height 15
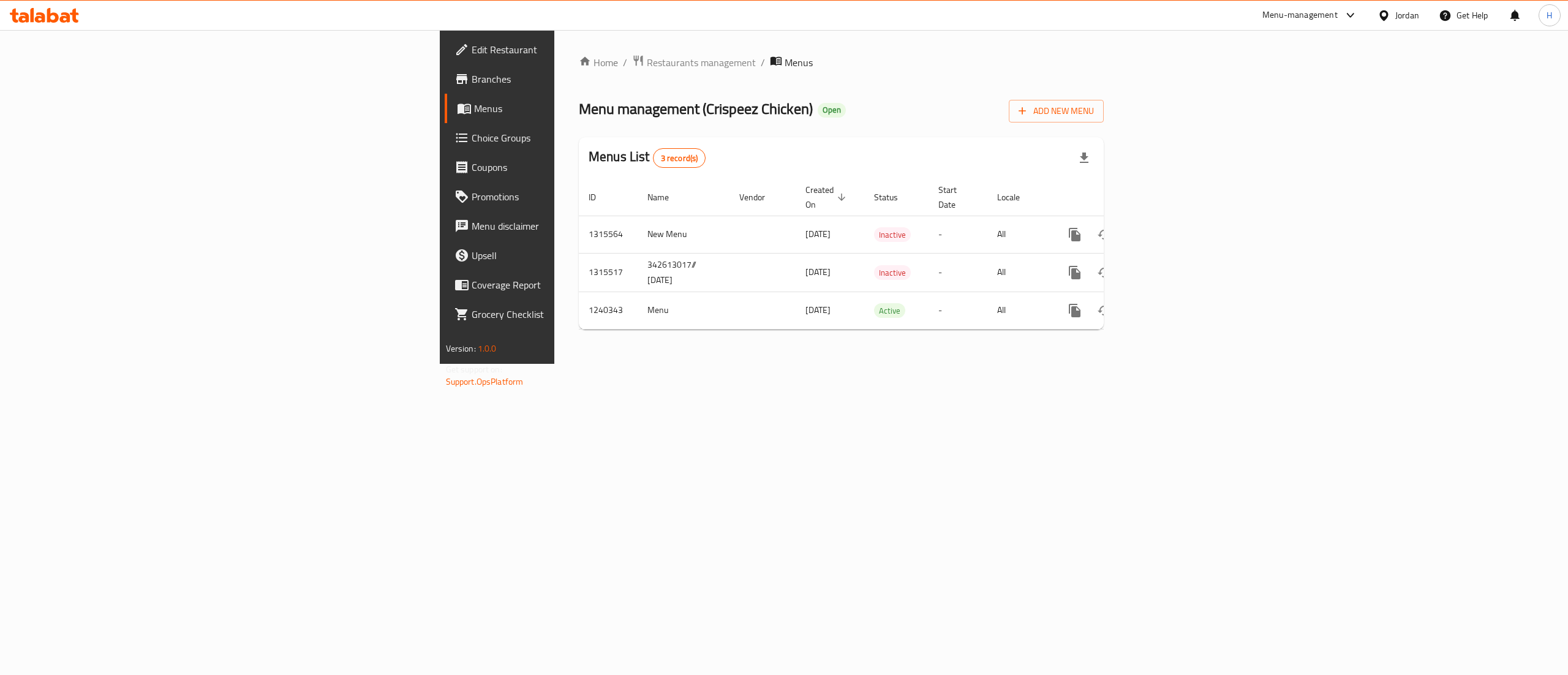
click at [1129, 364] on div "Home / Restaurants management / Menus Menu management ( Crispeez Chicken ) Open…" at bounding box center [841, 197] width 574 height 334
click at [1169, 229] on icon "enhanced table" at bounding box center [1163, 235] width 11 height 11
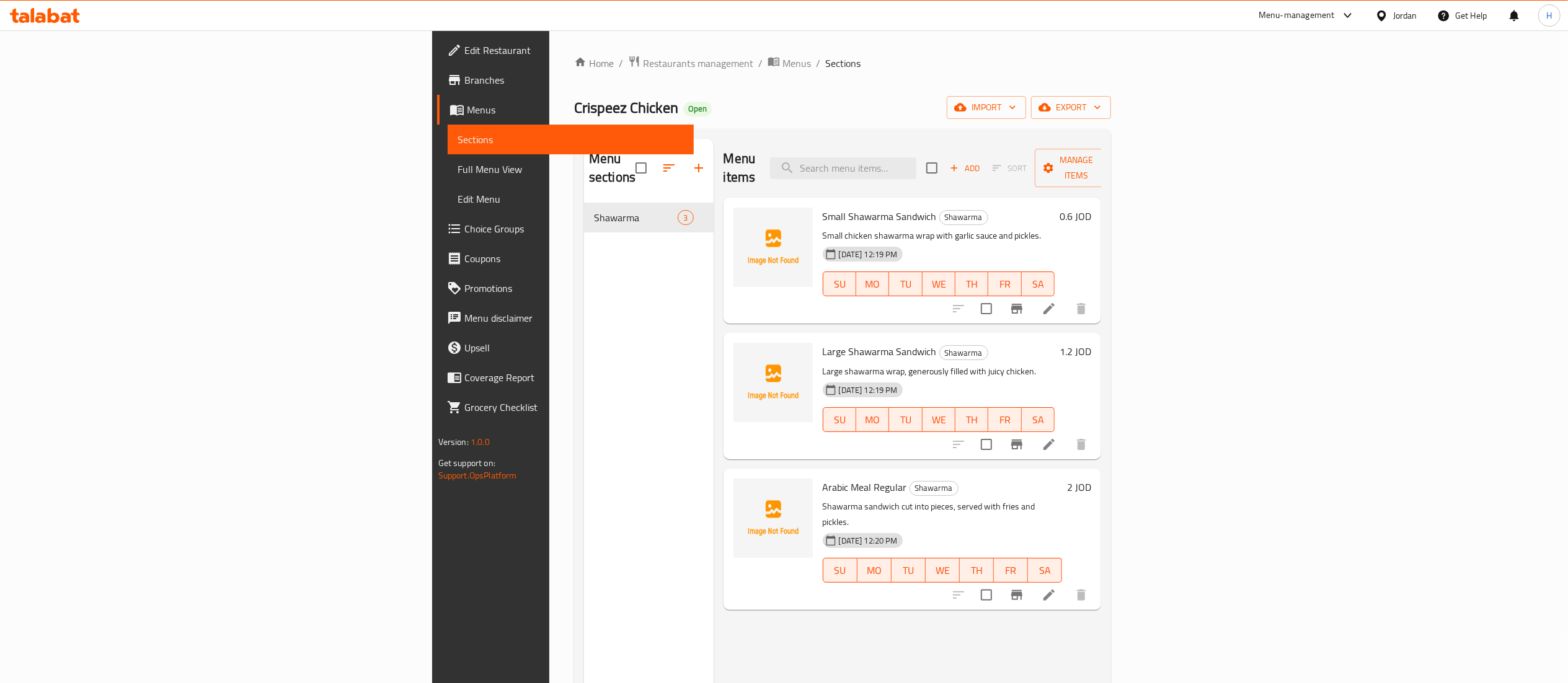
click at [584, 339] on div "Menu sections Shawarma 3" at bounding box center [649, 480] width 130 height 683
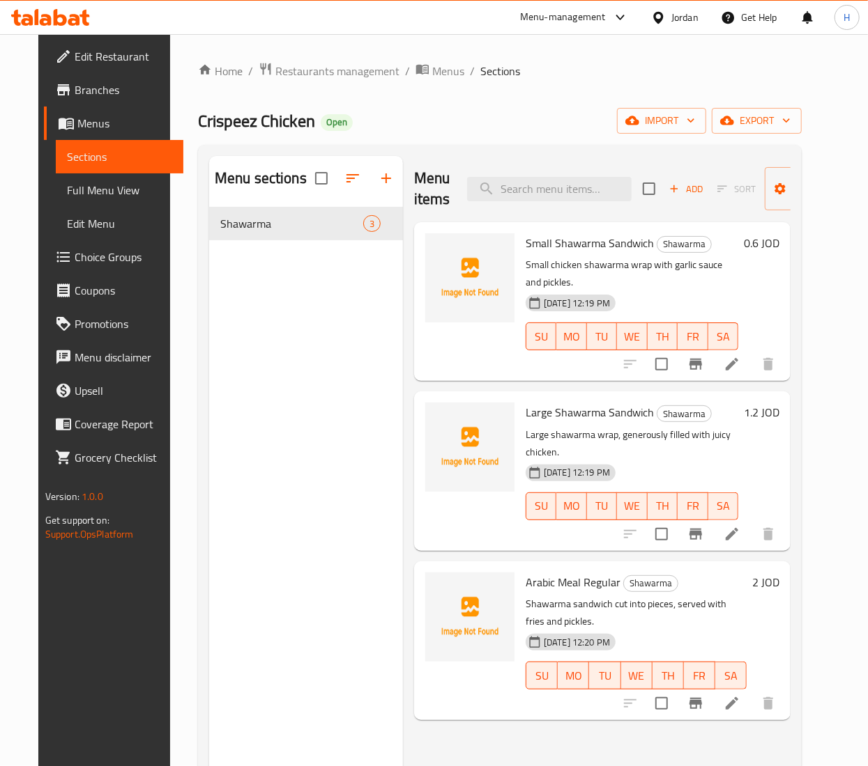
click at [257, 306] on div "Menu sections Shawarma 3" at bounding box center [306, 539] width 194 height 766
click at [380, 183] on icon "button" at bounding box center [386, 178] width 17 height 17
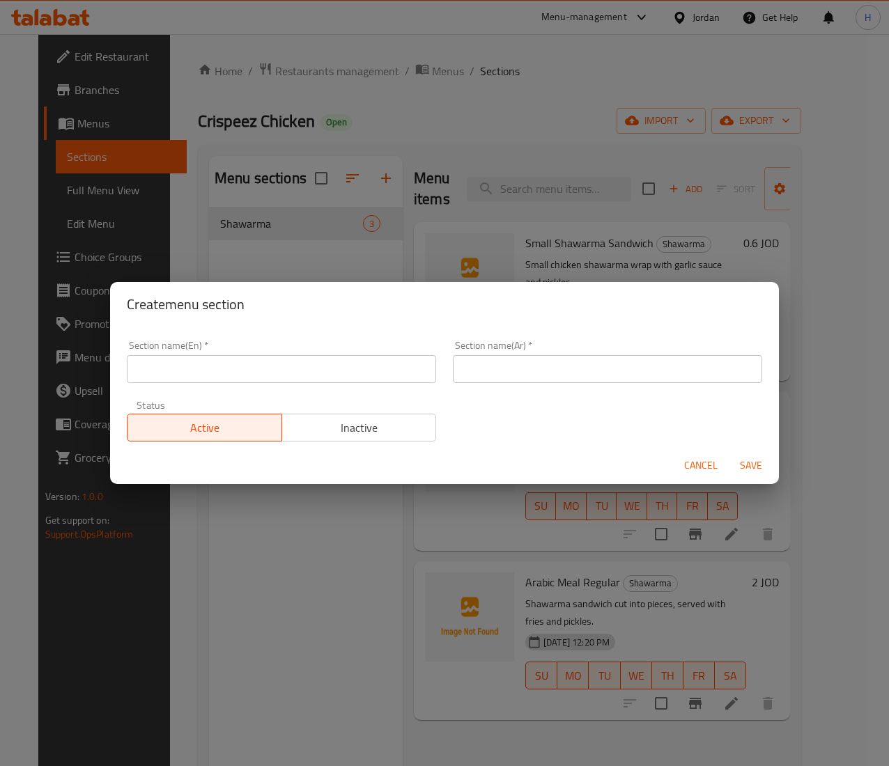
click at [229, 379] on input "text" at bounding box center [281, 369] width 309 height 28
paste input "FRIED CHICKEN"
type input "FRIED CHICKEN"
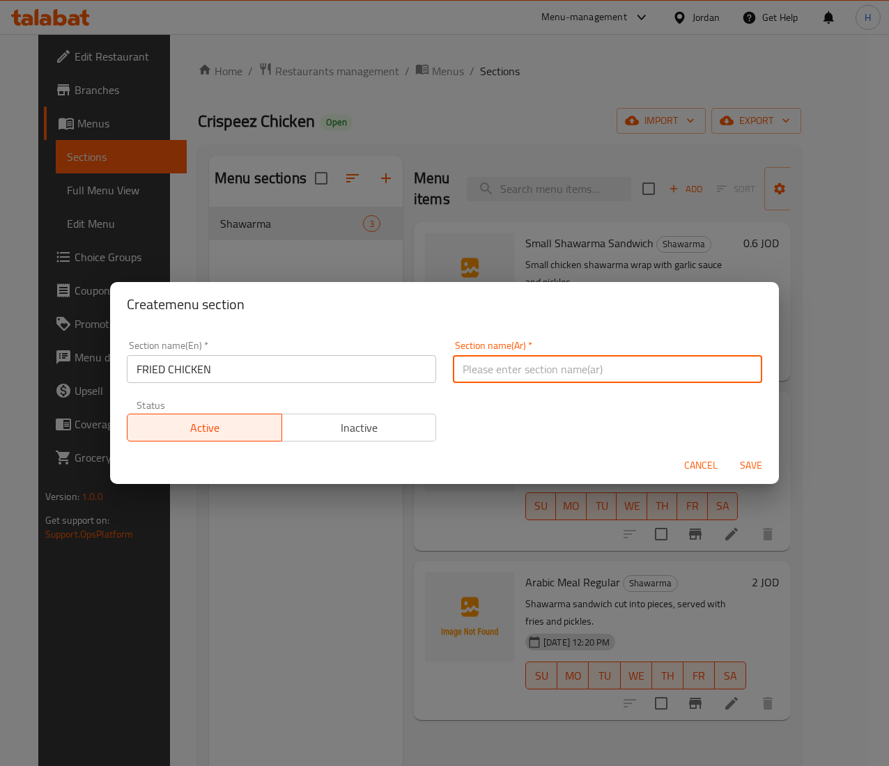
click at [647, 362] on input "text" at bounding box center [607, 369] width 309 height 28
paste input "دجاج مقلي"
type input "دجاج مقلي"
click at [748, 467] on span "Save" at bounding box center [750, 465] width 33 height 17
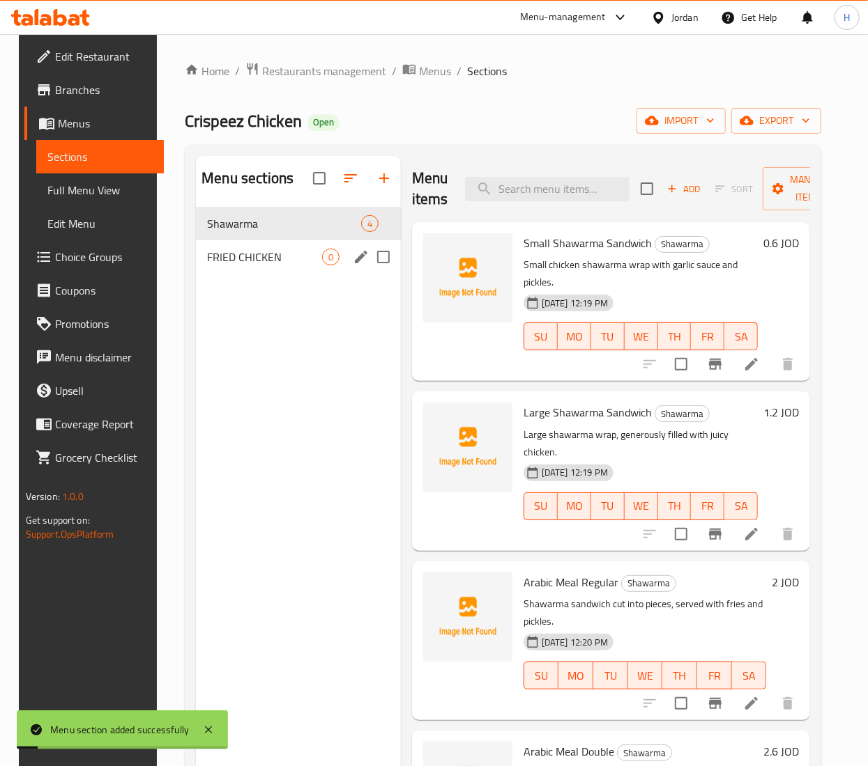
click at [243, 270] on div "FRIED CHICKEN 0" at bounding box center [298, 256] width 205 height 33
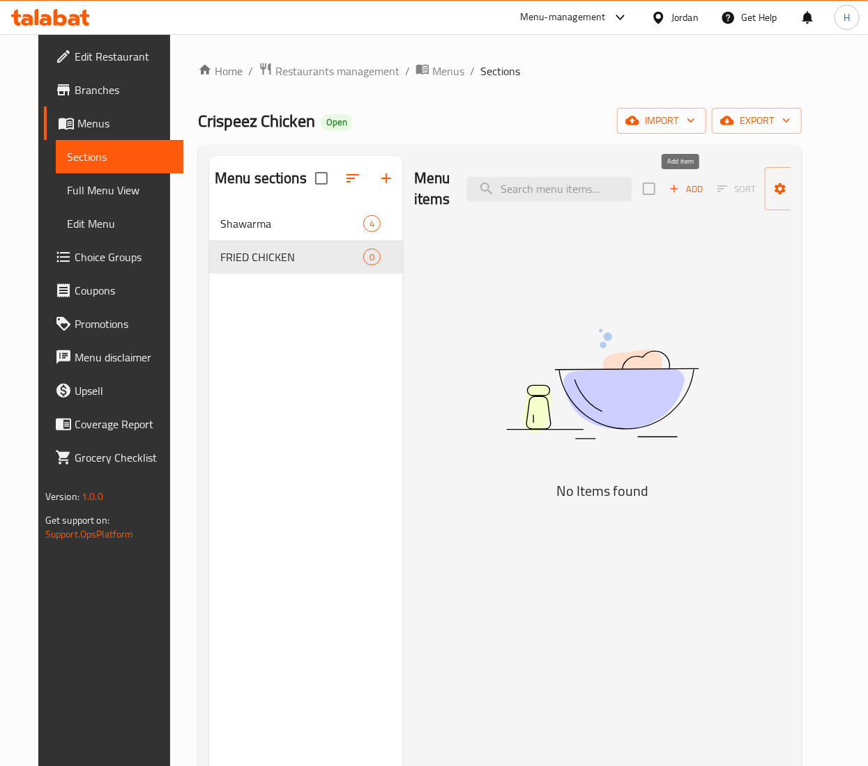
click at [695, 199] on button "Add" at bounding box center [685, 189] width 45 height 22
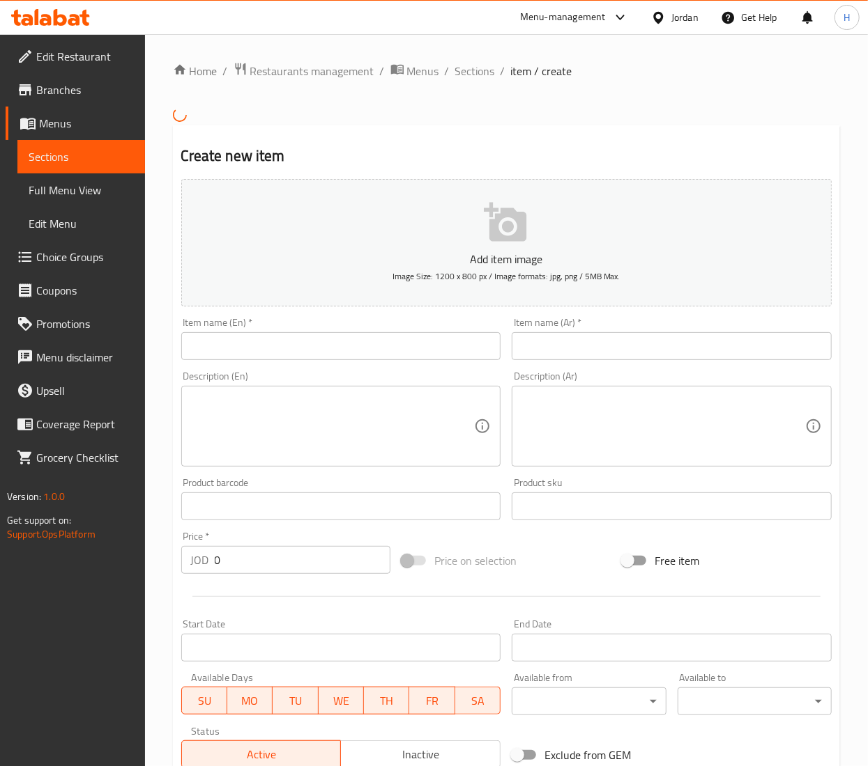
click at [631, 347] on input "text" at bounding box center [671, 346] width 320 height 28
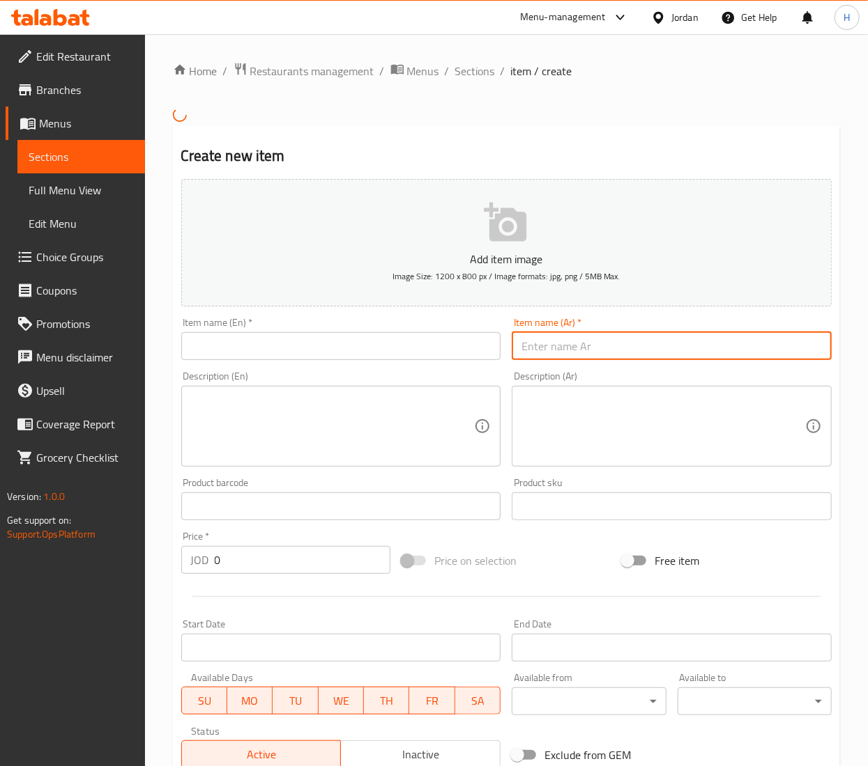
paste input "دجاج مقلي"
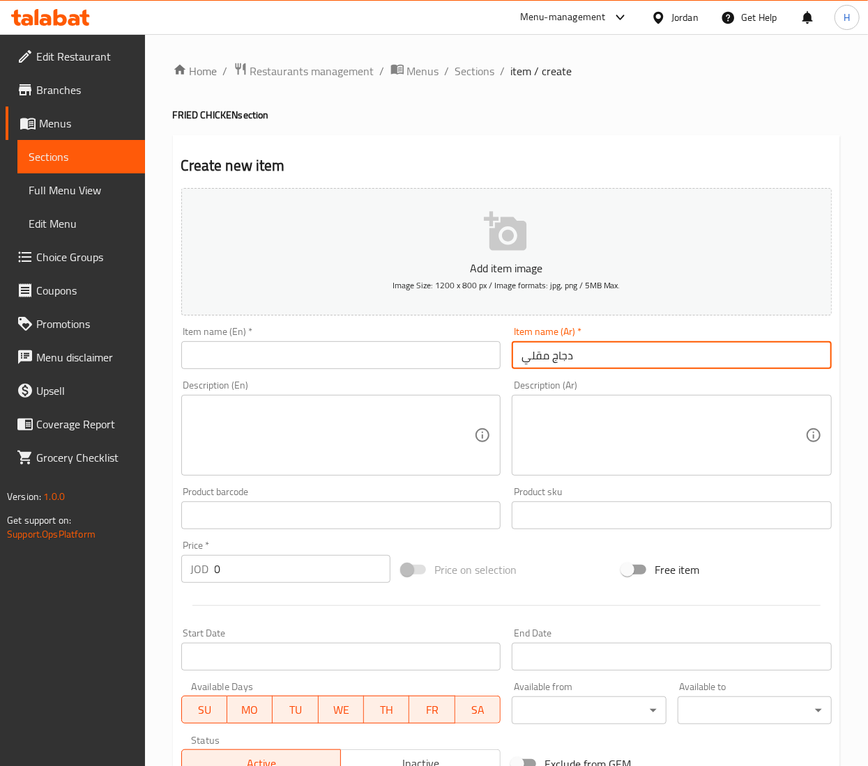
type input "دجاج مقلي"
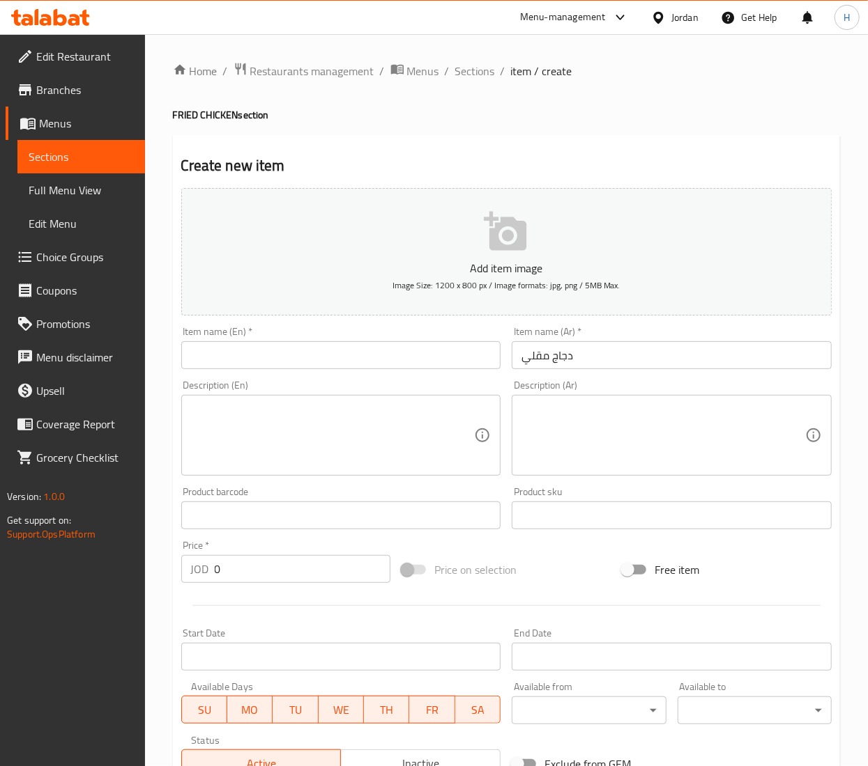
click at [362, 364] on input "text" at bounding box center [341, 355] width 320 height 28
paste input "FRIED CHICKEN"
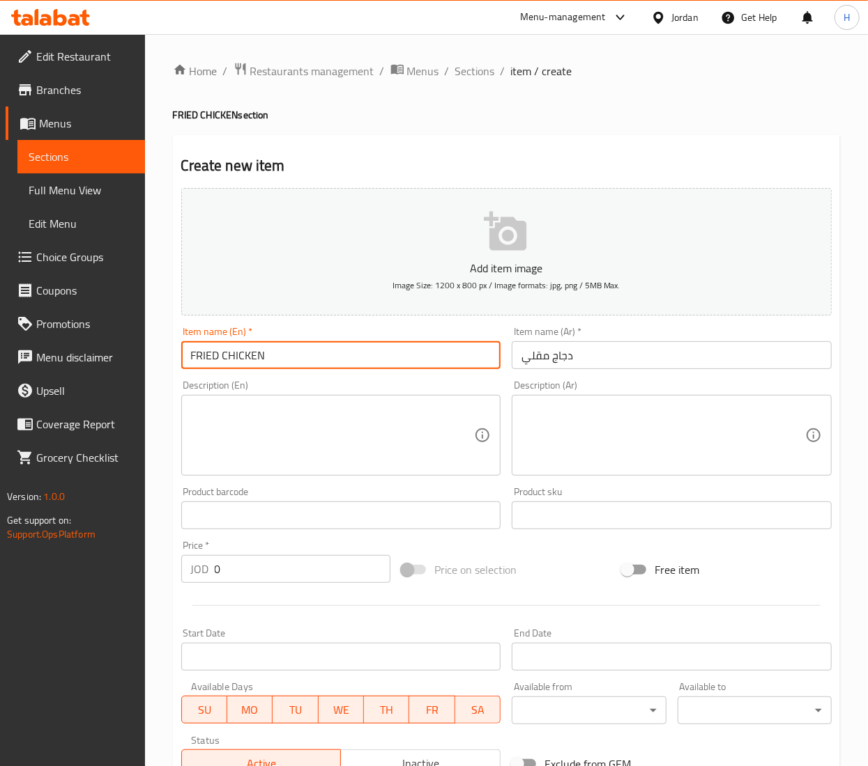
type input "FRIED CHICKEN"
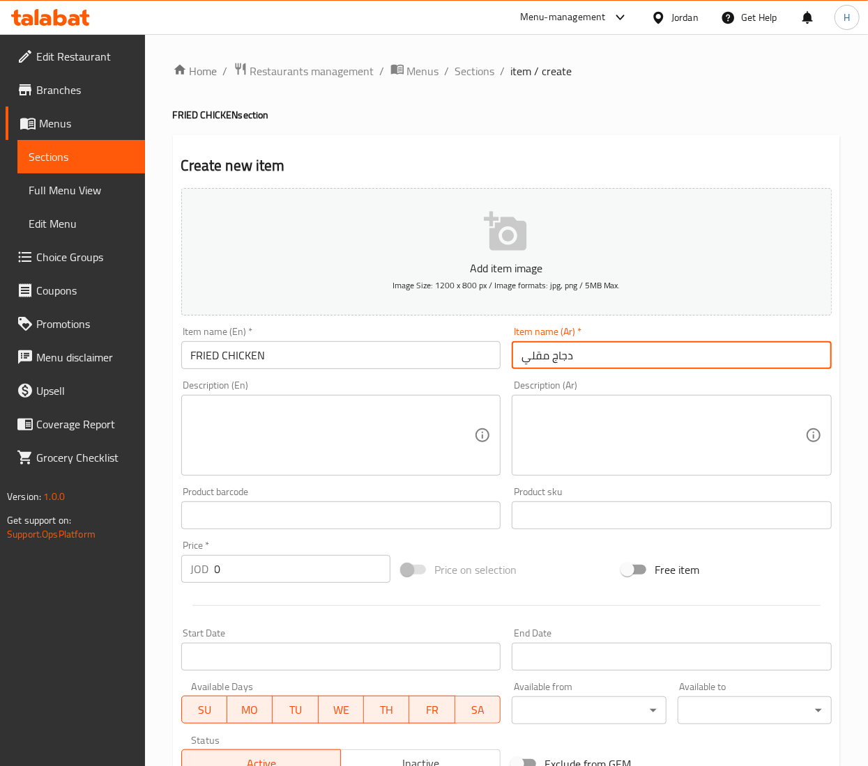
drag, startPoint x: 624, startPoint y: 353, endPoint x: 452, endPoint y: 354, distance: 172.1
click at [452, 354] on div "Add item image Image Size: 1200 x 800 px / Image formats: jpg, png / 5MB Max. I…" at bounding box center [506, 483] width 661 height 601
paste input "تربس 5 قطع"
type input "ستربس 5 قطع"
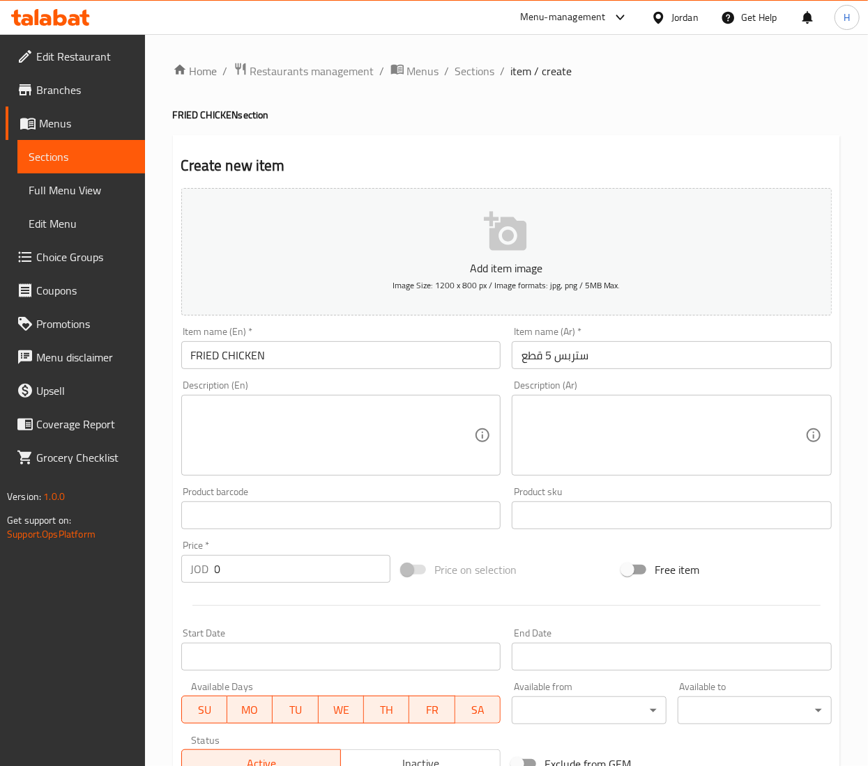
click at [619, 448] on textarea at bounding box center [663, 436] width 284 height 66
paste textarea "بطاطا + ماتريكس"
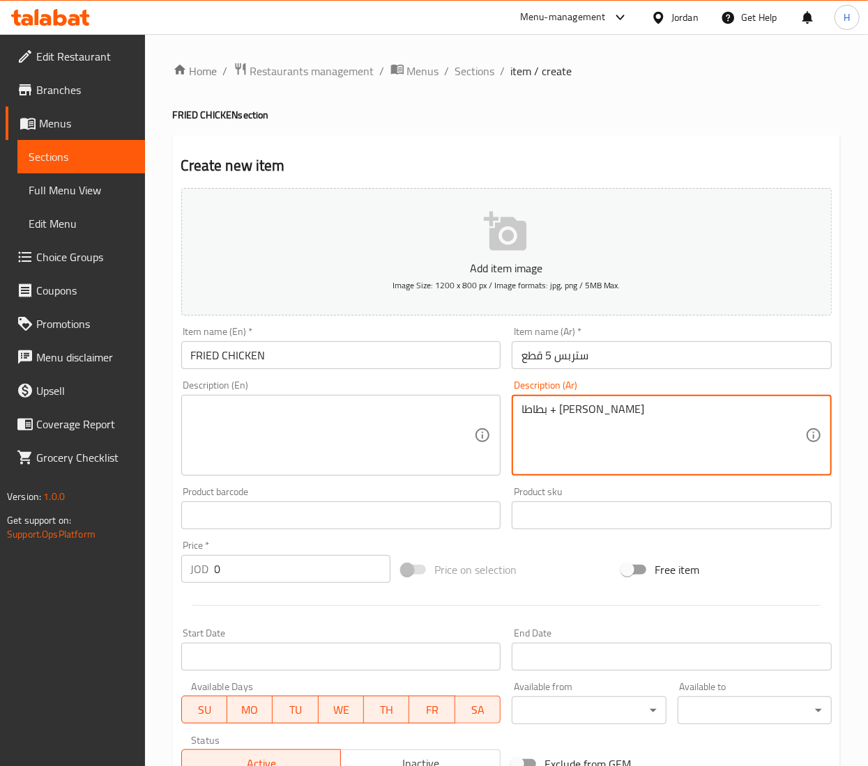
type textarea "بطاطا + ماتريكس"
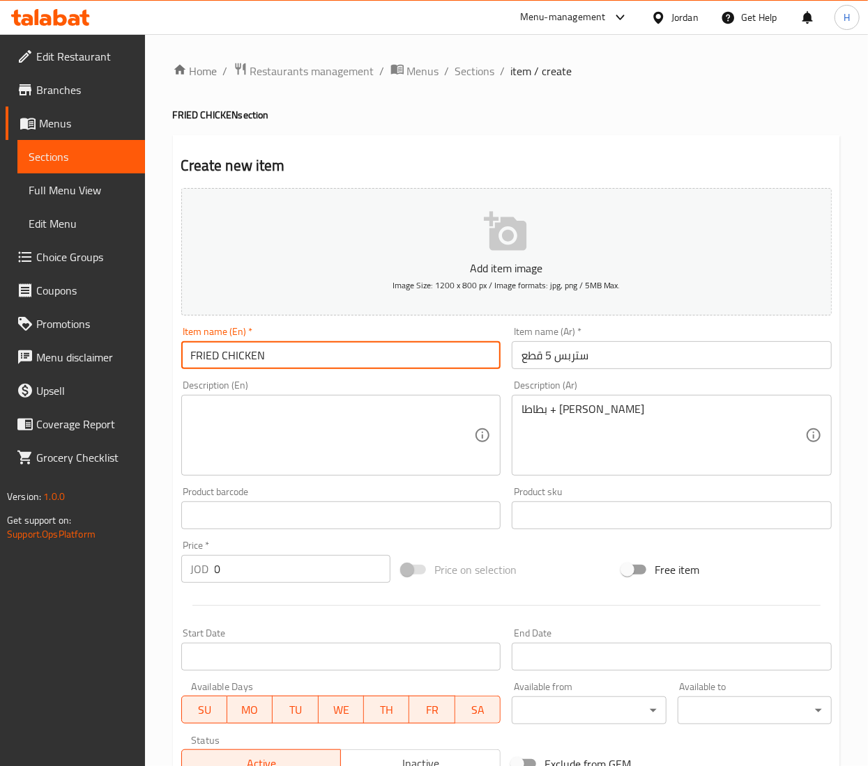
drag, startPoint x: 279, startPoint y: 355, endPoint x: -2, endPoint y: 340, distance: 281.2
click at [0, 340] on html "​ Menu-management Jordan Get Help H Edit Restaurant Branches Menus Sections Ful…" at bounding box center [434, 383] width 868 height 766
type input "Strips 5 Pcs"
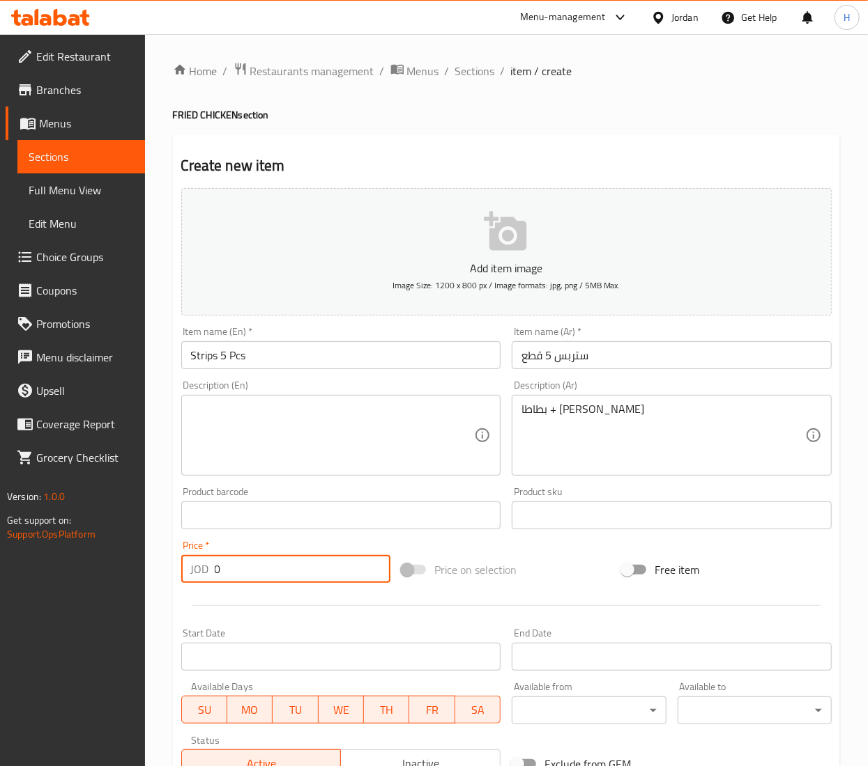
drag, startPoint x: 238, startPoint y: 577, endPoint x: 183, endPoint y: 576, distance: 55.1
click at [183, 576] on div "JOD 0 Price *" at bounding box center [285, 569] width 209 height 28
type input "3.5"
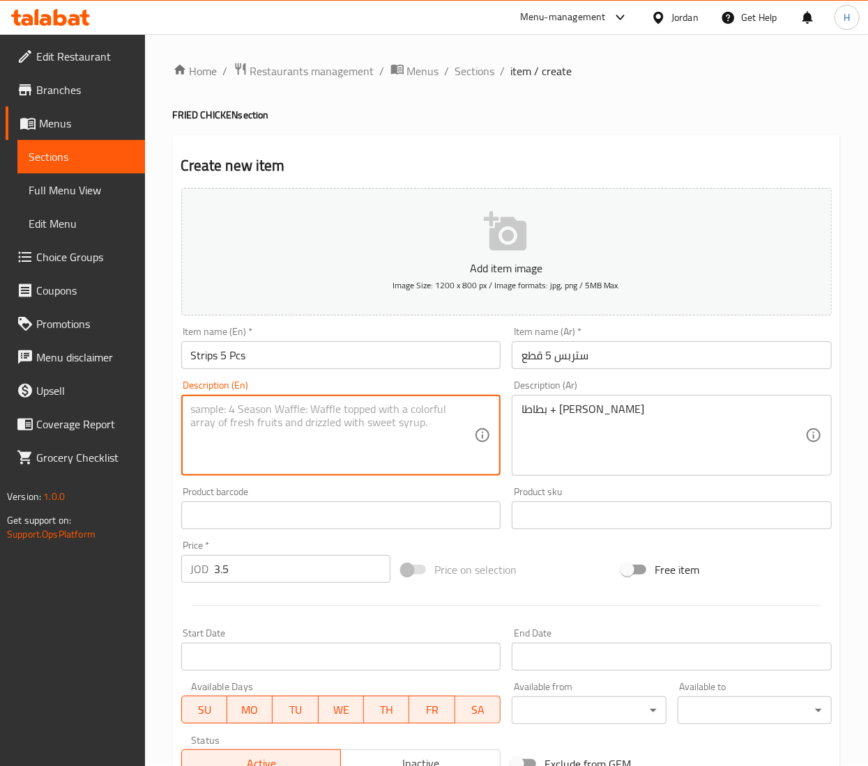
click at [361, 443] on textarea at bounding box center [333, 436] width 284 height 66
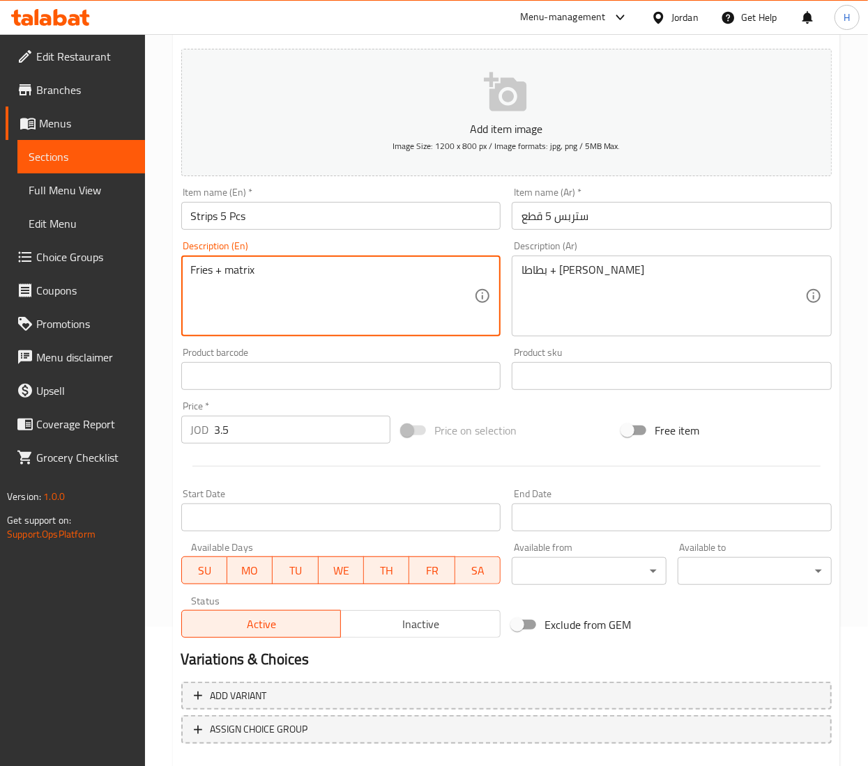
scroll to position [217, 0]
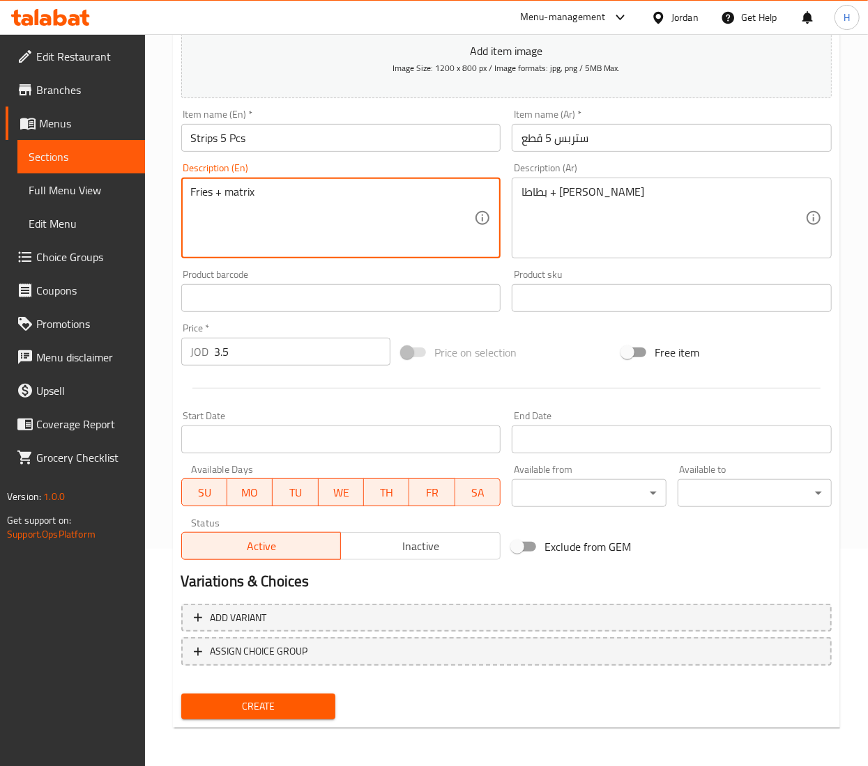
type textarea "Fries + matrix"
click at [286, 709] on span "Create" at bounding box center [258, 706] width 132 height 17
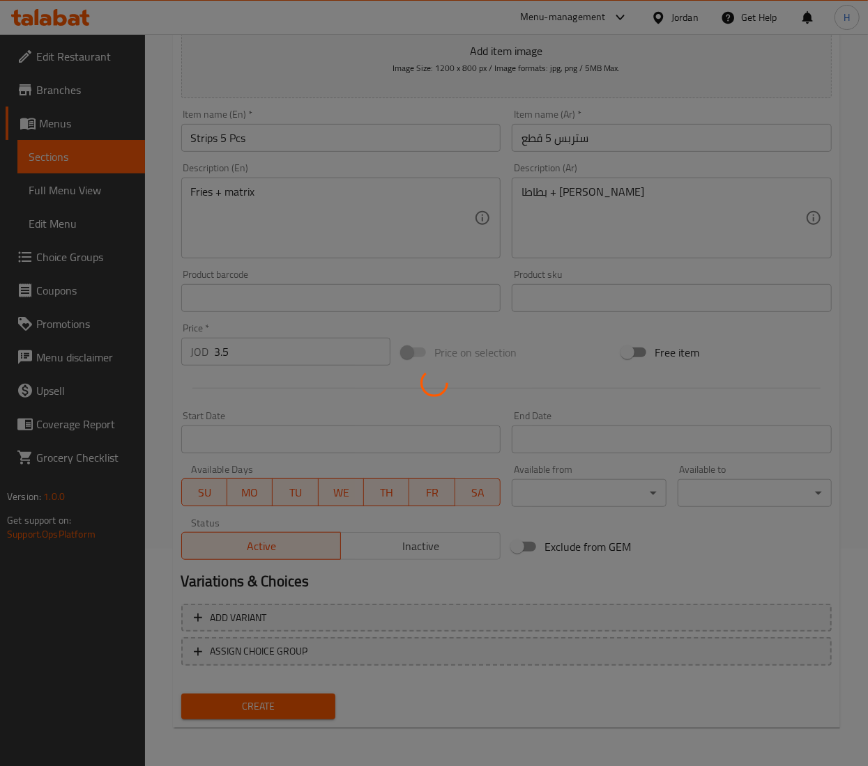
type input "0"
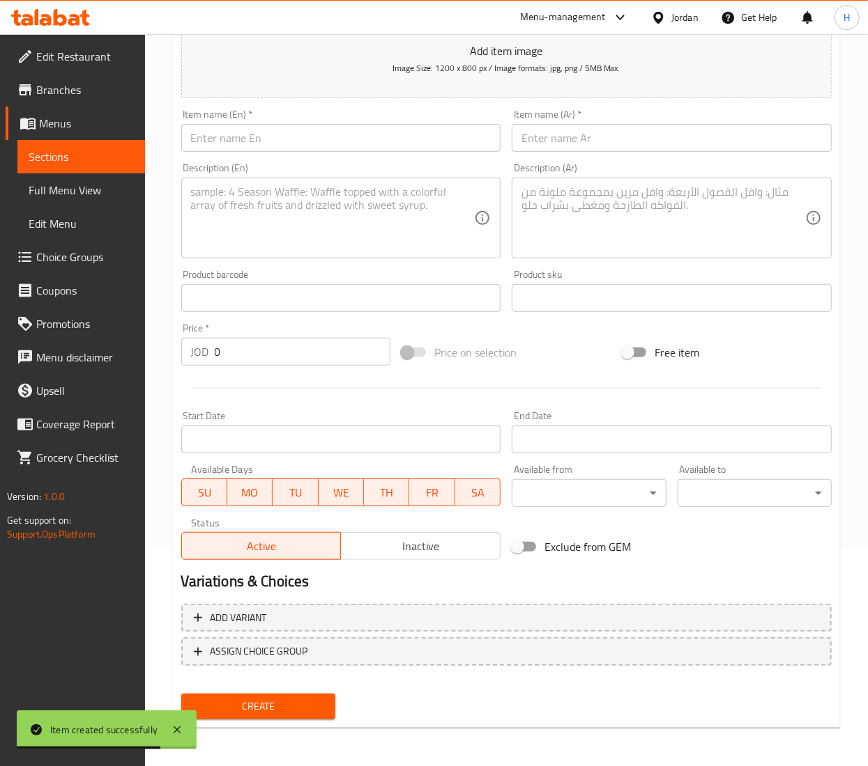
click at [648, 151] on input "text" at bounding box center [671, 138] width 320 height 28
paste input "ستربس 10 قطع"
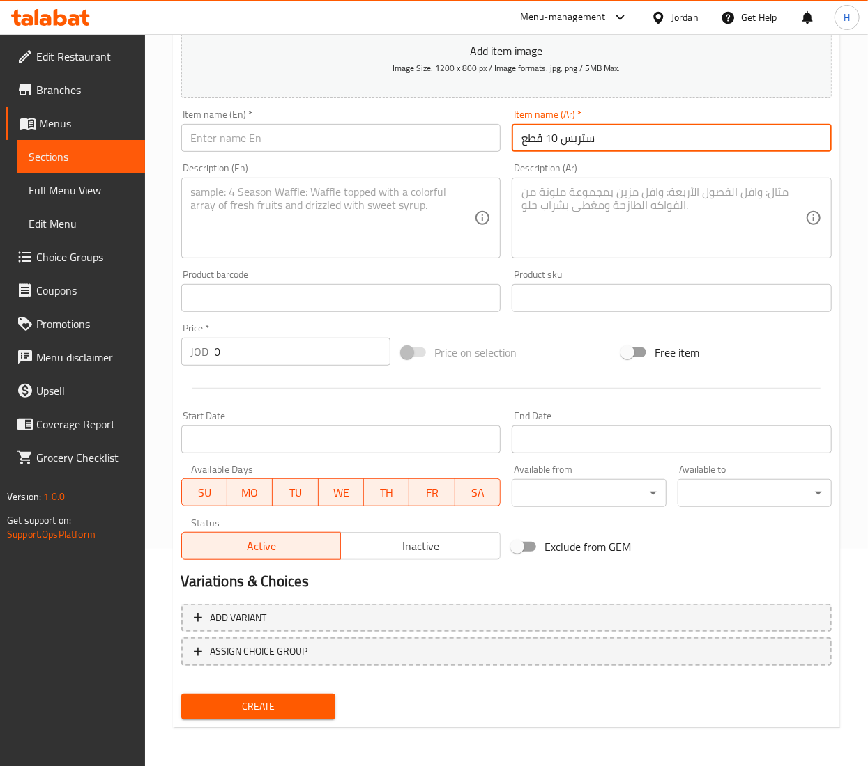
type input "ستربس 10 قطع"
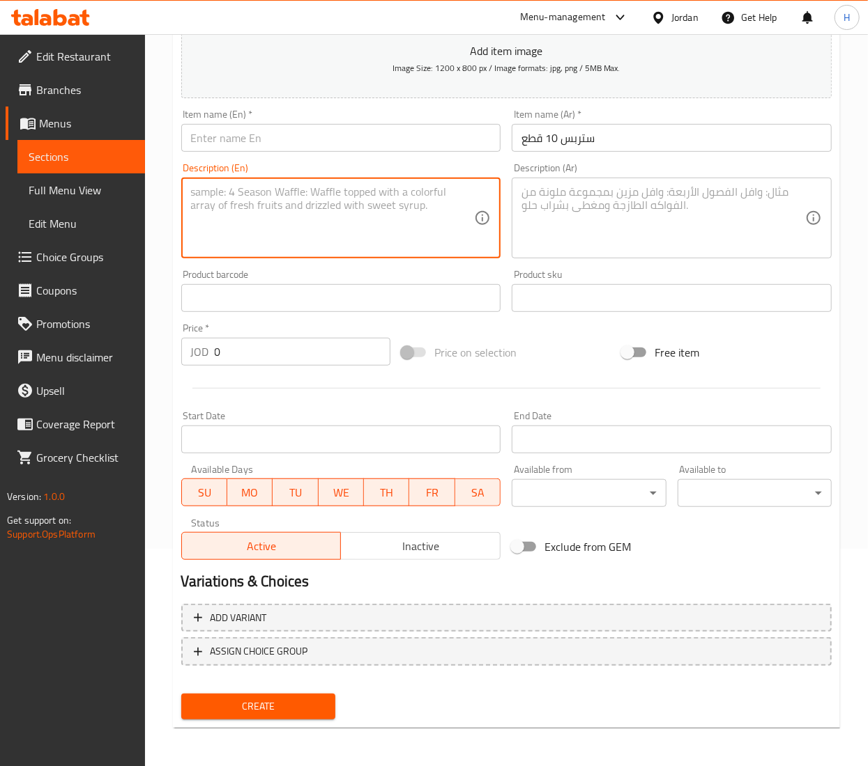
click at [341, 228] on textarea at bounding box center [333, 218] width 284 height 66
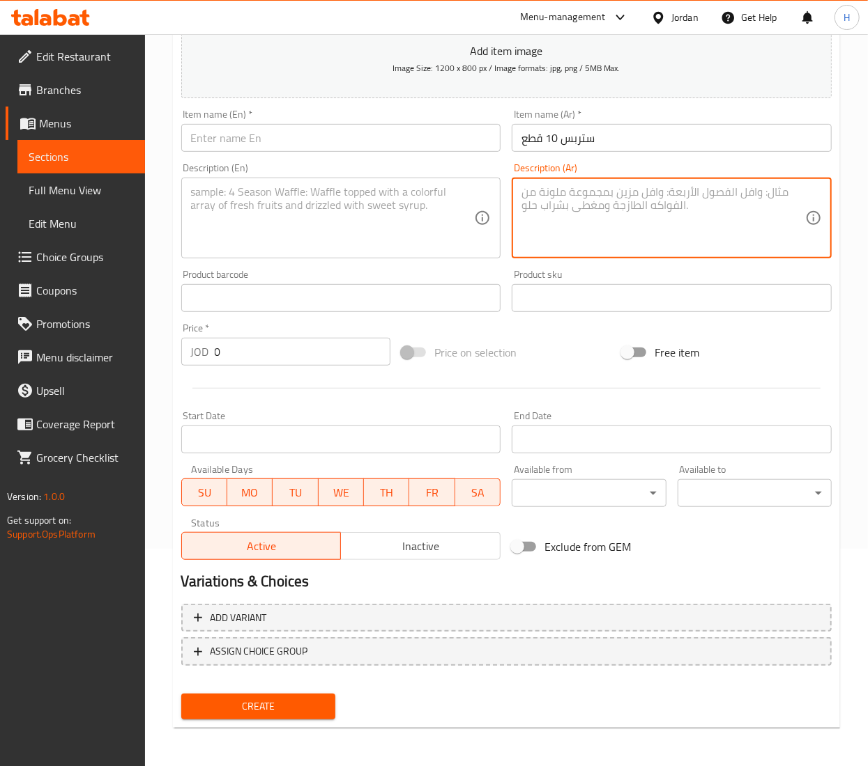
click at [584, 231] on textarea at bounding box center [663, 218] width 284 height 66
paste textarea "بطاطا عائلي + ماتريكس"
type textarea "بطاطا عائلي + ماتريكس"
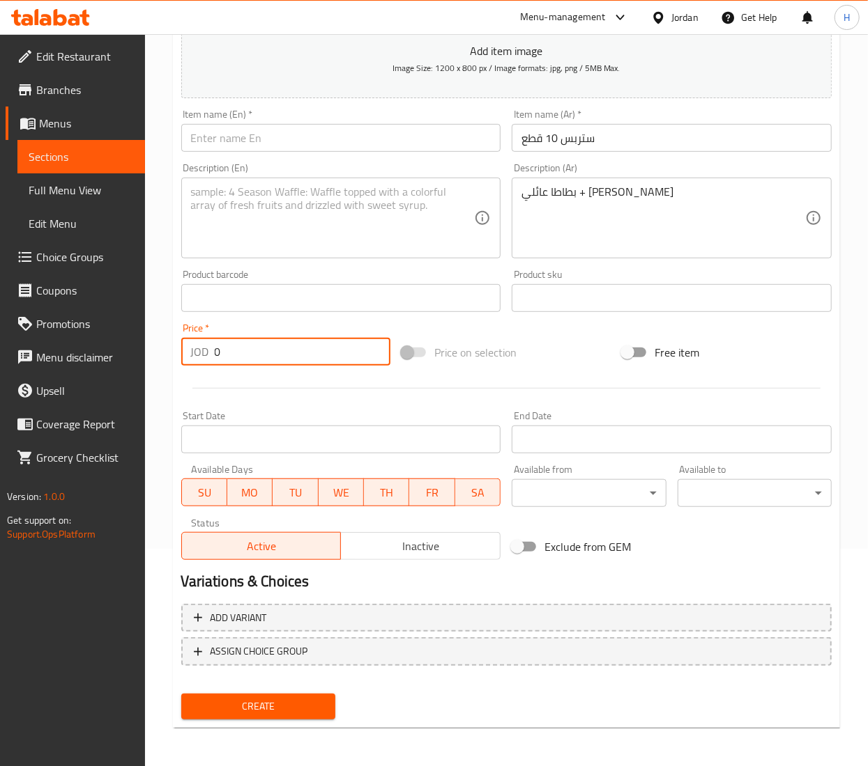
drag, startPoint x: 260, startPoint y: 357, endPoint x: 144, endPoint y: 357, distance: 116.4
click at [144, 357] on div "Edit Restaurant Branches Menus Sections Full Menu View Edit Menu Choice Groups …" at bounding box center [434, 292] width 868 height 950
type input "6.9"
drag, startPoint x: 233, startPoint y: 164, endPoint x: 231, endPoint y: 150, distance: 14.0
click at [233, 163] on div "Description (En) Description (En)" at bounding box center [341, 210] width 331 height 107
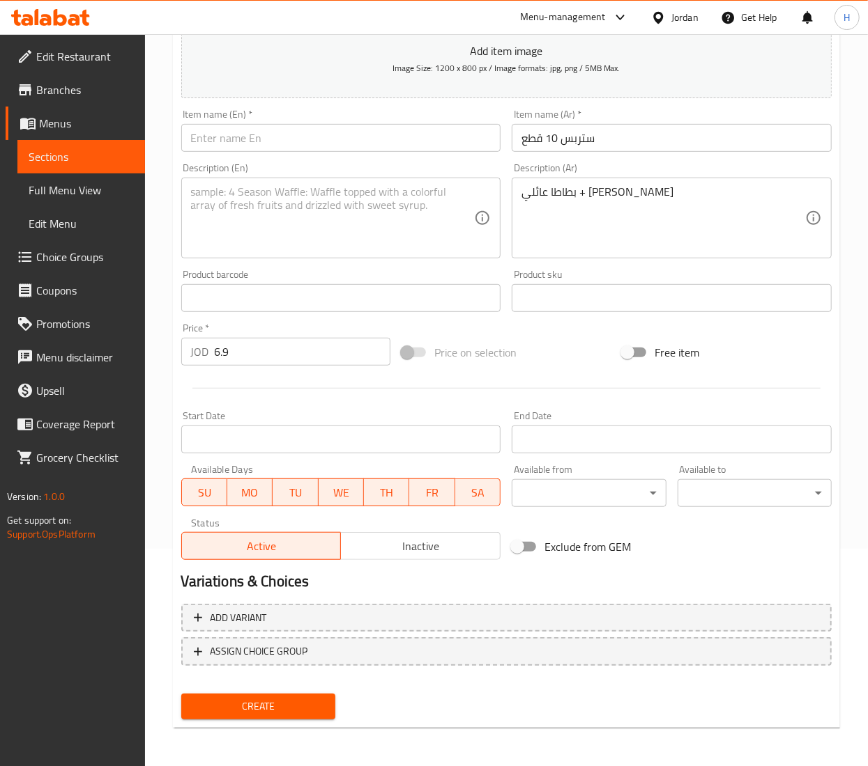
click at [231, 150] on input "text" at bounding box center [341, 138] width 320 height 28
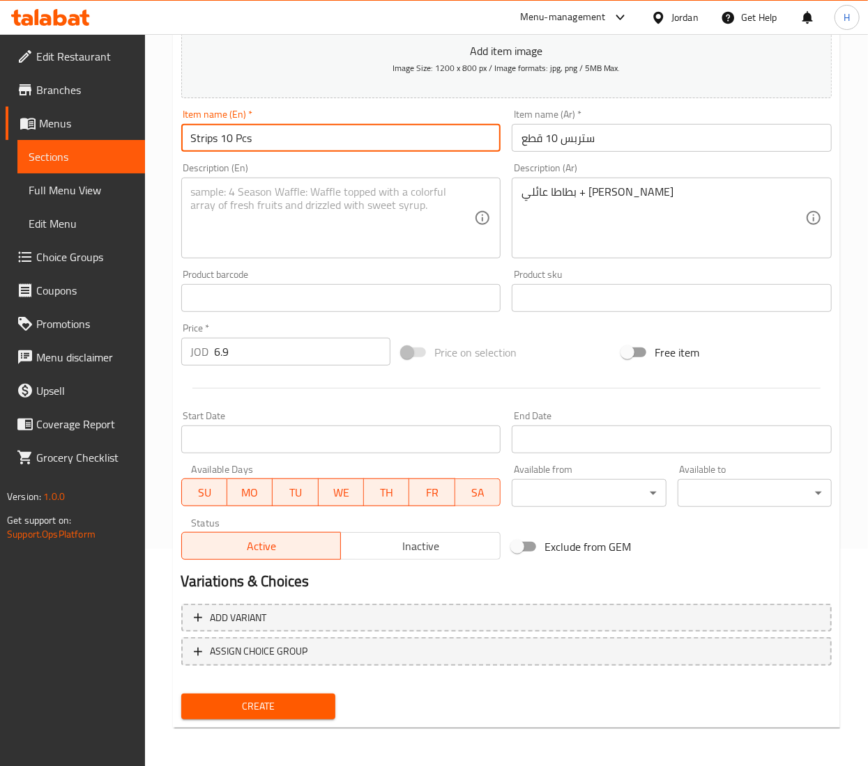
type input "Strips 10 Pcs"
click at [328, 229] on textarea at bounding box center [333, 218] width 284 height 66
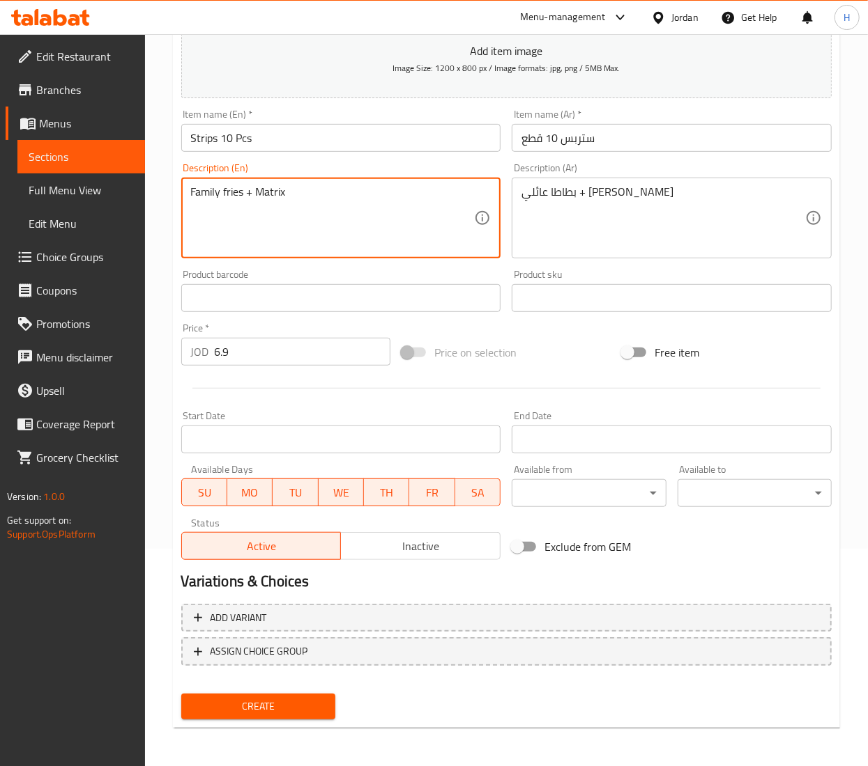
type textarea "Family fries + Matrix"
click at [230, 712] on span "Create" at bounding box center [258, 706] width 132 height 17
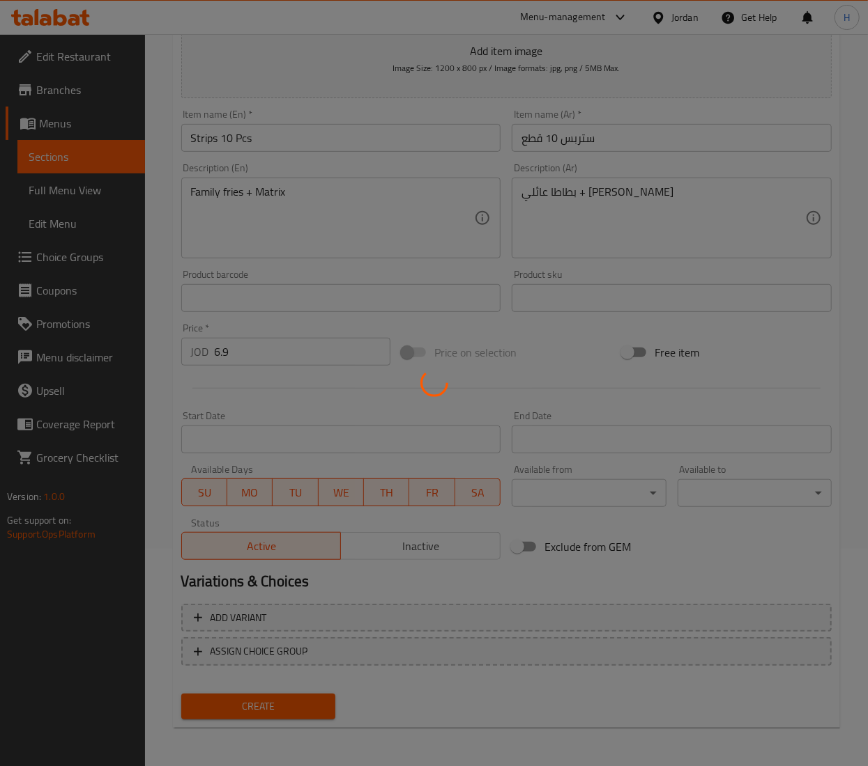
type input "0"
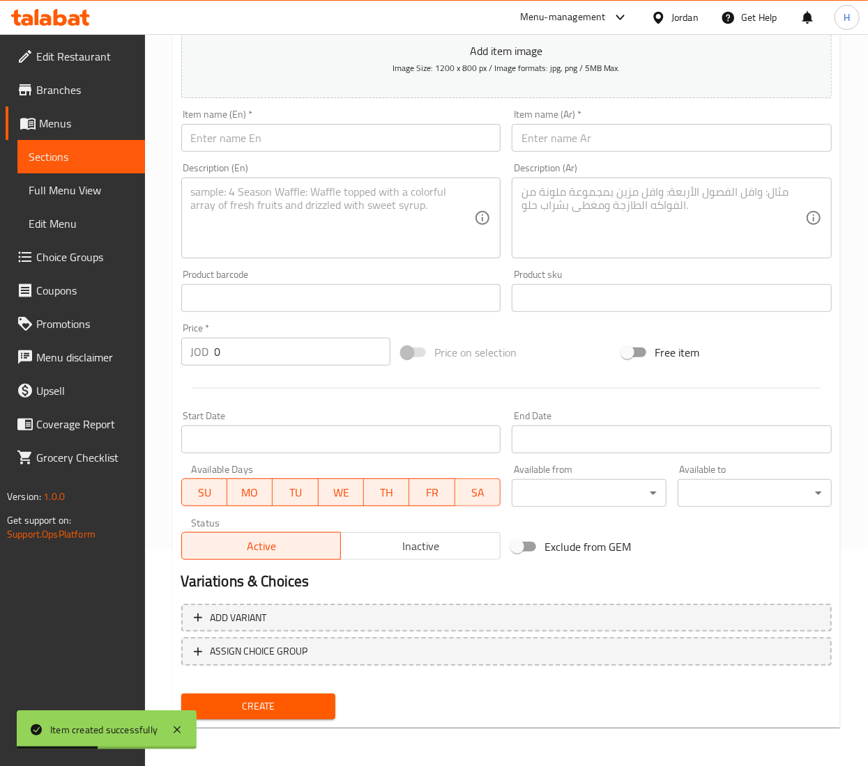
click at [645, 141] on input "text" at bounding box center [671, 138] width 320 height 28
paste input "ستربس 15 قطع"
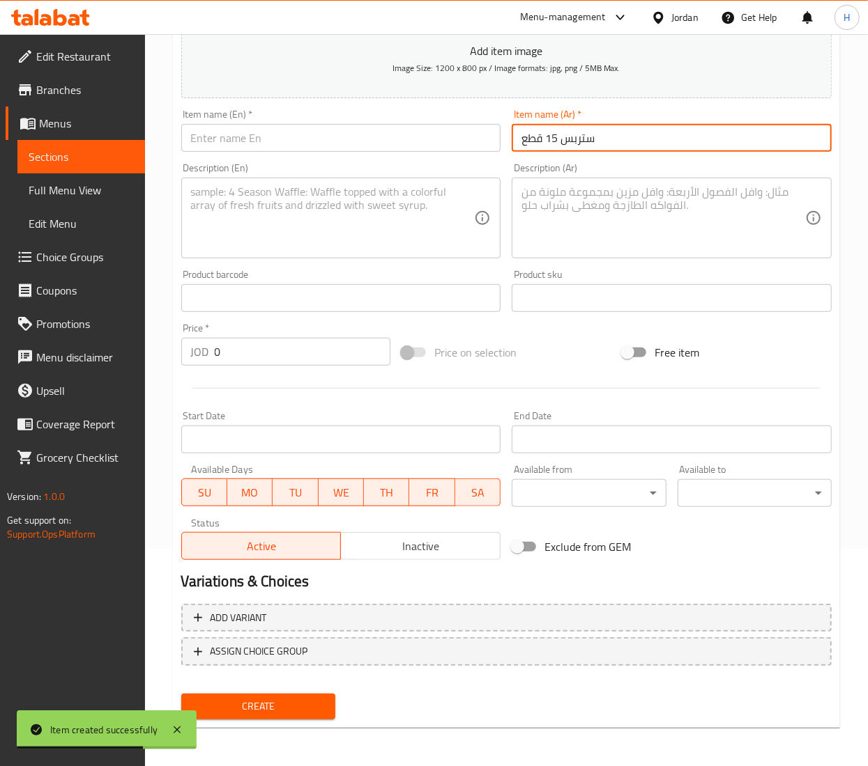
type input "ستربس 15 قطع"
drag, startPoint x: 692, startPoint y: 195, endPoint x: 634, endPoint y: 183, distance: 59.2
click at [692, 195] on textarea at bounding box center [663, 218] width 284 height 66
paste textarea "بطاطا عائلي + 2 ماتريكس"
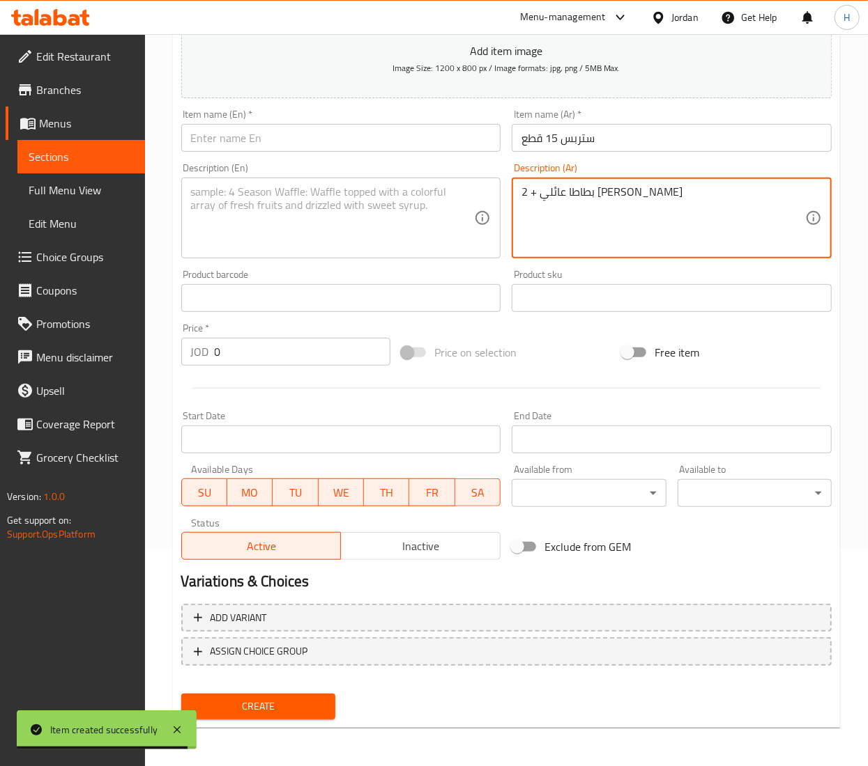
type textarea "بطاطا عائلي + 2 ماتريكس"
click at [355, 211] on textarea at bounding box center [333, 218] width 284 height 66
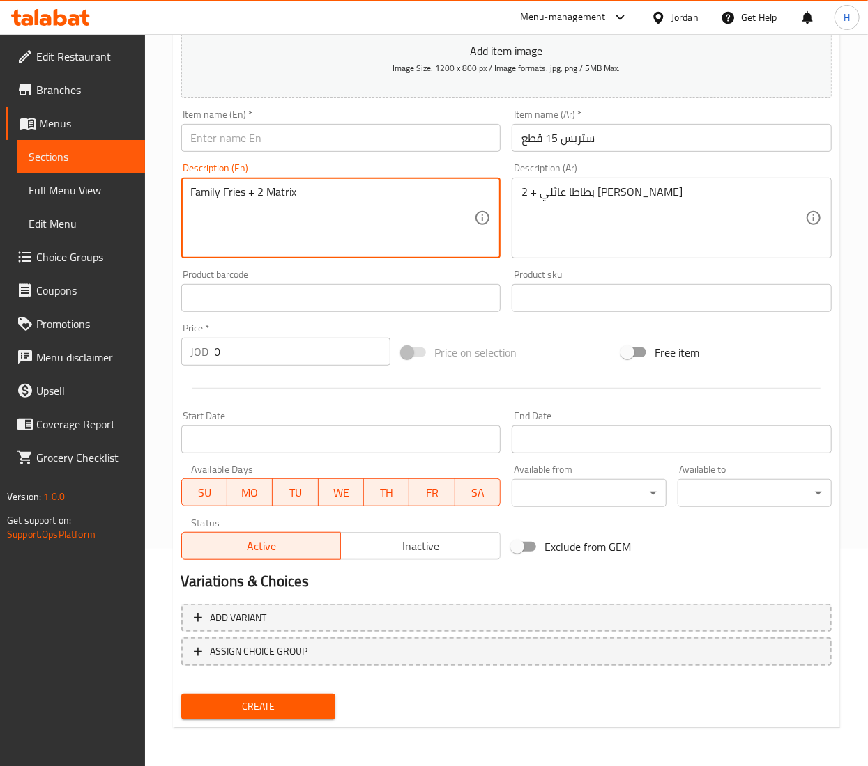
type textarea "Family Fries + 2 Matrix"
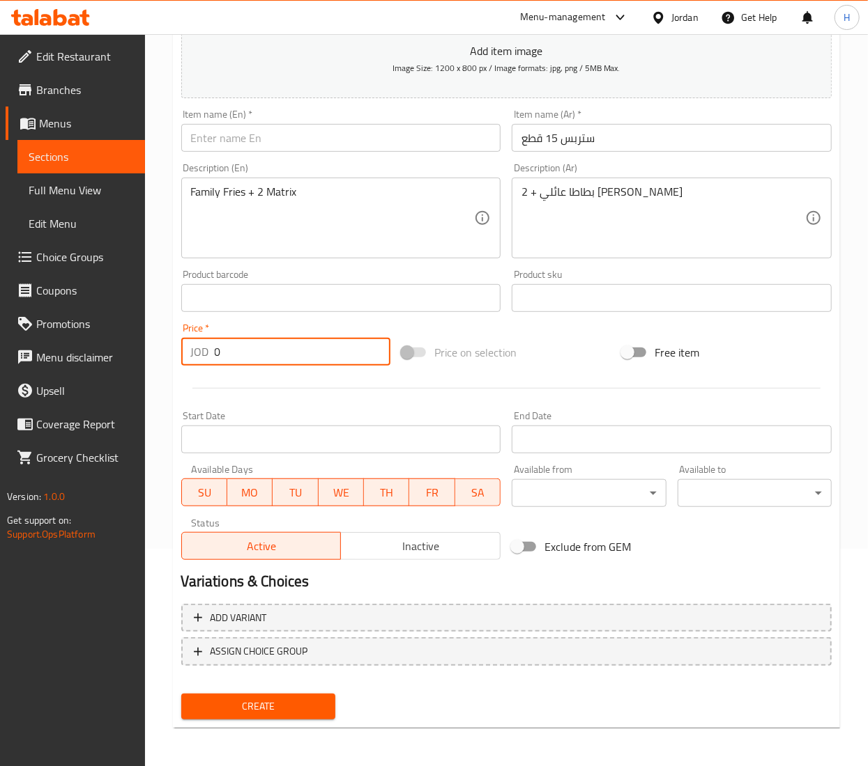
click at [260, 357] on input "0" at bounding box center [303, 352] width 176 height 28
type input "10"
click at [288, 118] on div "Item name (En)   * Item name (En) *" at bounding box center [341, 130] width 320 height 43
click at [270, 150] on input "text" at bounding box center [341, 138] width 320 height 28
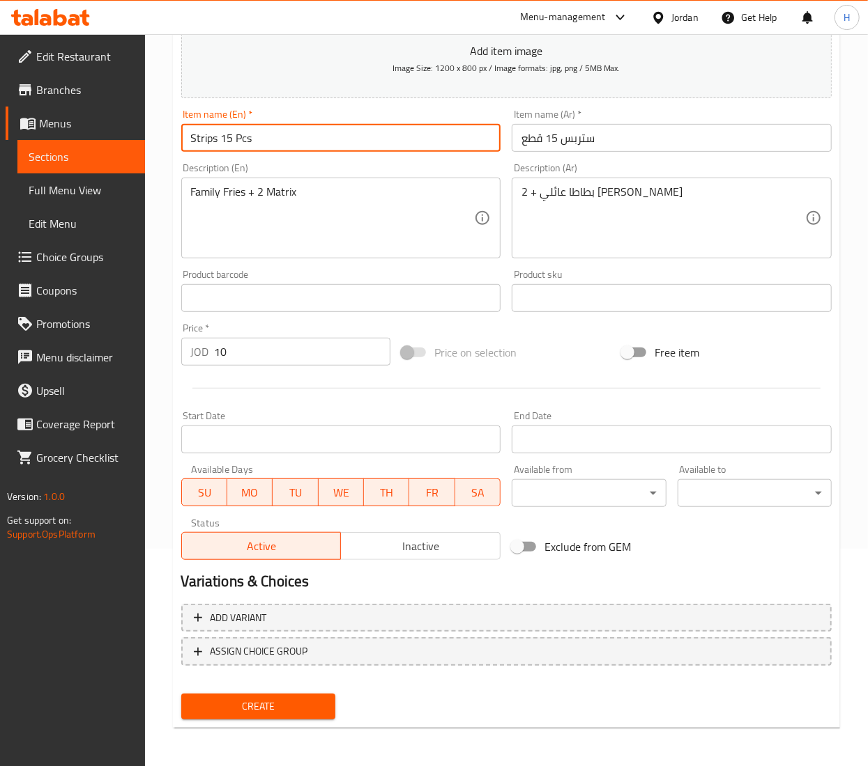
type input "Strips 15 Pcs"
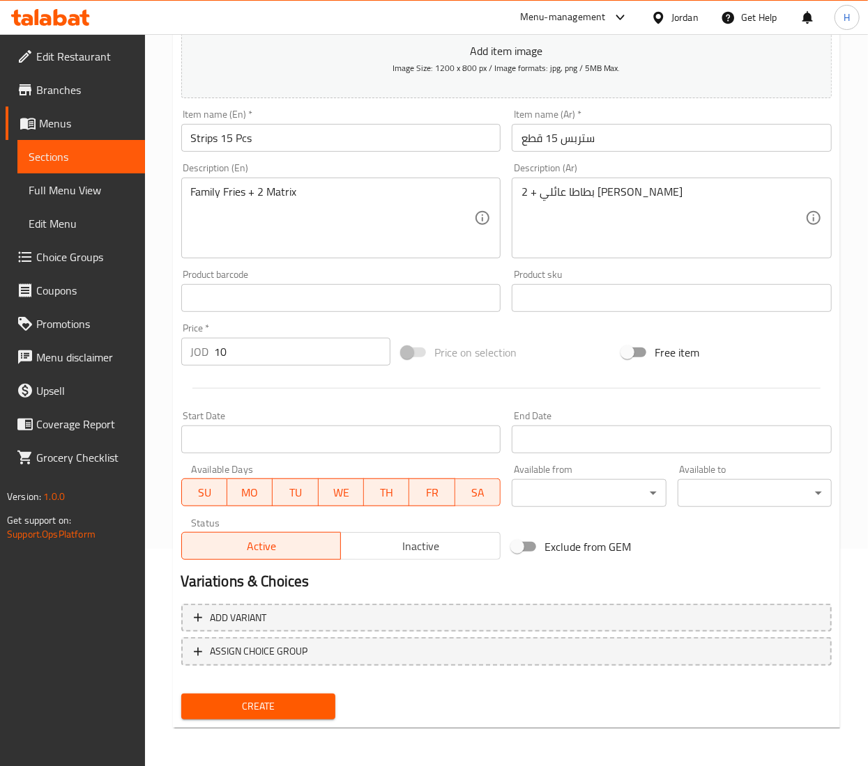
click at [402, 679] on nav at bounding box center [506, 677] width 650 height 11
click at [294, 710] on span "Create" at bounding box center [258, 706] width 132 height 17
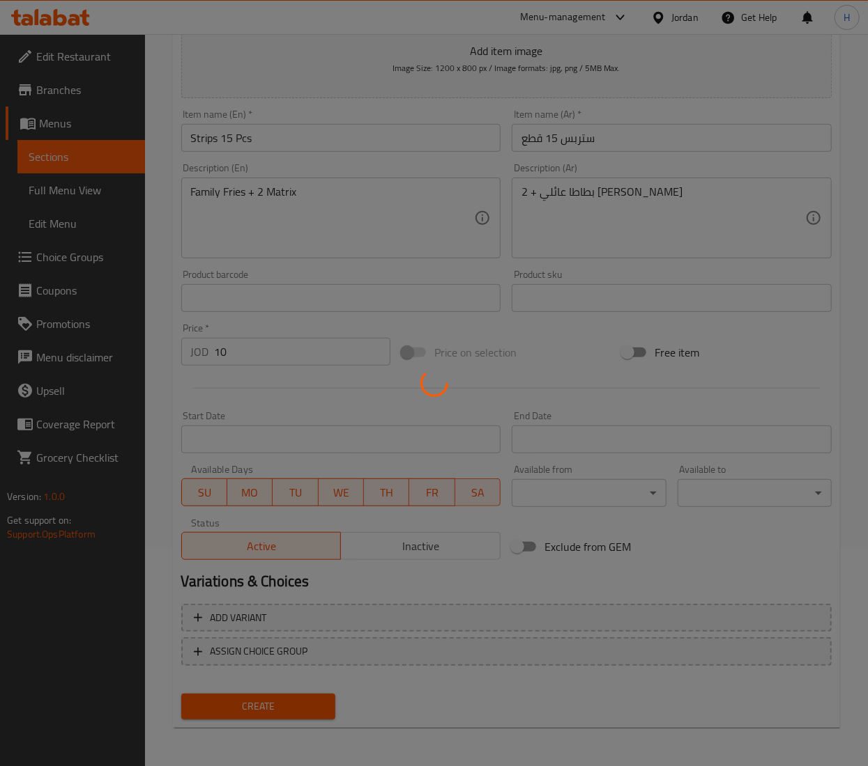
type input "0"
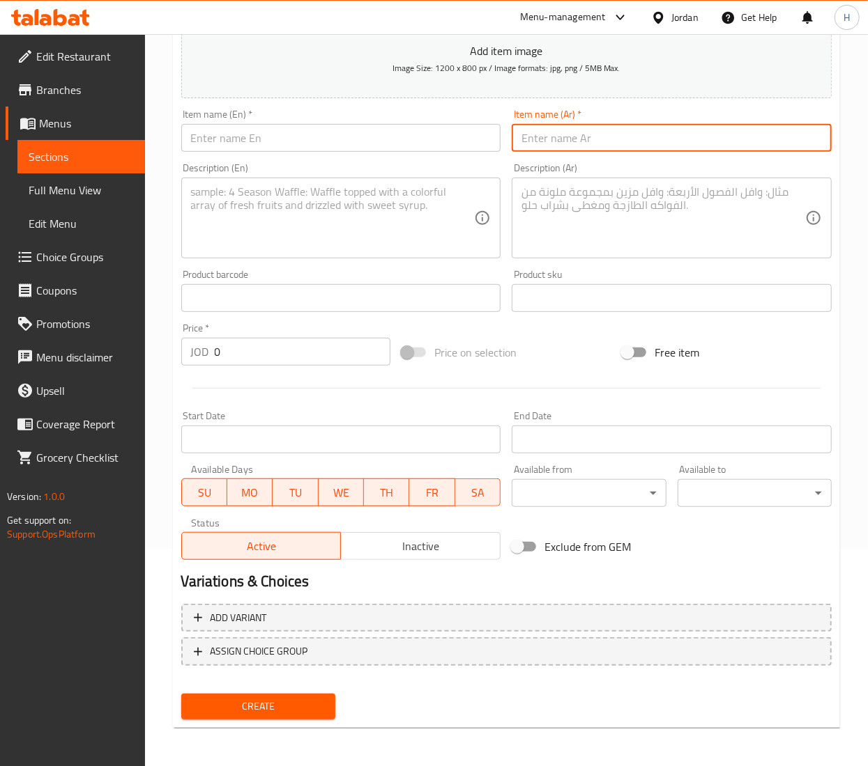
click at [624, 133] on input "text" at bounding box center [671, 138] width 320 height 28
paste input "ستربس 20 قطع"
type input "ستربس 20 قطع"
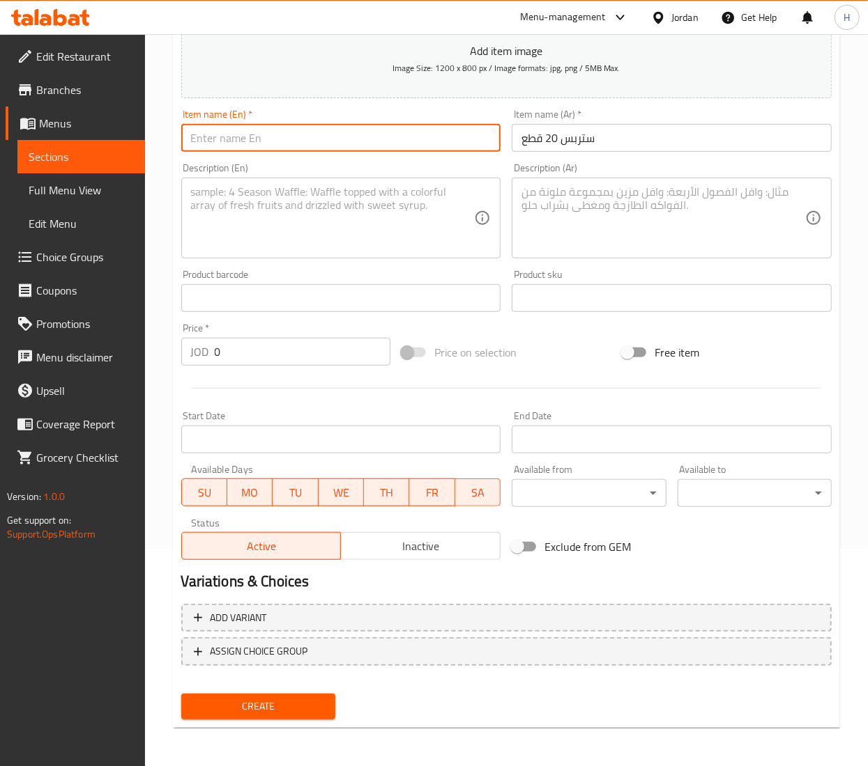
click at [413, 134] on input "text" at bounding box center [341, 138] width 320 height 28
type input "Strips 20 Pcs"
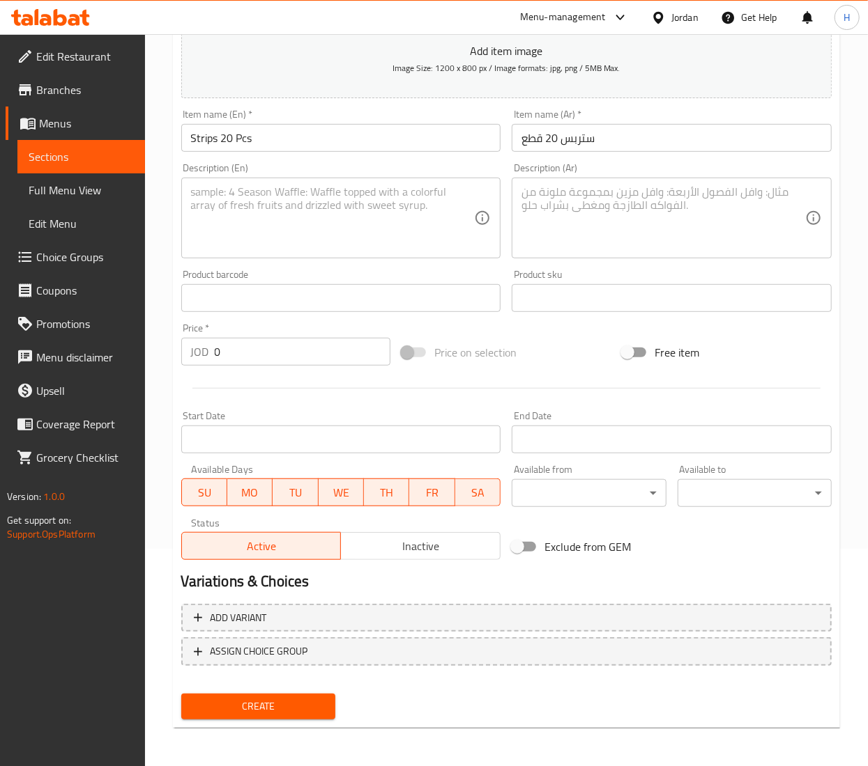
click at [648, 225] on textarea at bounding box center [663, 218] width 284 height 66
paste textarea "بطاطا عائلي + 3 ماتريكس"
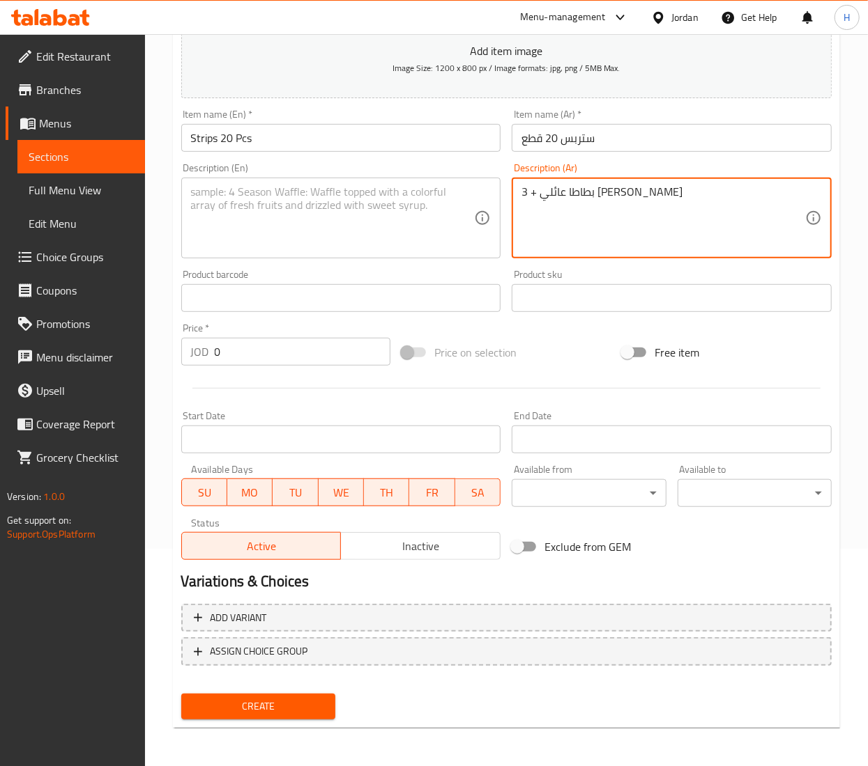
type textarea "بطاطا عائلي + 3 ماتريكس"
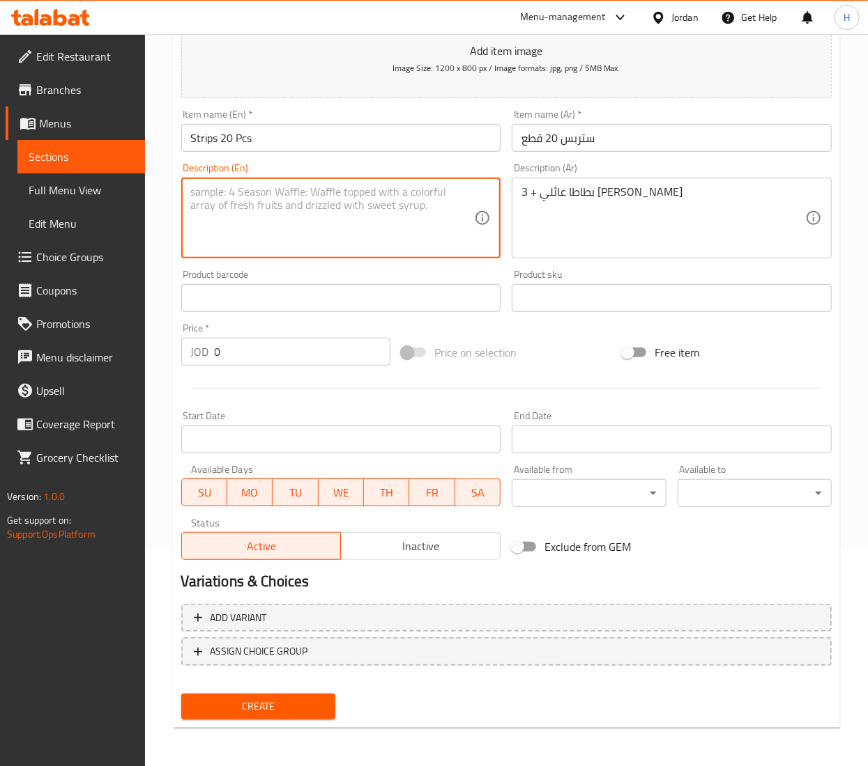
click at [426, 219] on textarea at bounding box center [333, 218] width 284 height 66
type textarea "Family Fries + 3 Matrix"
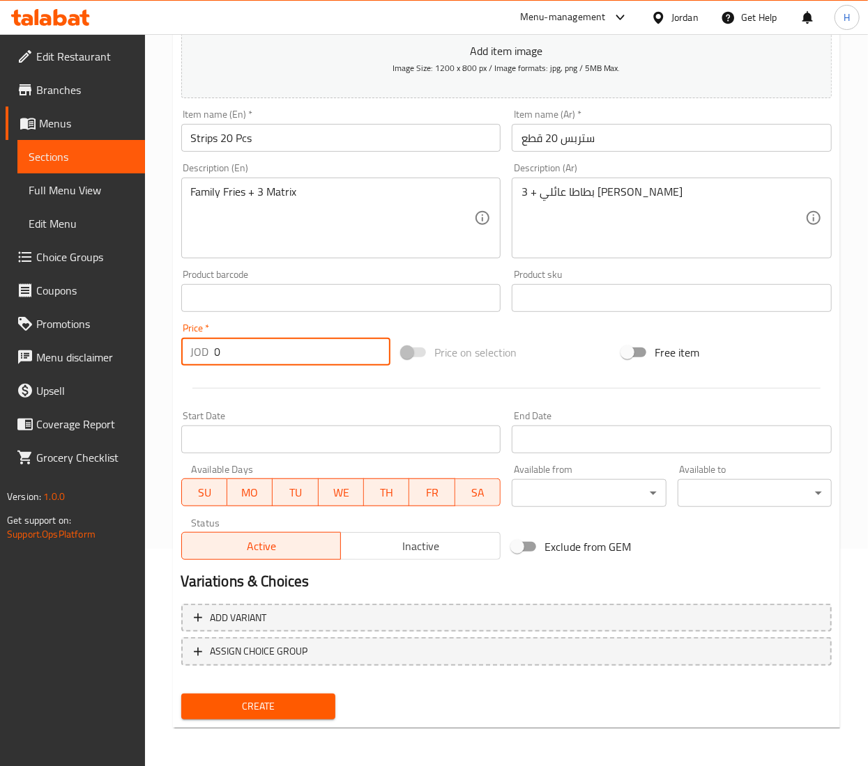
drag, startPoint x: 246, startPoint y: 353, endPoint x: 95, endPoint y: 407, distance: 160.7
click at [95, 407] on div "Edit Restaurant Branches Menus Sections Full Menu View Edit Menu Choice Groups …" at bounding box center [434, 292] width 868 height 950
type input "13"
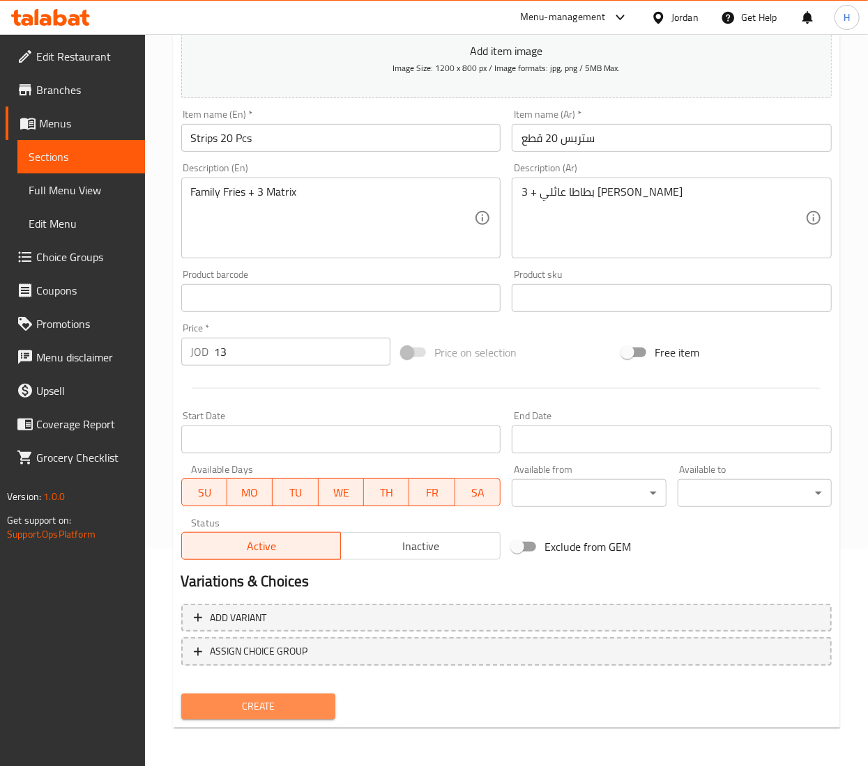
click at [300, 704] on span "Create" at bounding box center [258, 706] width 132 height 17
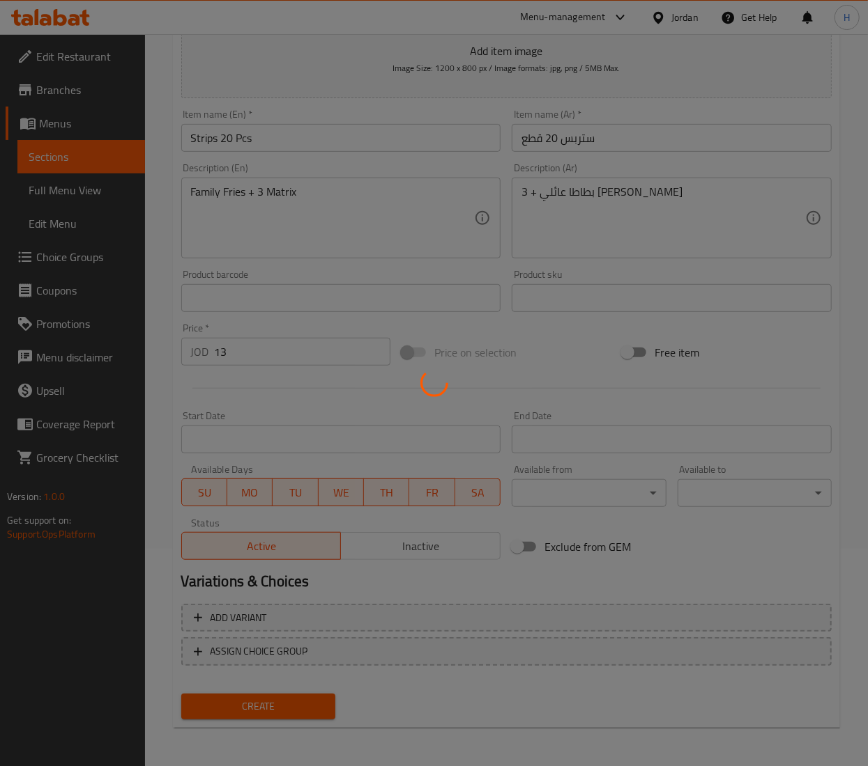
type input "0"
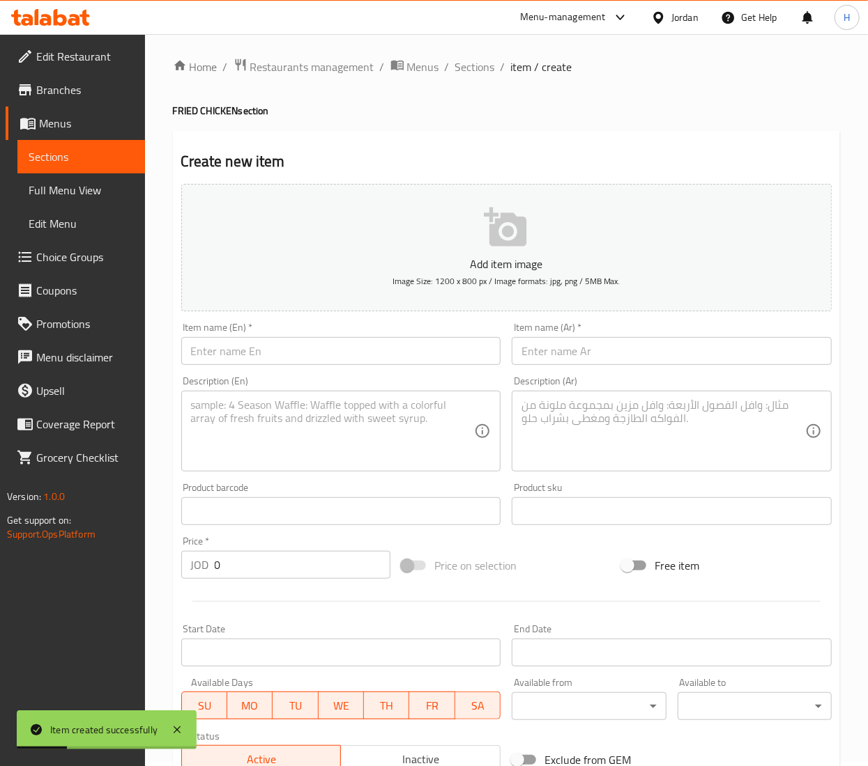
scroll to position [3, 0]
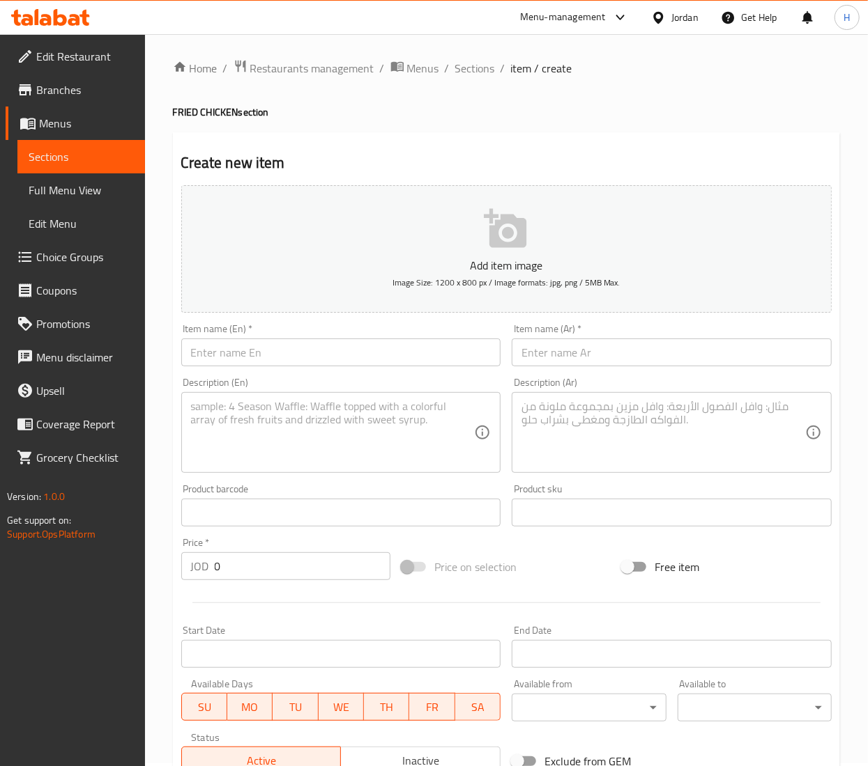
click at [739, 353] on input "text" at bounding box center [671, 353] width 320 height 28
paste input "بروستد 4 قطع"
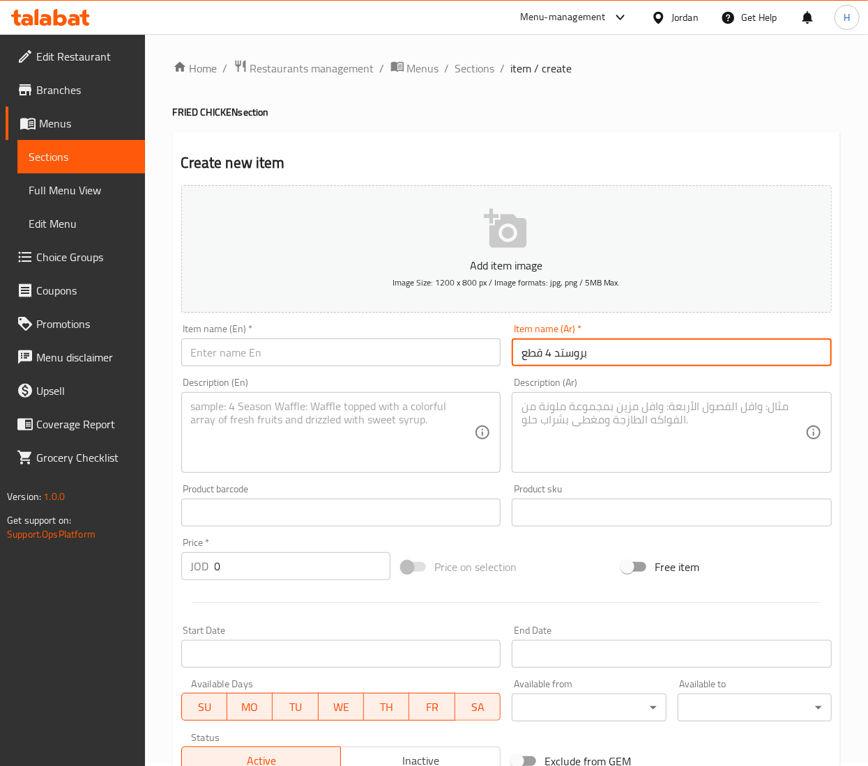
type input "بروستد 4 قطع"
click at [406, 354] on input "text" at bounding box center [341, 353] width 320 height 28
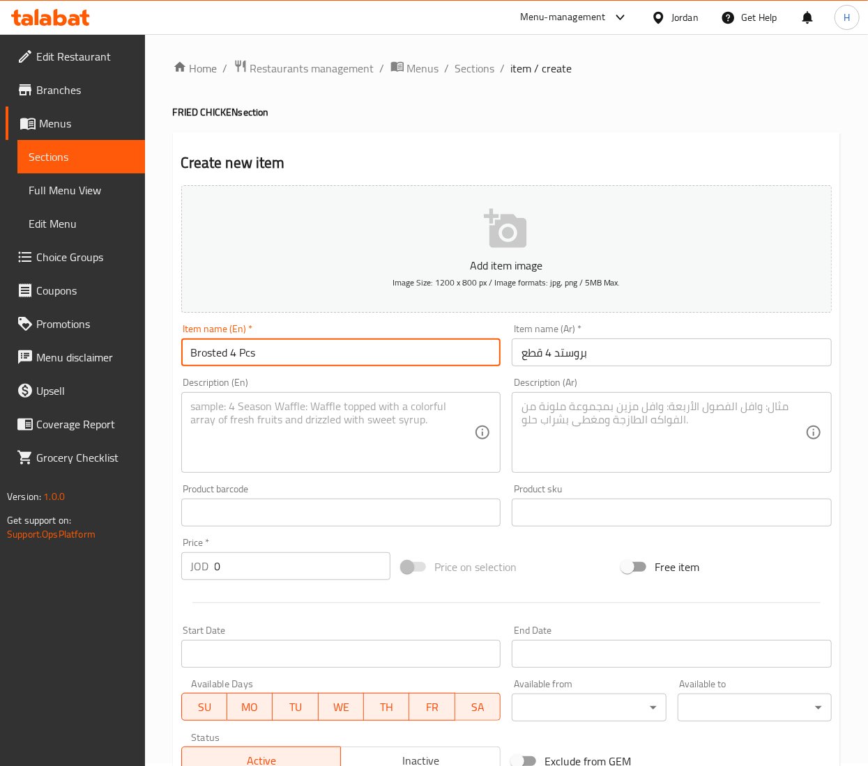
type input "Brosted 4 Pcs"
click at [622, 440] on textarea at bounding box center [663, 433] width 284 height 66
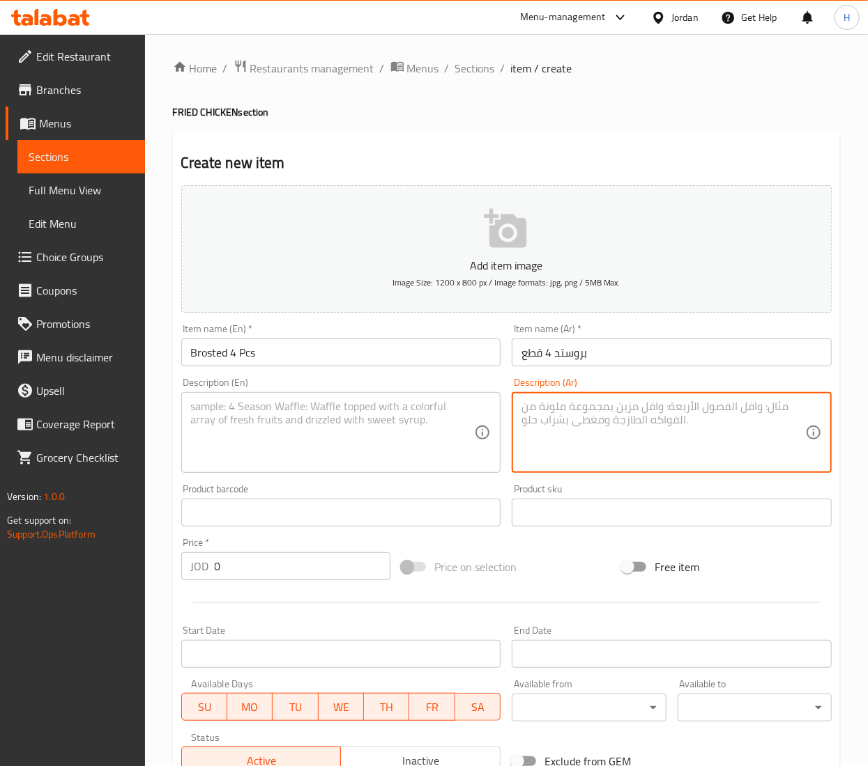
paste textarea "بطاطا + ماتريكس"
type textarea "بطاطا + ماتريكس"
click at [417, 417] on textarea at bounding box center [333, 433] width 284 height 66
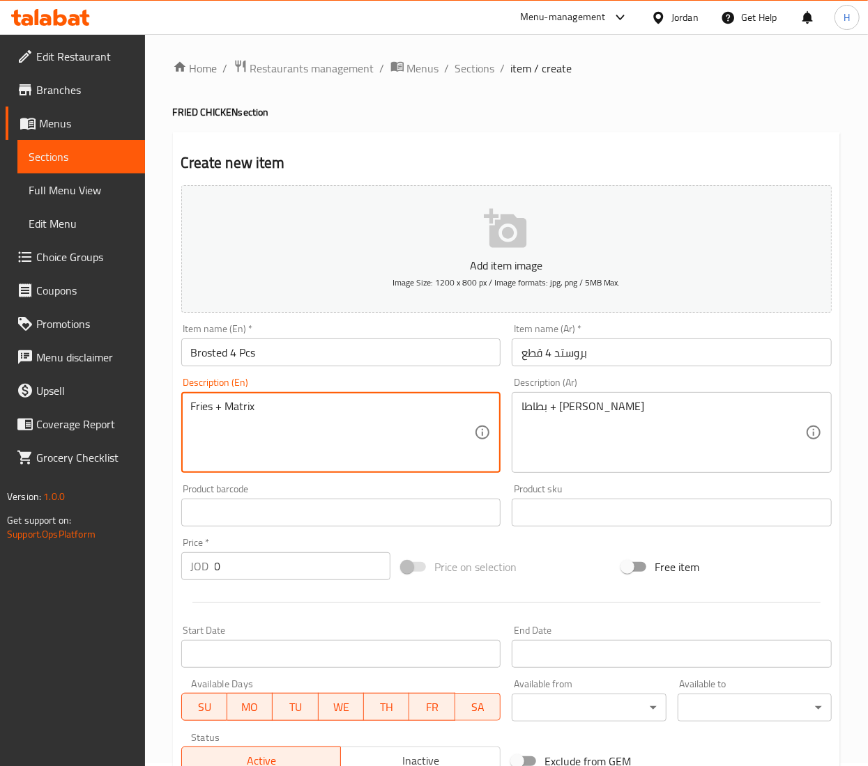
type textarea "Fries + Matrix"
click at [248, 585] on div "Price   * JOD 0 Price *" at bounding box center [286, 559] width 220 height 54
click at [235, 564] on input "0" at bounding box center [303, 567] width 176 height 28
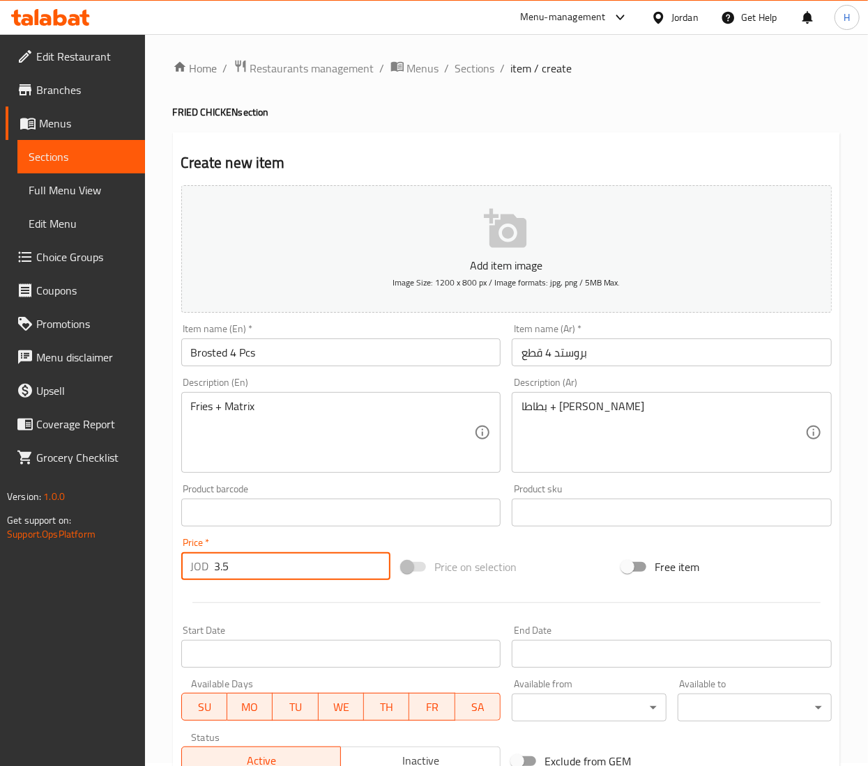
scroll to position [217, 0]
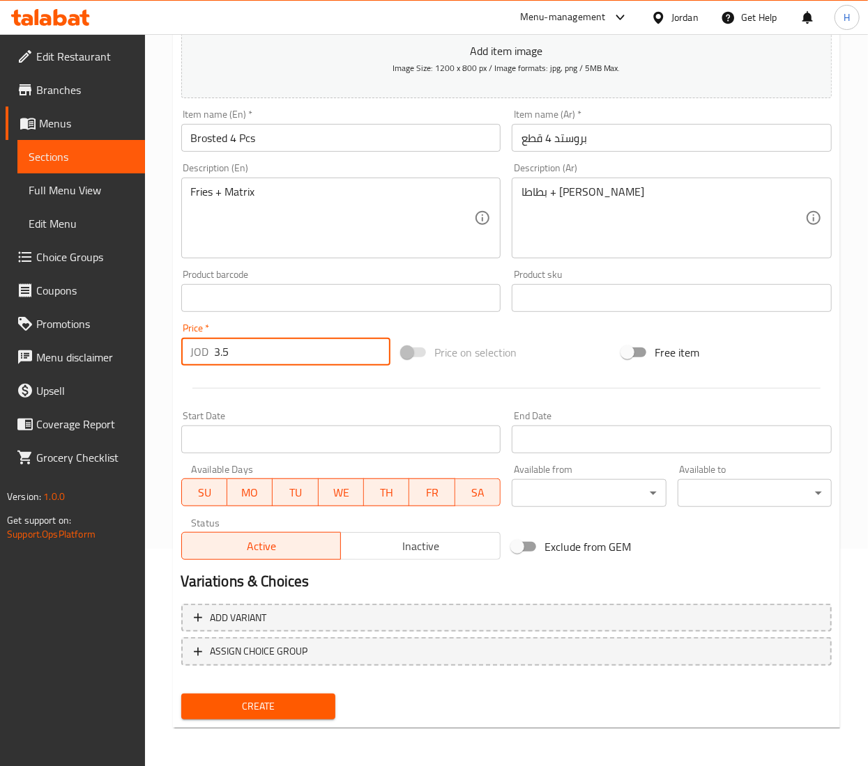
type input "3.5"
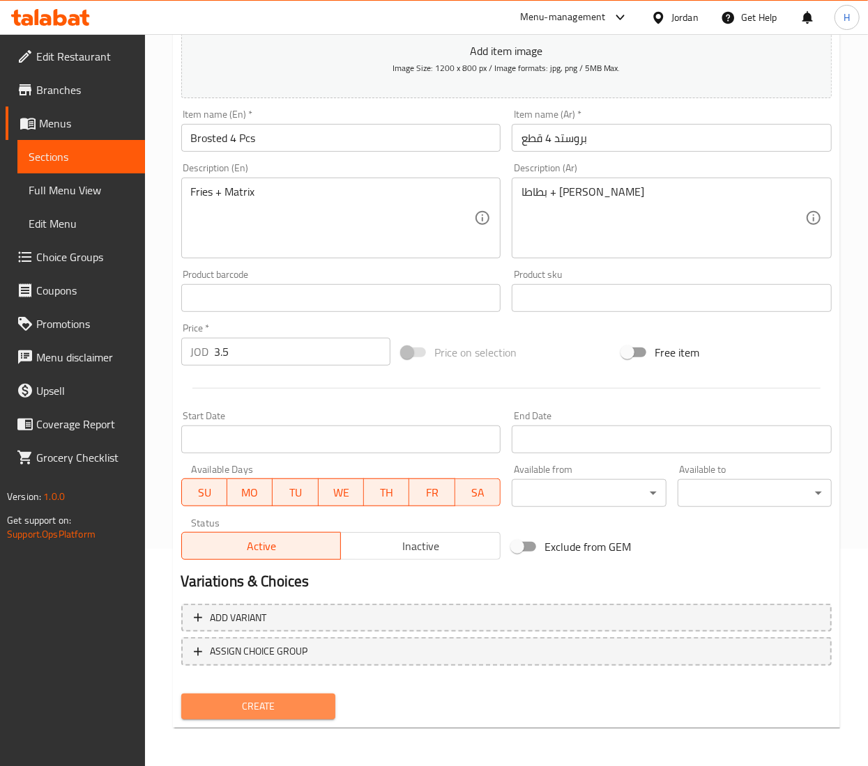
click at [232, 700] on span "Create" at bounding box center [258, 706] width 132 height 17
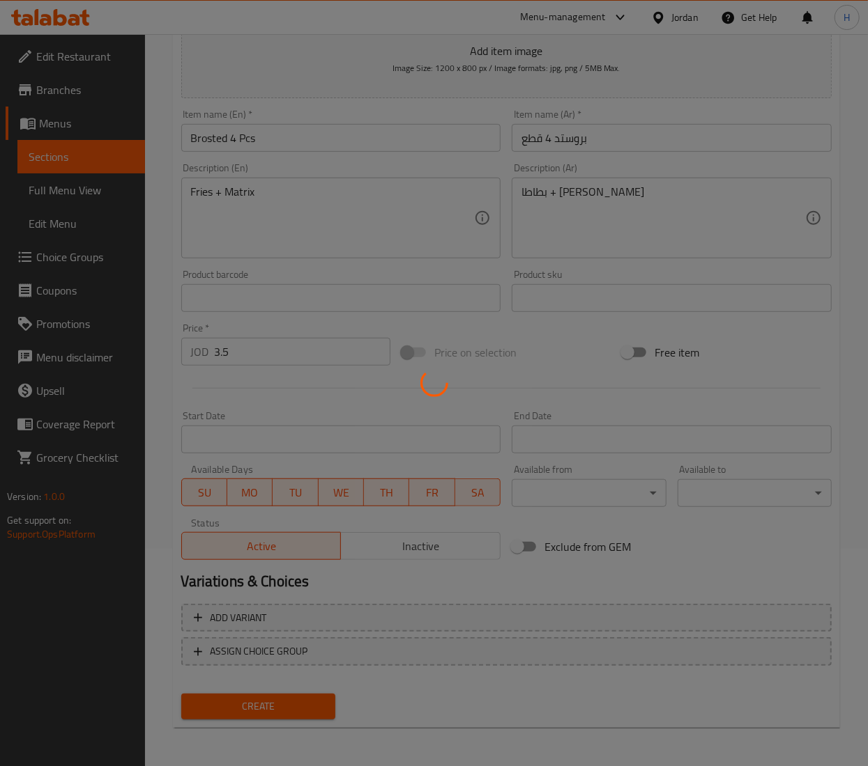
type input "0"
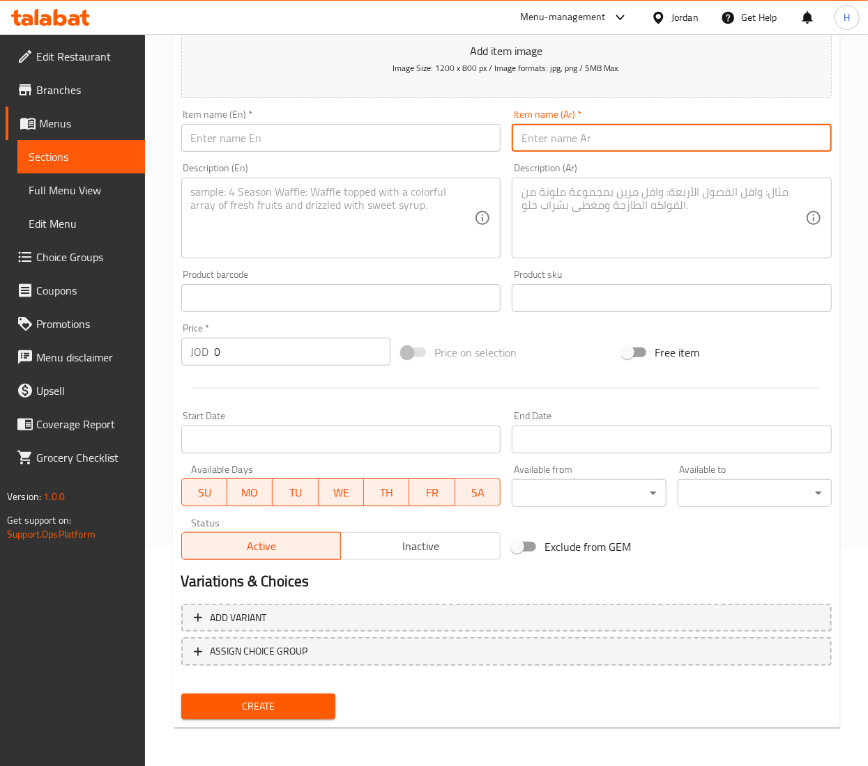
drag, startPoint x: 549, startPoint y: 139, endPoint x: 555, endPoint y: 145, distance: 8.4
click at [555, 145] on input "text" at bounding box center [671, 138] width 320 height 28
paste input "بروستد 8 قطع"
type input "بروستد 8 قطع"
click at [380, 130] on input "text" at bounding box center [341, 138] width 320 height 28
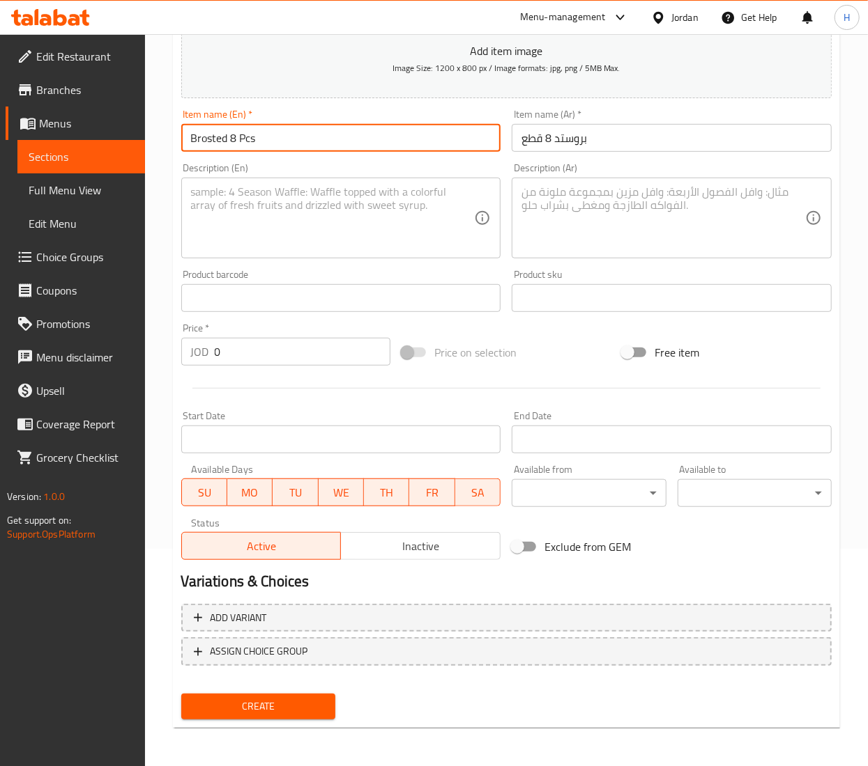
type input "Brosted 8 Pcs"
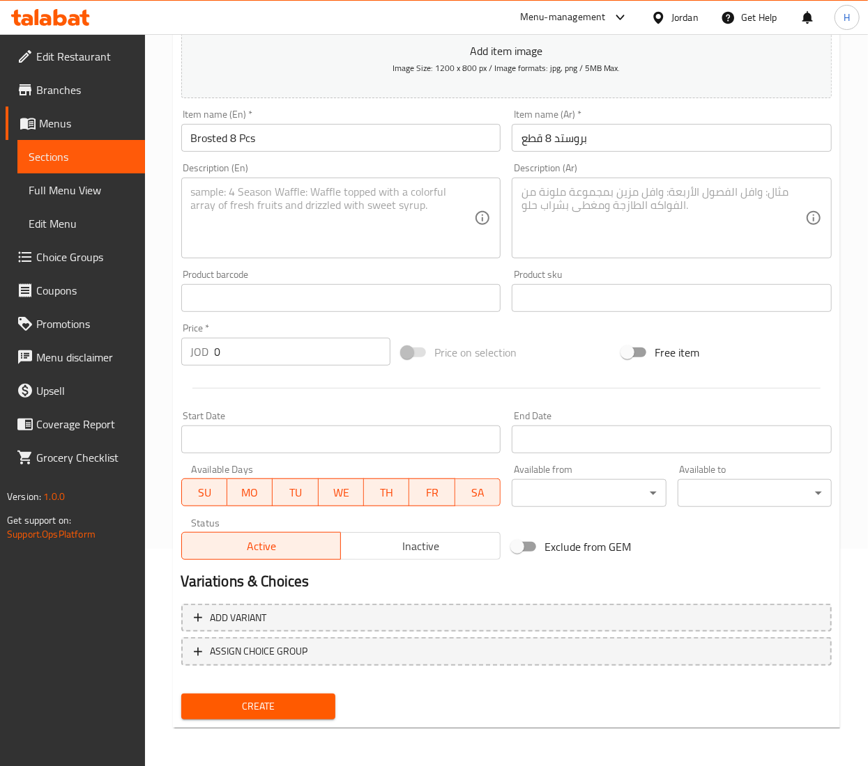
paste textarea "بطاطا عائلي + 2 ماتريكس"
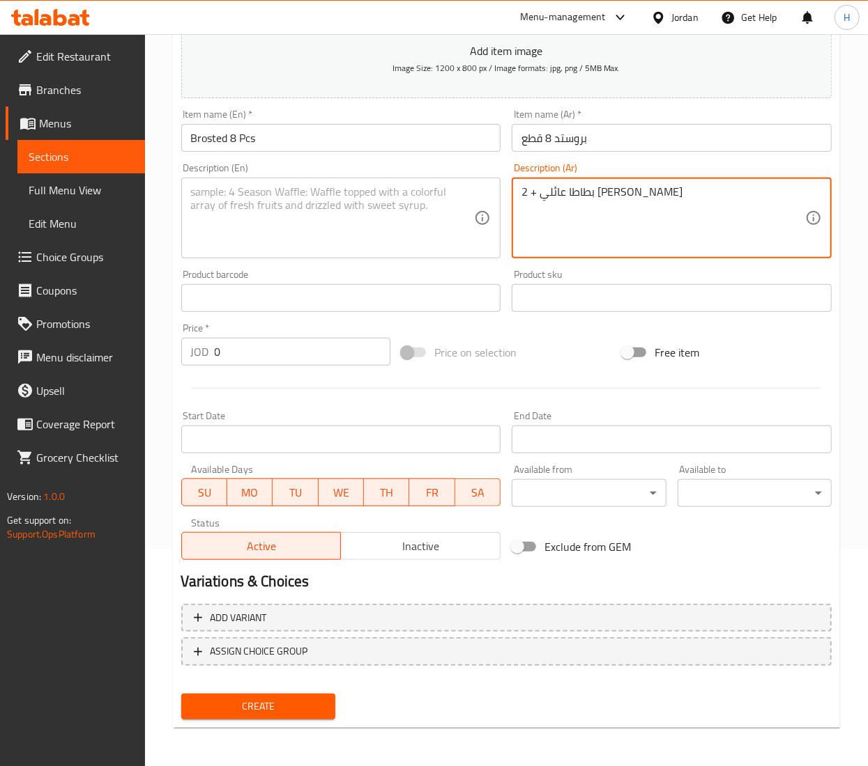
type textarea "بطاطا عائلي + 2 ماتريكس"
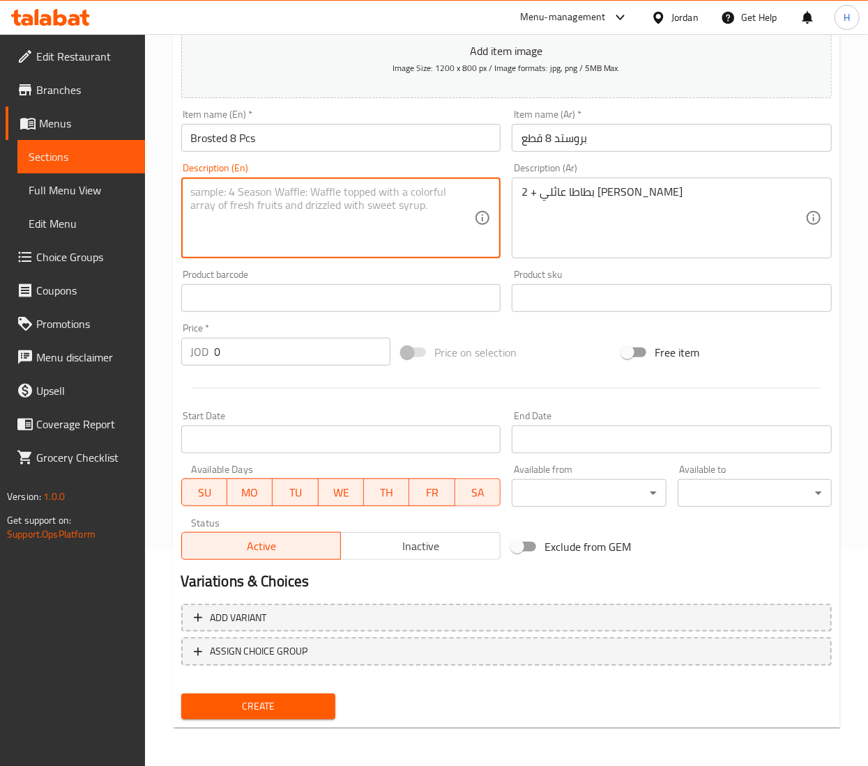
click at [330, 186] on textarea at bounding box center [333, 218] width 284 height 66
type textarea "Family Fries + 2 Matrix"
click at [231, 350] on input "0" at bounding box center [303, 352] width 176 height 28
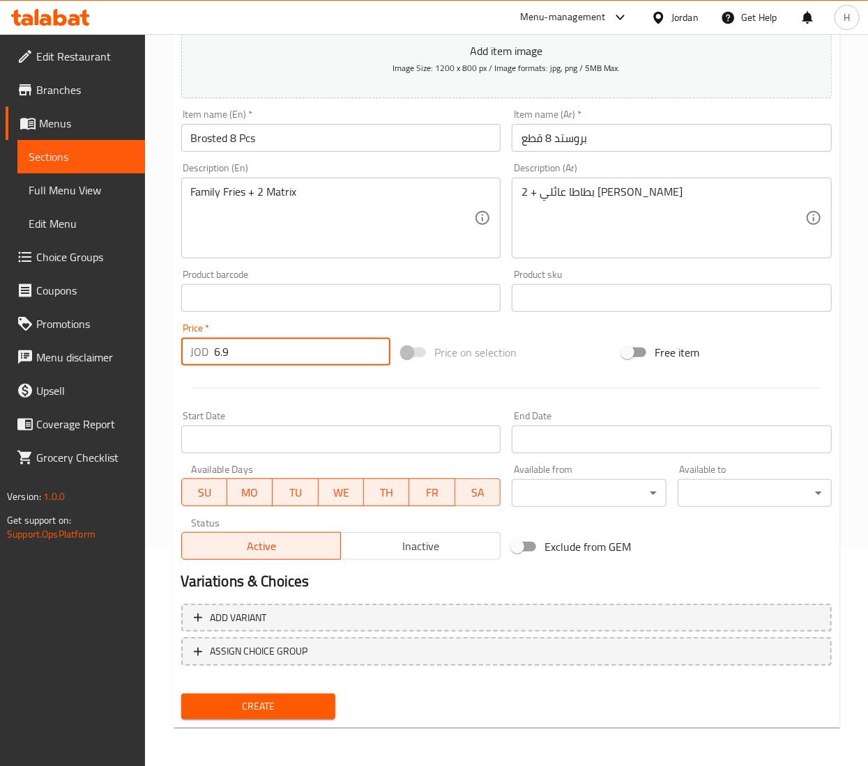
type input "6.9"
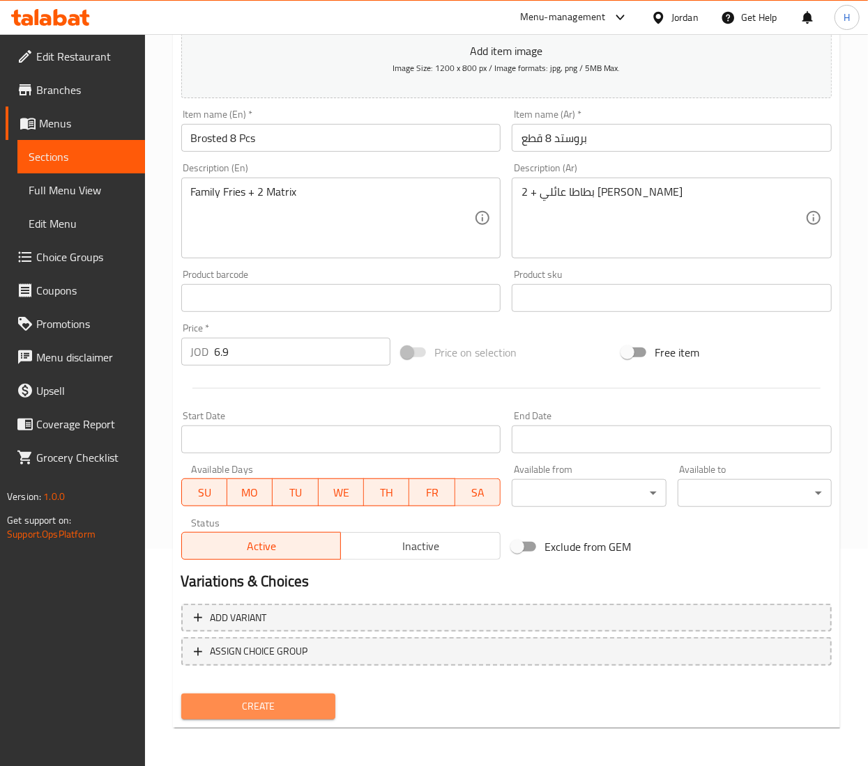
click at [231, 714] on span "Create" at bounding box center [258, 706] width 132 height 17
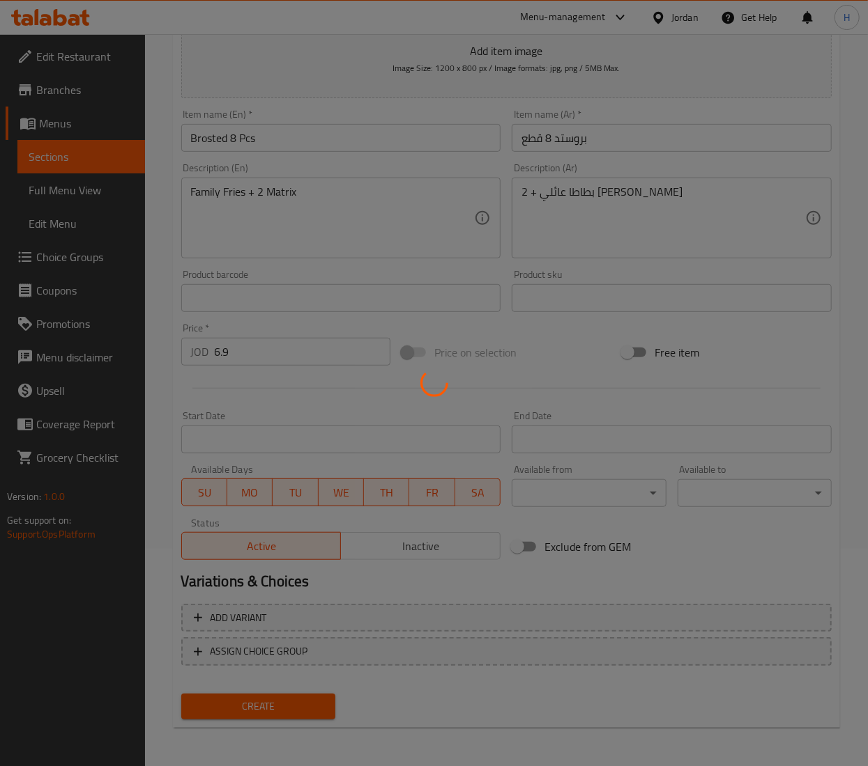
type input "0"
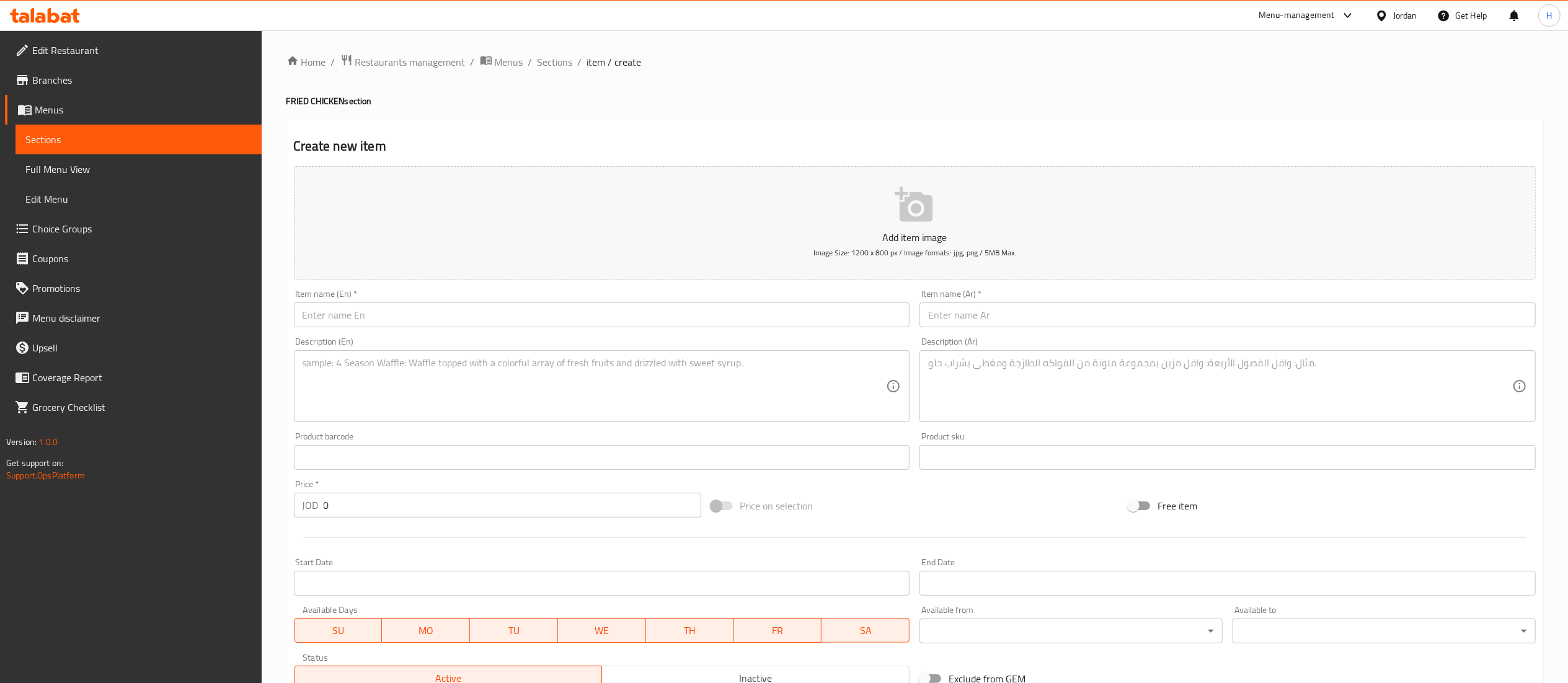
scroll to position [0, 0]
click at [563, 64] on span "Sections" at bounding box center [555, 63] width 36 height 15
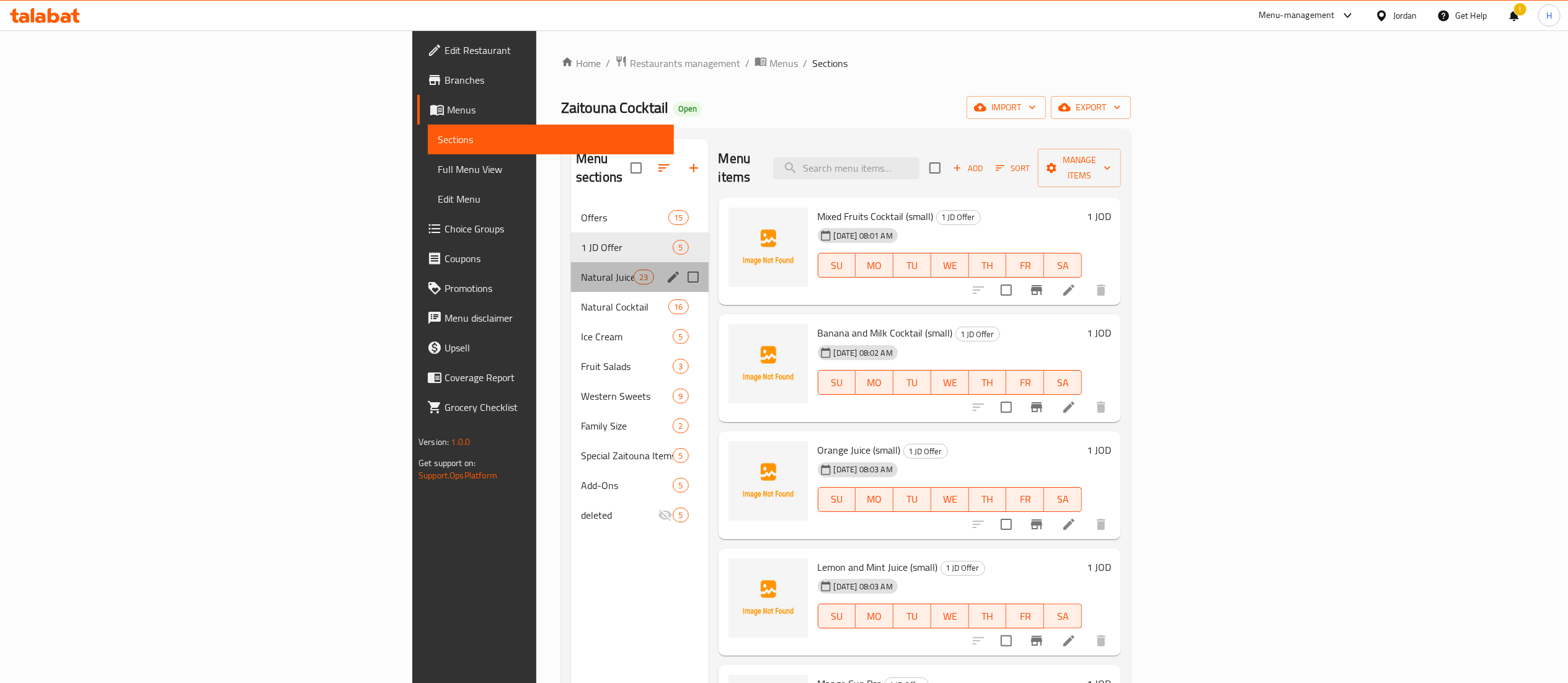
click at [571, 270] on div "Natural Juice 23" at bounding box center [640, 277] width 138 height 29
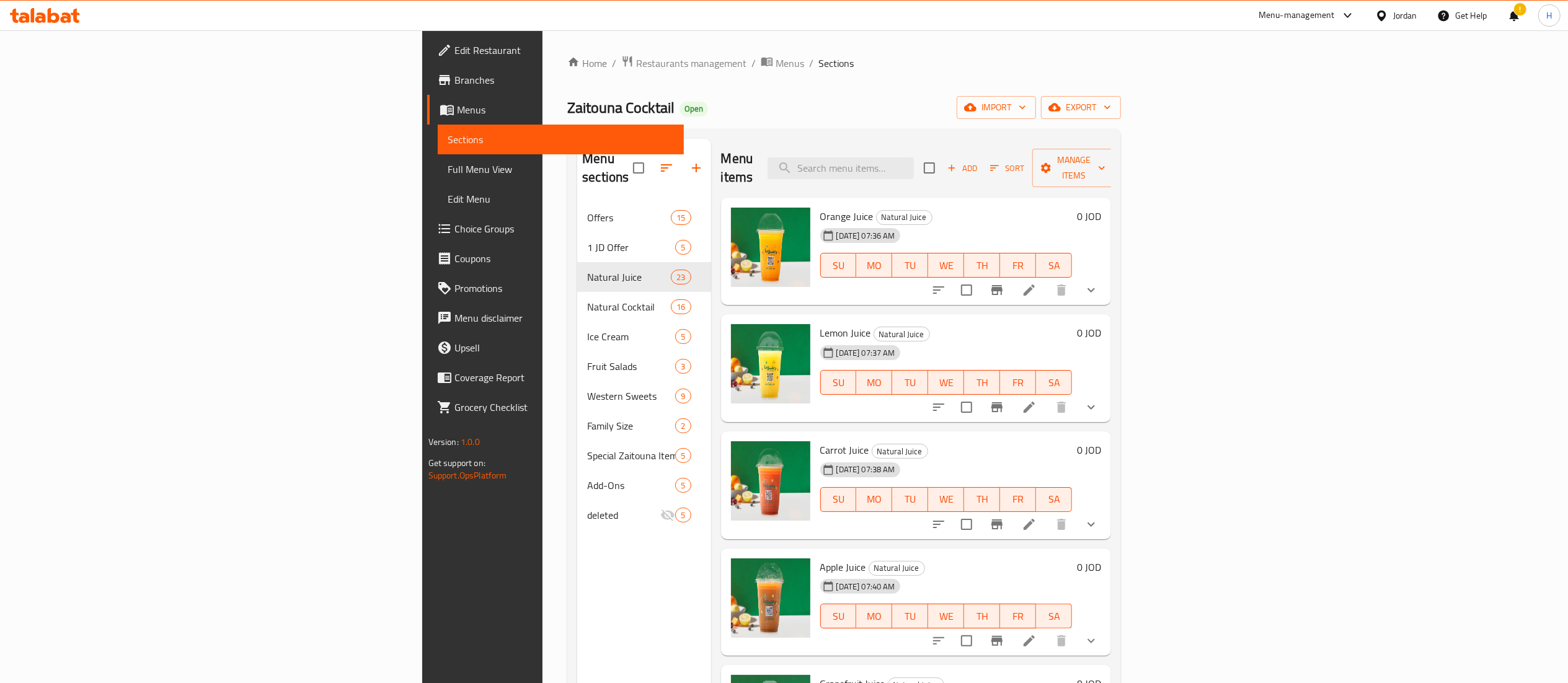
click at [578, 577] on div "Menu sections Offers 15 1 JD Offer 5 Natural Juice 23 Natural Cocktail 16 Ice C…" at bounding box center [644, 480] width 133 height 683
click at [578, 612] on div "Menu sections Offers 15 1 JD Offer 5 Natural Juice 23 Natural Cocktail 16 Ice C…" at bounding box center [644, 480] width 133 height 683
click at [1099, 399] on icon "show more" at bounding box center [1091, 406] width 15 height 15
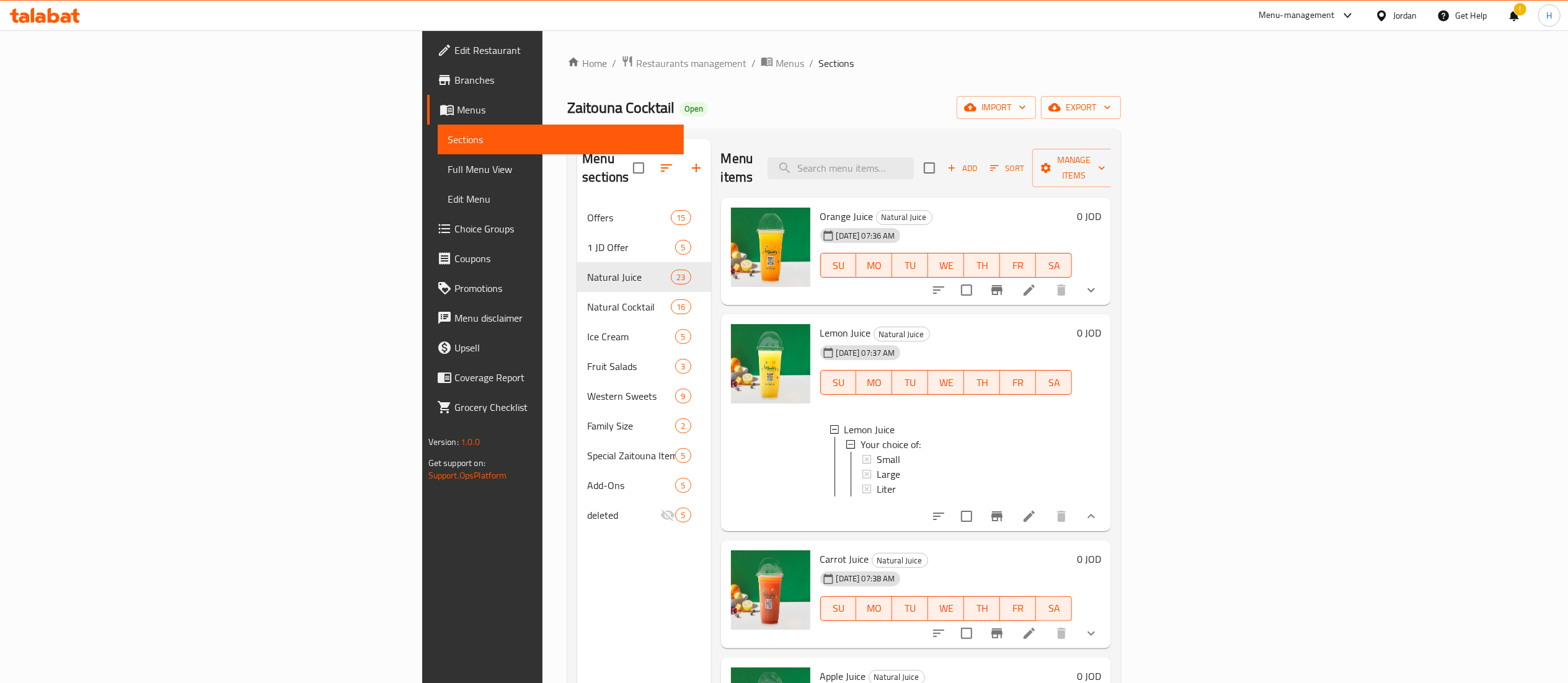
click at [578, 548] on div "Menu sections Offers 15 1 JD Offer 5 Natural Juice 23 Natural Cocktail 16 Ice C…" at bounding box center [644, 480] width 133 height 683
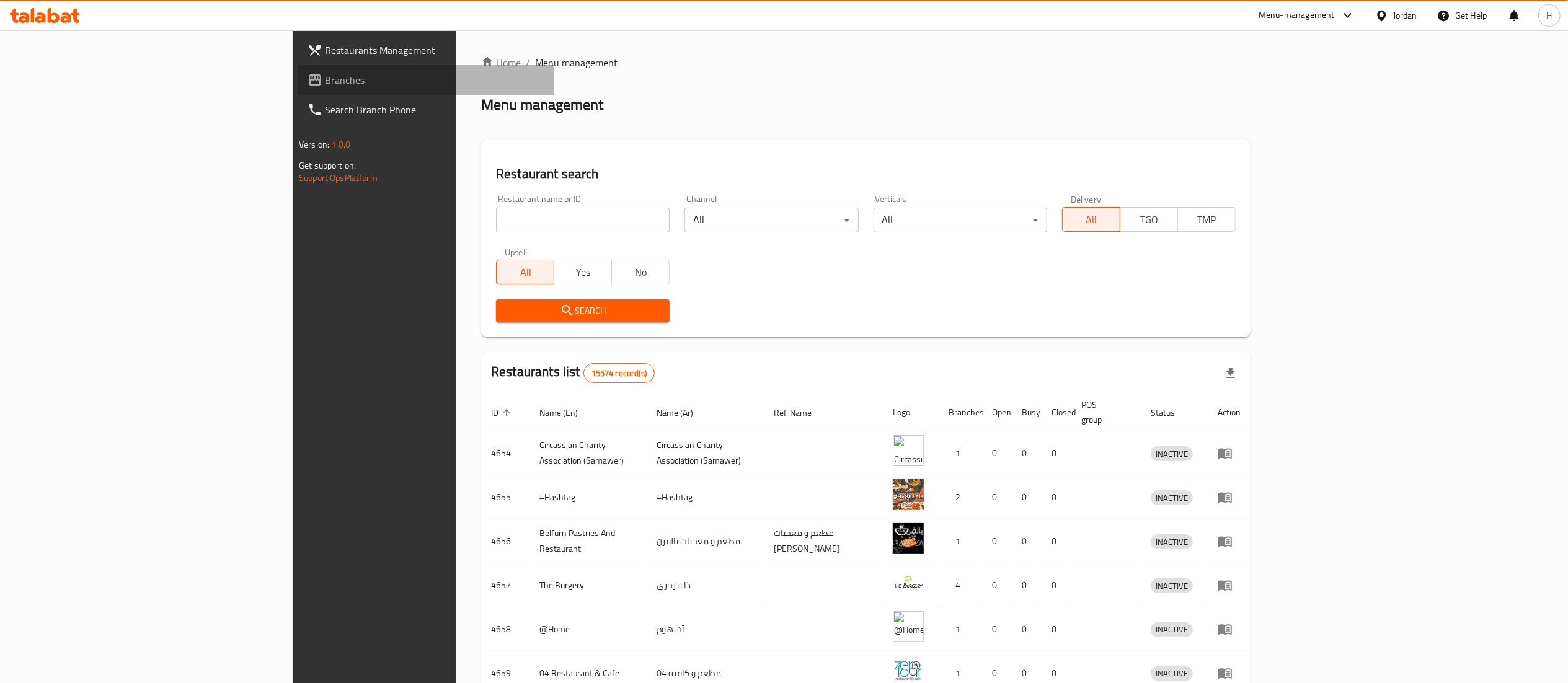
click at [325, 87] on span "Branches" at bounding box center [434, 80] width 220 height 15
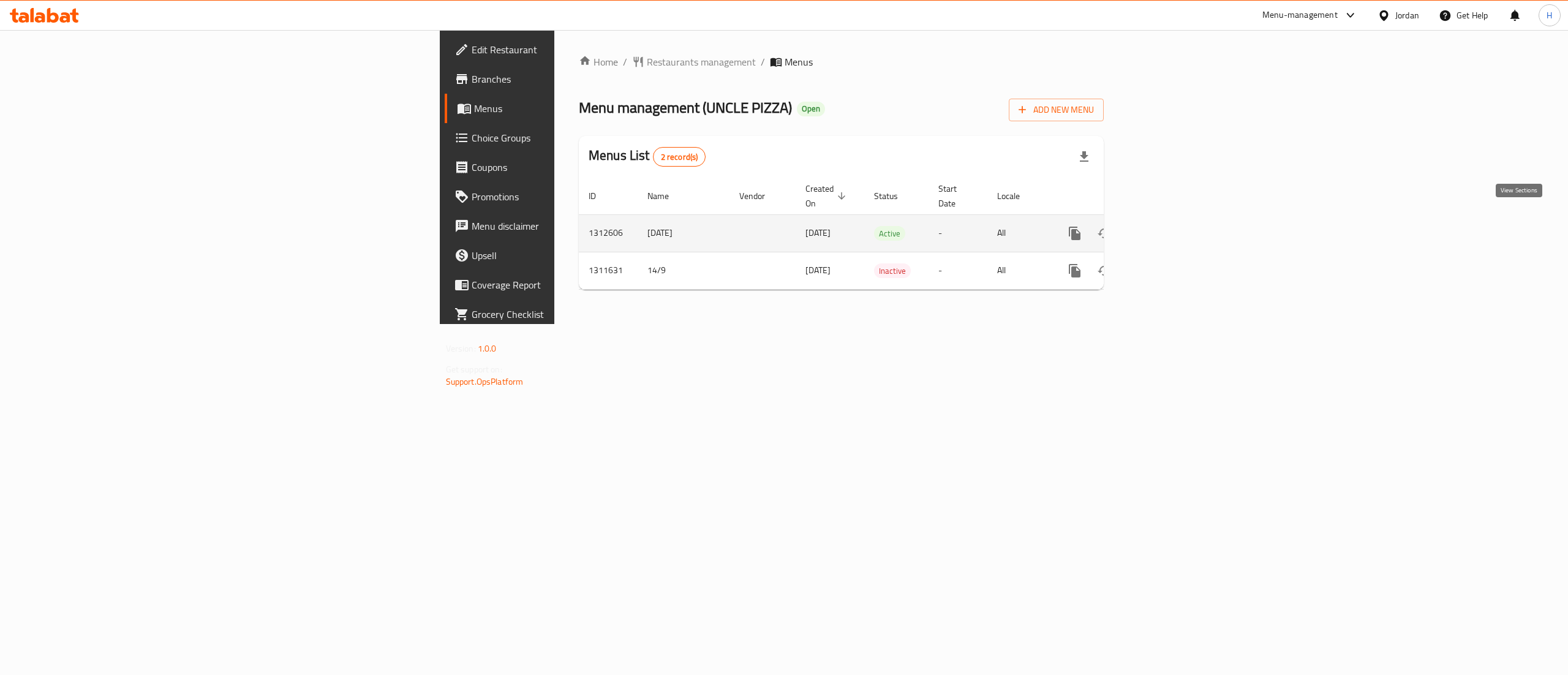
click at [1171, 226] on icon "enhanced table" at bounding box center [1163, 233] width 15 height 15
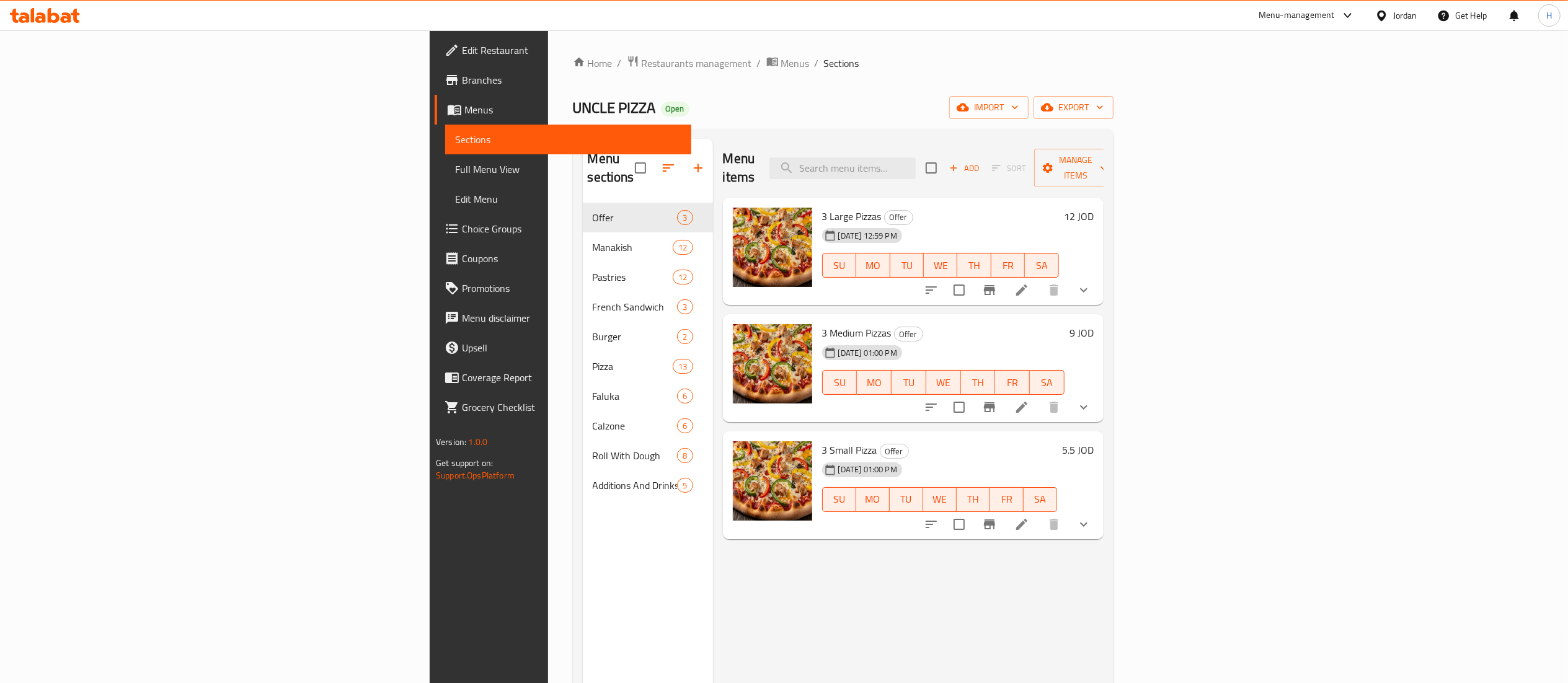
click at [731, 585] on div "Menu items Add Sort Manage items 3 Large Pizzas Offer [DATE] 12:59 PM SU MO TU …" at bounding box center [908, 480] width 391 height 683
click at [462, 235] on span "Choice Groups" at bounding box center [571, 229] width 220 height 15
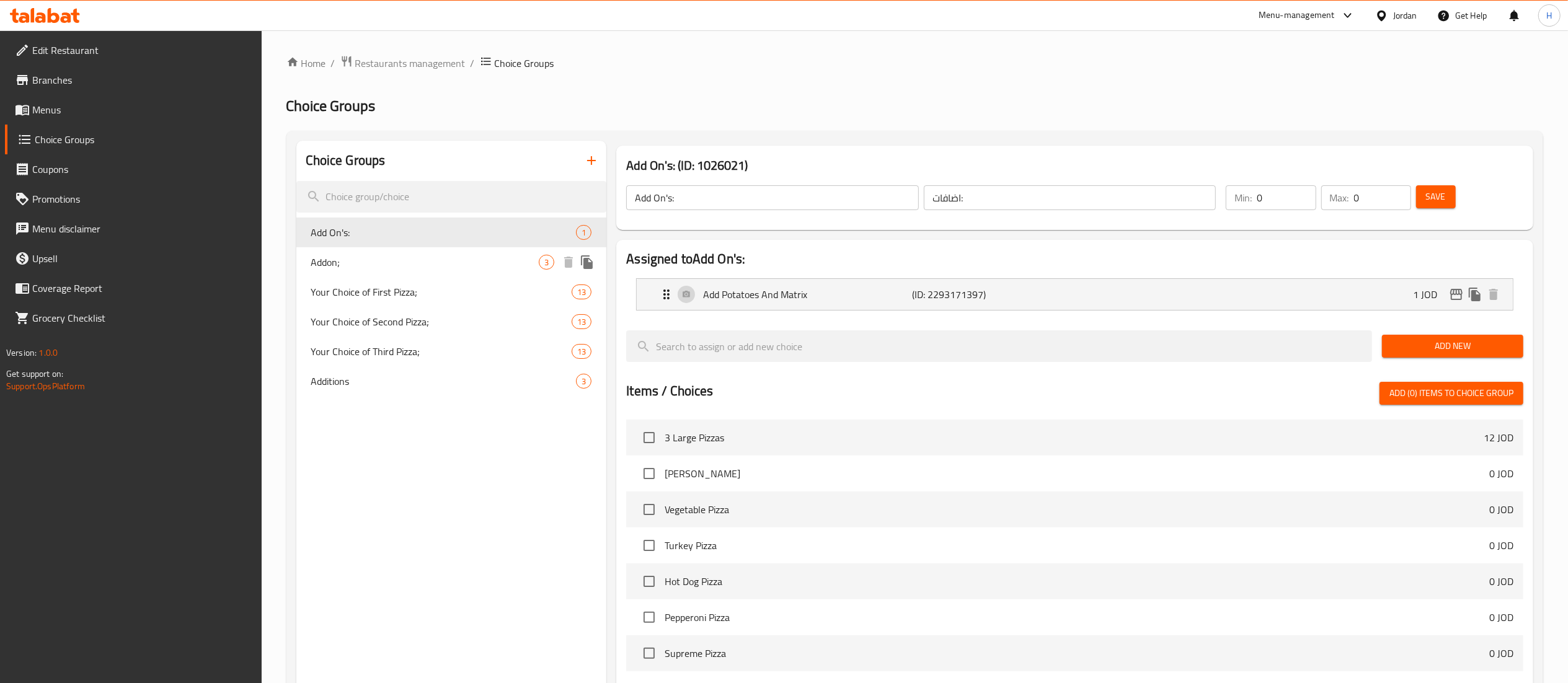
click at [347, 269] on span "Addon;" at bounding box center [425, 261] width 228 height 15
type input "Addon;"
type input "إضافة:"
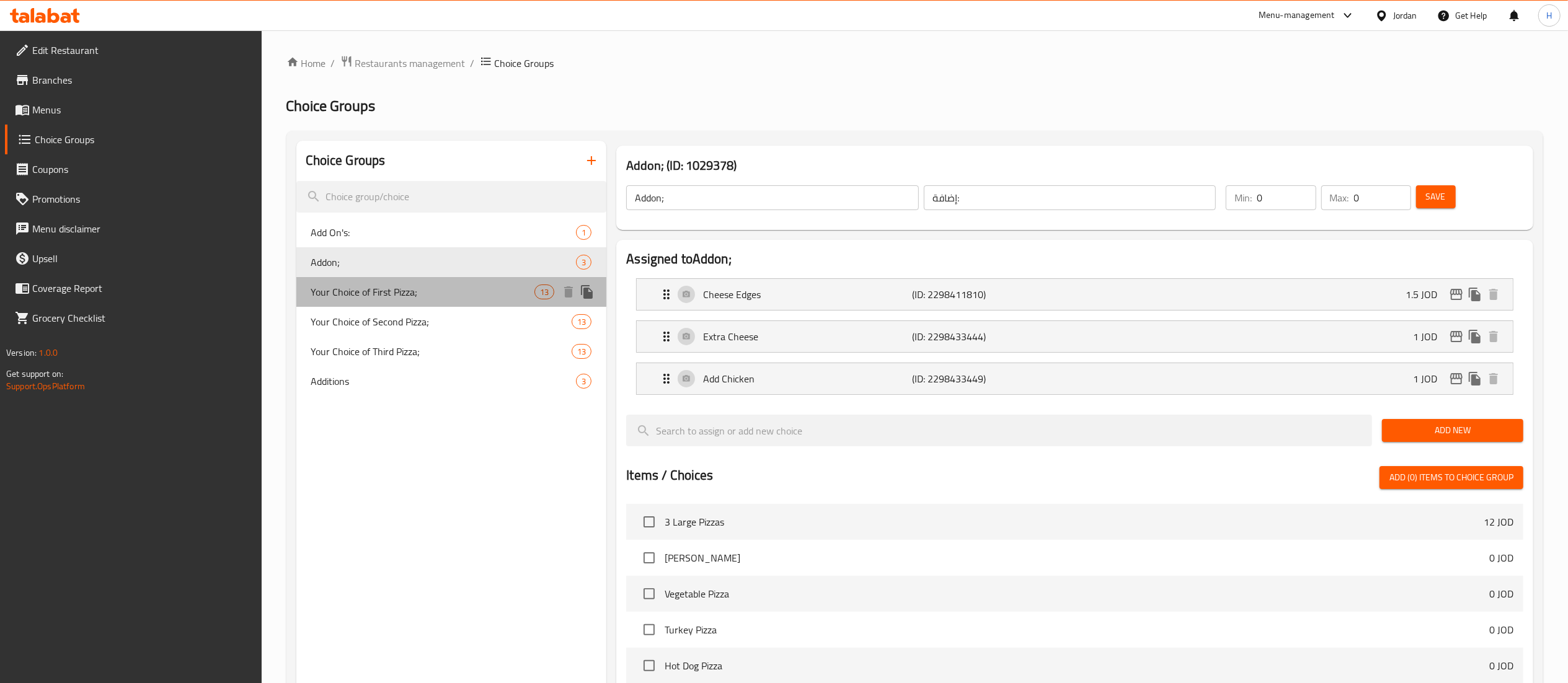
click at [346, 286] on span "Your Choice of First Pizza;" at bounding box center [424, 292] width 224 height 15
type input "Your Choice of First Pizza;"
type input "اختيارك من"
type input "3"
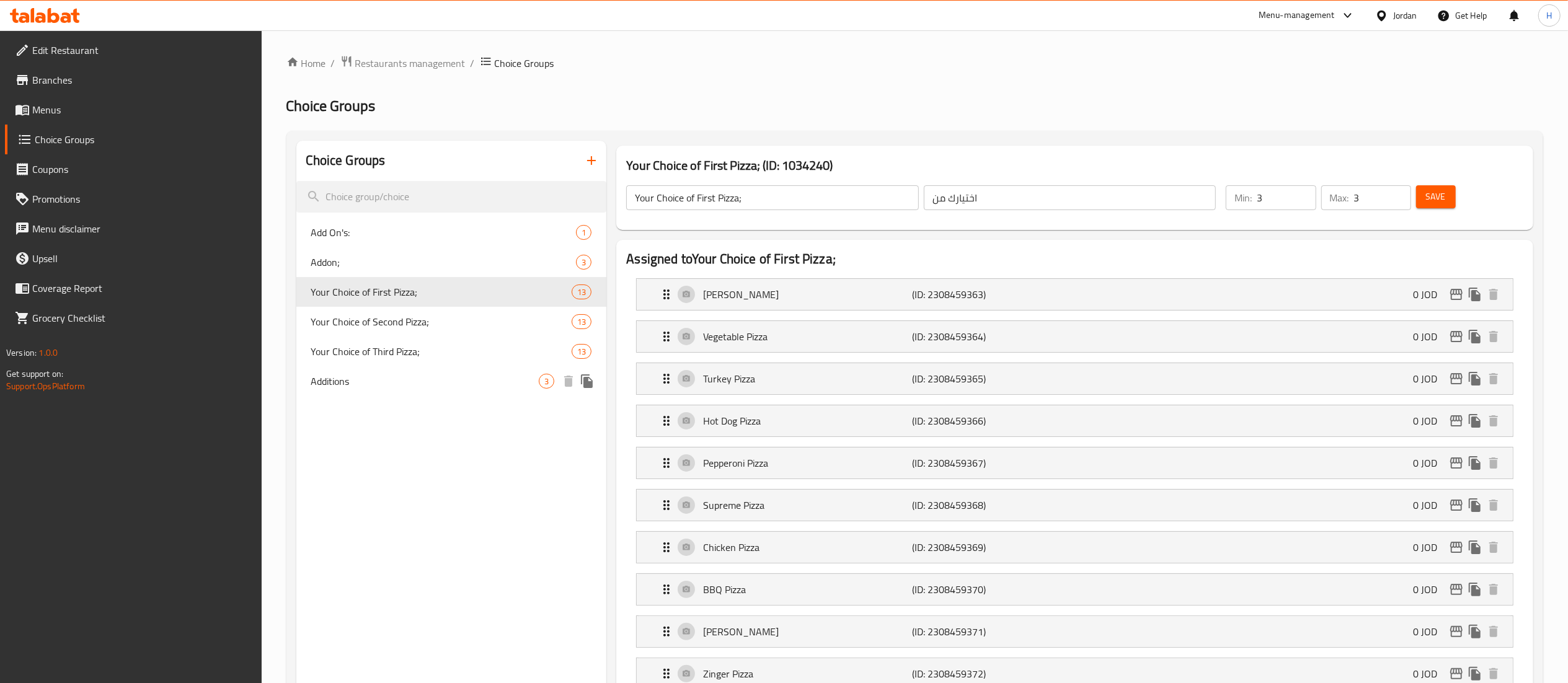
click at [340, 386] on span "Additions" at bounding box center [425, 381] width 228 height 15
type input "Additions"
type input "اضافات"
type input "0"
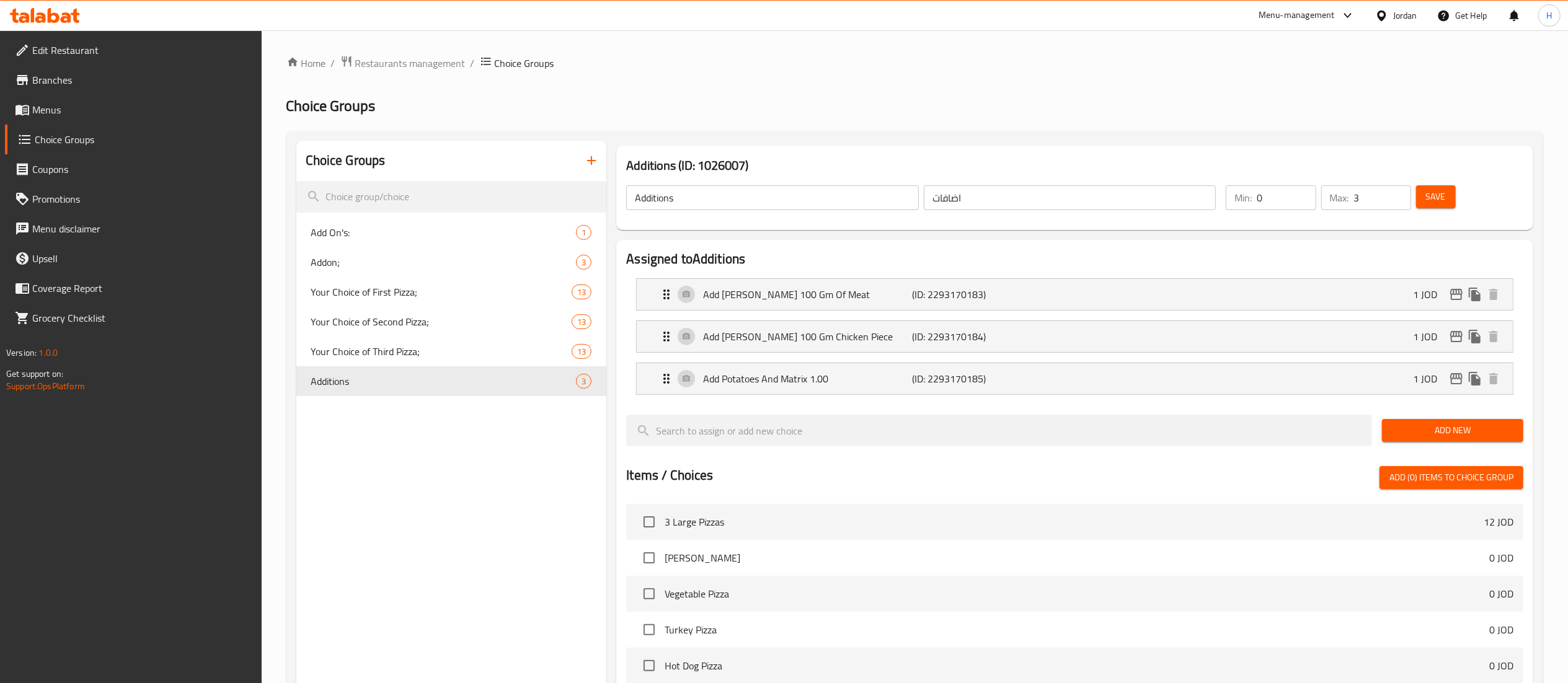
click at [373, 448] on div "Choice Groups Add On's: 1 Addon; 3 Your Choice of First Pizza; 13 Your Choice o…" at bounding box center [451, 575] width 311 height 870
click at [360, 287] on span "Your Choice of First Pizza;" at bounding box center [424, 292] width 224 height 15
type input "Your Choice of First Pizza;"
type input "اختيارك من"
type input "3"
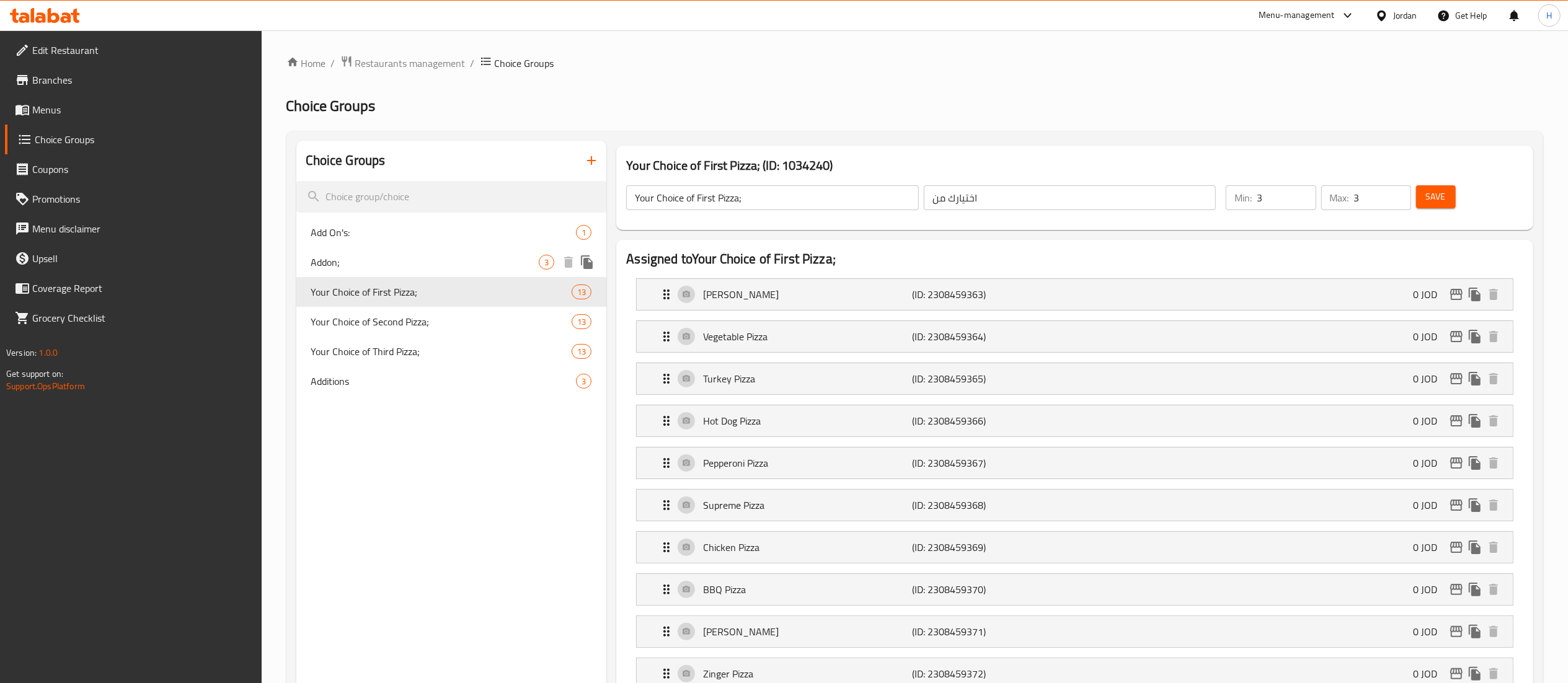
click at [352, 252] on div "Addon; 3" at bounding box center [451, 261] width 311 height 29
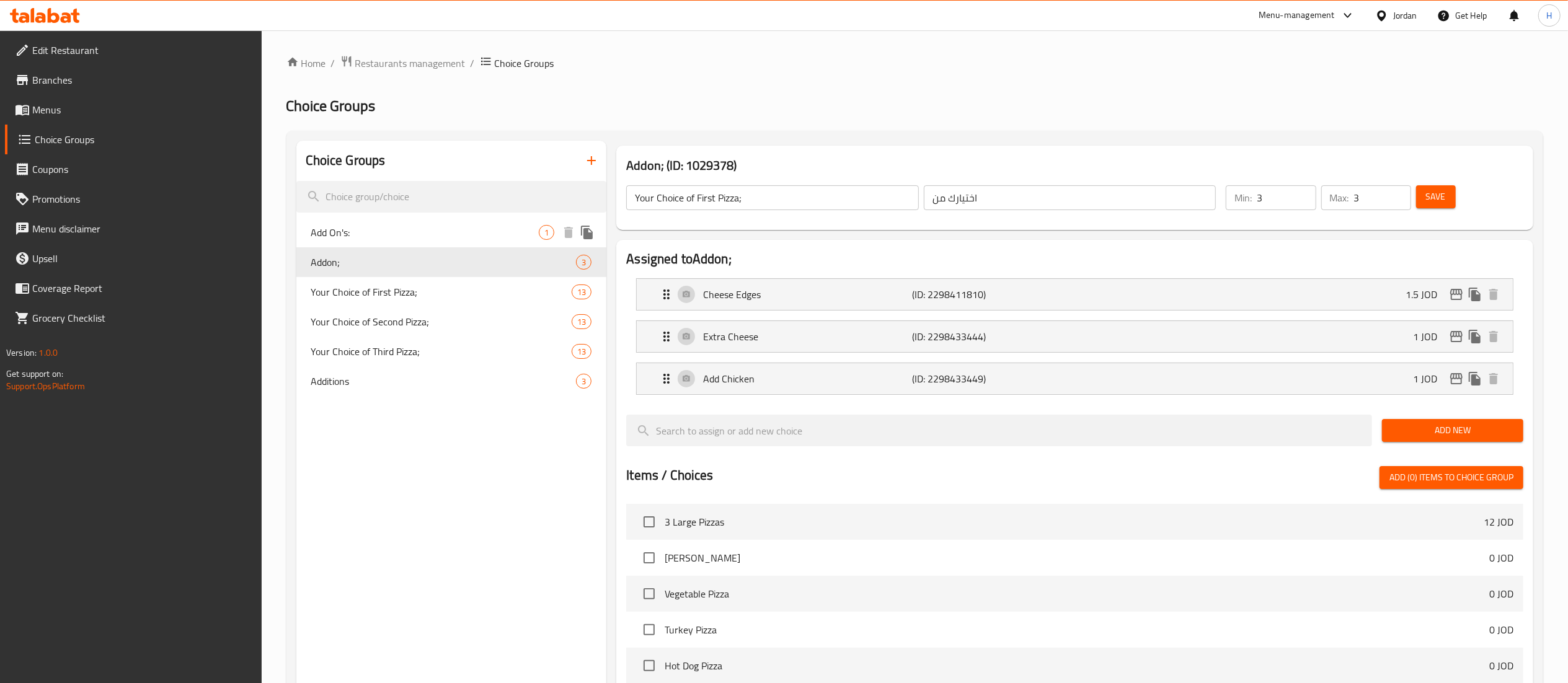
type input "Addon;"
type input "إضافة:"
type input "0"
click at [370, 220] on div "Add On's: 1" at bounding box center [451, 232] width 311 height 29
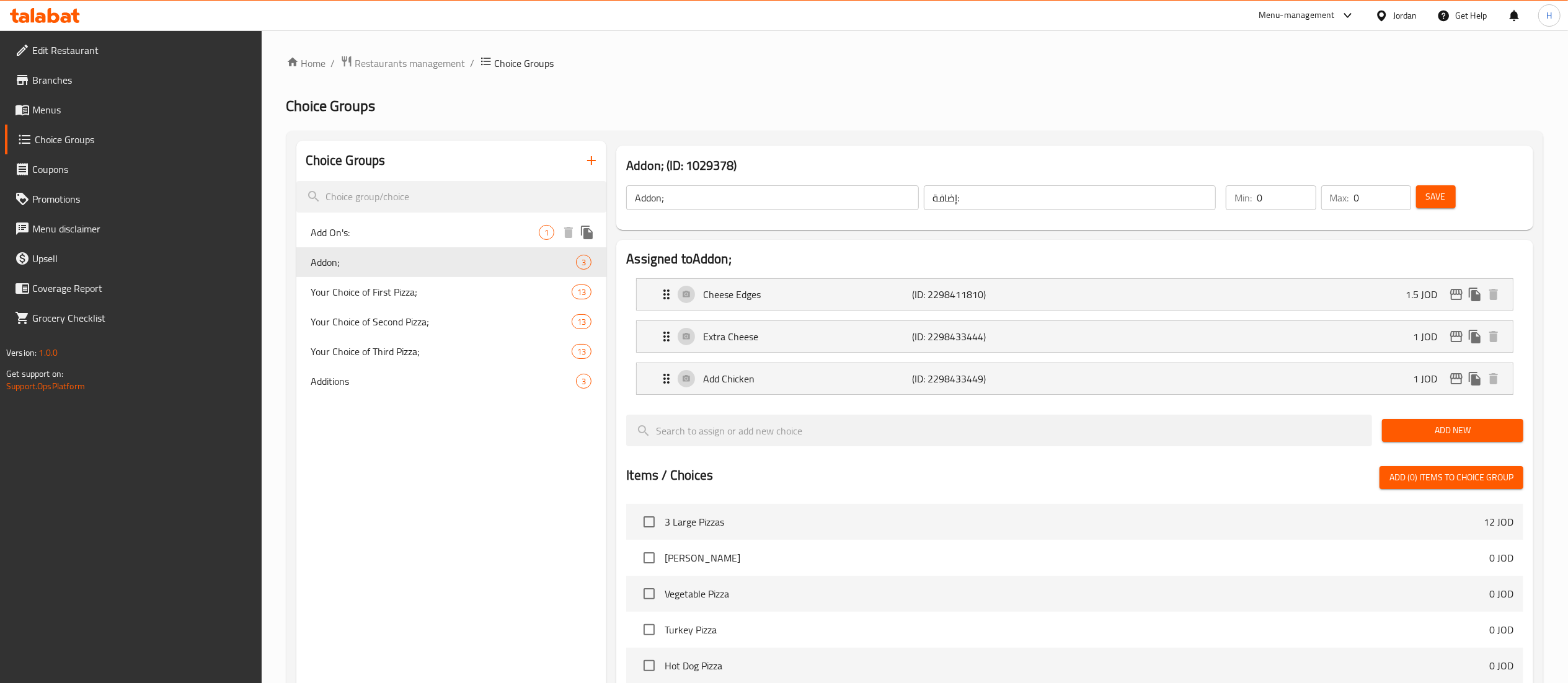
type input "Add On's:"
type input "اضافات:"
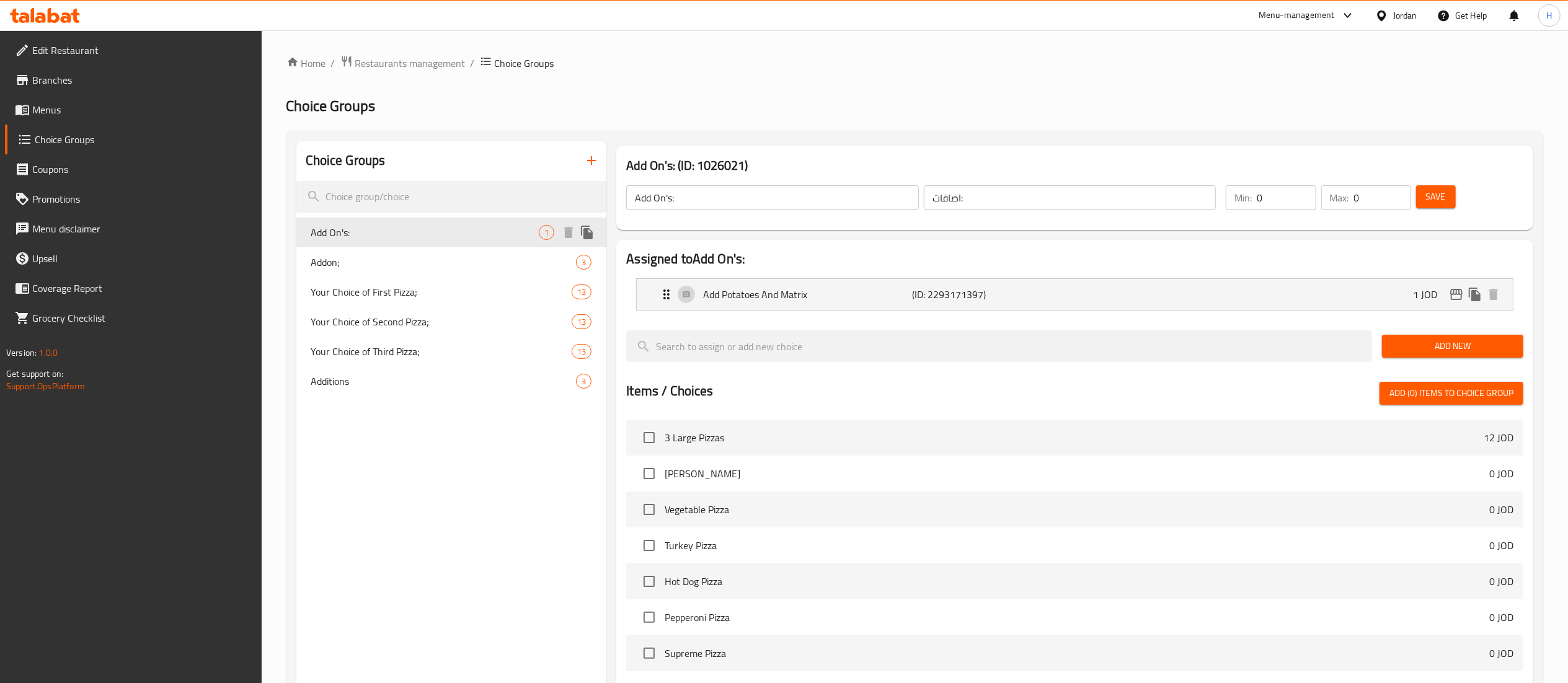
click at [370, 240] on span "Add On's:" at bounding box center [425, 232] width 228 height 15
click at [369, 251] on div "Addon; 3" at bounding box center [451, 261] width 311 height 29
type input "Addon;"
type input "إضافة:"
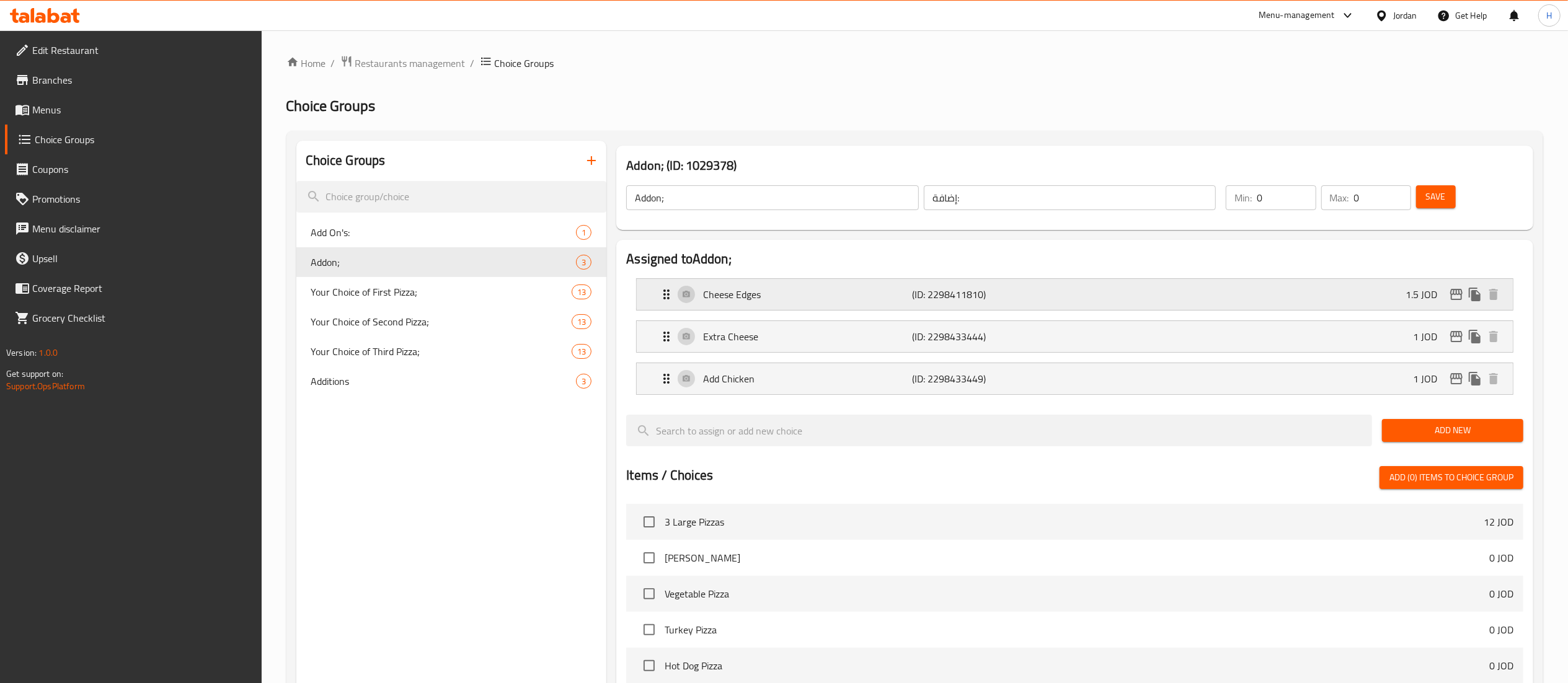
click at [1453, 295] on icon "edit" at bounding box center [1456, 294] width 15 height 15
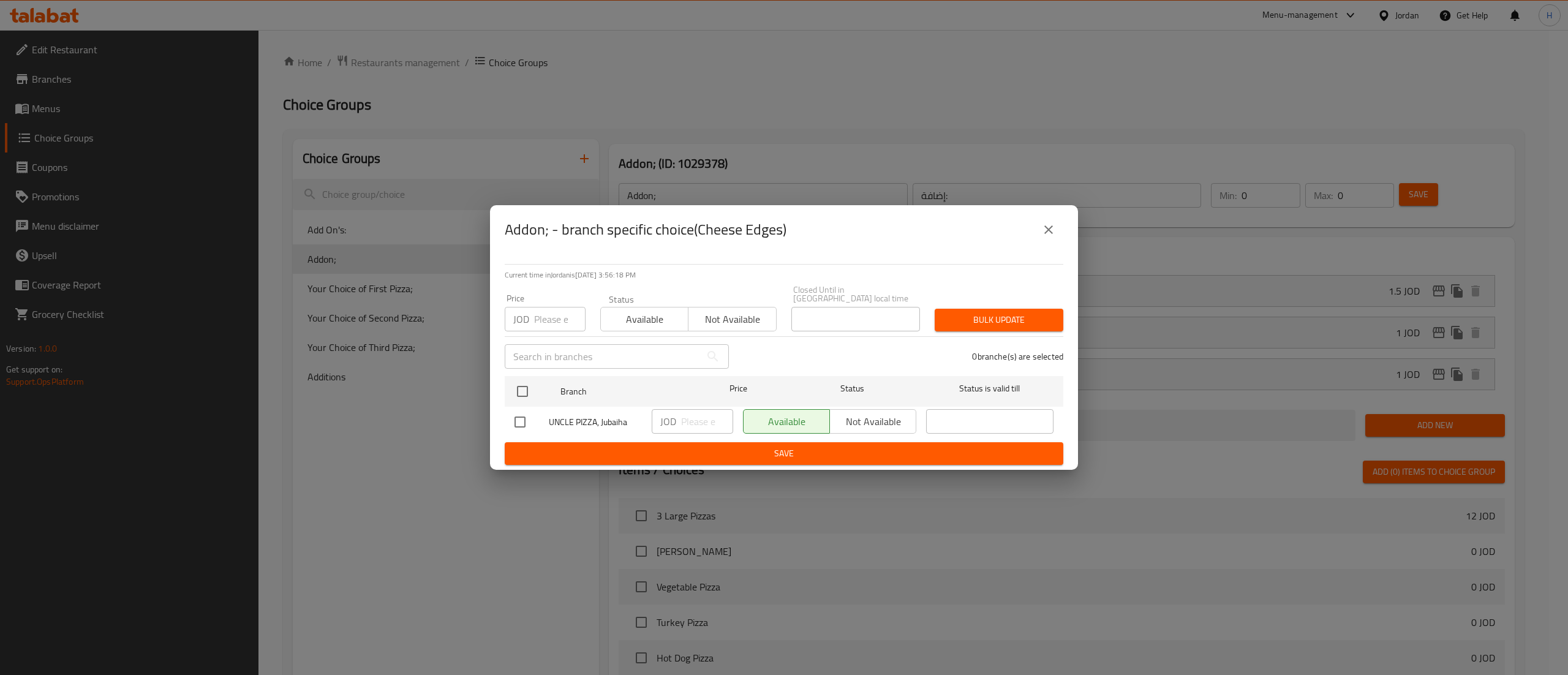
click at [1047, 237] on icon "close" at bounding box center [1049, 229] width 15 height 15
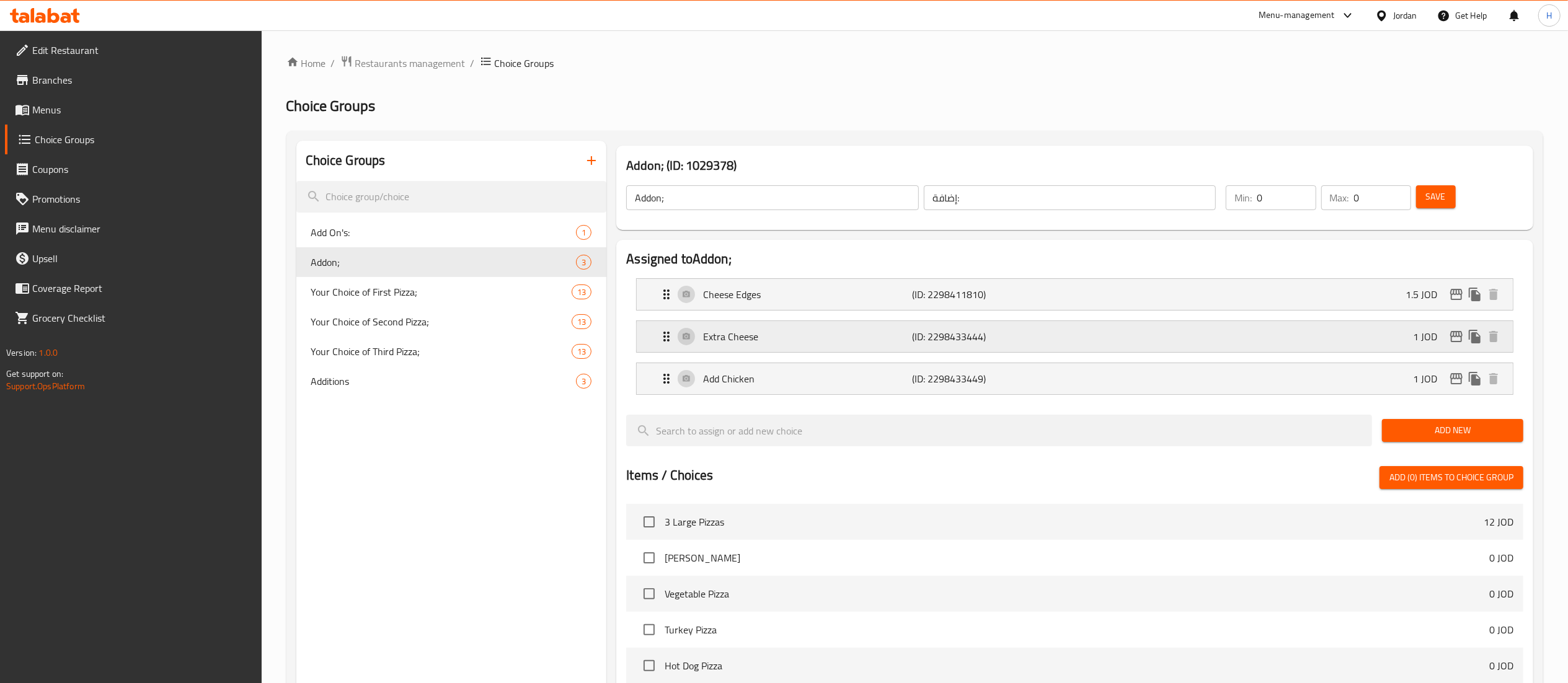
click at [1451, 326] on div "Extra Cheese (ID: 2298433444) 1 JOD" at bounding box center [1079, 336] width 839 height 31
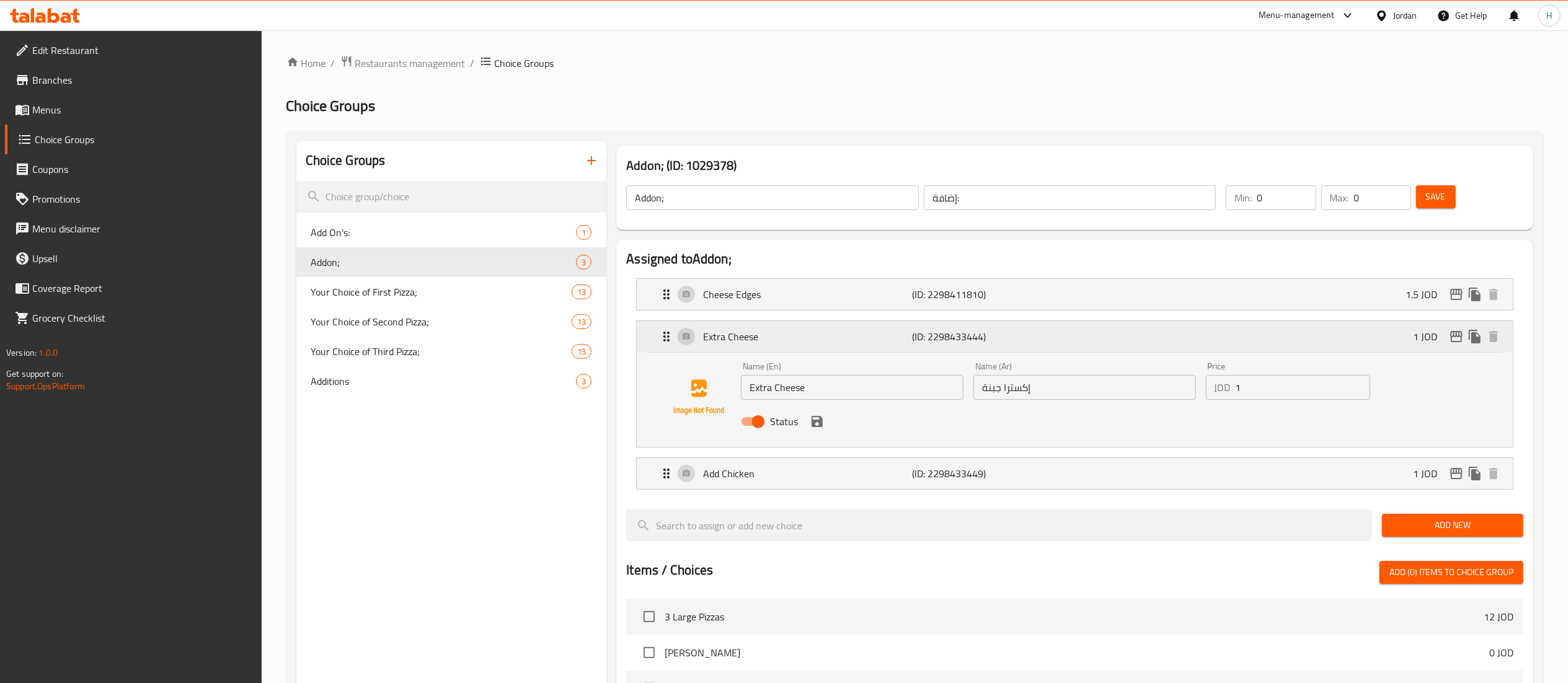
click at [1454, 343] on icon "edit" at bounding box center [1456, 336] width 15 height 15
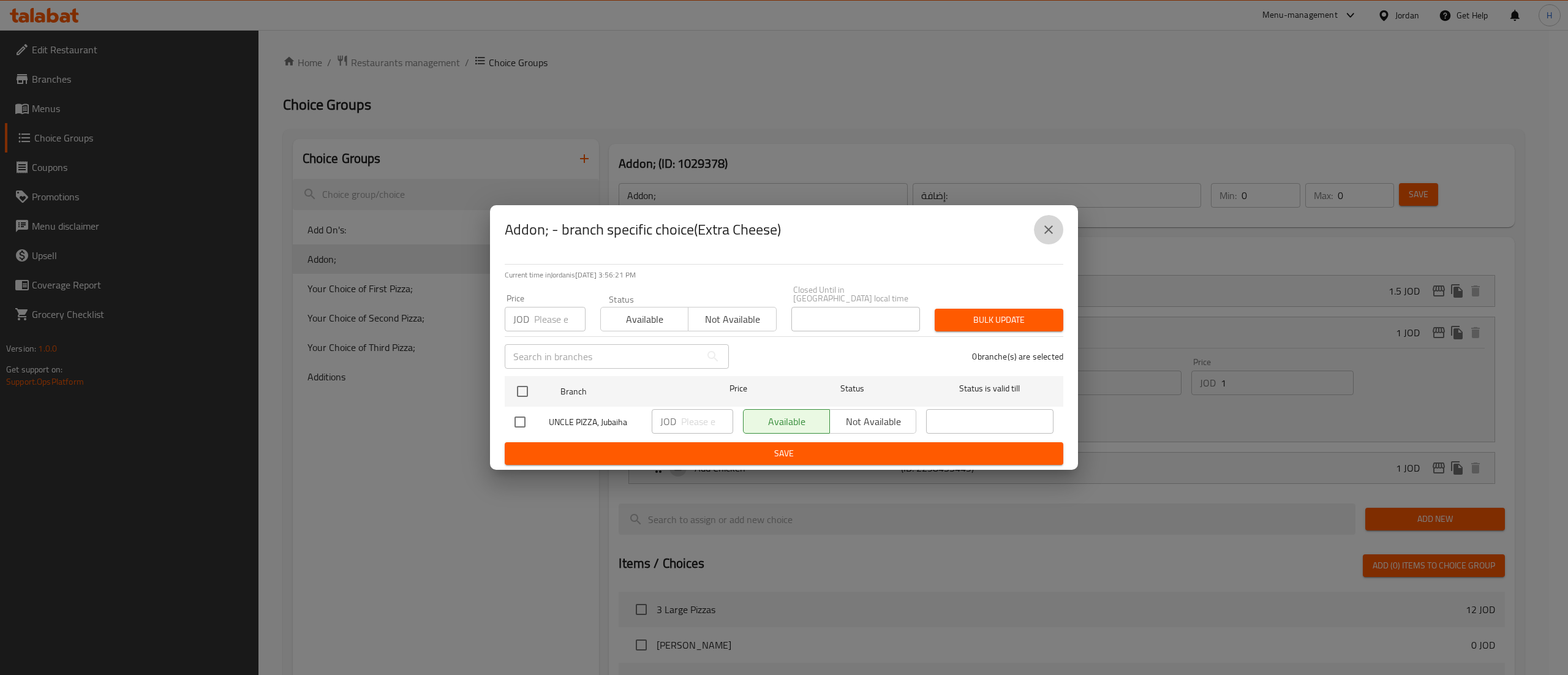
drag, startPoint x: 1056, startPoint y: 231, endPoint x: 1278, endPoint y: 351, distance: 252.4
click at [1055, 232] on button "close" at bounding box center [1048, 229] width 29 height 29
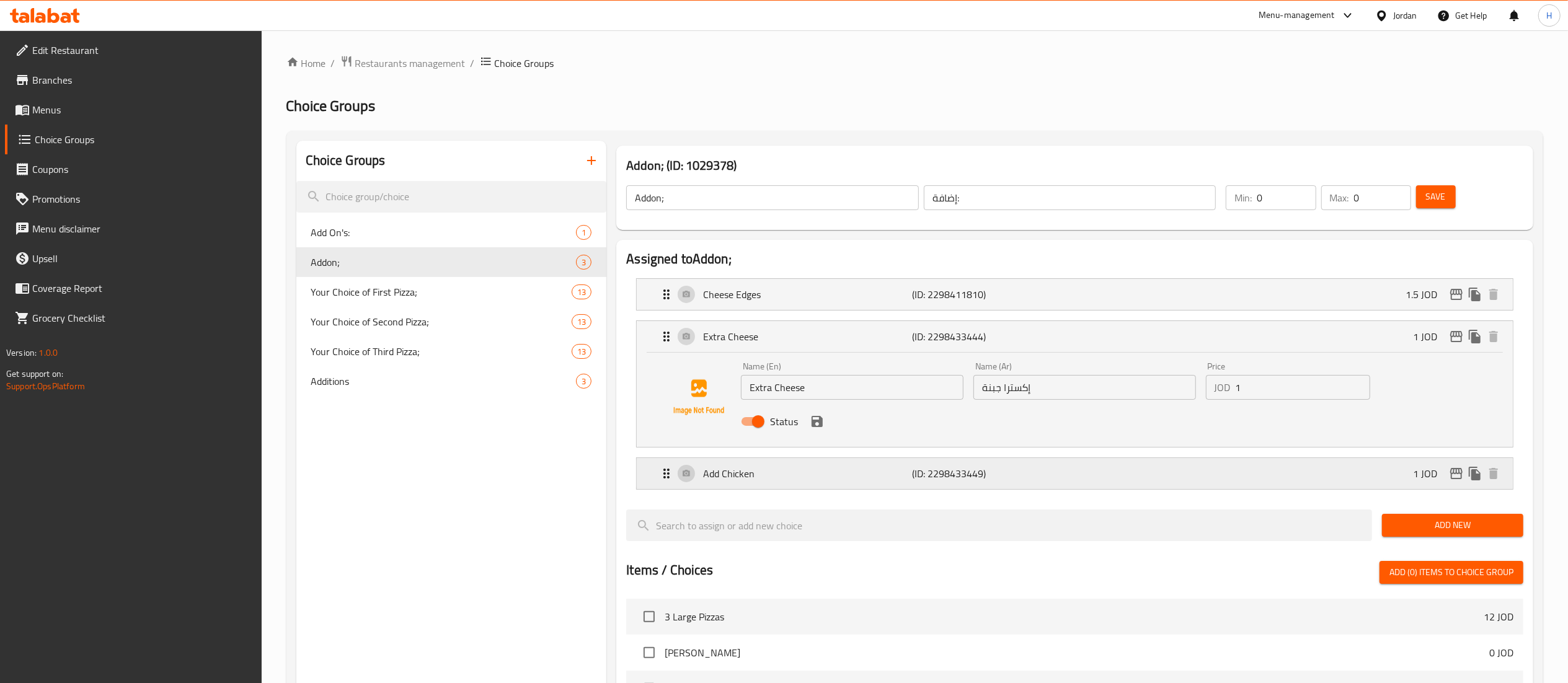
click at [1459, 475] on icon "edit" at bounding box center [1456, 473] width 15 height 15
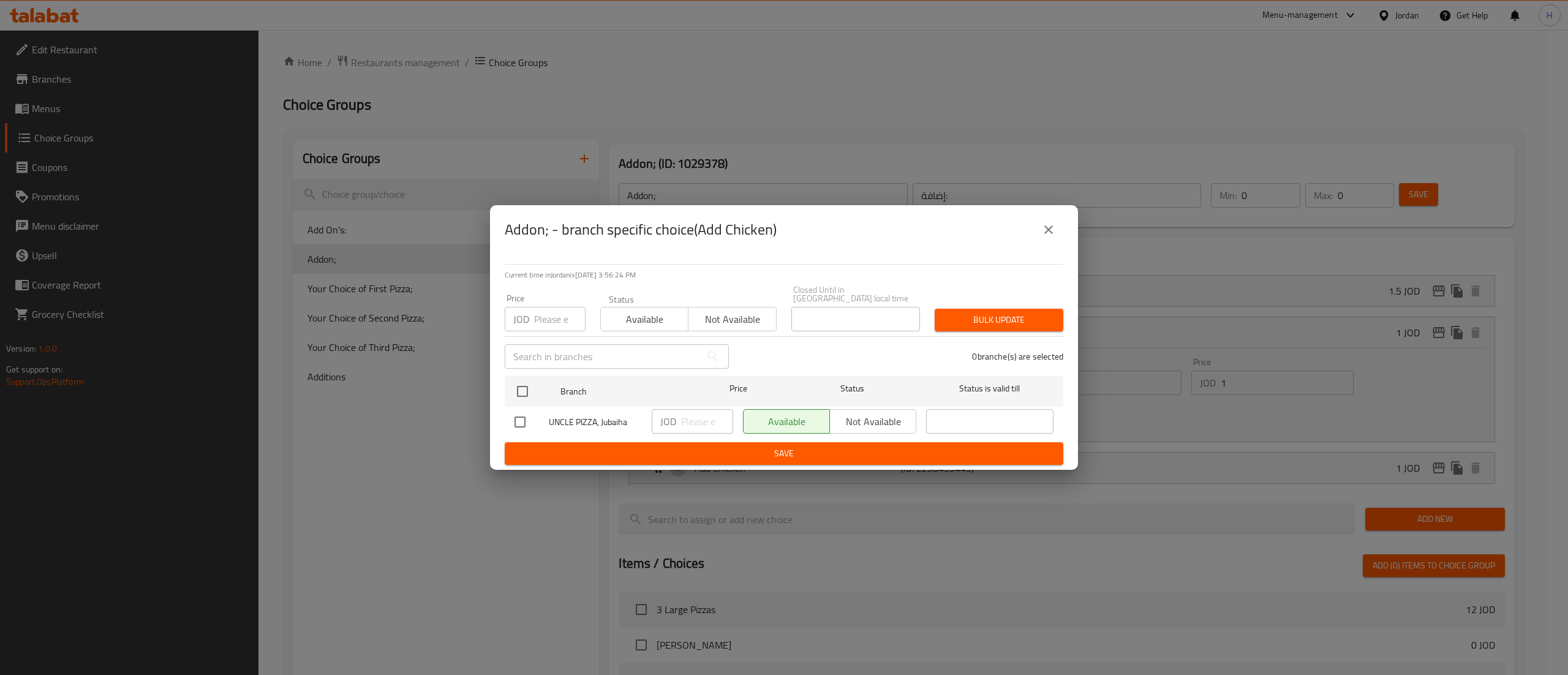
click at [1062, 242] on div "Addon; - branch specific choice(Add Chicken)" at bounding box center [783, 229] width 558 height 29
click at [1048, 231] on icon "close" at bounding box center [1049, 229] width 15 height 15
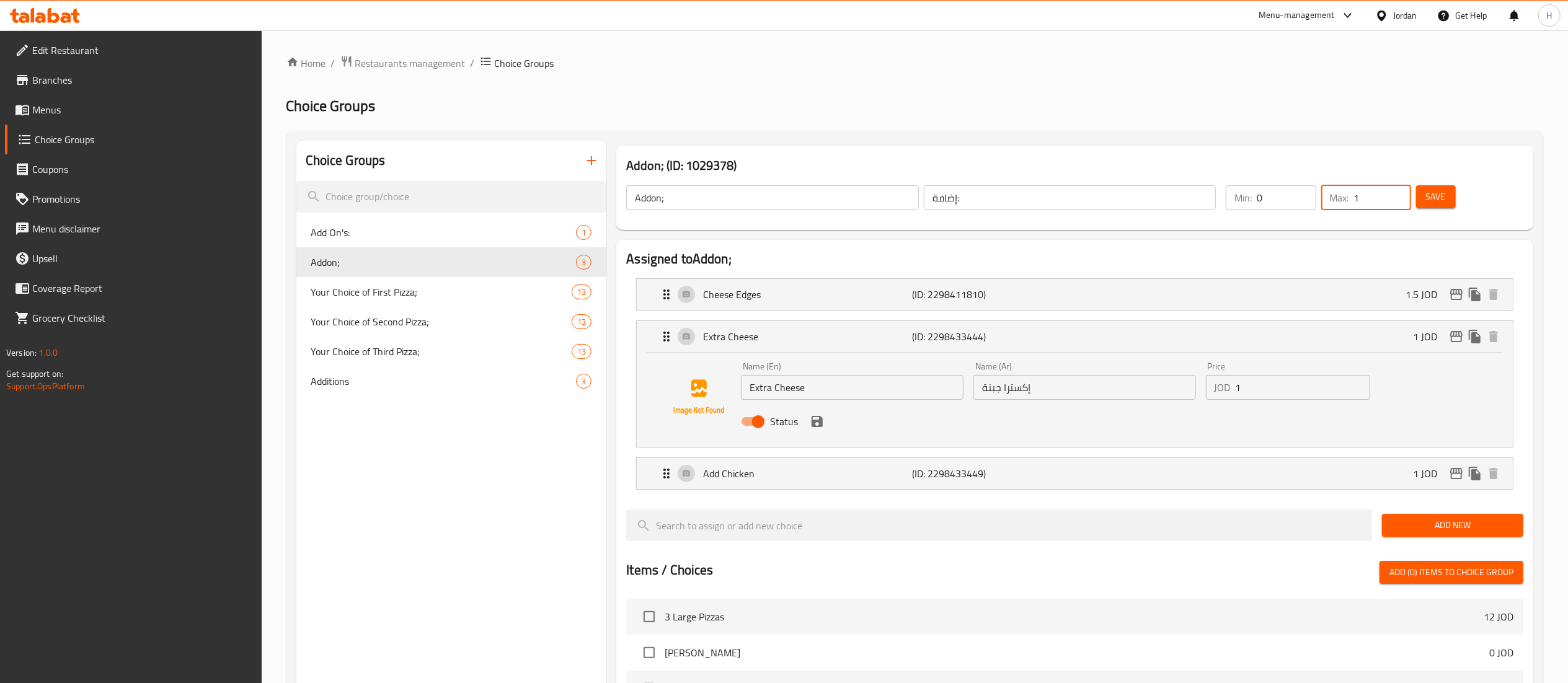
click at [1399, 193] on input "1" at bounding box center [1383, 197] width 57 height 25
click at [1402, 195] on input "2" at bounding box center [1383, 197] width 57 height 25
type input "3"
click at [1402, 195] on input "3" at bounding box center [1383, 197] width 57 height 25
click at [1071, 326] on div "Extra Cheese (ID: 2298433444) 1 JOD" at bounding box center [1079, 336] width 839 height 31
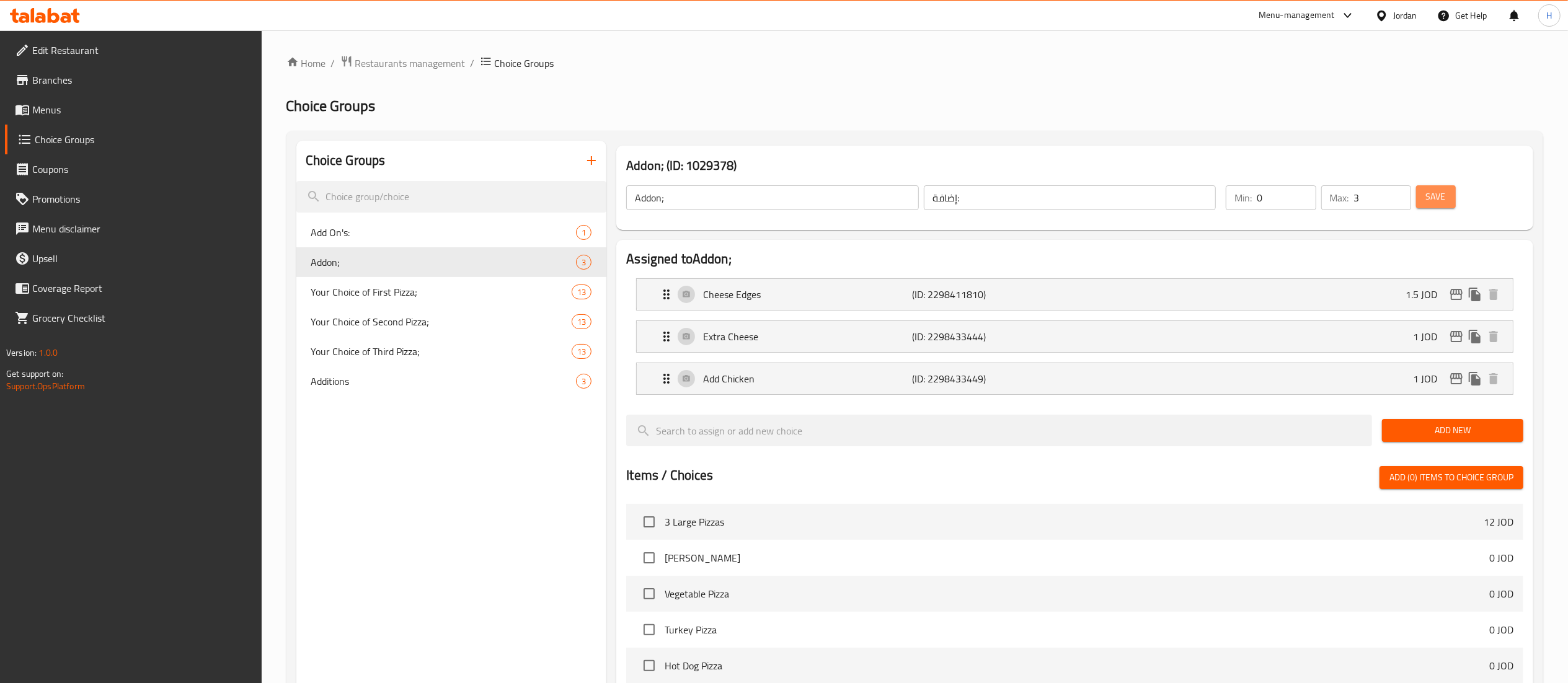
click at [1437, 200] on span "Save" at bounding box center [1436, 197] width 20 height 15
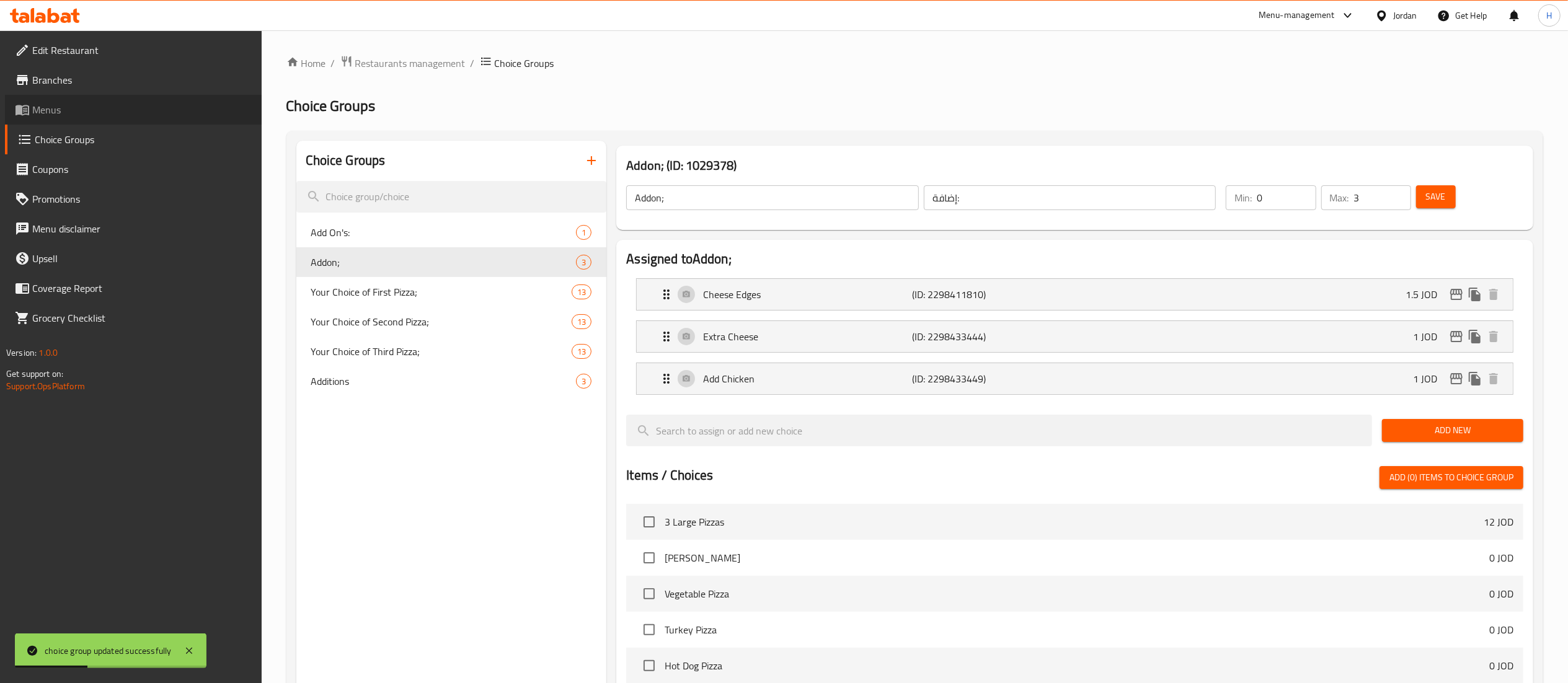
click at [85, 117] on span "Menus" at bounding box center [141, 109] width 220 height 15
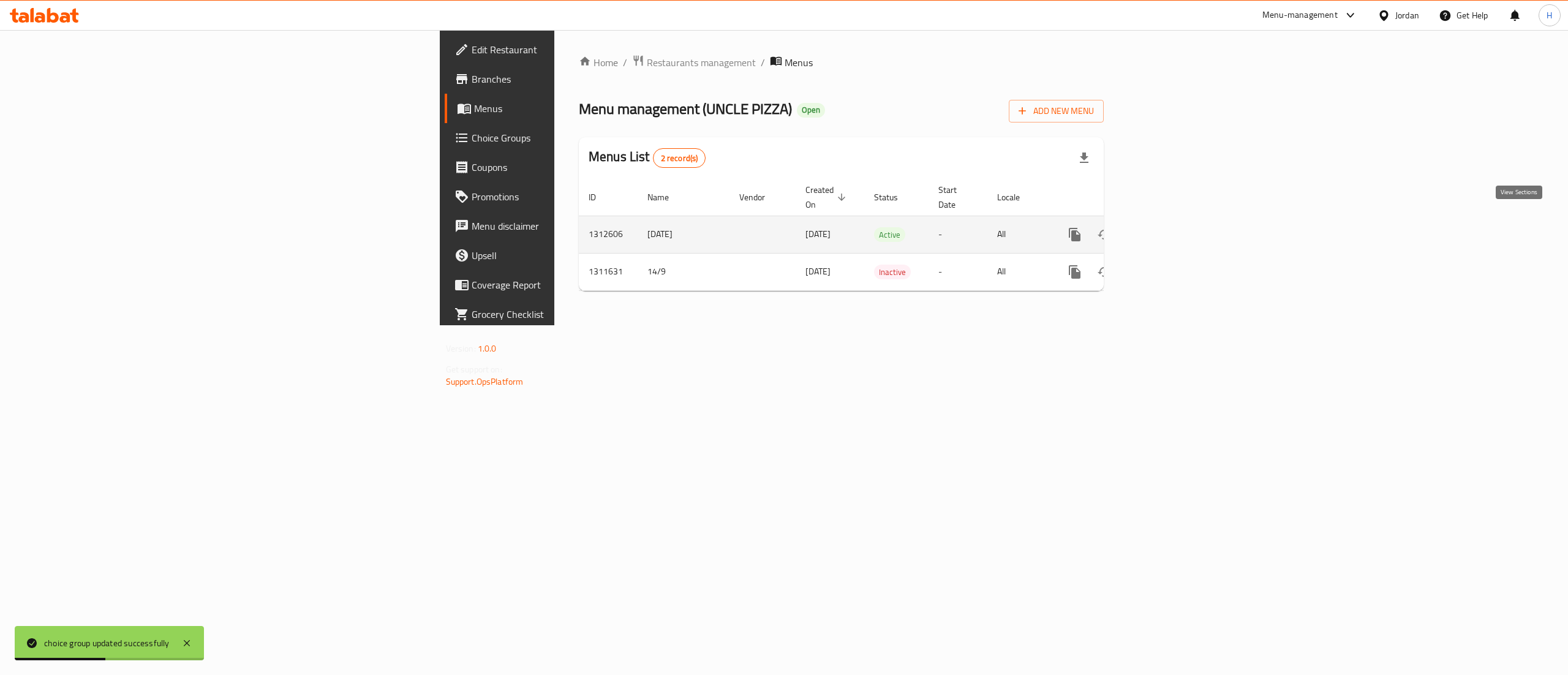
click at [1169, 229] on icon "enhanced table" at bounding box center [1163, 235] width 11 height 11
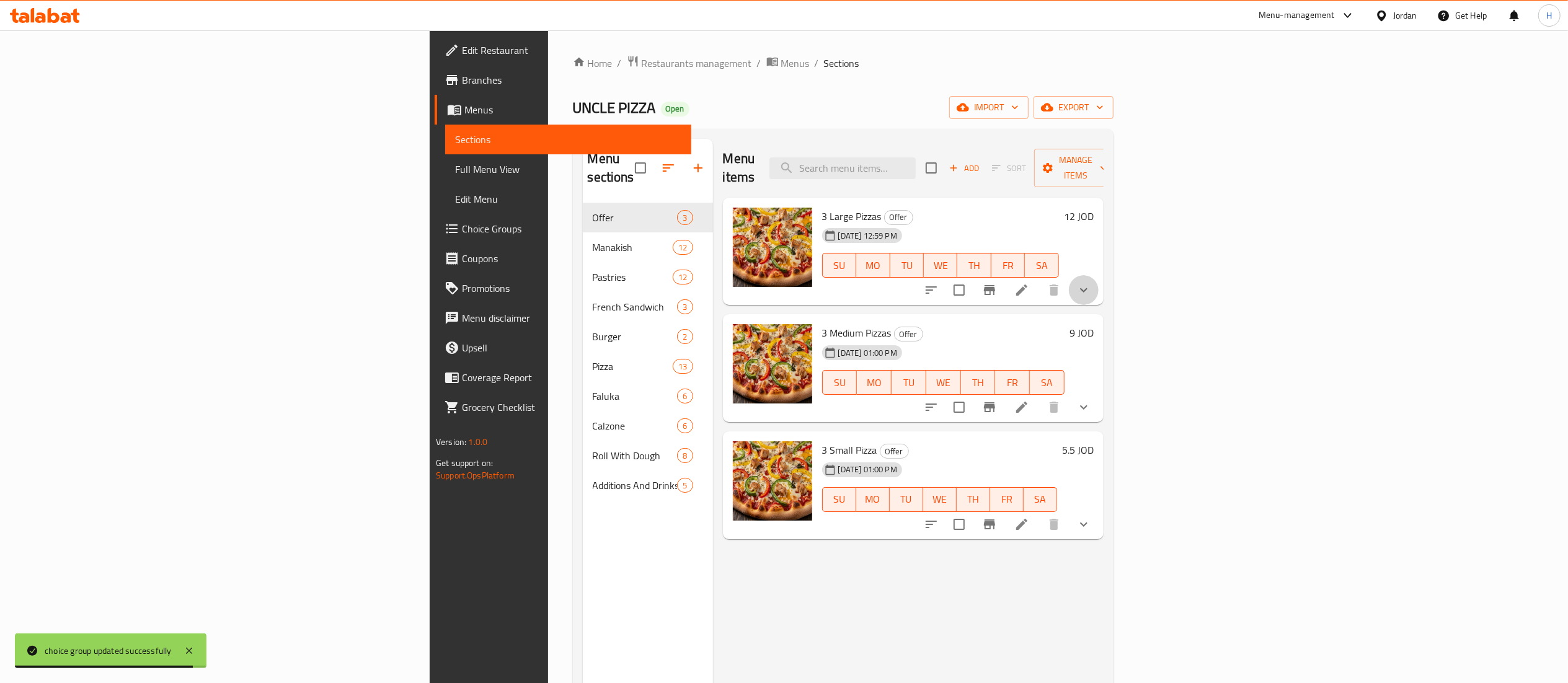
click at [1099, 275] on button "show more" at bounding box center [1083, 289] width 29 height 29
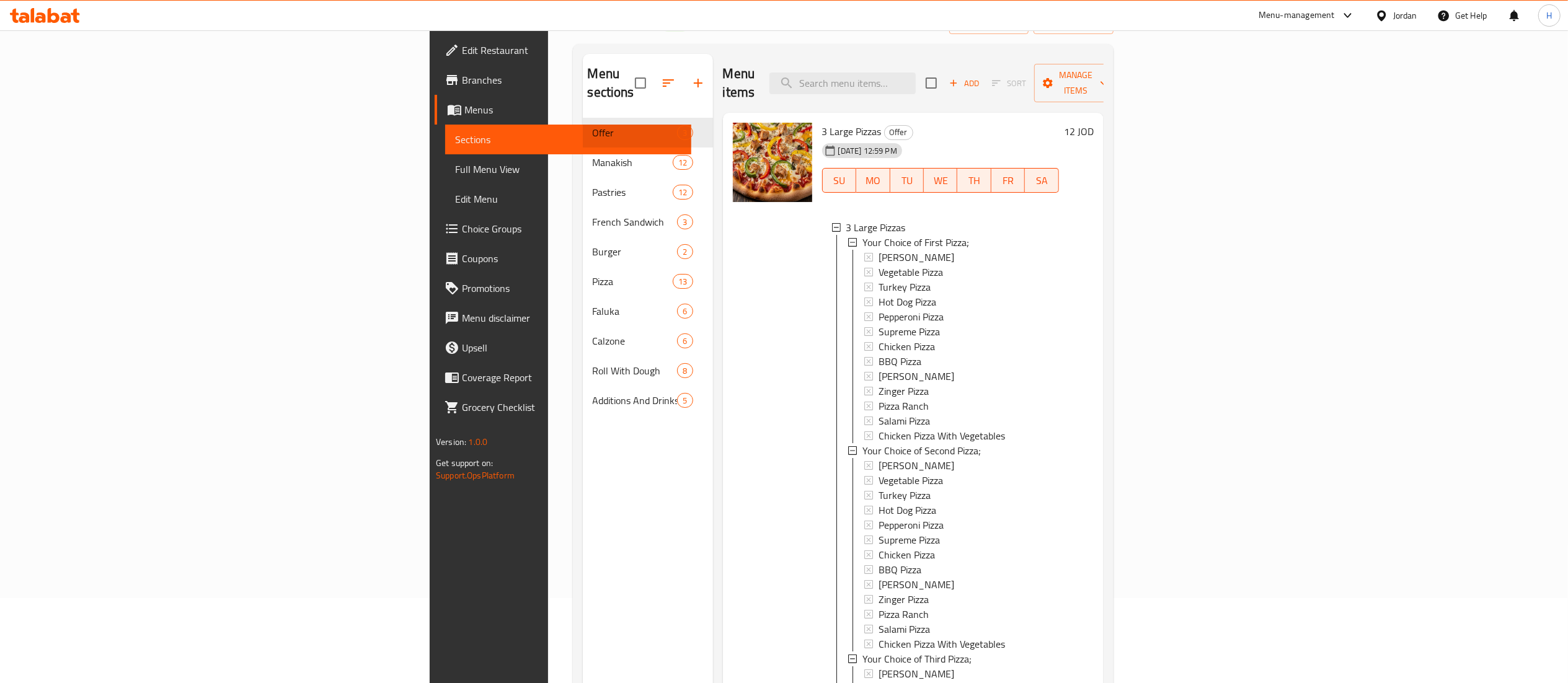
scroll to position [124, 0]
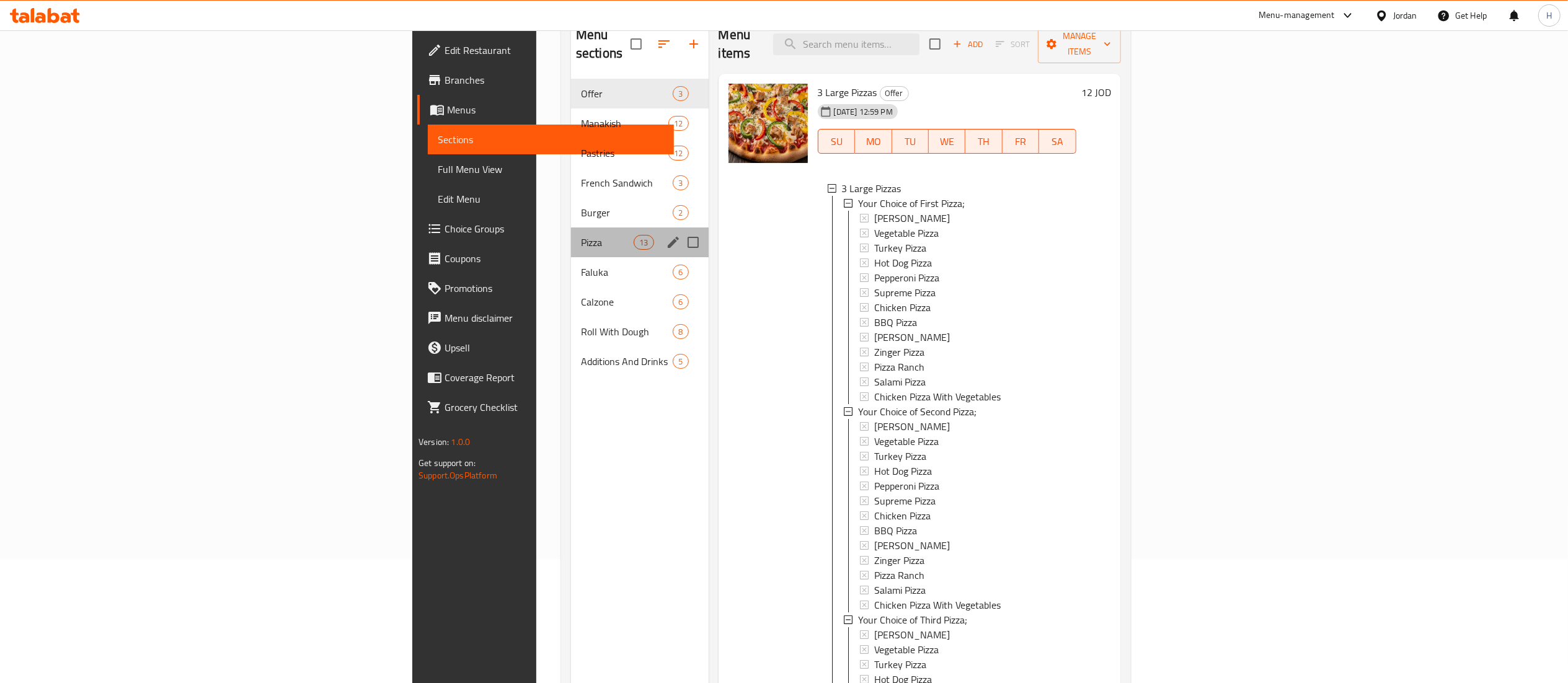
click at [571, 228] on div "Pizza 13" at bounding box center [640, 242] width 138 height 29
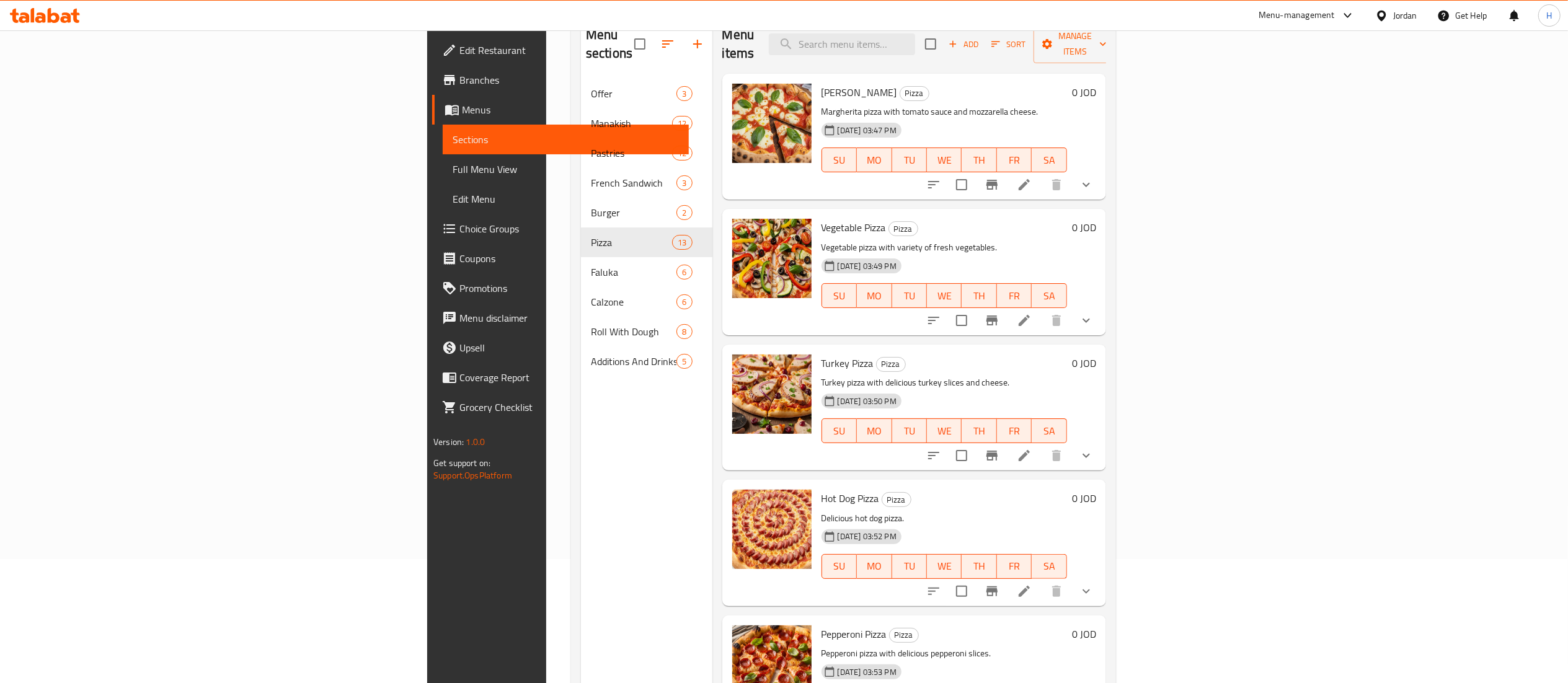
click at [1094, 177] on icon "show more" at bounding box center [1086, 184] width 15 height 15
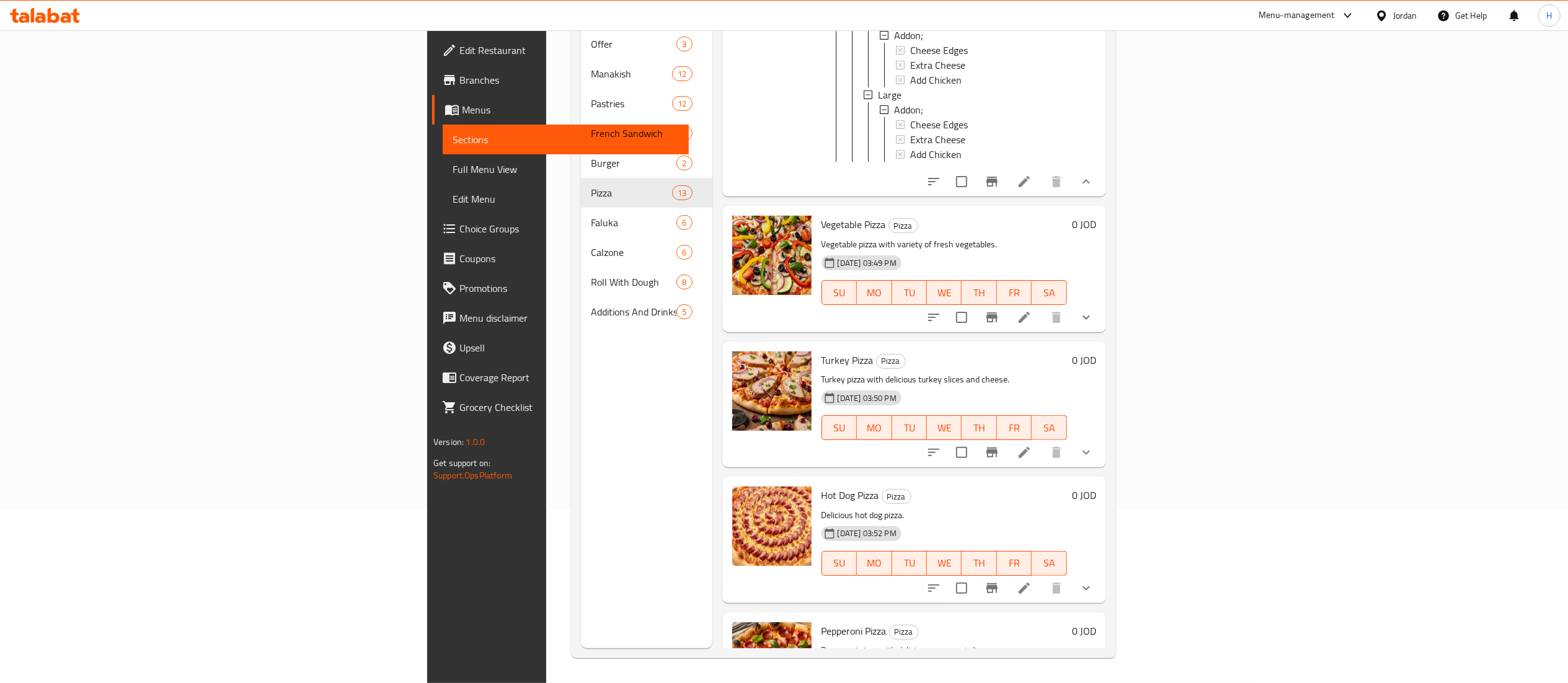
scroll to position [248, 0]
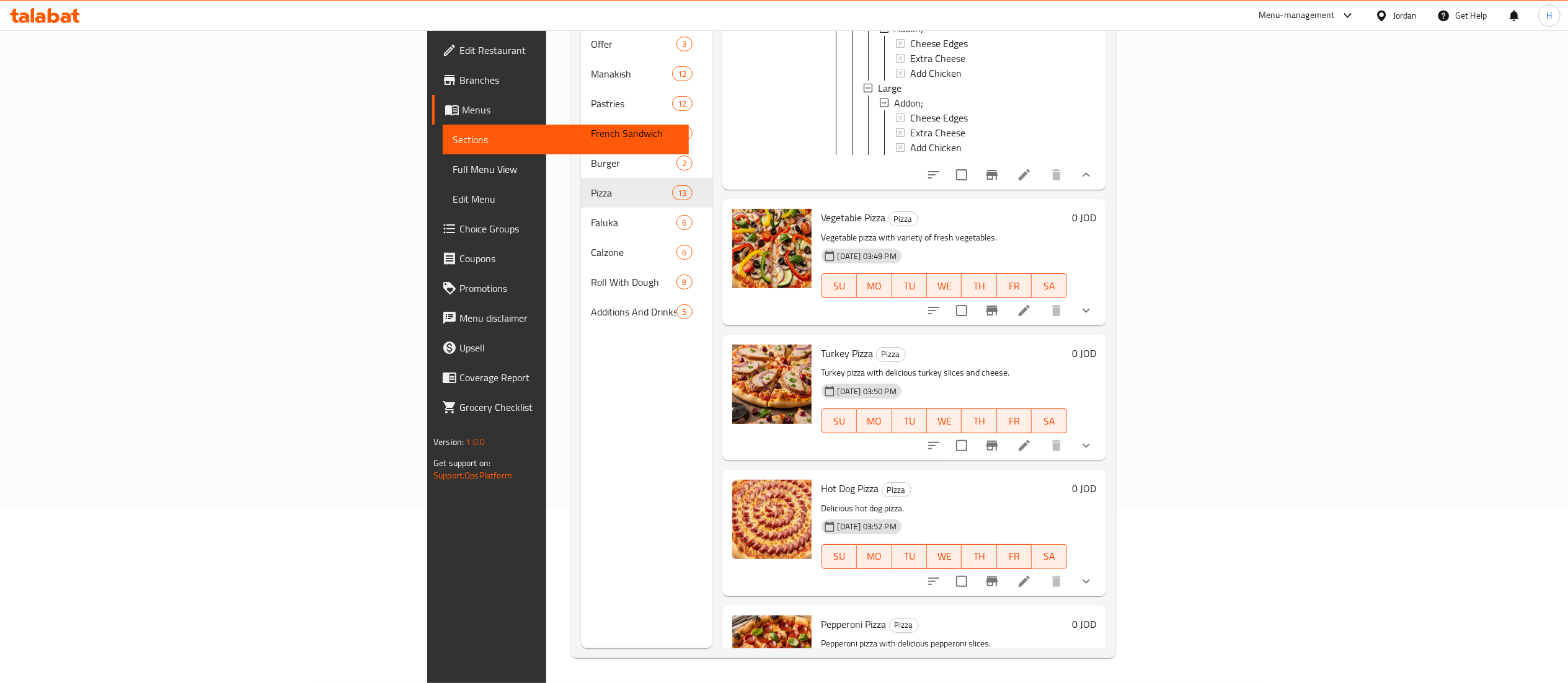
click at [1102, 306] on button "show more" at bounding box center [1086, 309] width 29 height 29
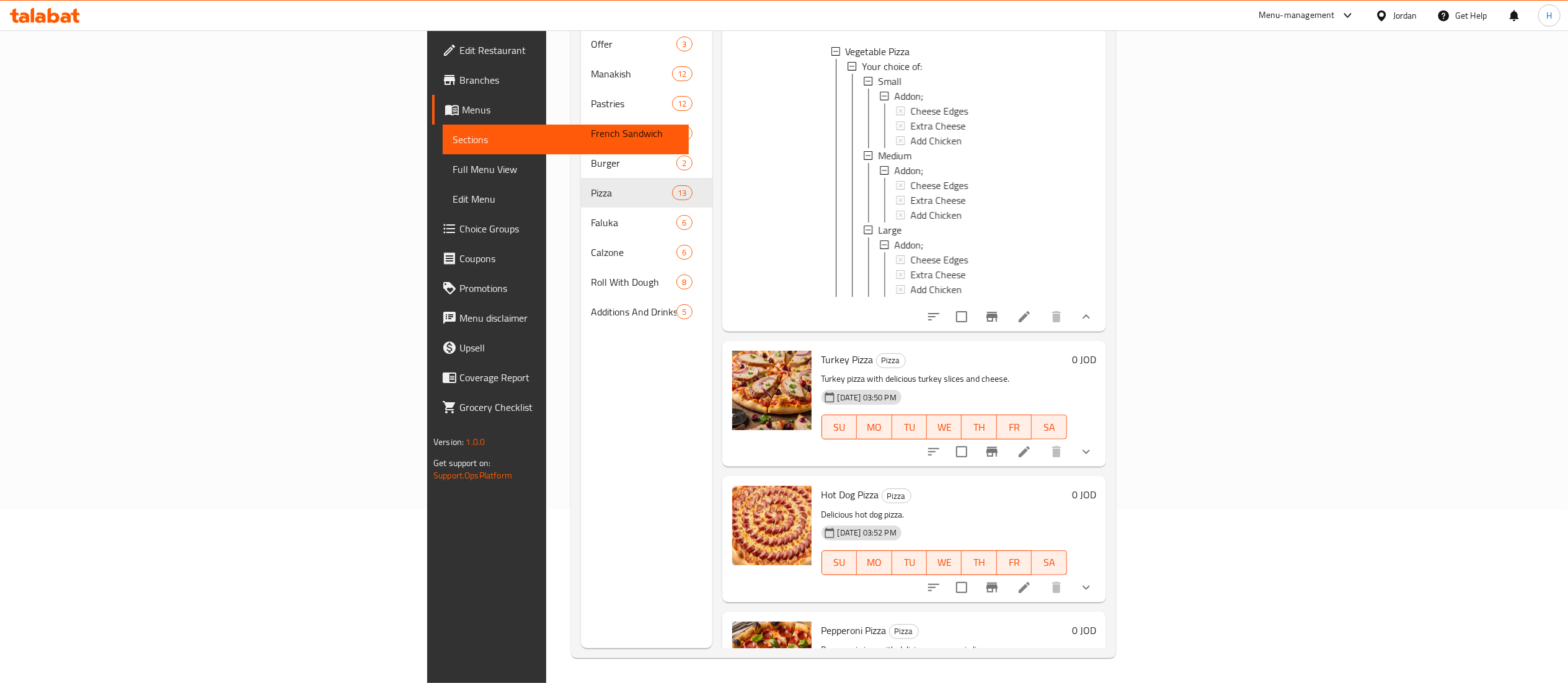
scroll to position [620, 0]
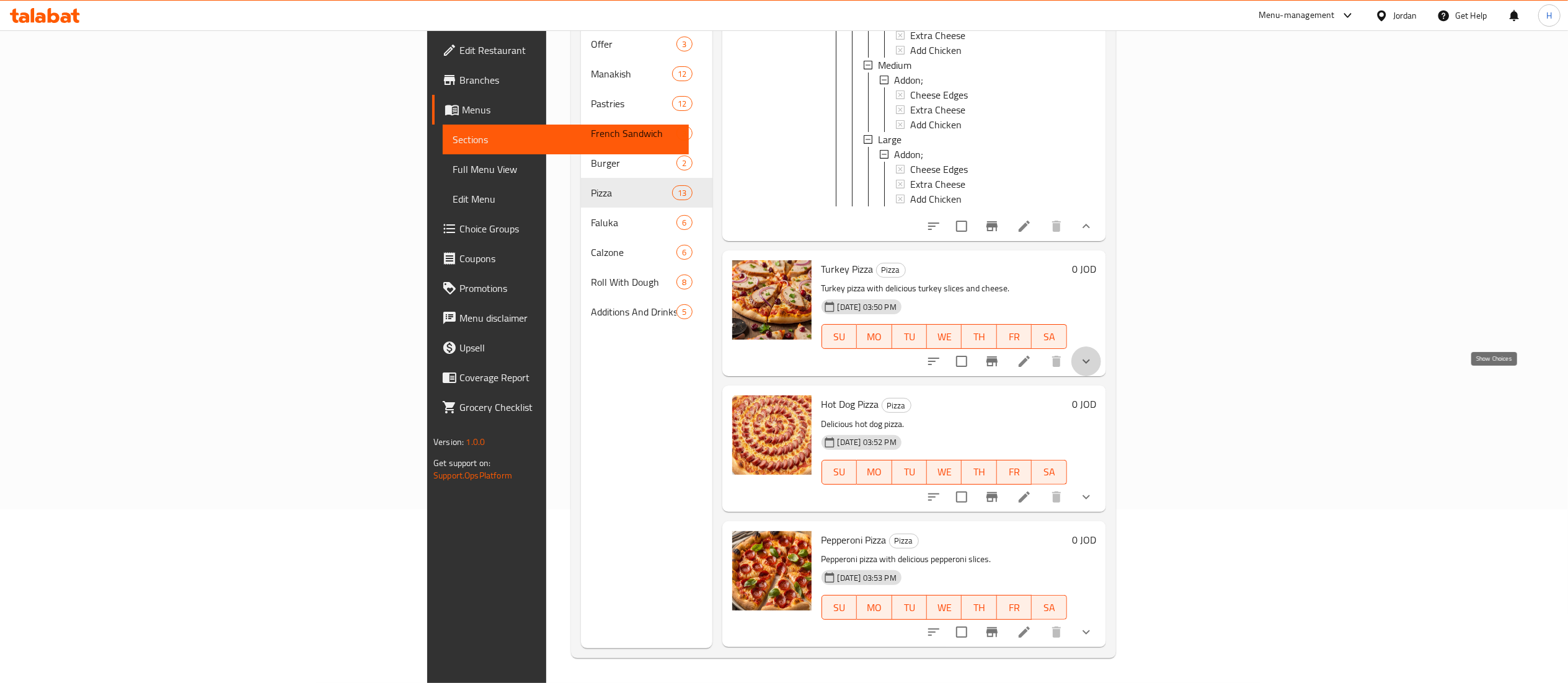
click at [1094, 369] on icon "show more" at bounding box center [1086, 361] width 15 height 15
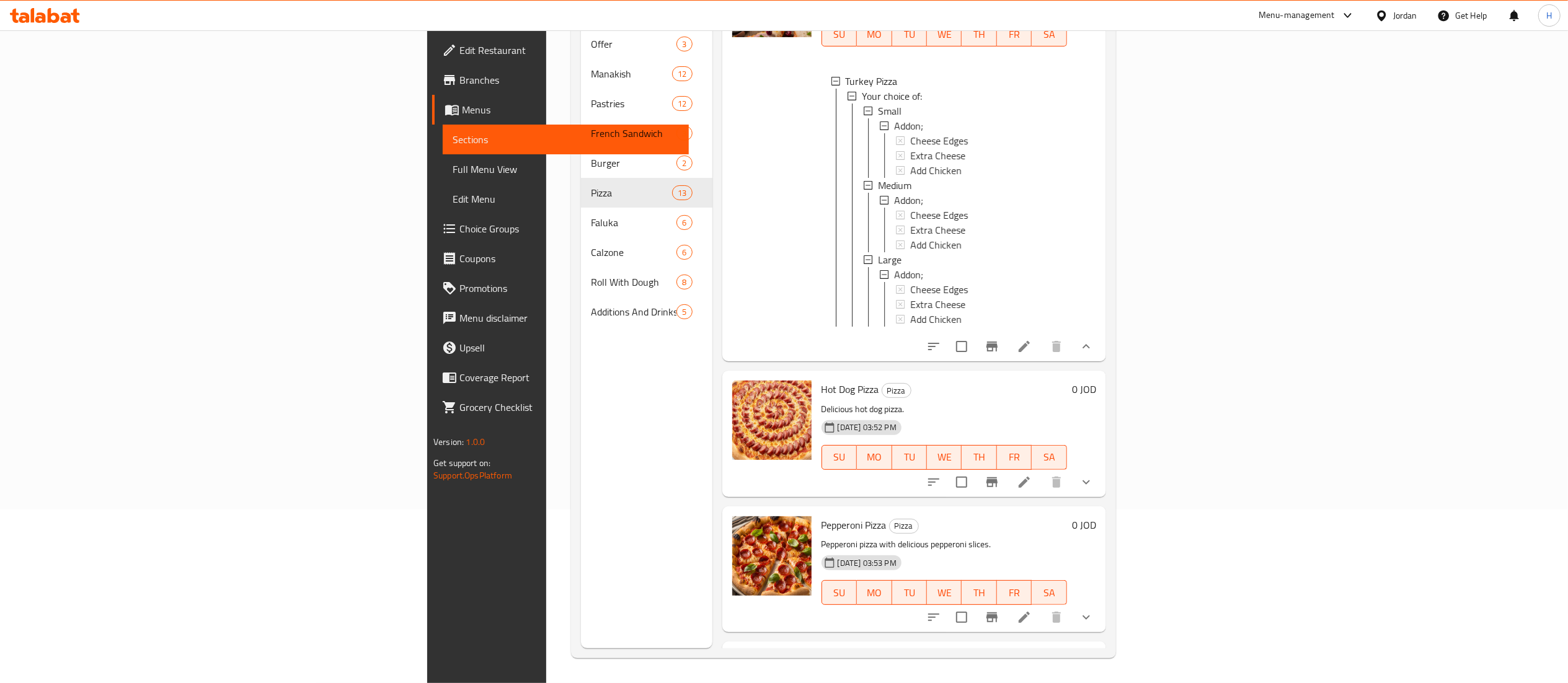
scroll to position [992, 0]
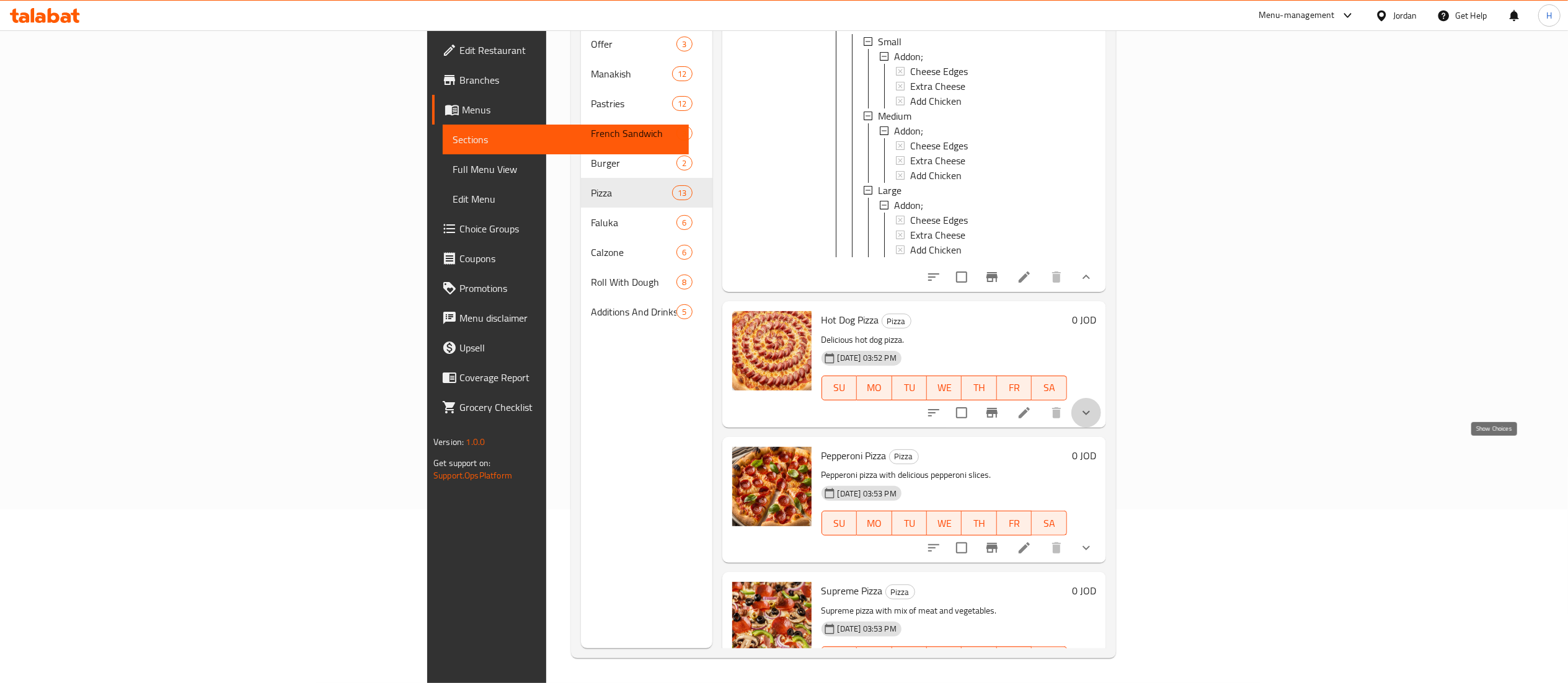
click at [1094, 420] on icon "show more" at bounding box center [1086, 413] width 15 height 15
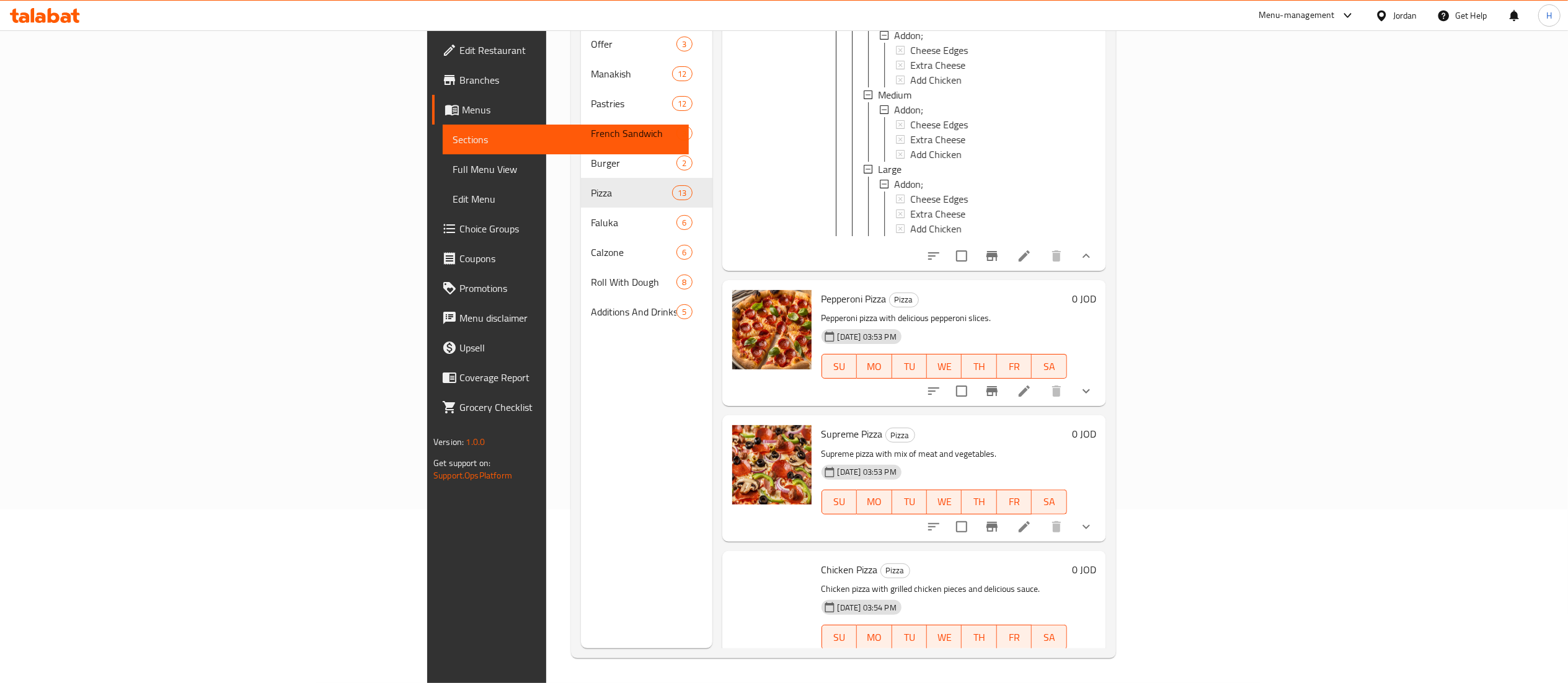
scroll to position [1735, 0]
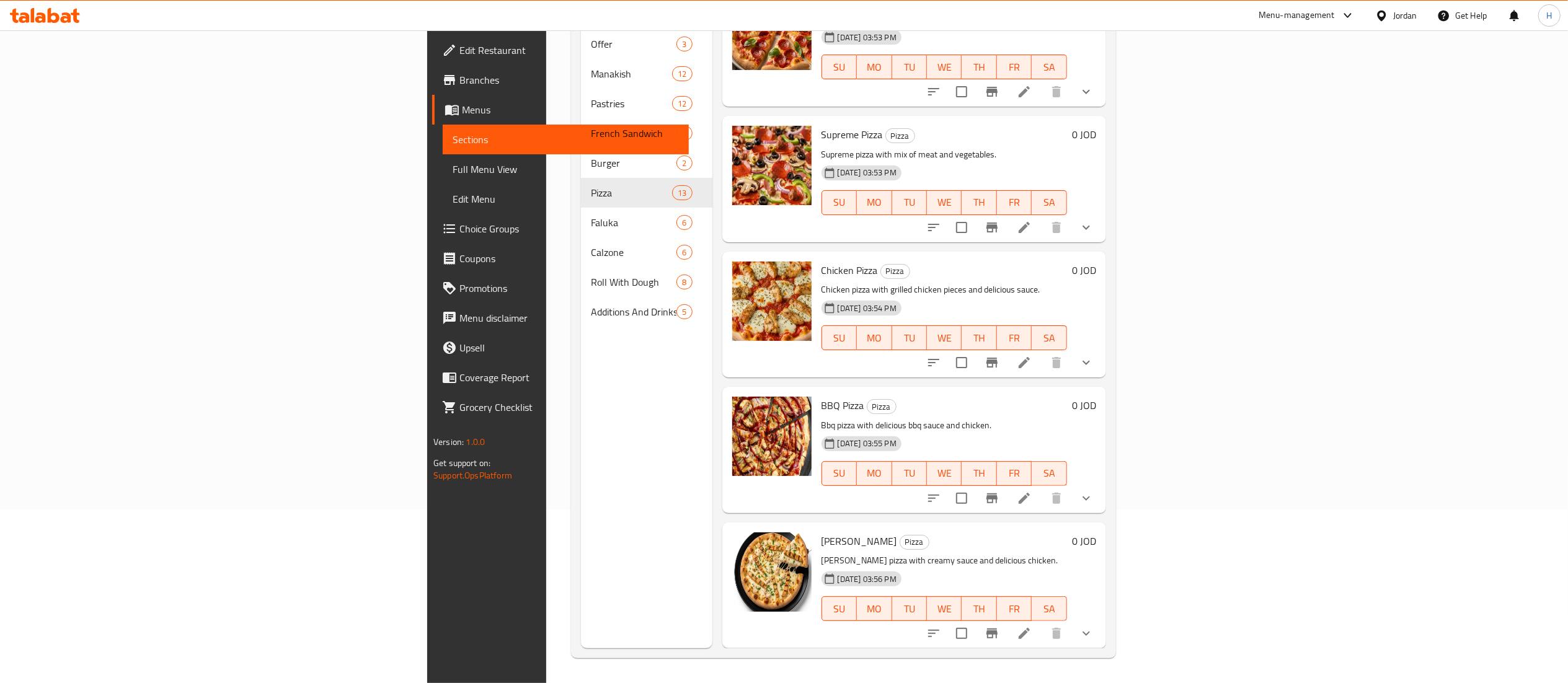
click at [1094, 99] on icon "show more" at bounding box center [1086, 92] width 15 height 15
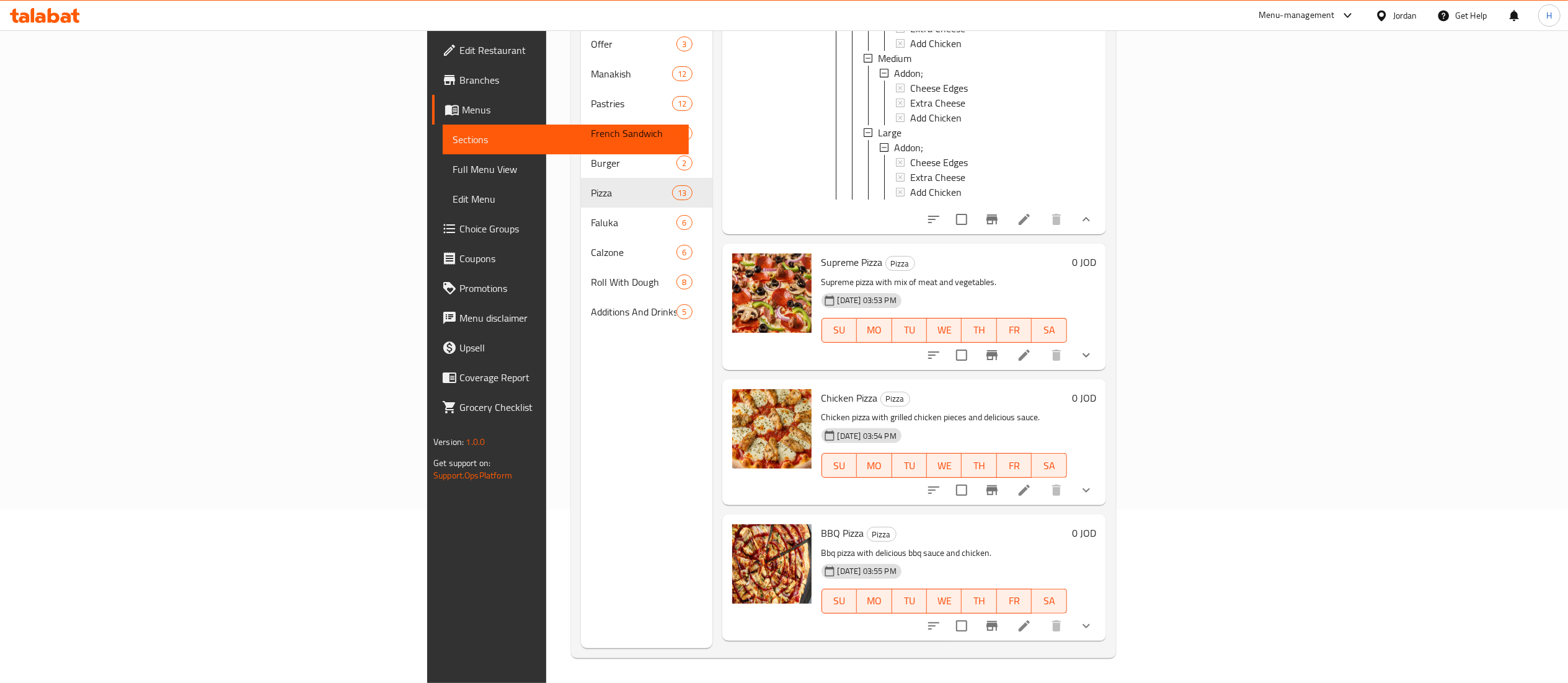
scroll to position [1983, 0]
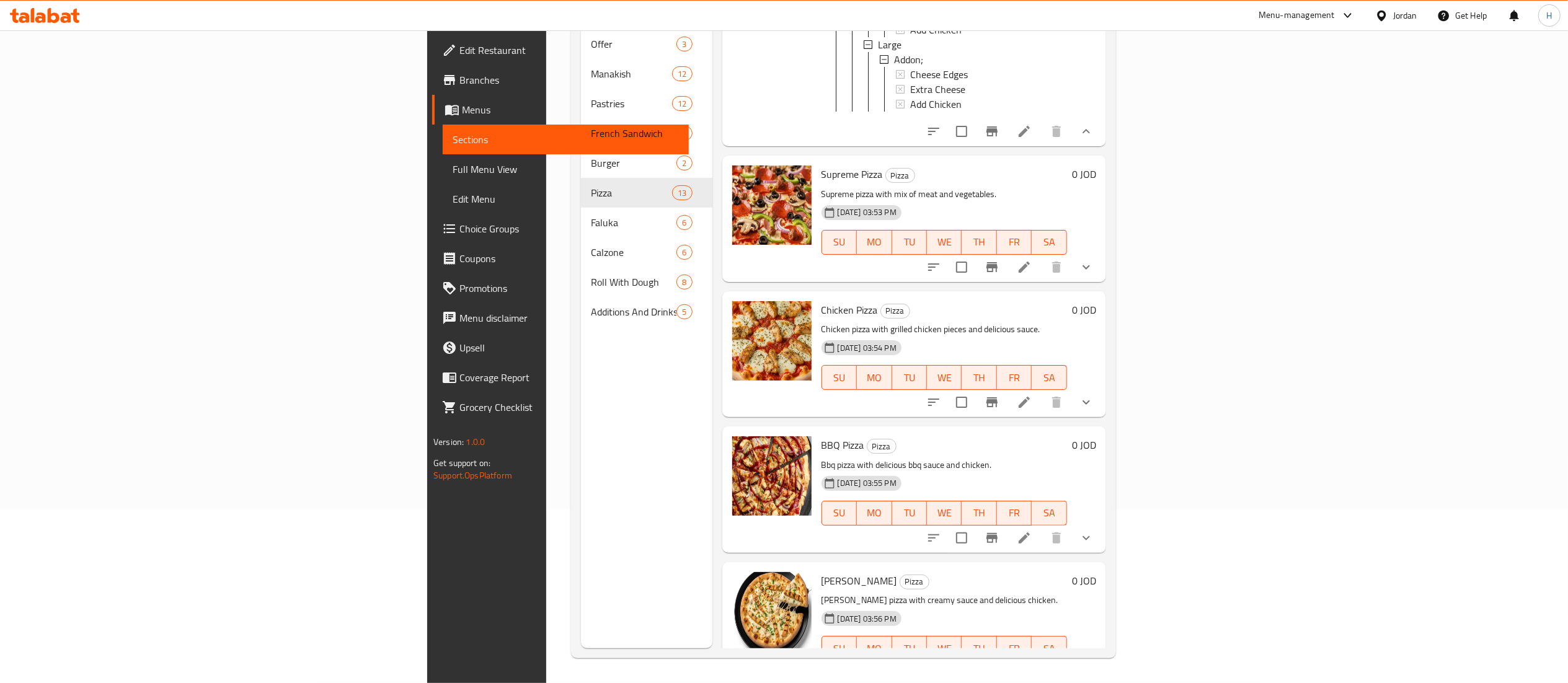
click at [1102, 282] on button "show more" at bounding box center [1086, 267] width 29 height 29
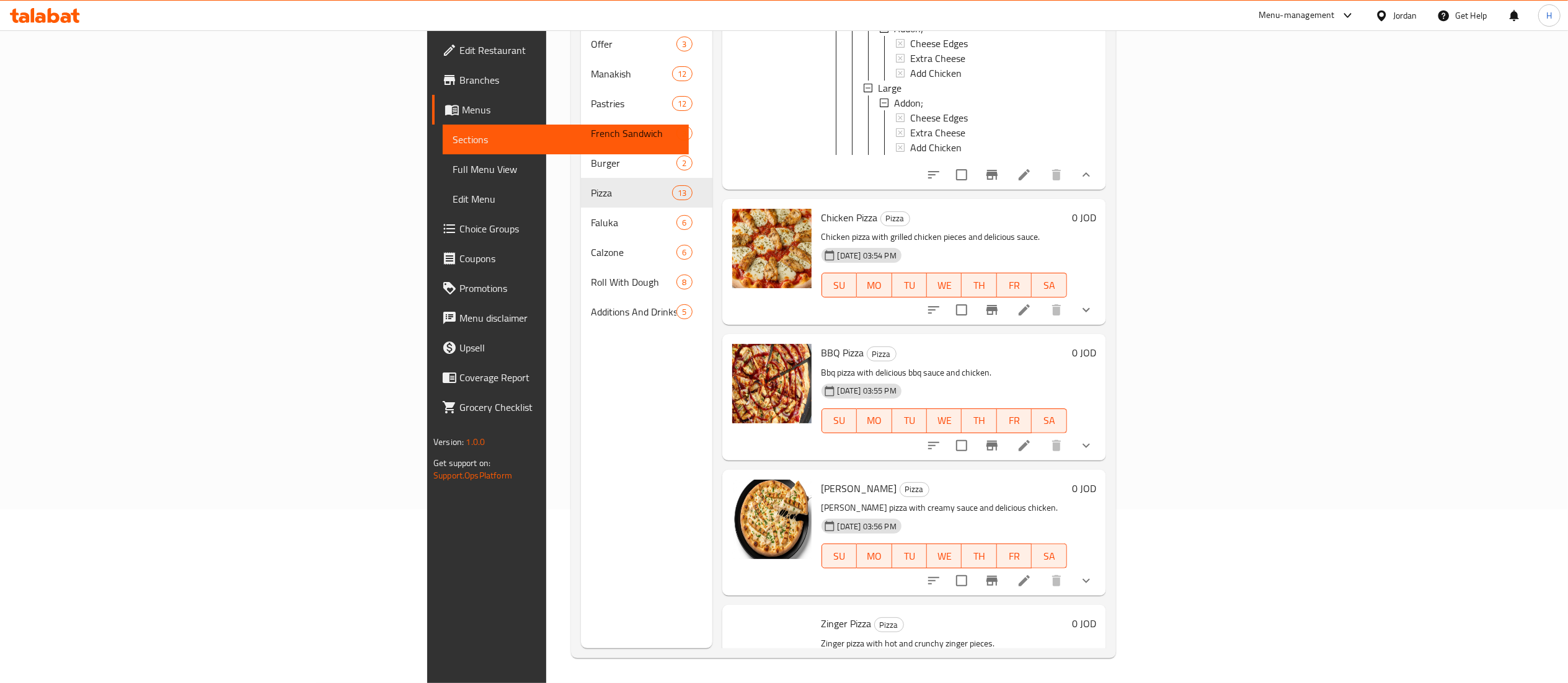
scroll to position [2479, 0]
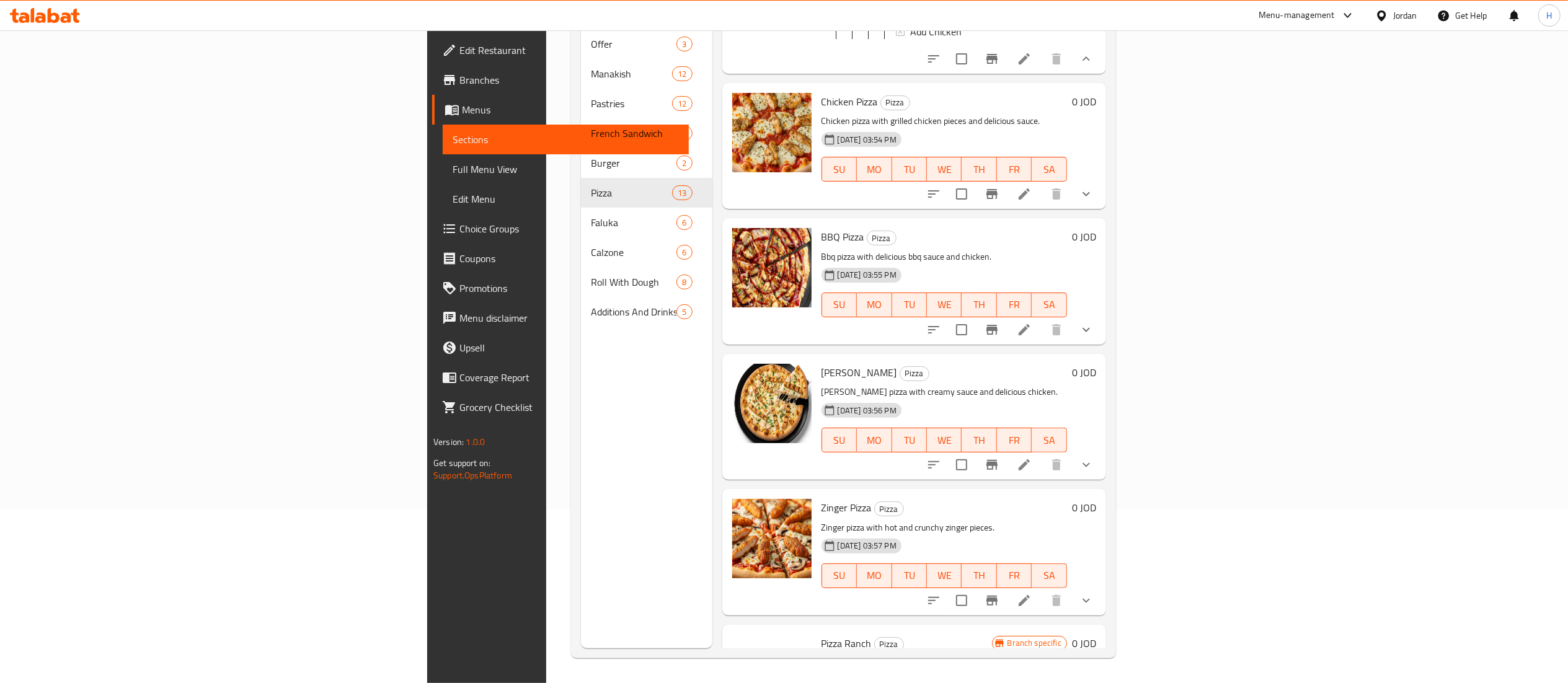
click at [1094, 201] on icon "show more" at bounding box center [1086, 194] width 15 height 15
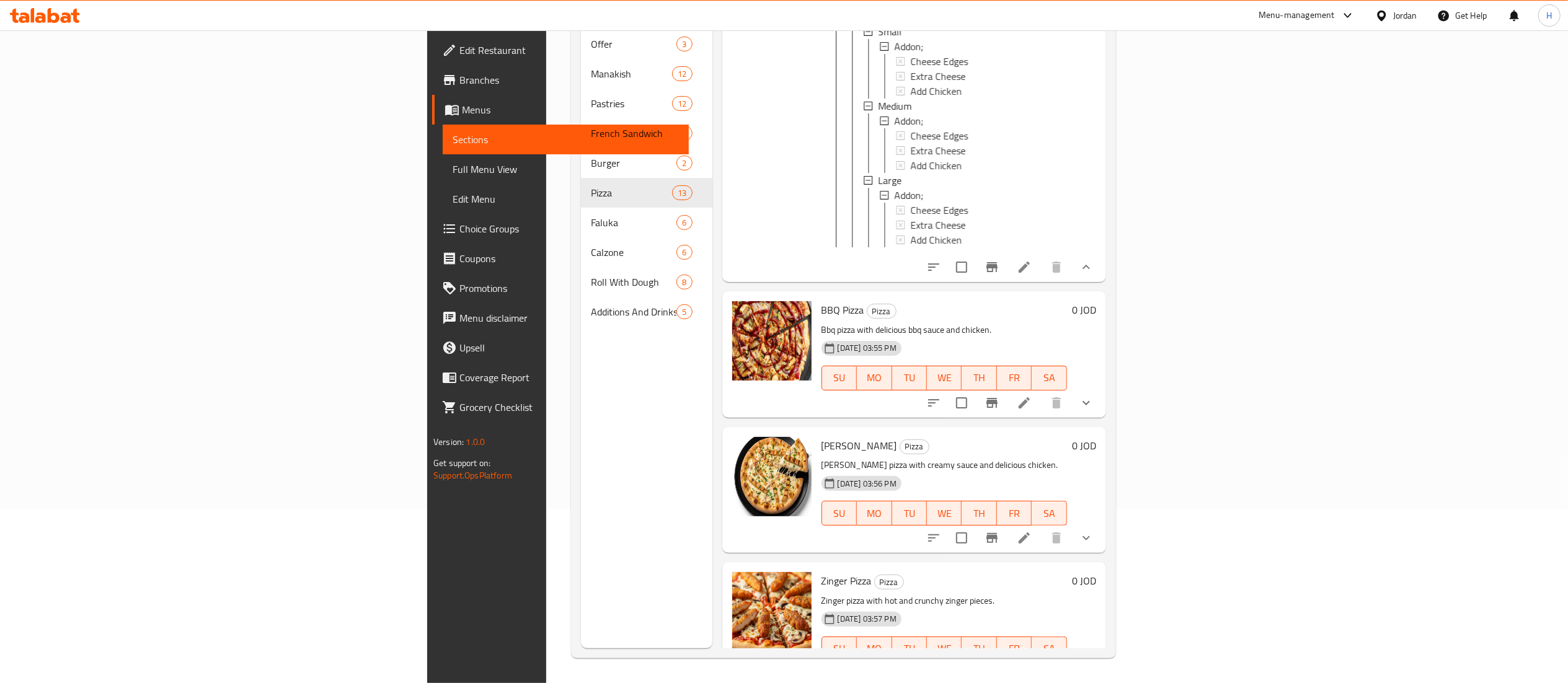
scroll to position [2850, 0]
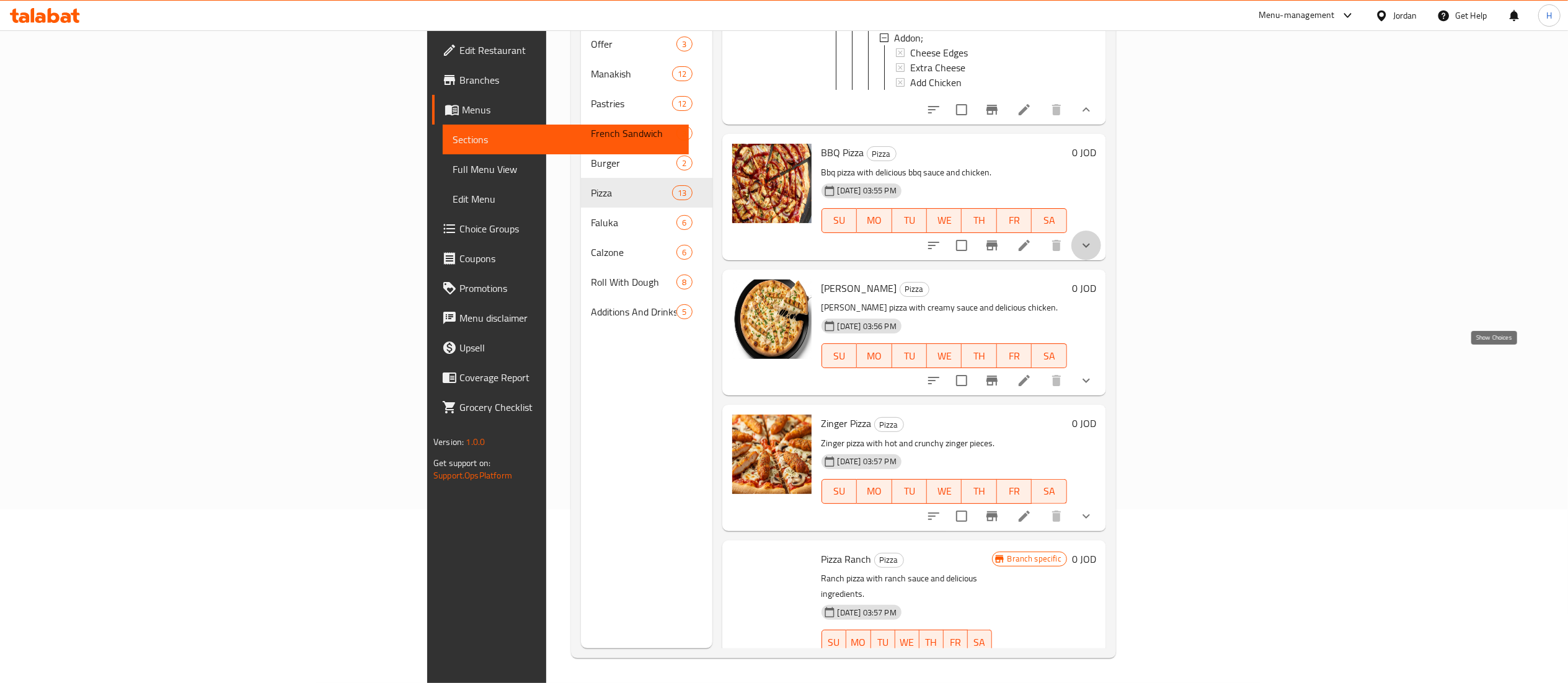
drag, startPoint x: 1497, startPoint y: 349, endPoint x: 1500, endPoint y: 339, distance: 10.4
click at [1102, 261] on button "show more" at bounding box center [1086, 245] width 29 height 29
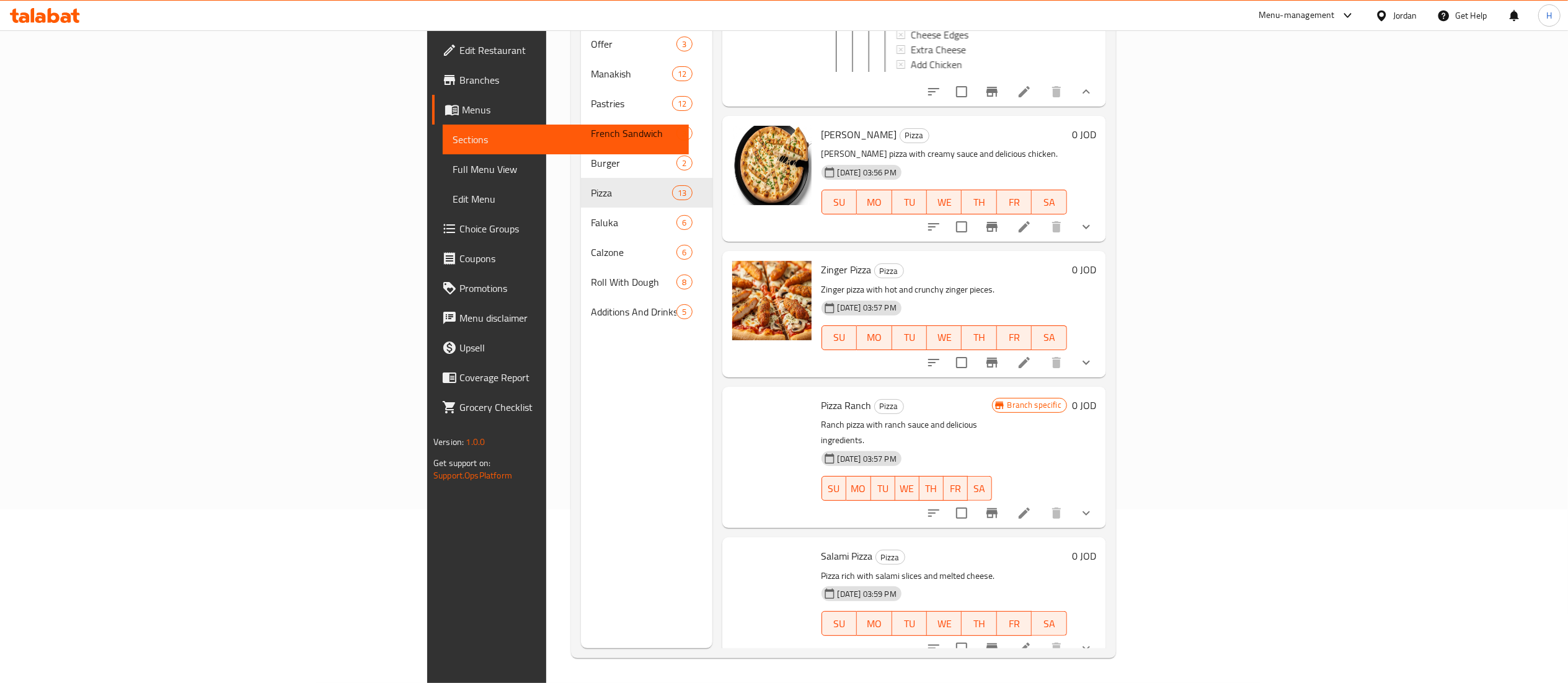
scroll to position [3347, 0]
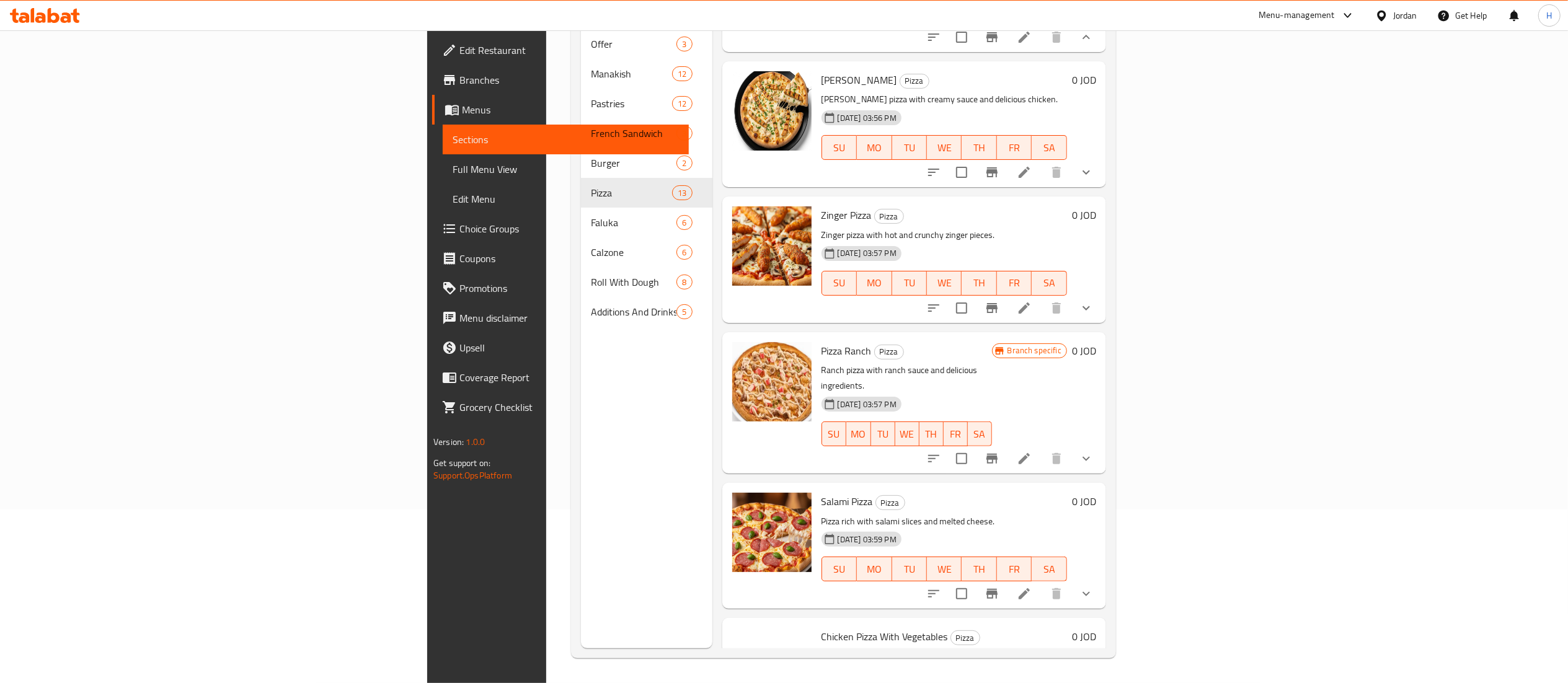
click at [1094, 180] on icon "show more" at bounding box center [1086, 172] width 15 height 15
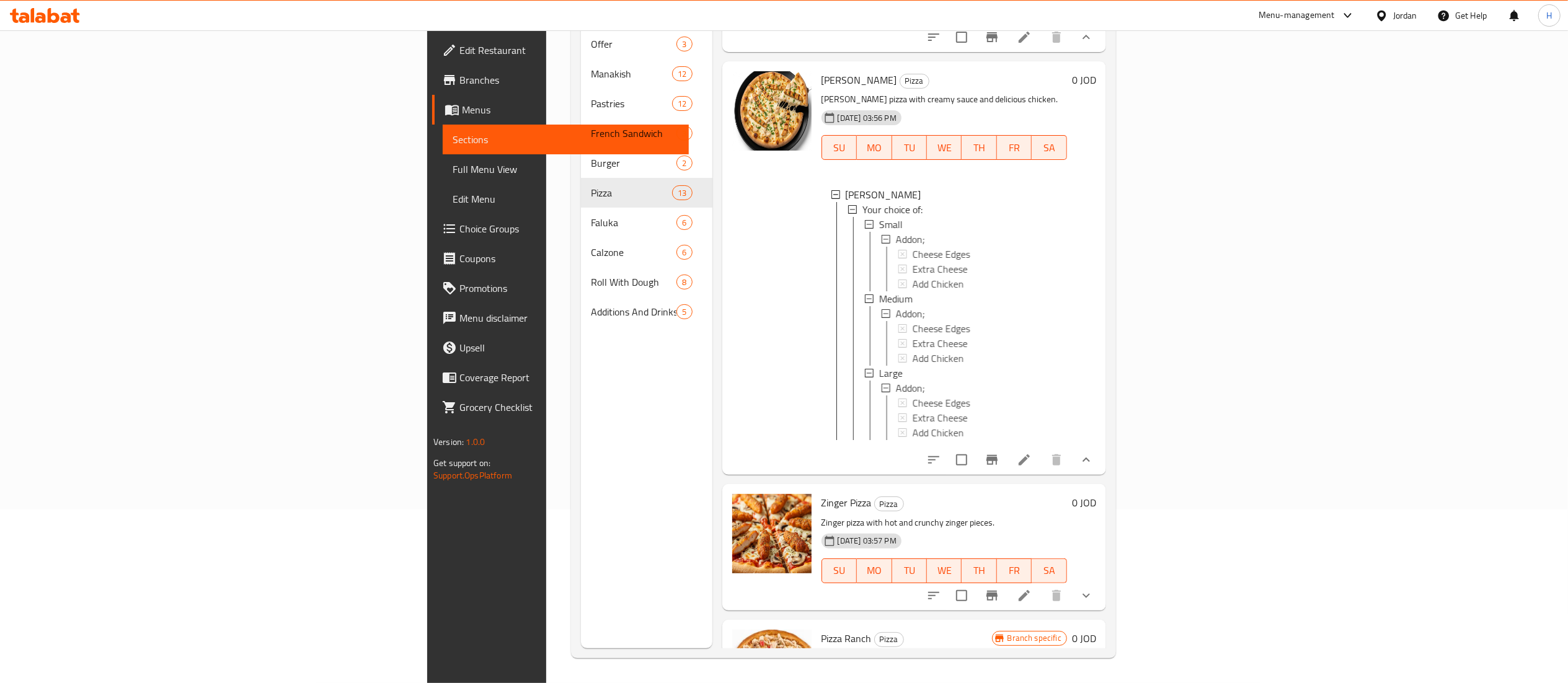
scroll to position [3595, 0]
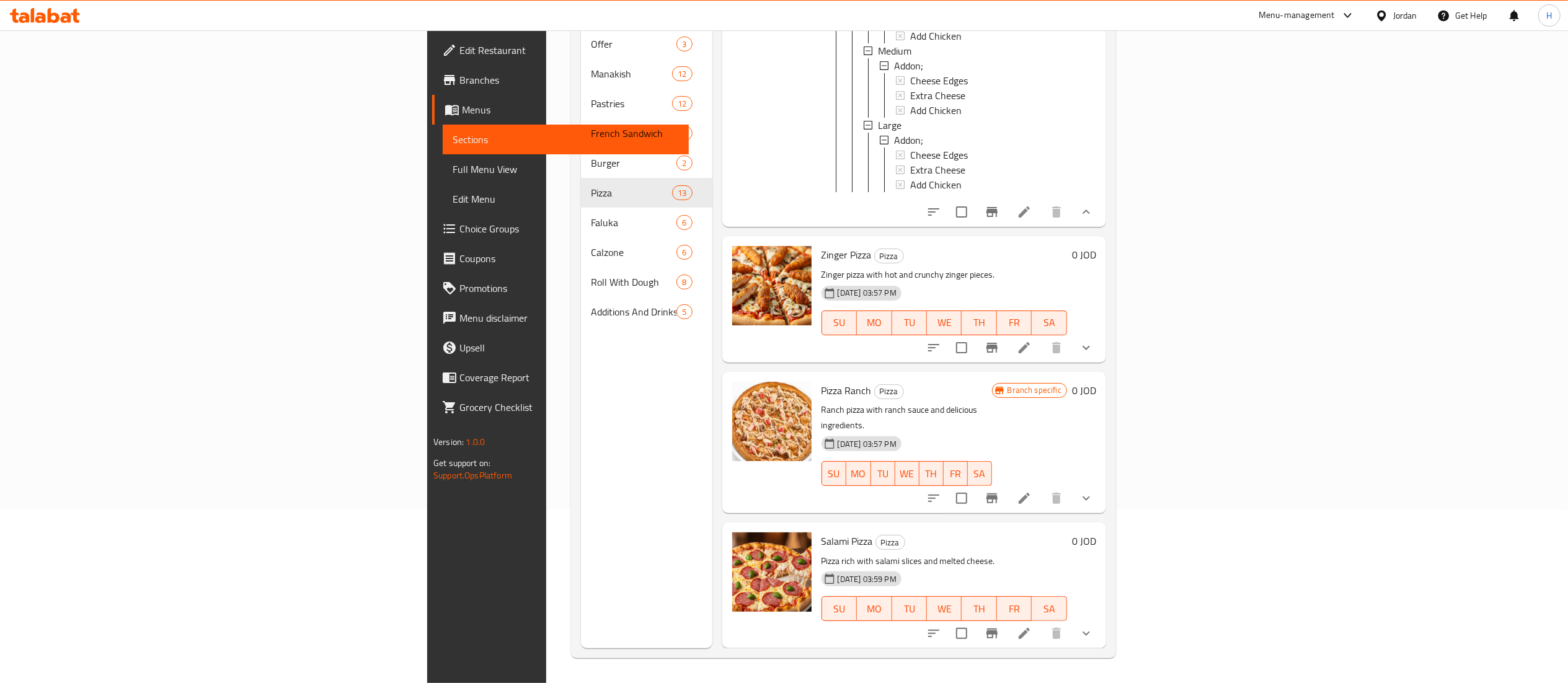
click at [1094, 355] on icon "show more" at bounding box center [1086, 348] width 15 height 15
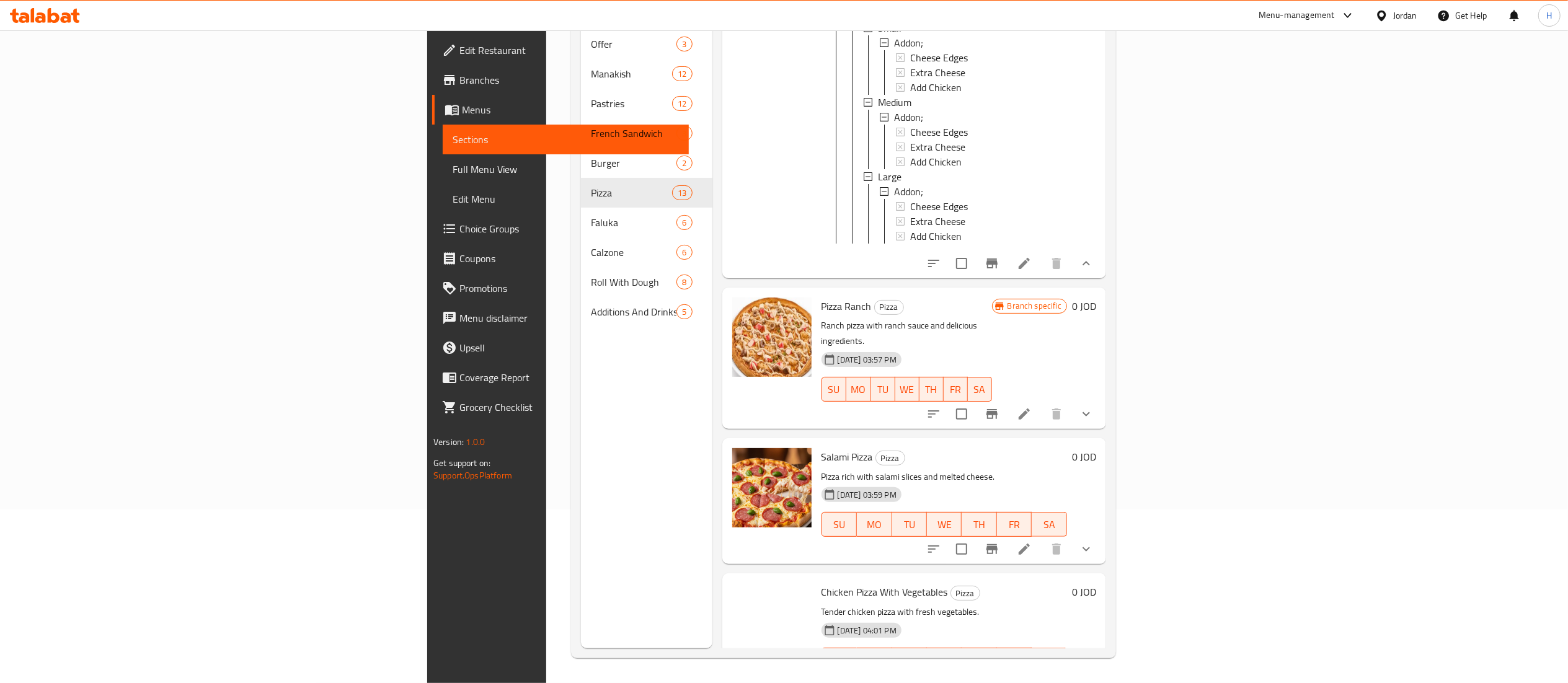
scroll to position [4173, 0]
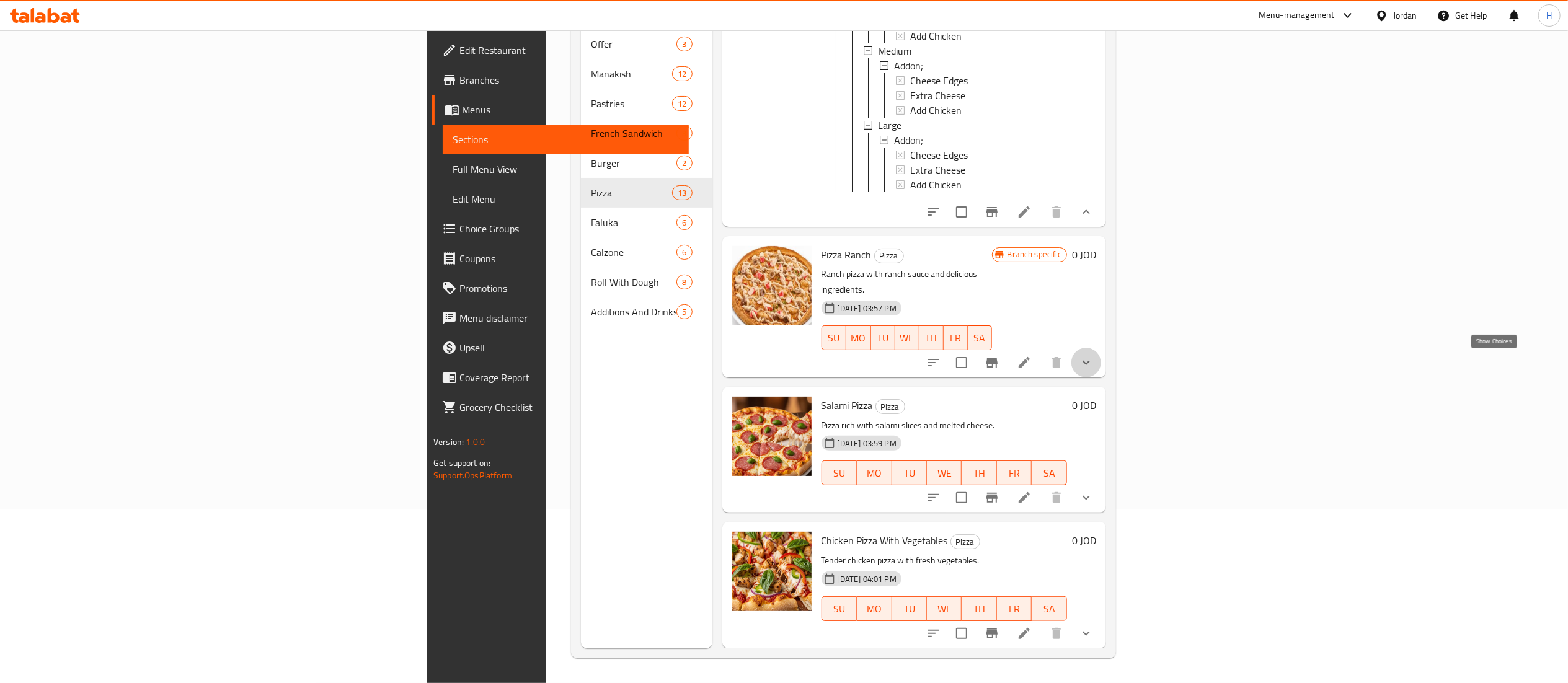
click at [1094, 369] on icon "show more" at bounding box center [1086, 362] width 15 height 15
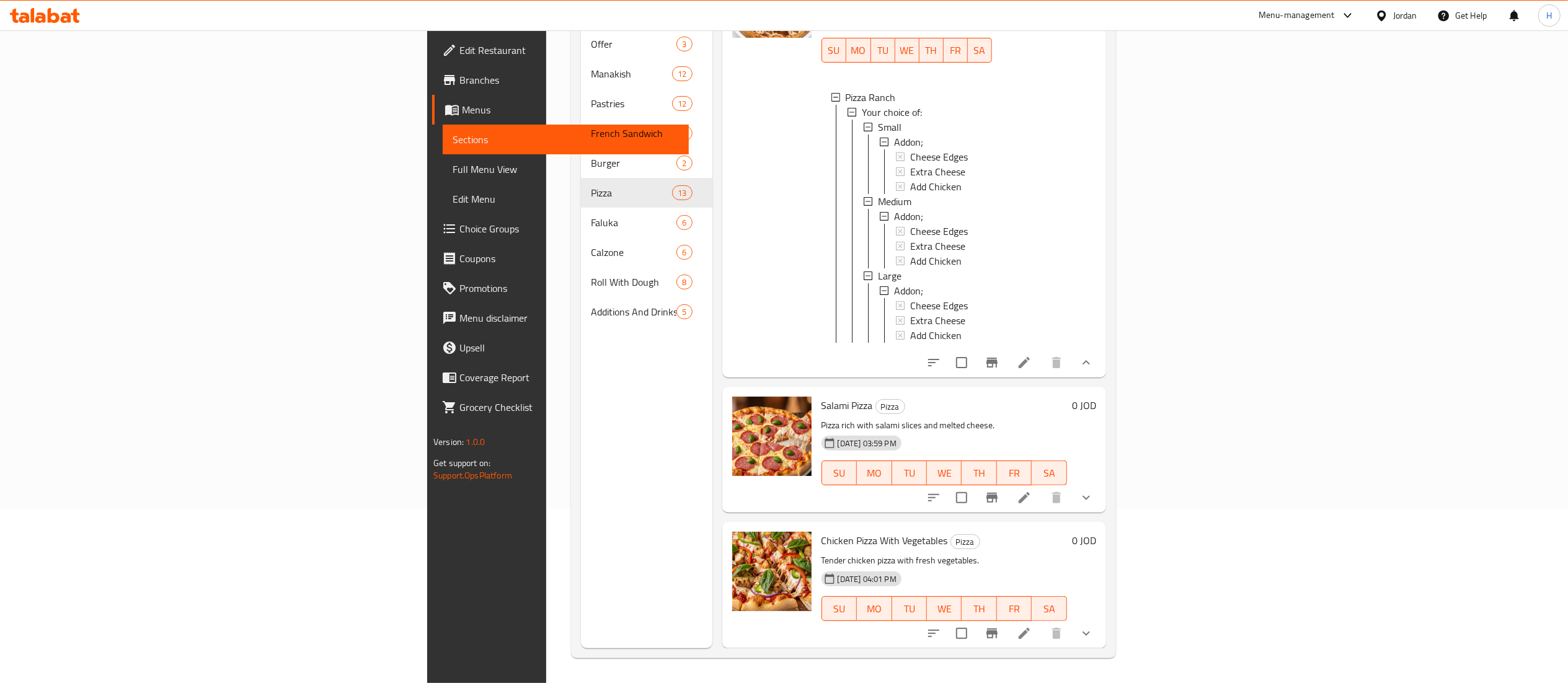
scroll to position [4480, 0]
drag, startPoint x: 1493, startPoint y: 494, endPoint x: 1475, endPoint y: 438, distance: 58.8
click at [1094, 493] on icon "show more" at bounding box center [1086, 497] width 15 height 15
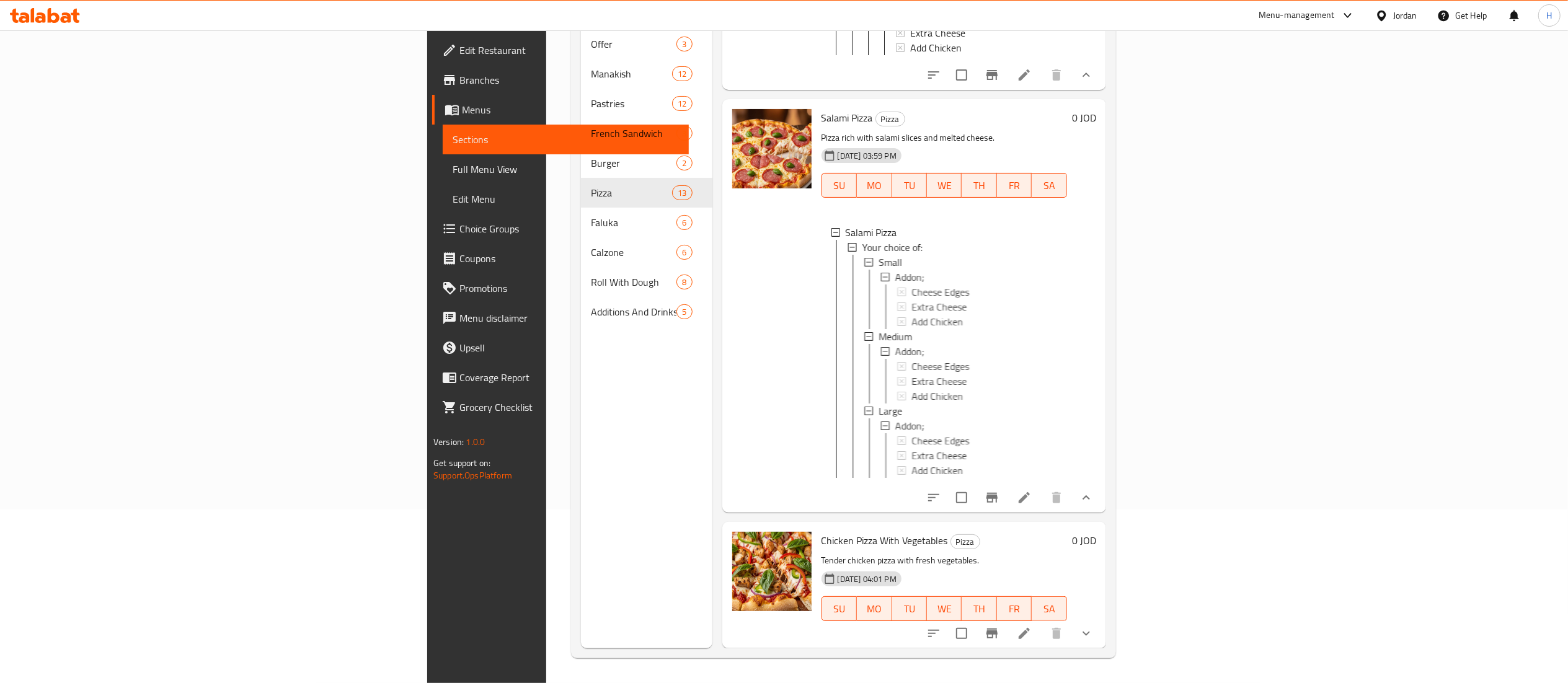
scroll to position [4785, 0]
click at [1094, 631] on icon "show more" at bounding box center [1086, 633] width 15 height 15
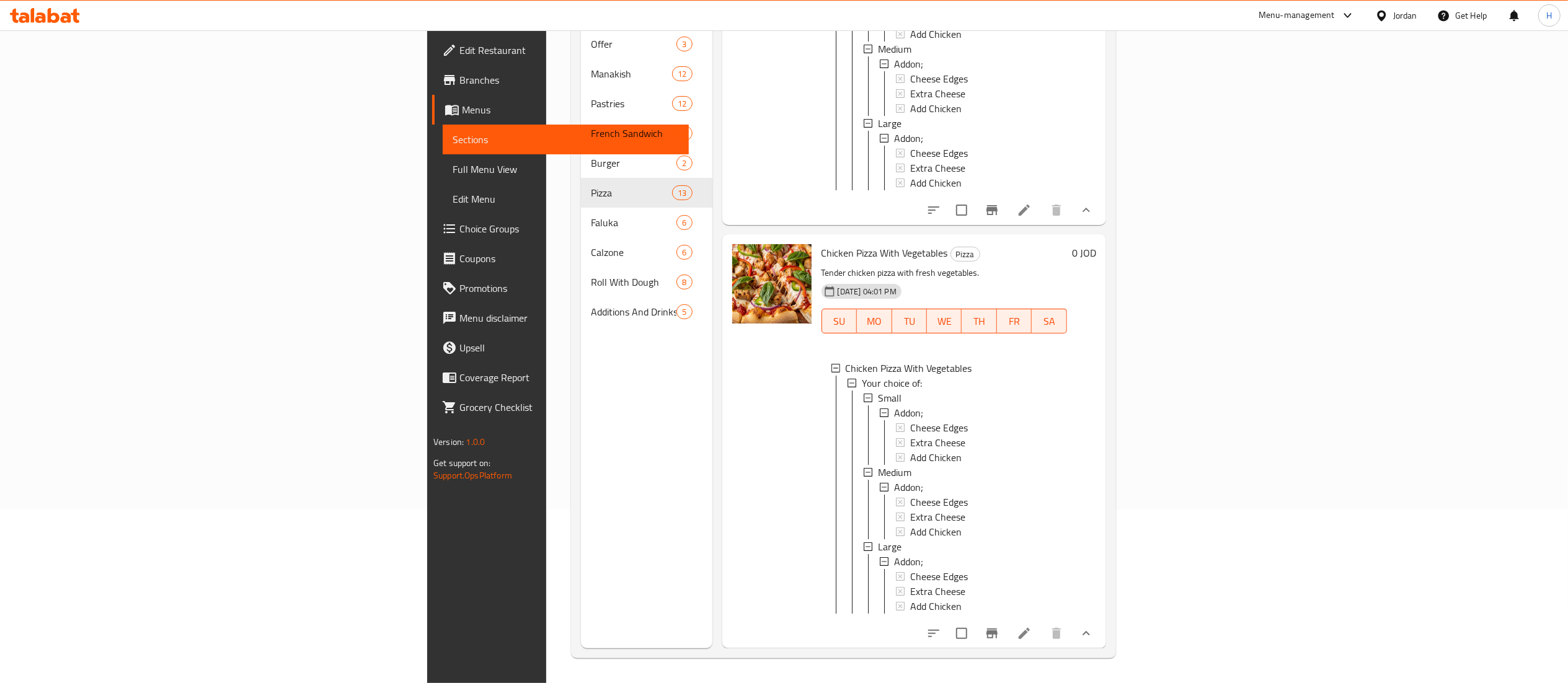
scroll to position [1, 0]
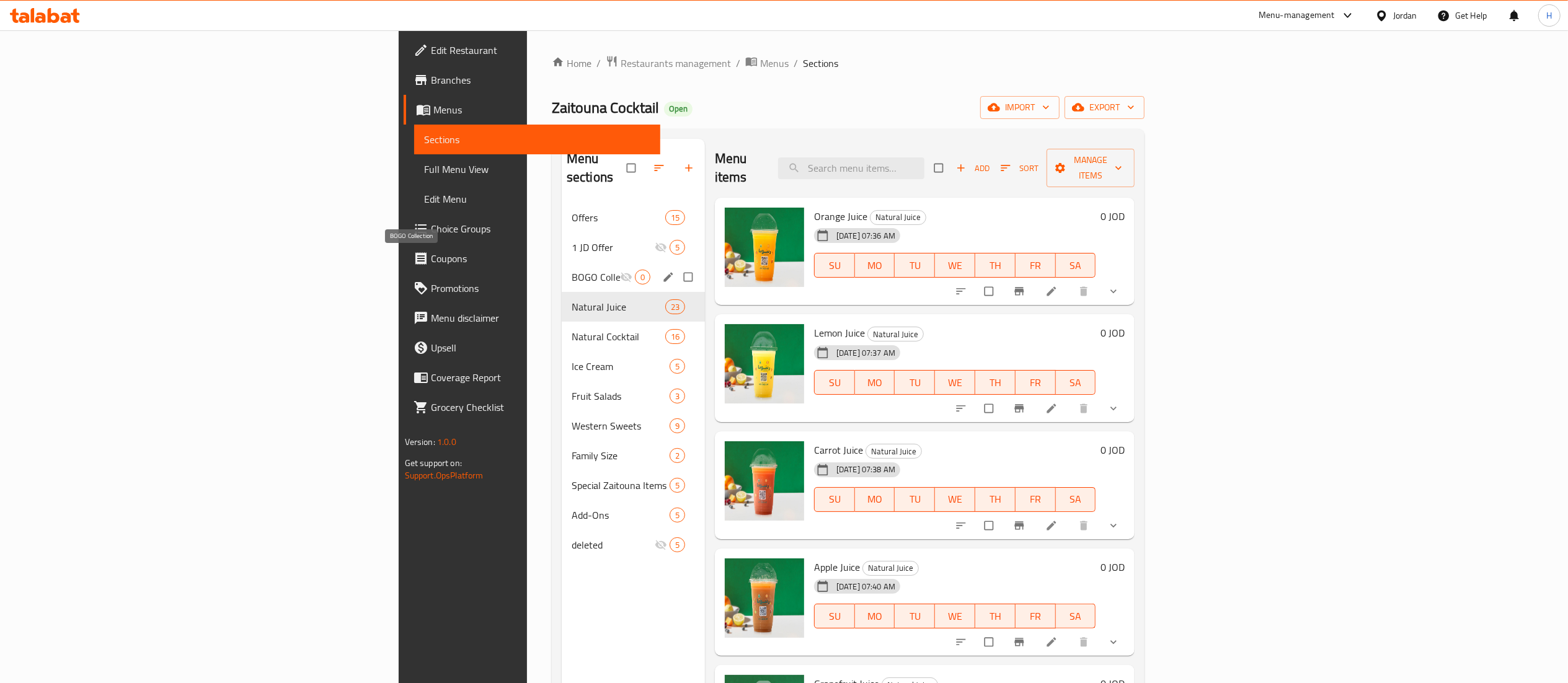
click at [571, 269] on span "BOGO Collection" at bounding box center [595, 277] width 48 height 15
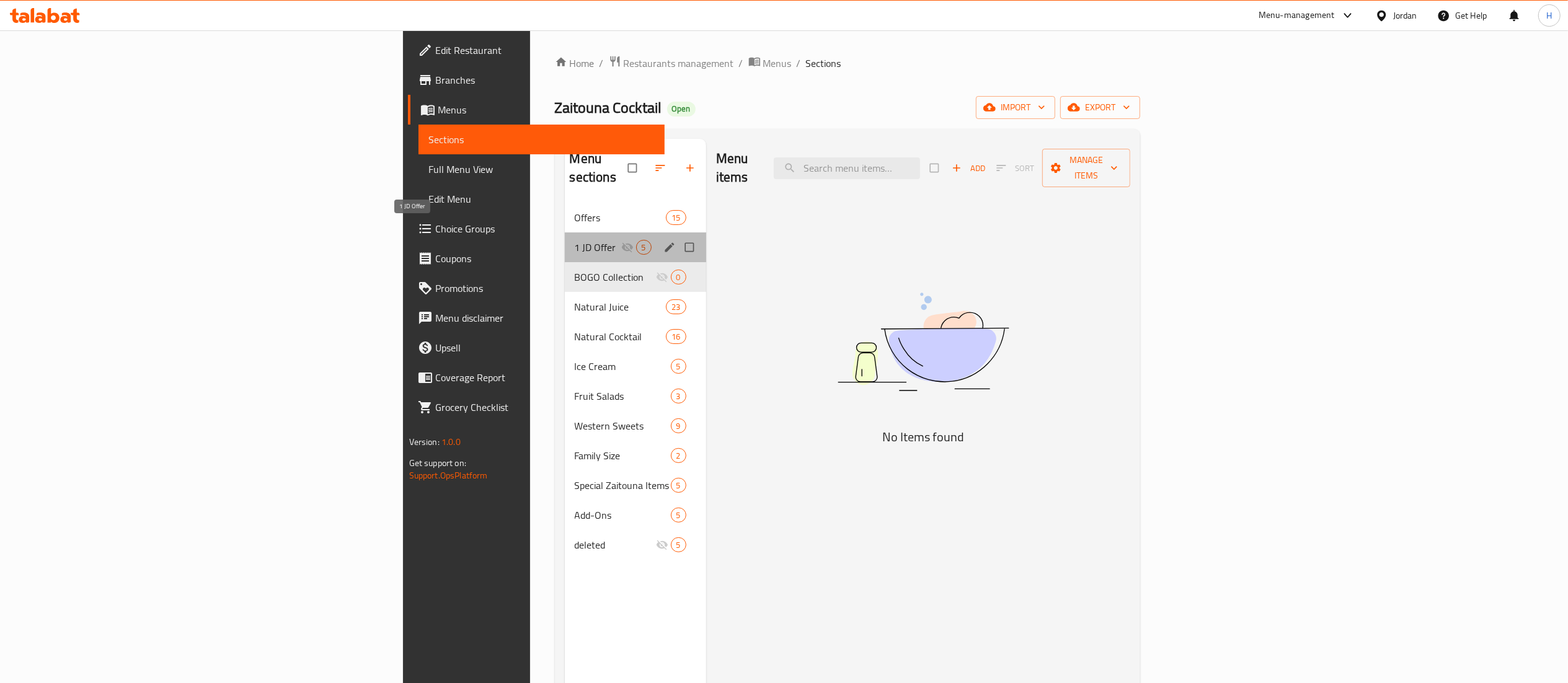
click at [575, 240] on span "1 JD Offer" at bounding box center [598, 247] width 46 height 15
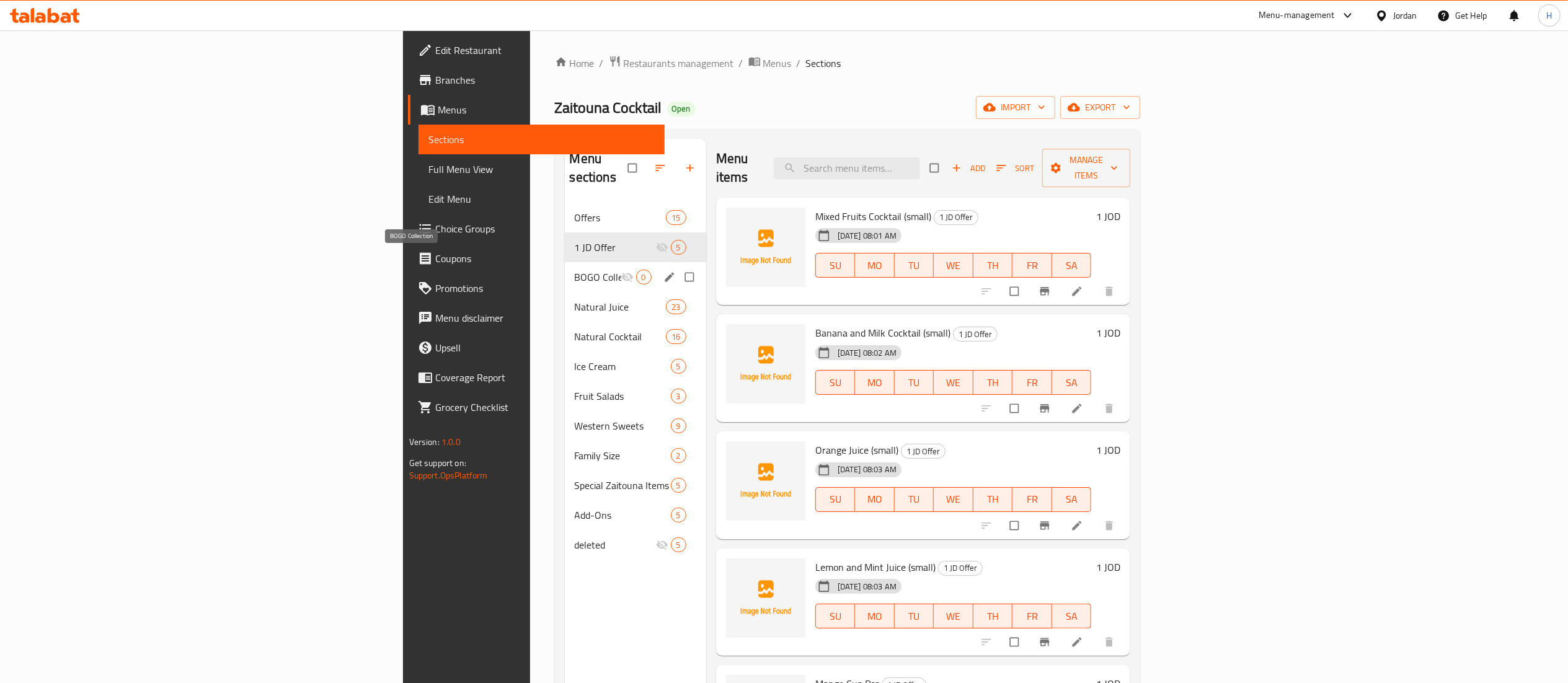
click at [575, 269] on span "BOGO Collection" at bounding box center [598, 277] width 46 height 15
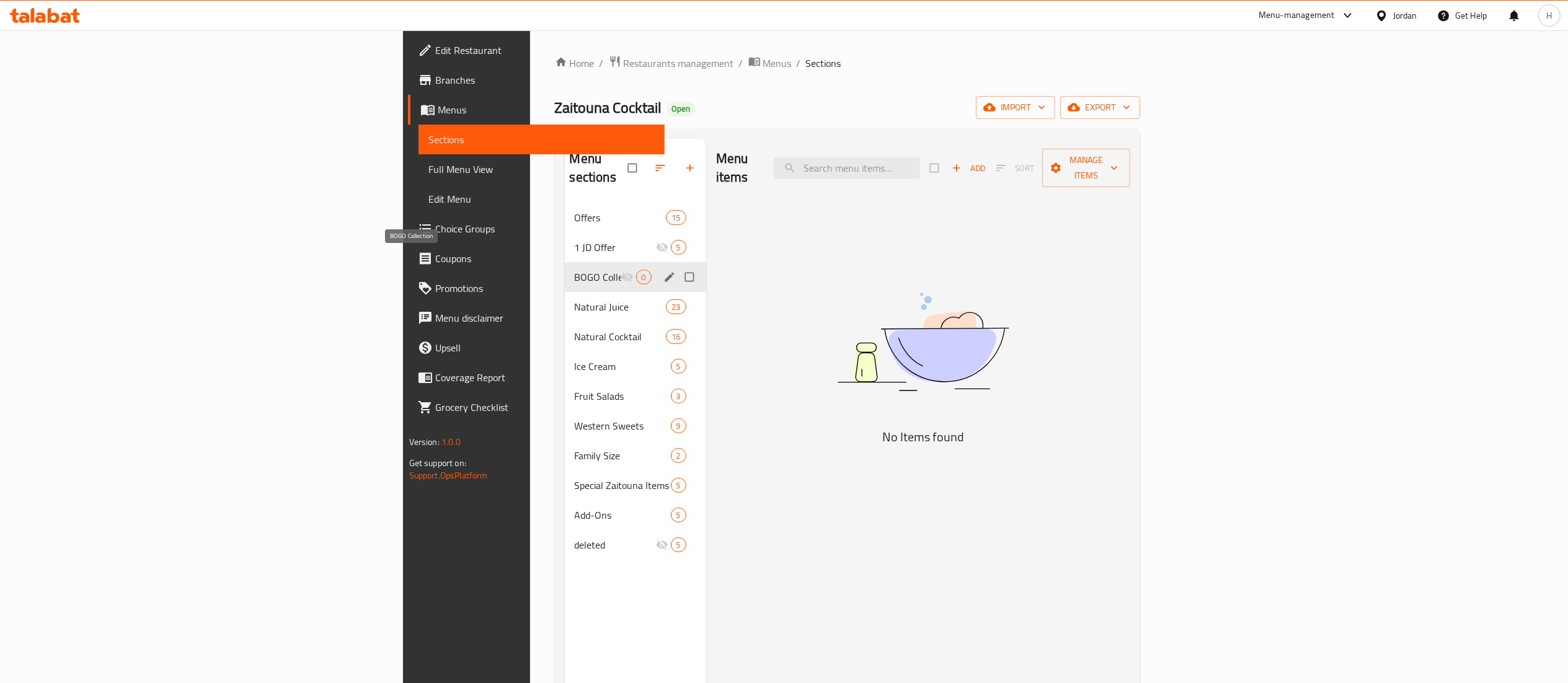
click at [575, 269] on span "BOGO Collection" at bounding box center [598, 277] width 46 height 15
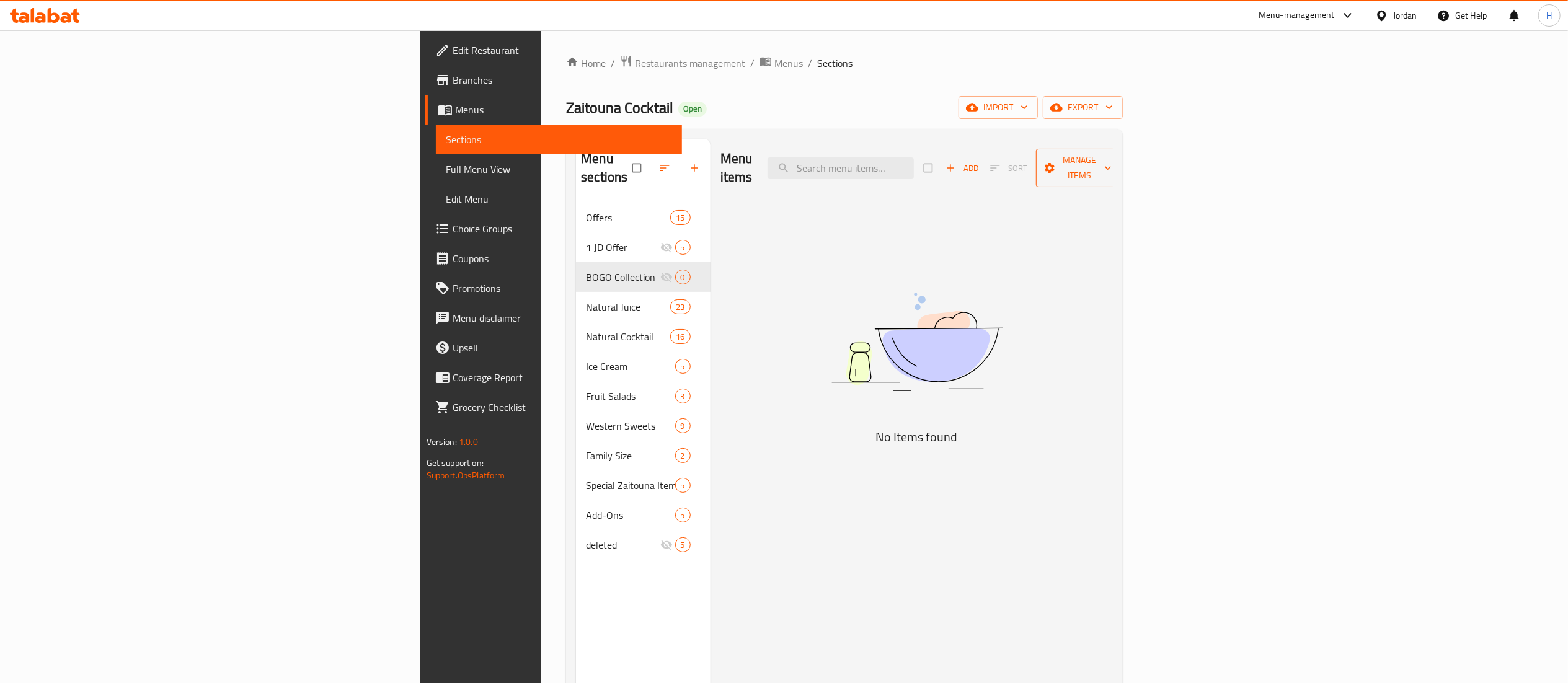
click at [1114, 163] on span "Manage items" at bounding box center [1080, 167] width 69 height 31
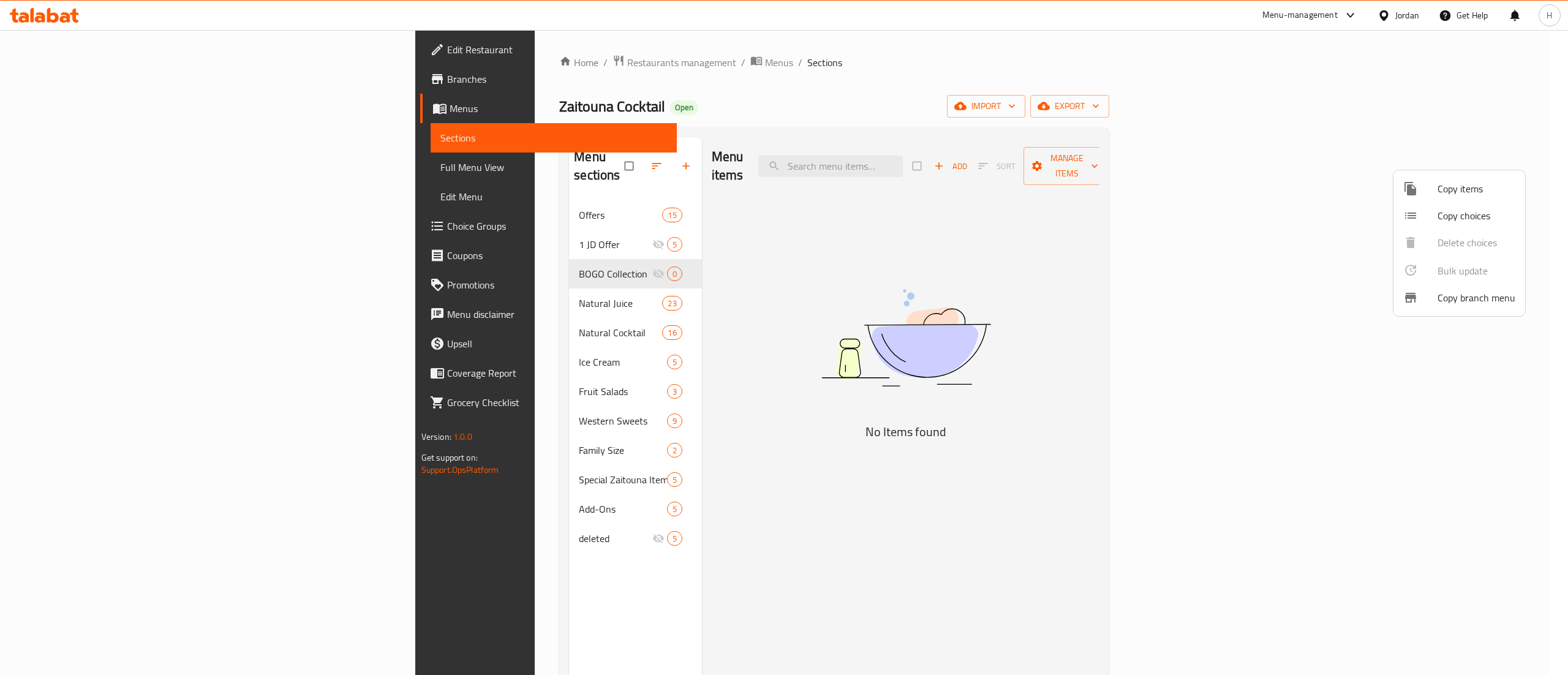
click at [1428, 196] on li "Copy items" at bounding box center [1459, 188] width 132 height 27
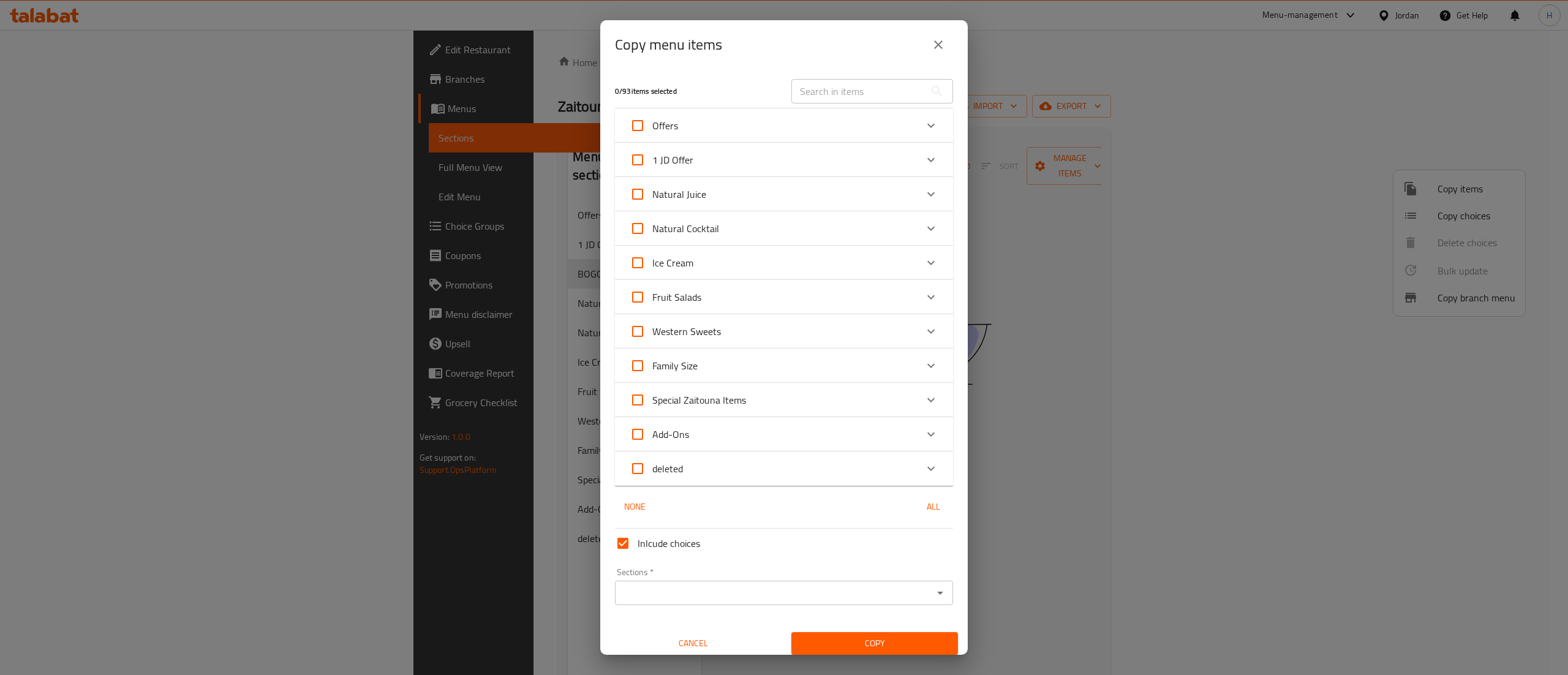
click at [833, 93] on input "text" at bounding box center [858, 91] width 134 height 25
paste input "كوكتيل فواكه"
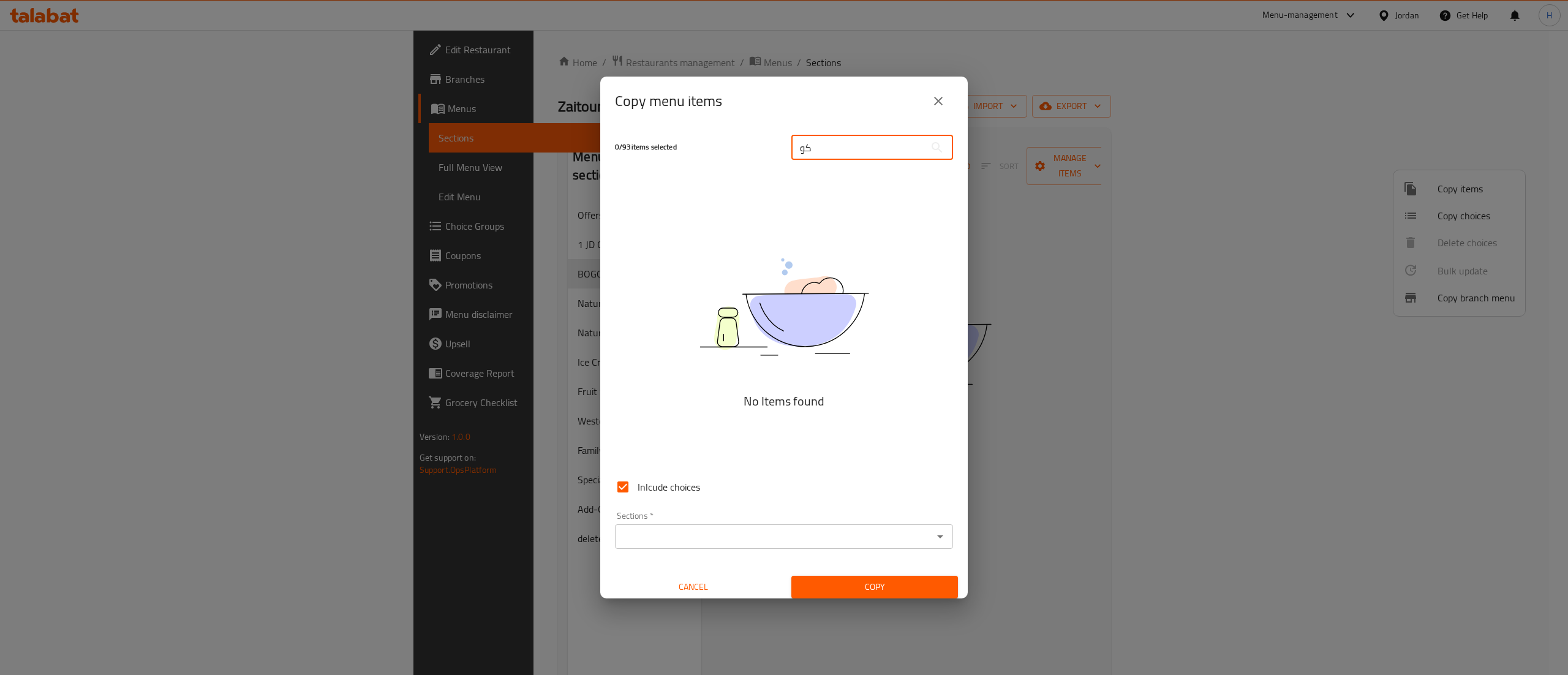
type input "ك"
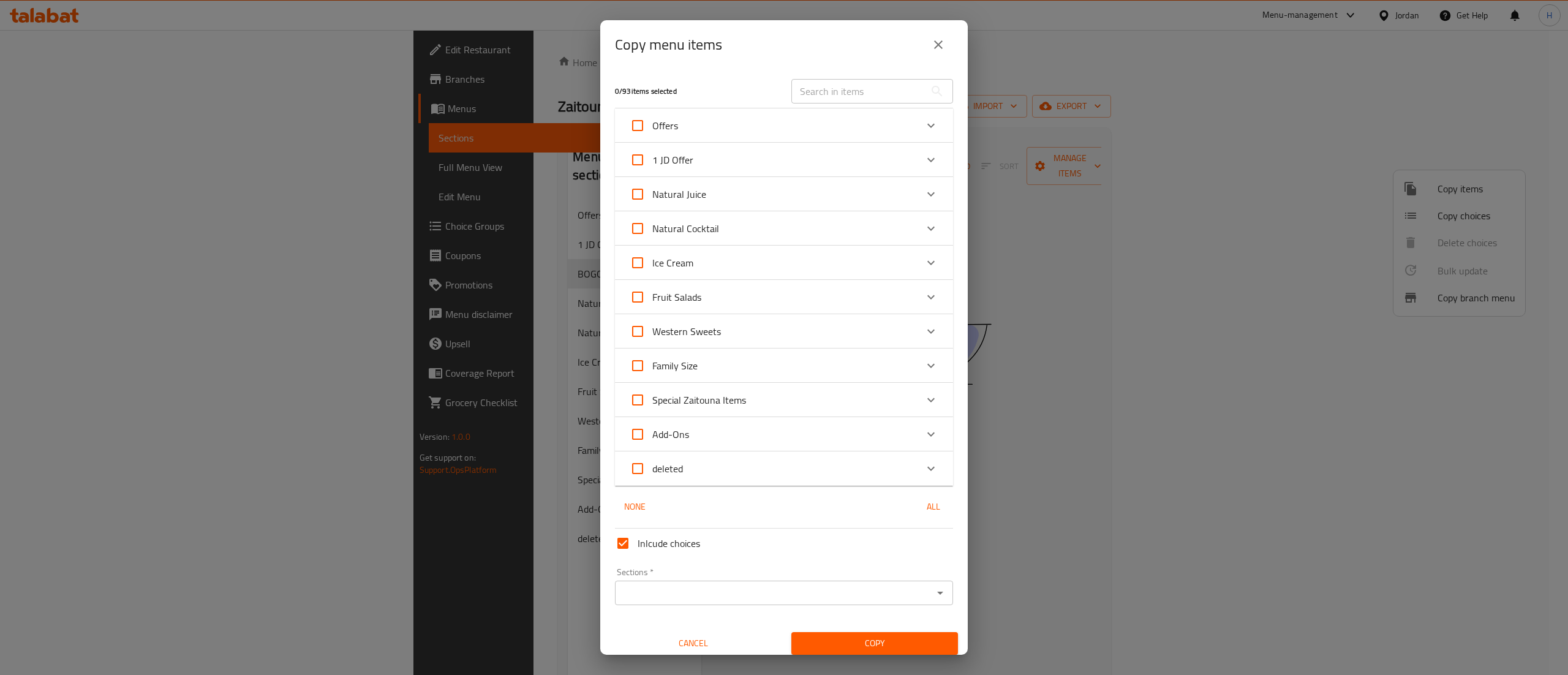
click at [766, 193] on div "Natural Juice" at bounding box center [773, 193] width 287 height 29
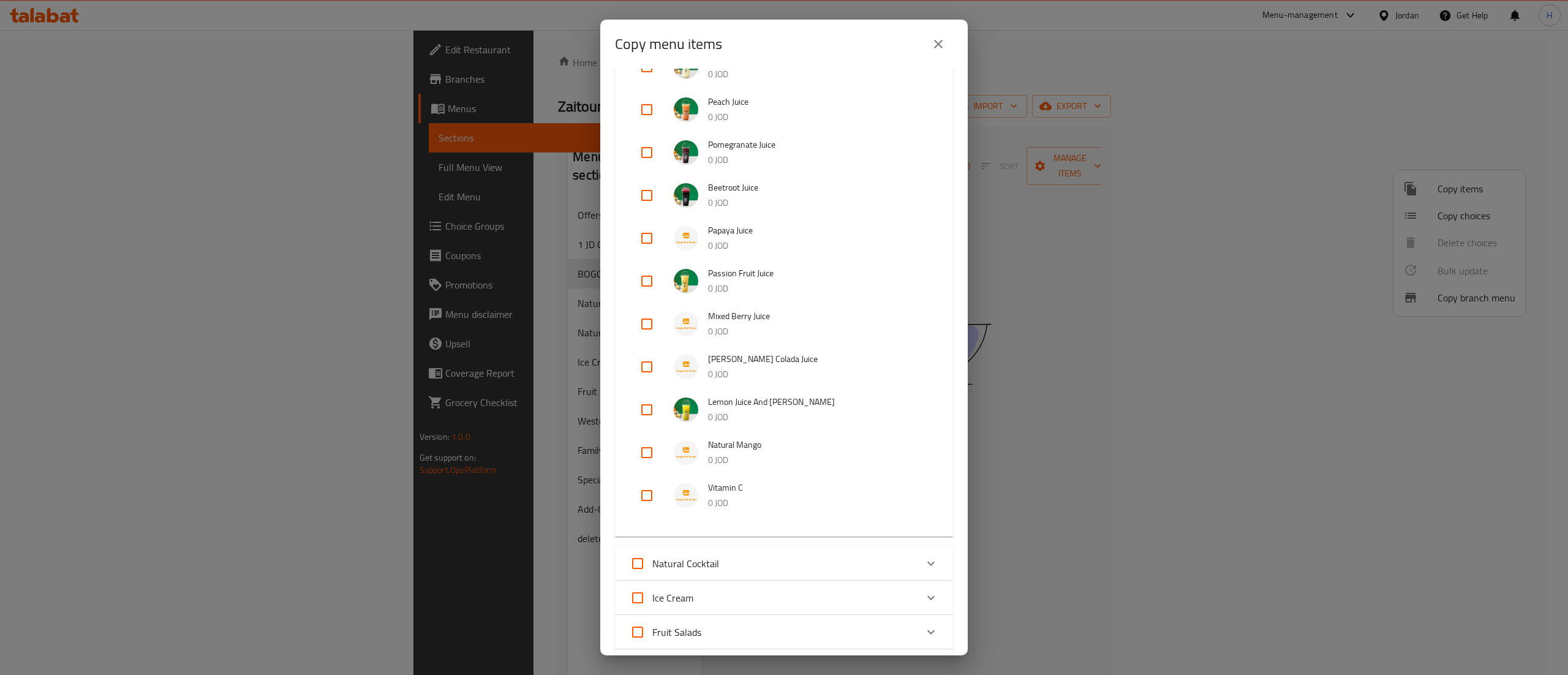
scroll to position [858, 0]
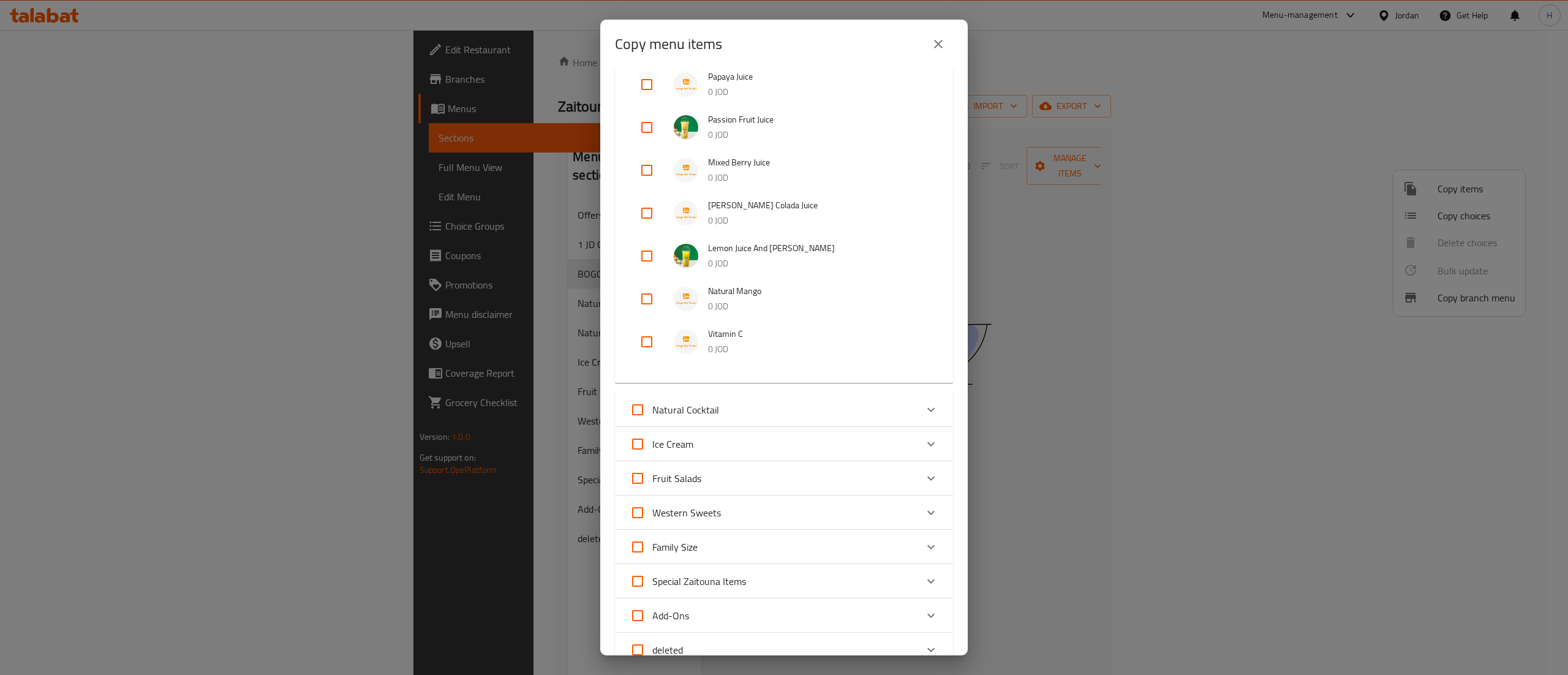
click at [779, 404] on div "Natural Cocktail" at bounding box center [773, 409] width 287 height 29
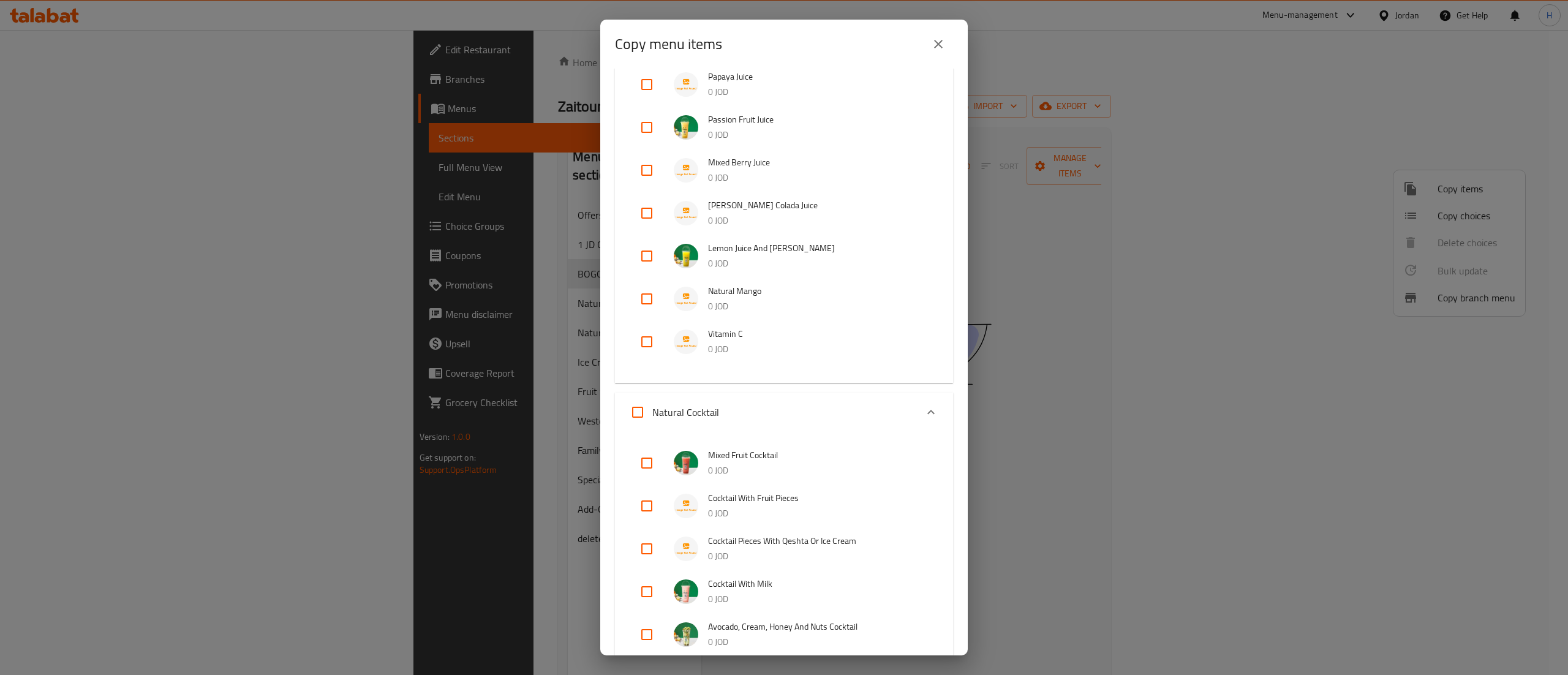
scroll to position [980, 0]
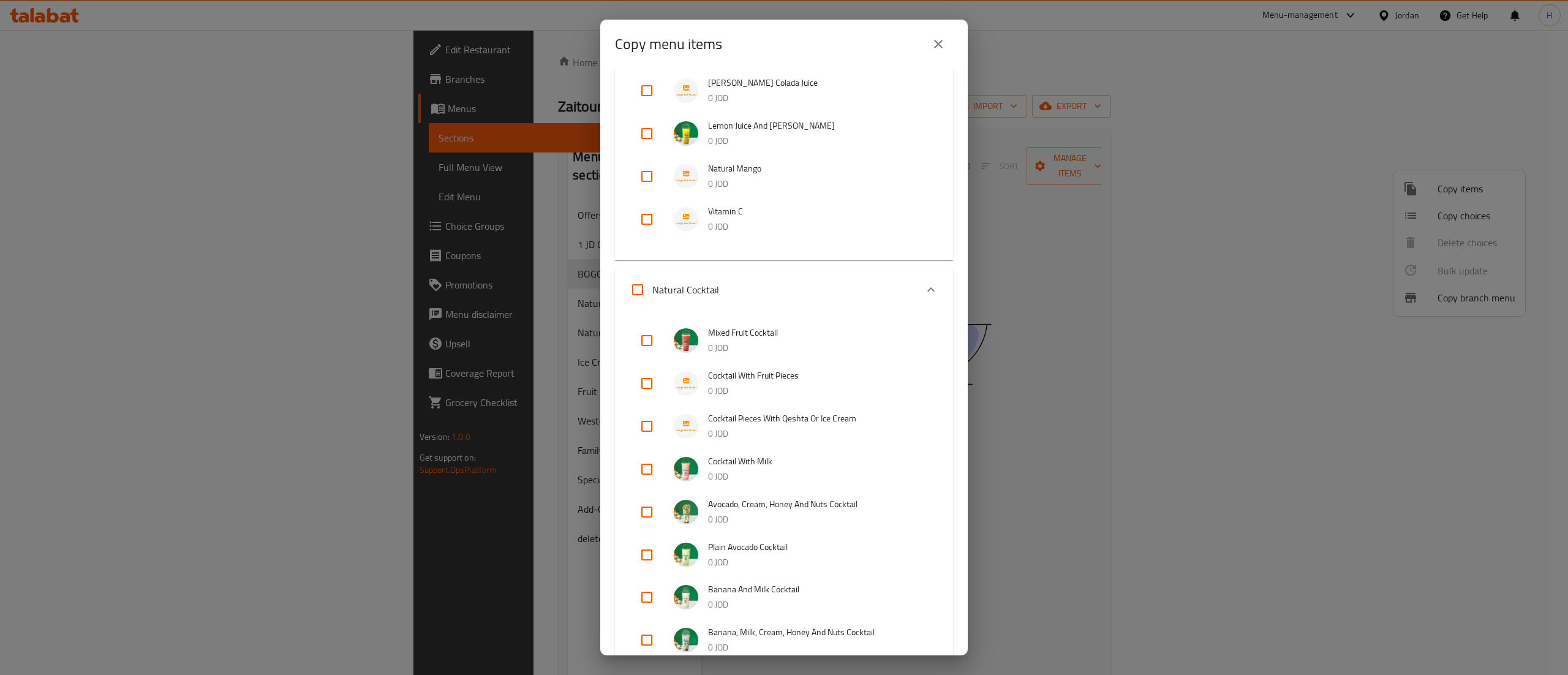
click at [643, 339] on input "checkbox" at bounding box center [646, 340] width 29 height 29
checkbox input "true"
click at [648, 385] on input "checkbox" at bounding box center [646, 382] width 29 height 29
checkbox input "true"
click at [645, 423] on input "checkbox" at bounding box center [646, 425] width 29 height 29
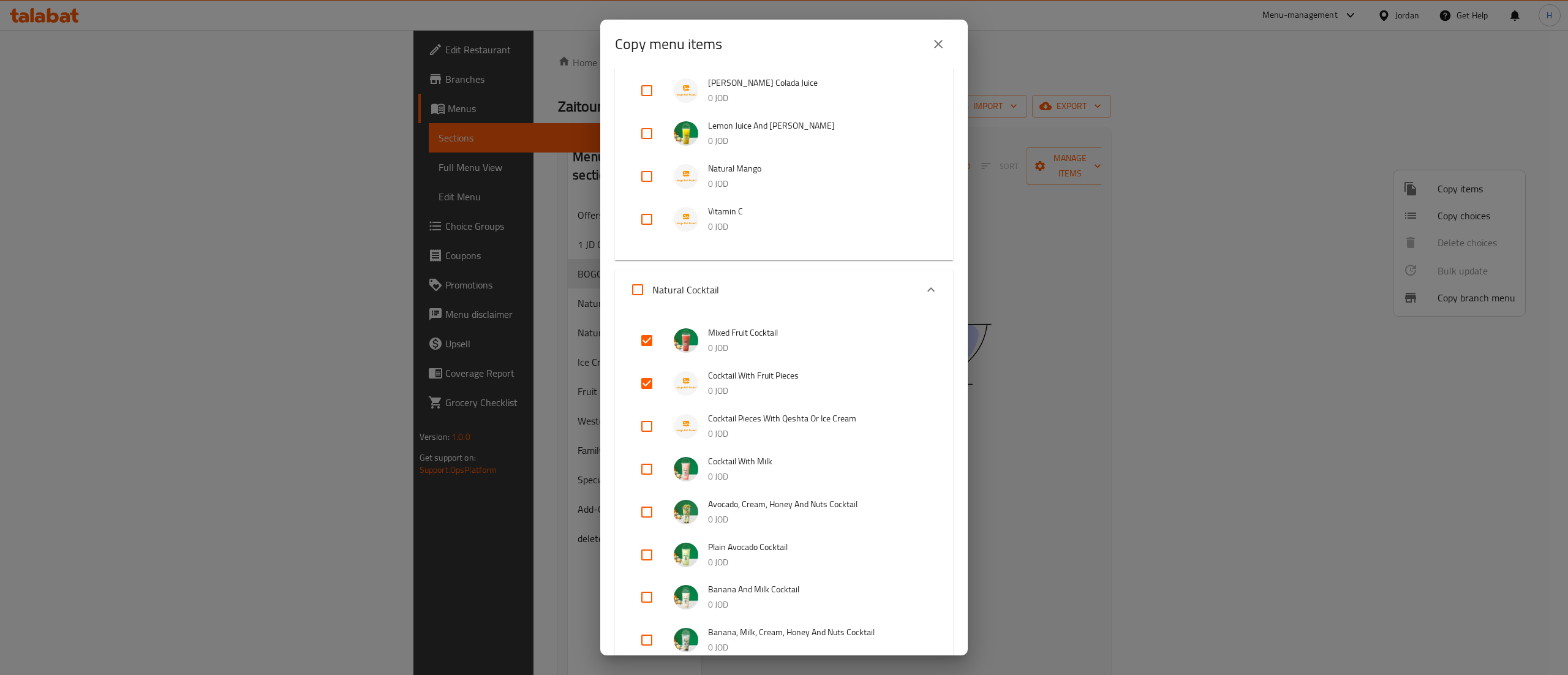
checkbox input "true"
click at [648, 516] on input "checkbox" at bounding box center [646, 512] width 29 height 29
checkbox input "true"
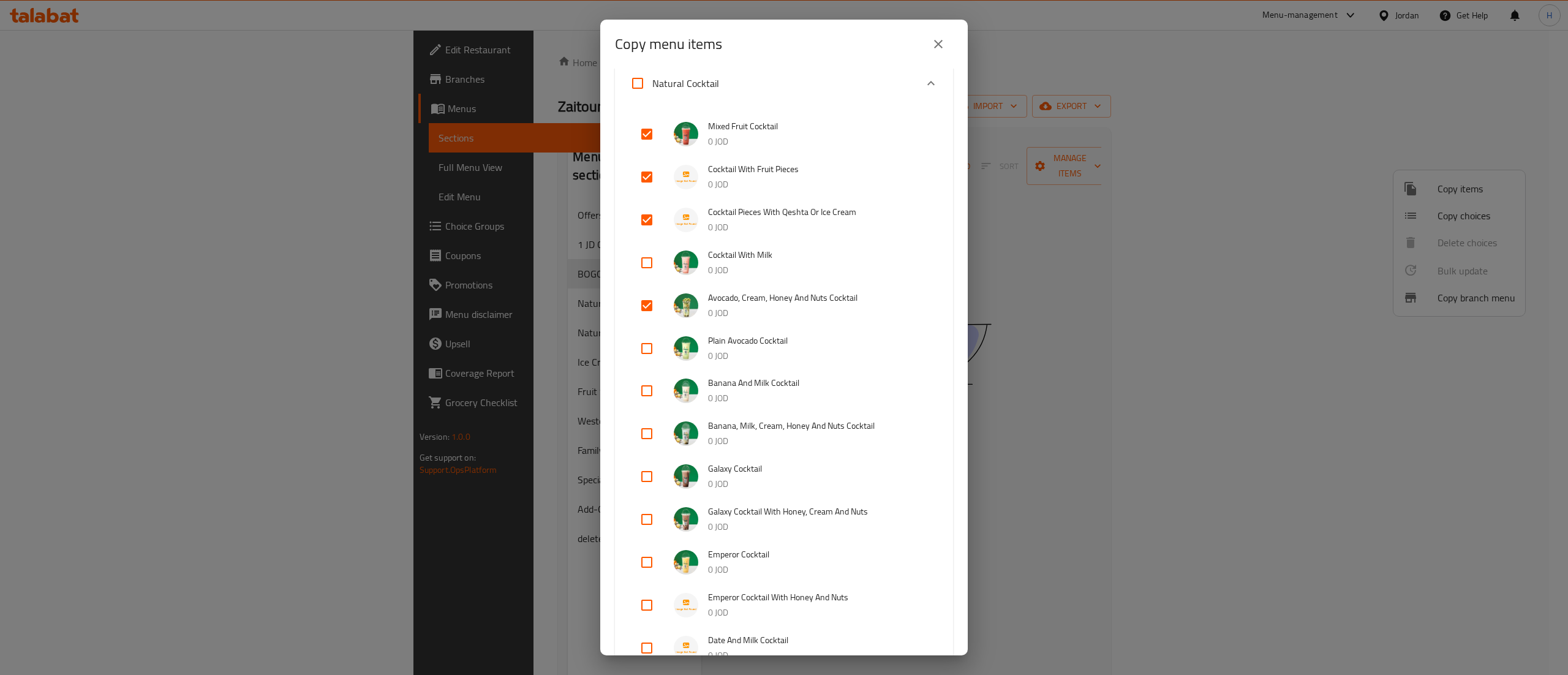
scroll to position [1225, 0]
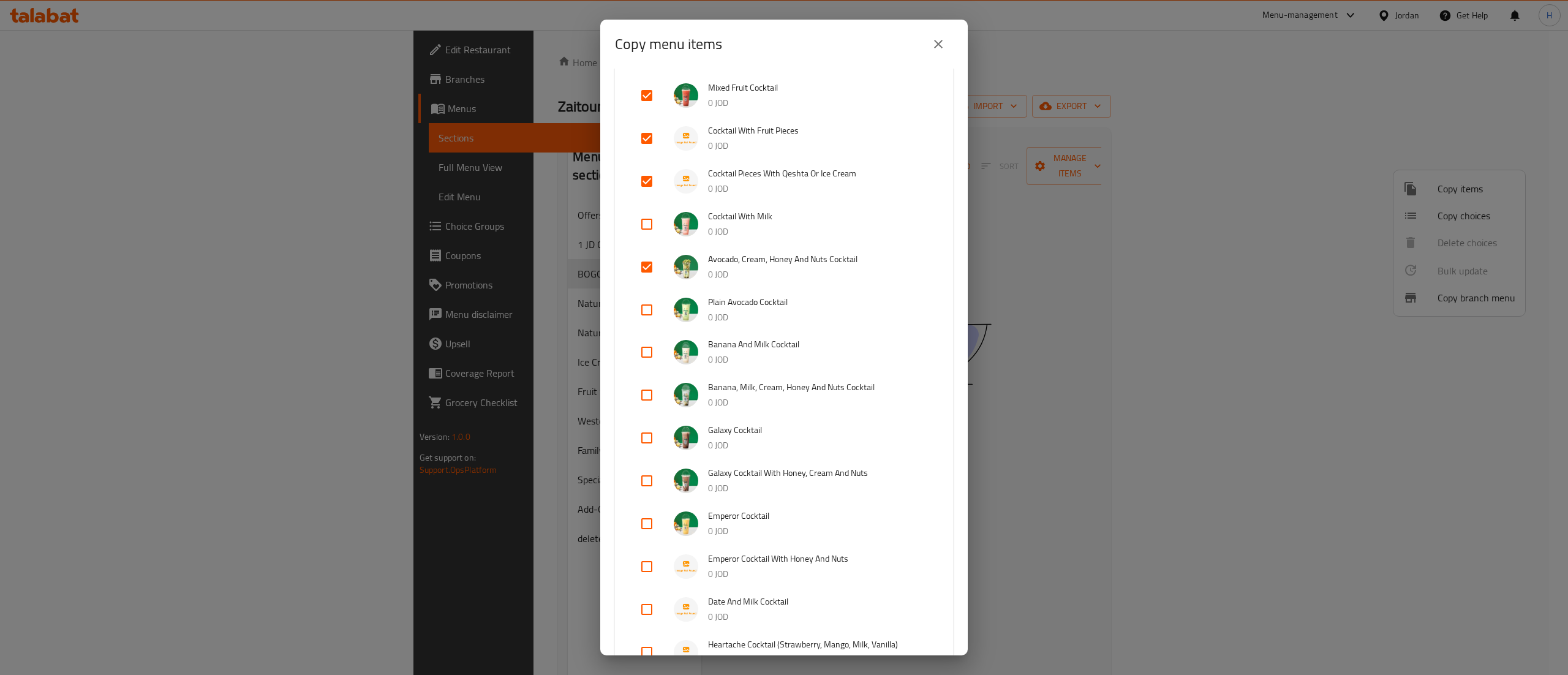
click at [650, 348] on input "checkbox" at bounding box center [646, 352] width 29 height 29
checkbox input "true"
click at [648, 524] on input "checkbox" at bounding box center [646, 523] width 29 height 29
click at [650, 524] on input "checkbox" at bounding box center [646, 523] width 29 height 29
checkbox input "false"
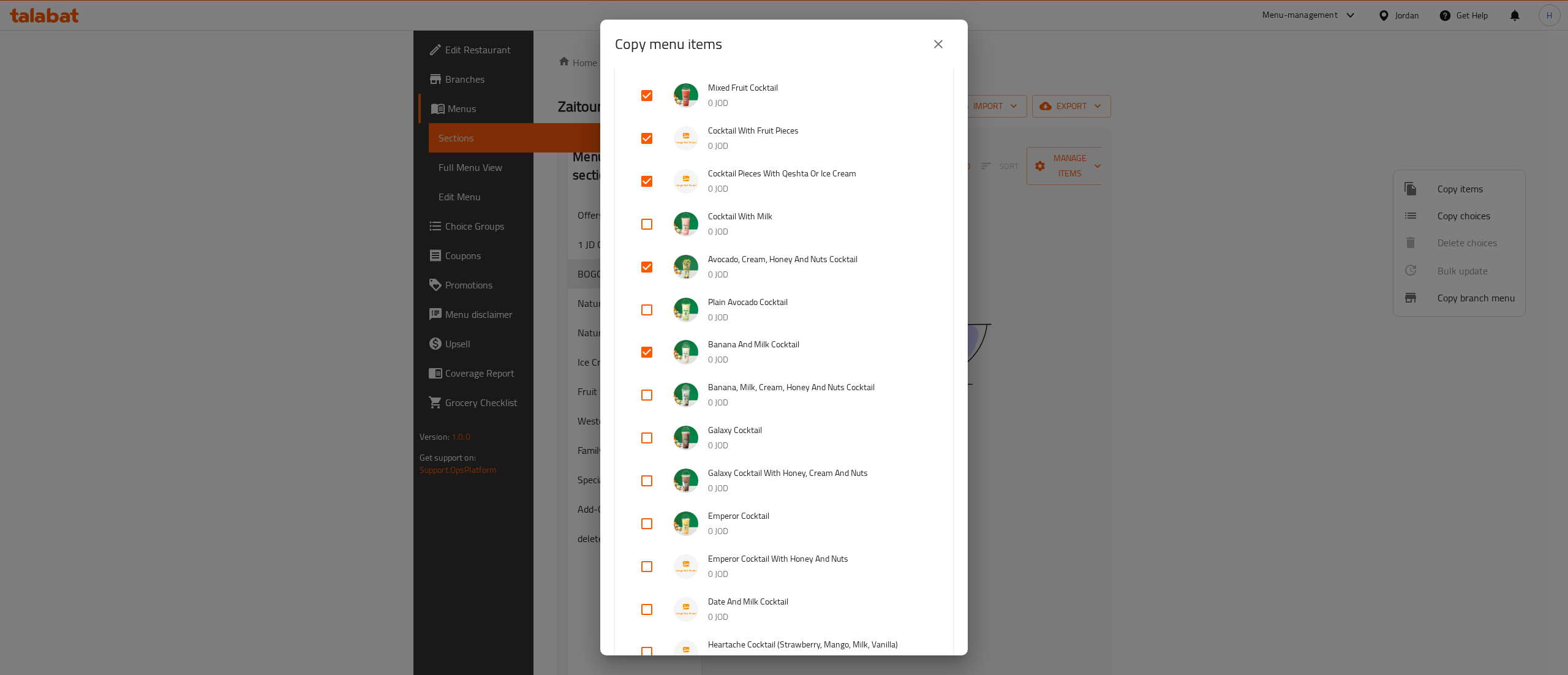
click at [641, 564] on input "checkbox" at bounding box center [646, 566] width 29 height 29
checkbox input "true"
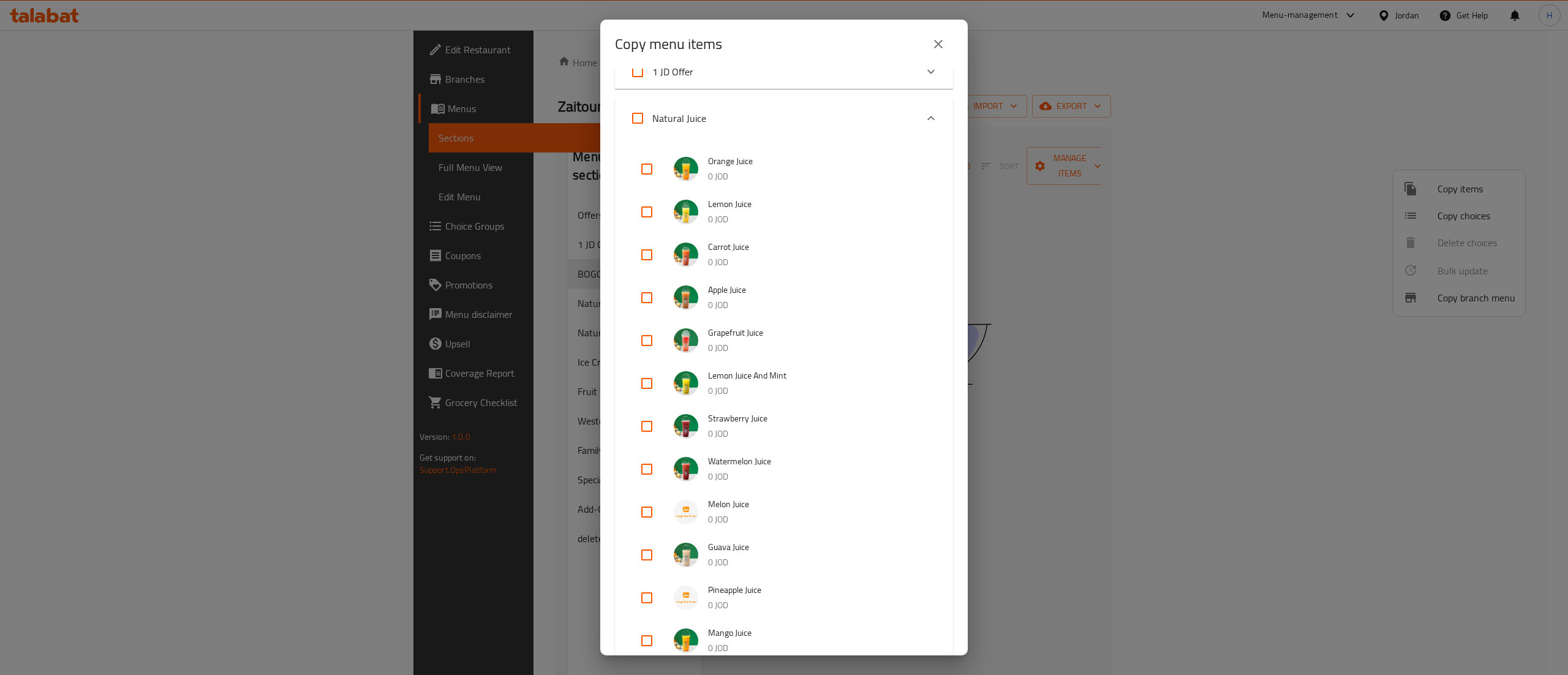
scroll to position [0, 0]
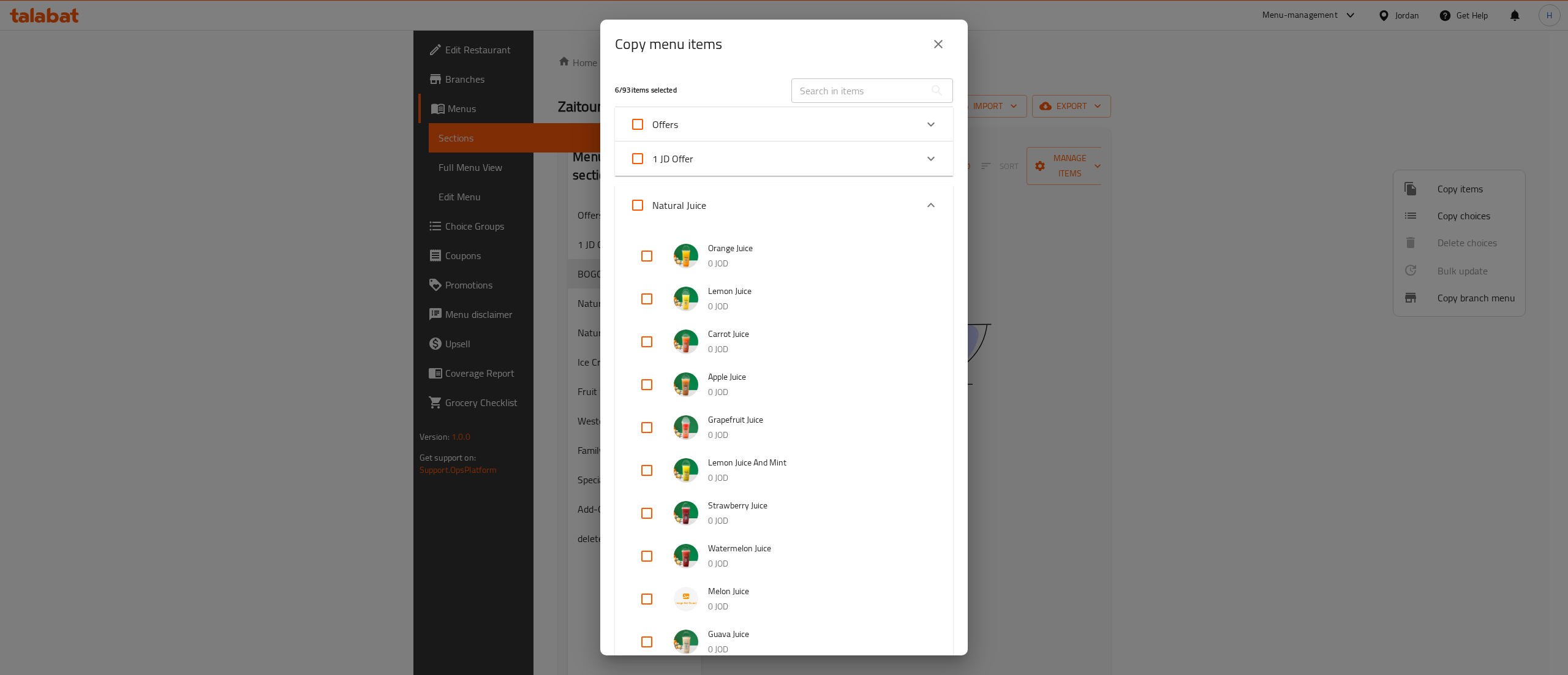
click at [650, 259] on input "checkbox" at bounding box center [646, 256] width 29 height 29
checkbox input "true"
click at [650, 472] on input "checkbox" at bounding box center [646, 469] width 29 height 29
checkbox input "true"
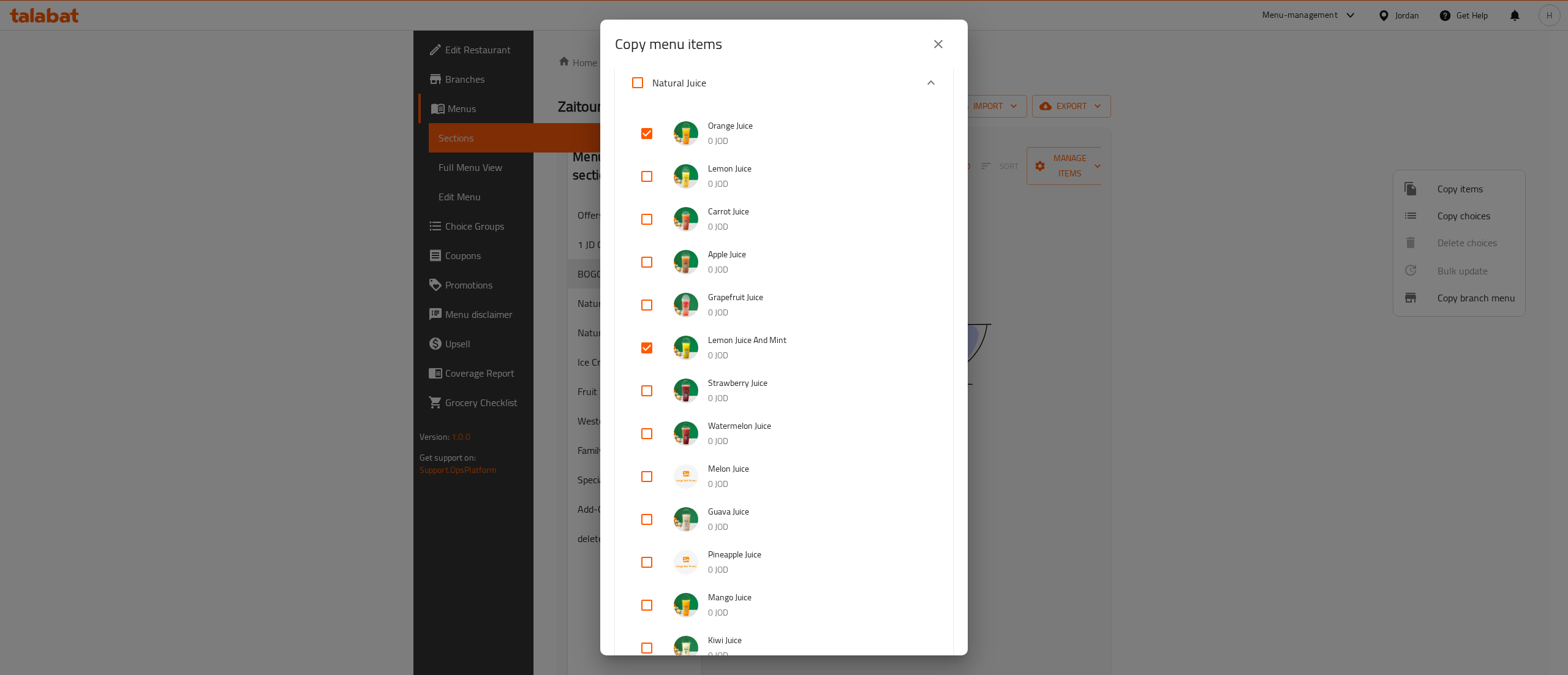
scroll to position [245, 0]
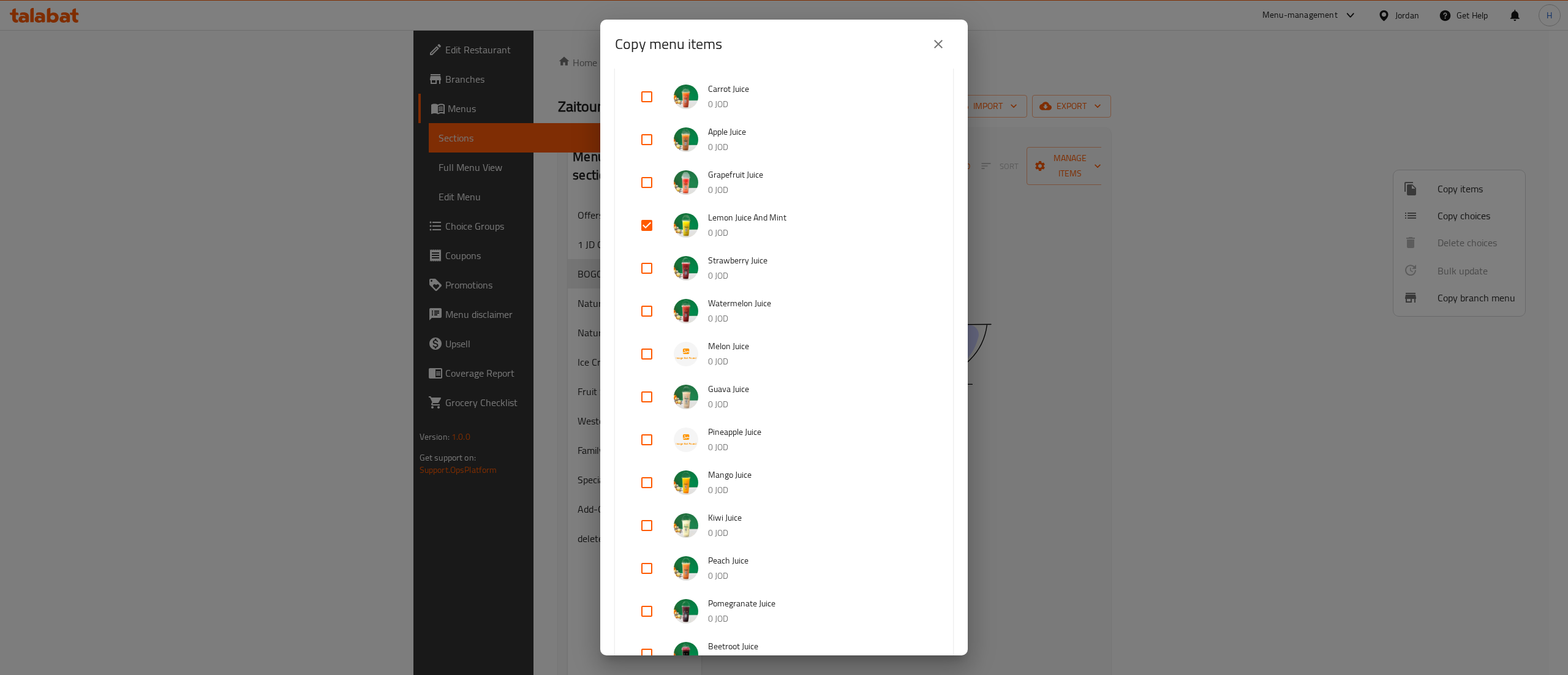
click at [648, 483] on input "checkbox" at bounding box center [646, 482] width 29 height 29
checkbox input "true"
click at [644, 611] on input "checkbox" at bounding box center [646, 611] width 29 height 29
checkbox input "true"
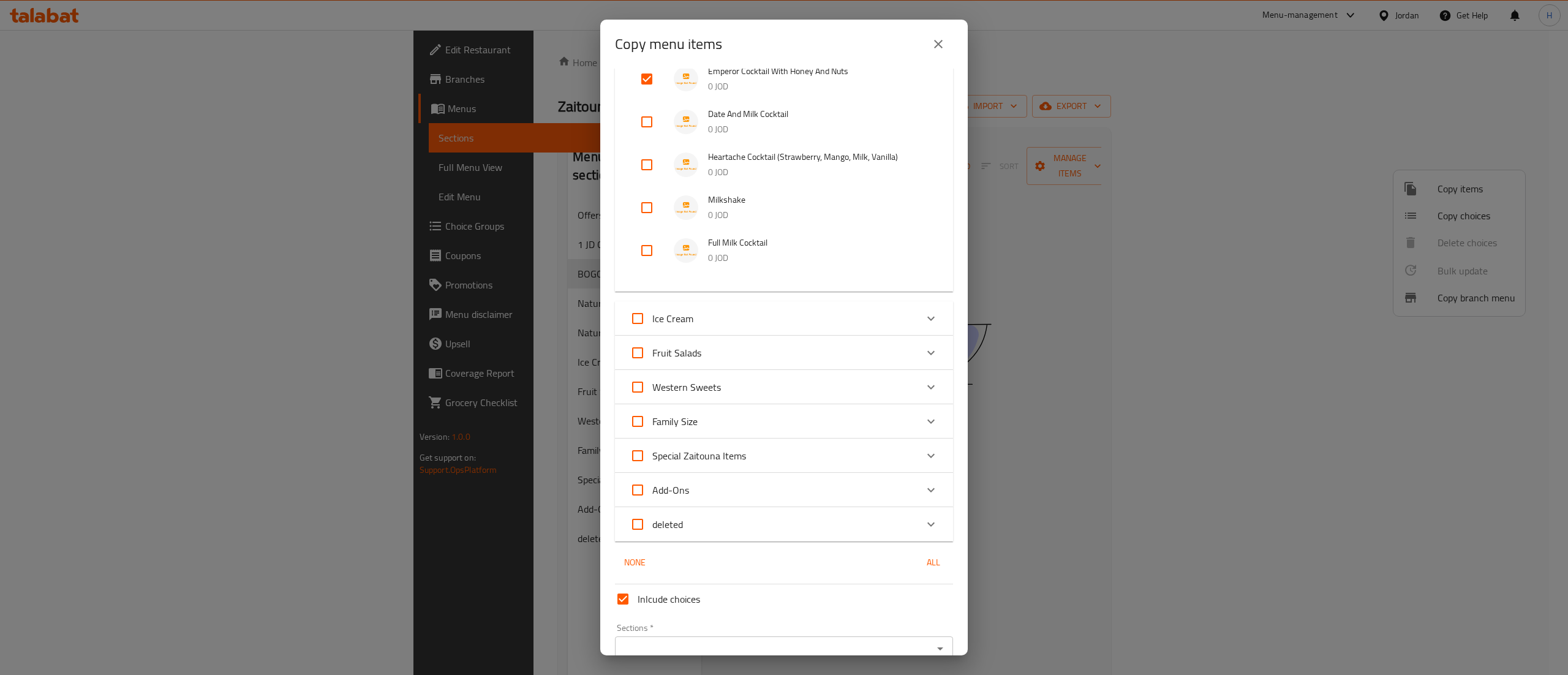
scroll to position [1715, 0]
click at [880, 382] on div "Western Sweets" at bounding box center [773, 384] width 287 height 29
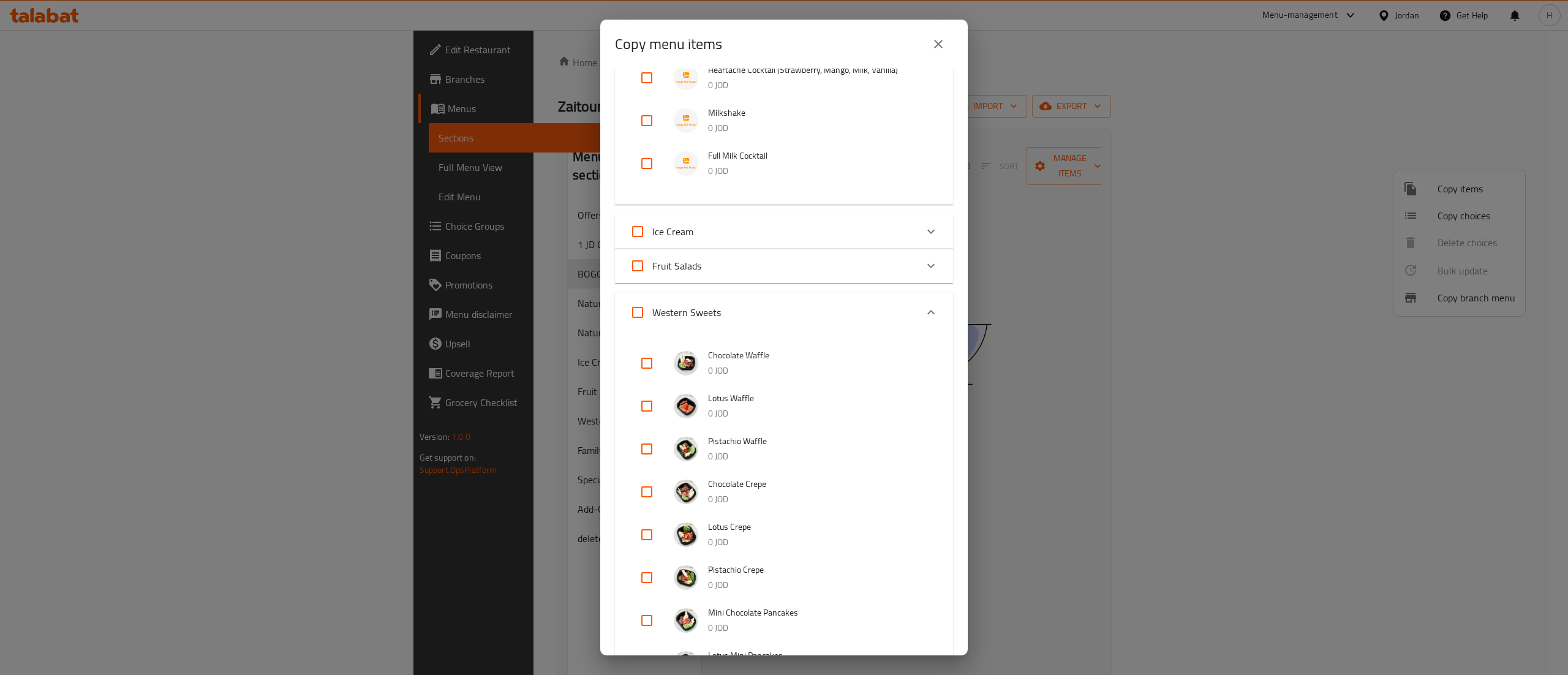
scroll to position [1837, 0]
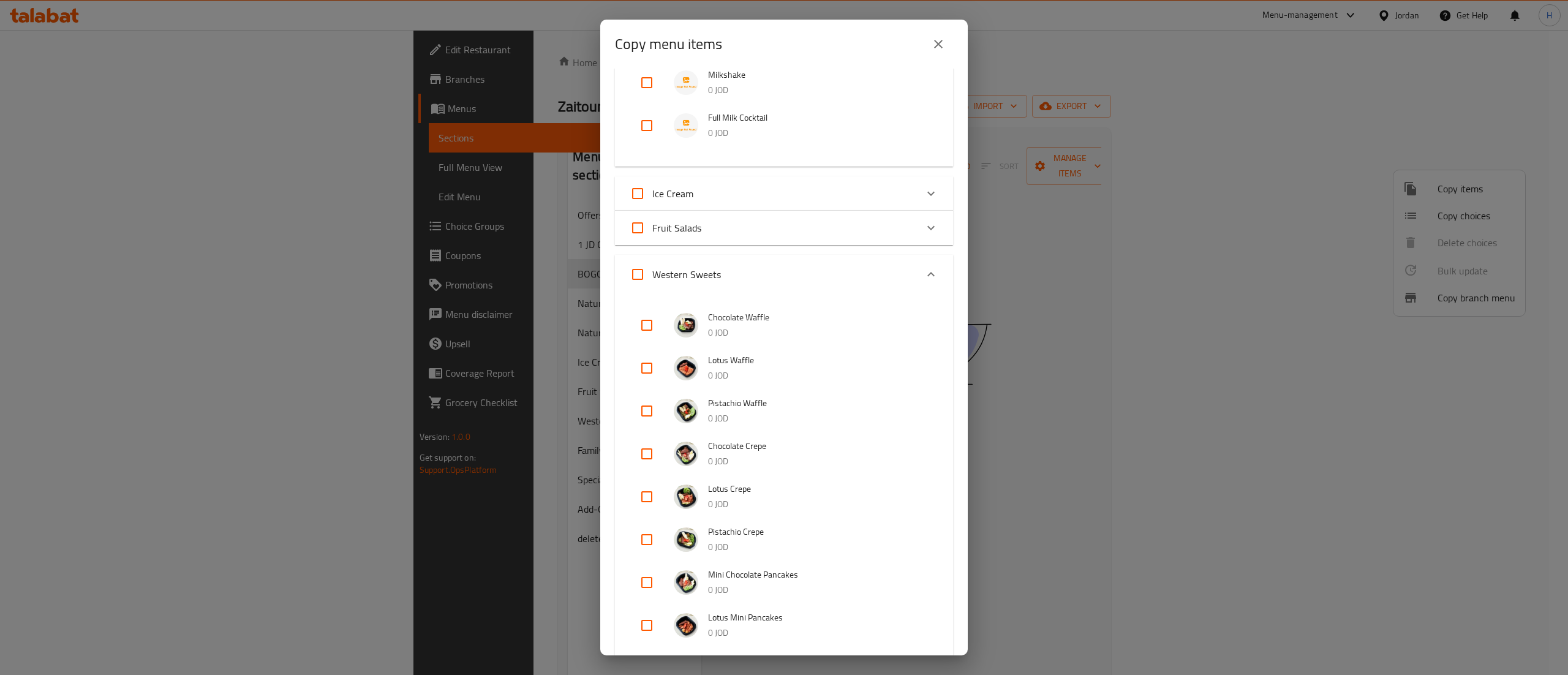
click at [644, 326] on input "checkbox" at bounding box center [646, 324] width 29 height 29
checkbox input "true"
click at [655, 455] on input "checkbox" at bounding box center [646, 454] width 29 height 29
checkbox input "true"
click at [645, 585] on input "checkbox" at bounding box center [646, 582] width 29 height 29
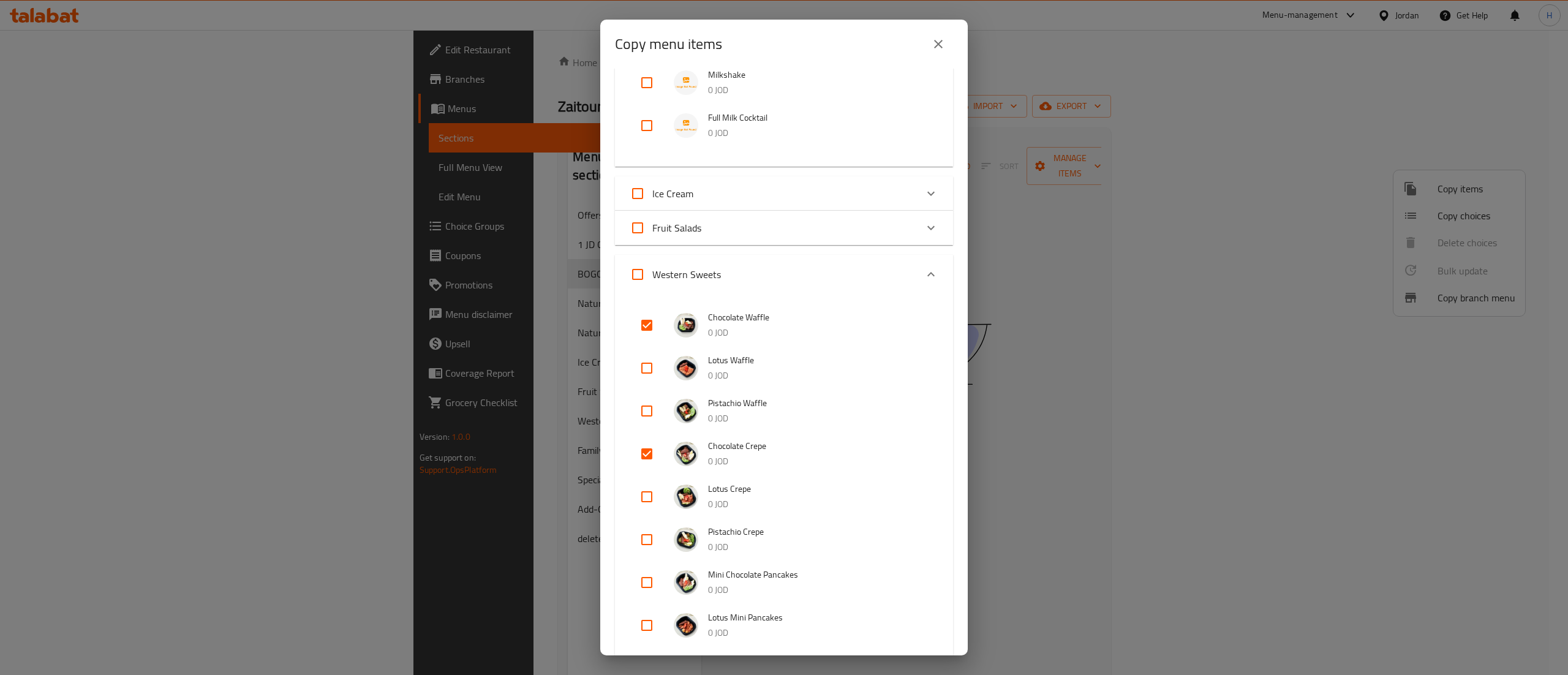
checkbox input "true"
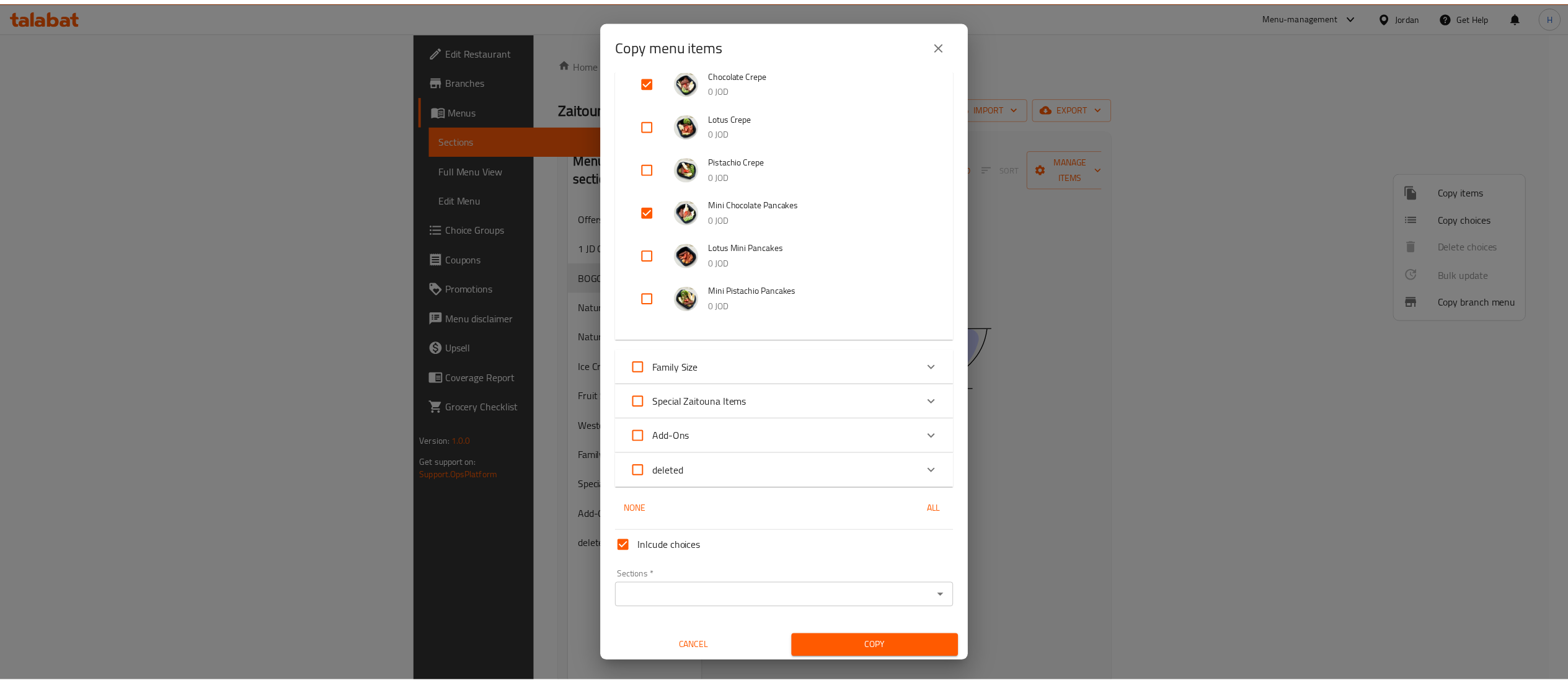
scroll to position [2239, 0]
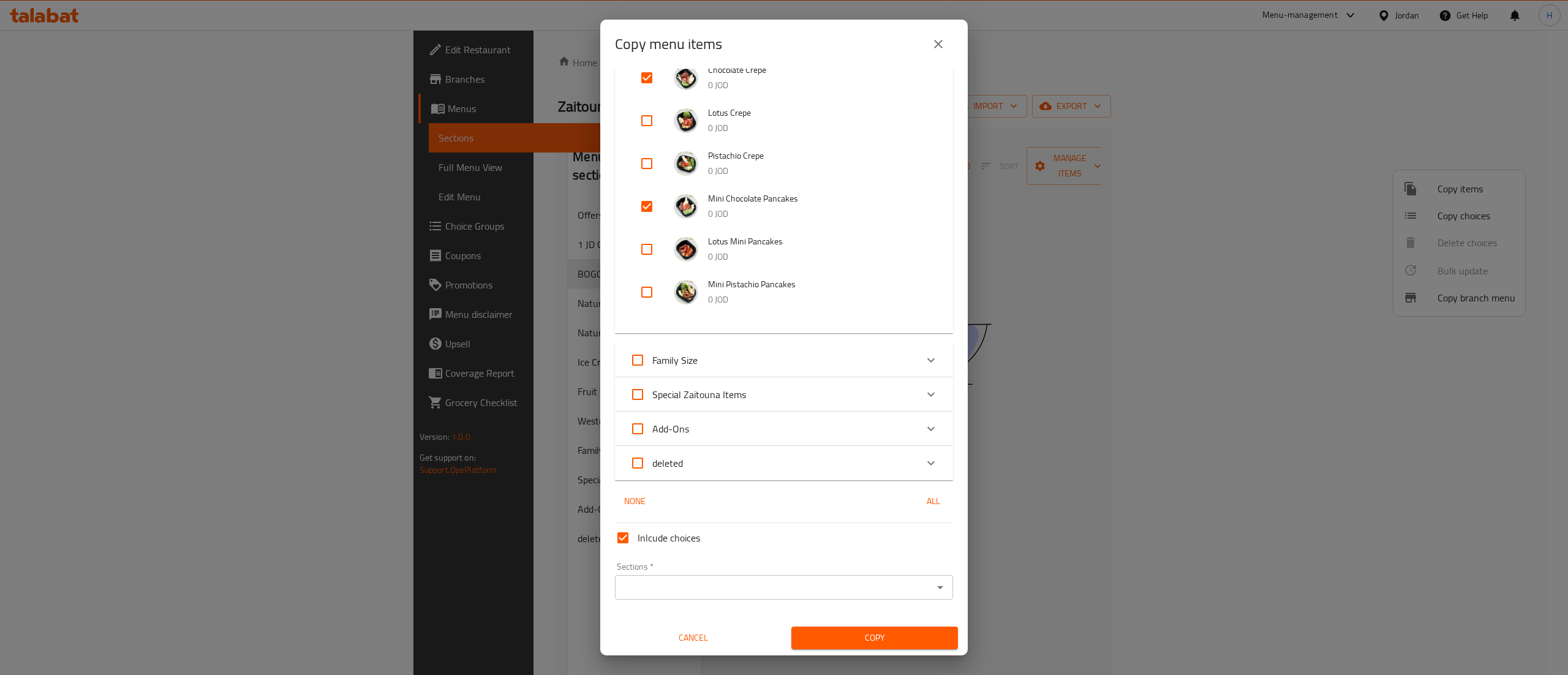
click at [681, 594] on input "Sections   *" at bounding box center [773, 587] width 310 height 18
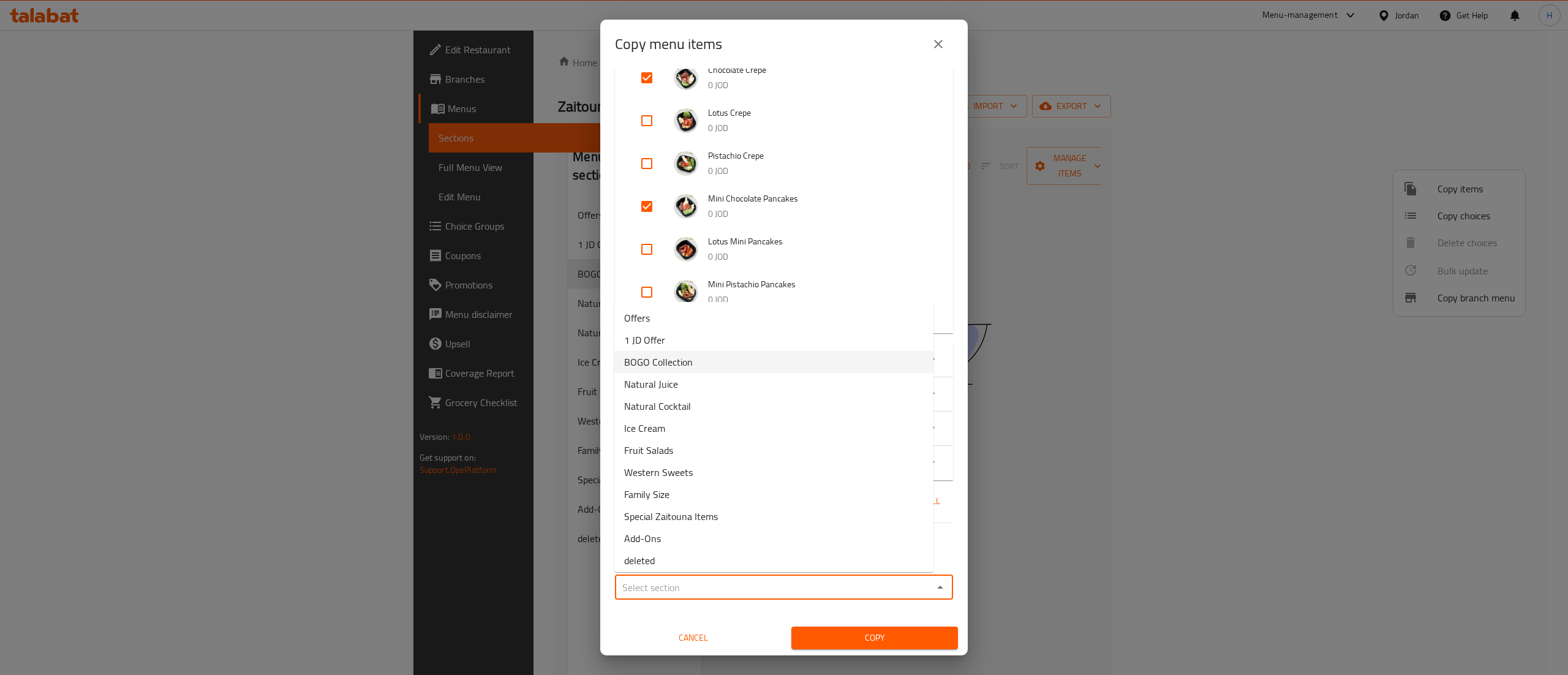
click at [730, 367] on li "BOGO Collection" at bounding box center [773, 361] width 319 height 22
type input "BOGO Collection"
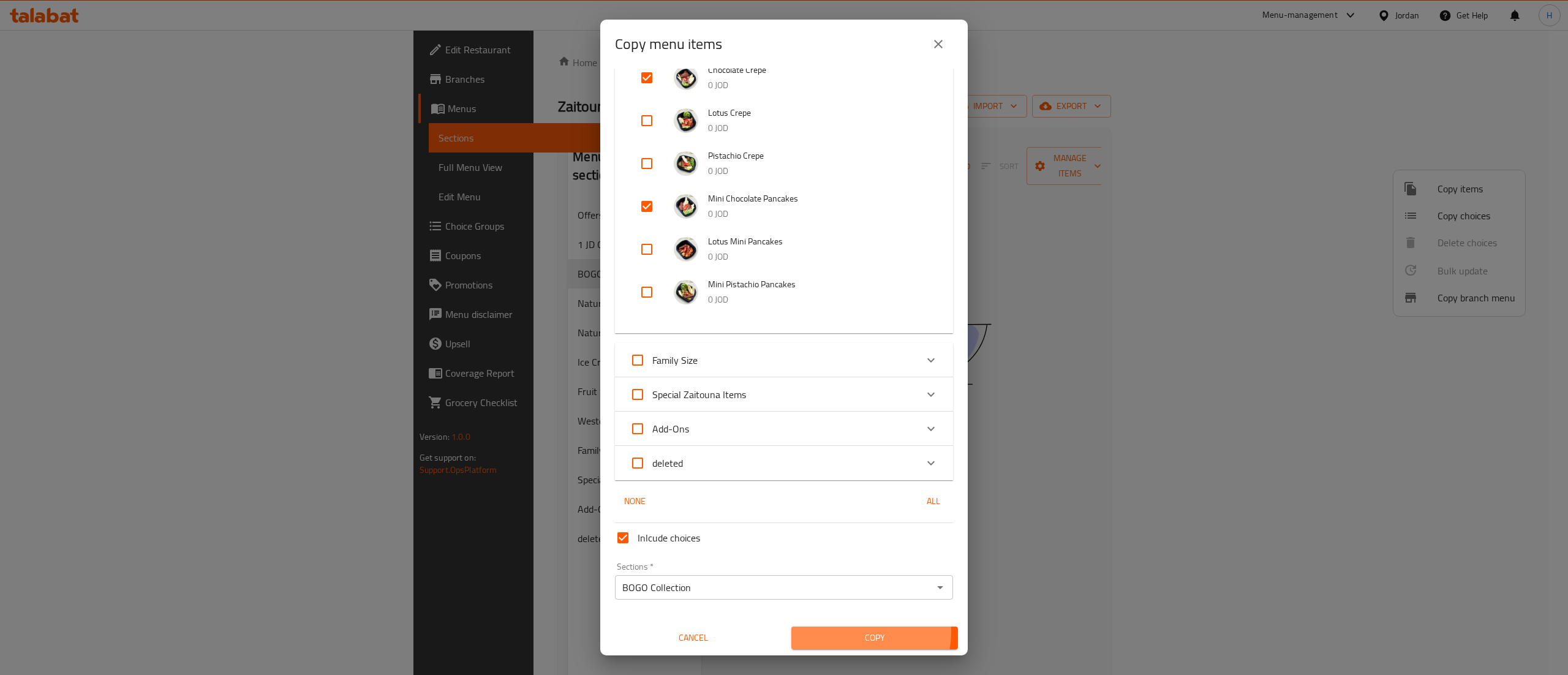
click at [849, 632] on span "Copy" at bounding box center [874, 637] width 147 height 15
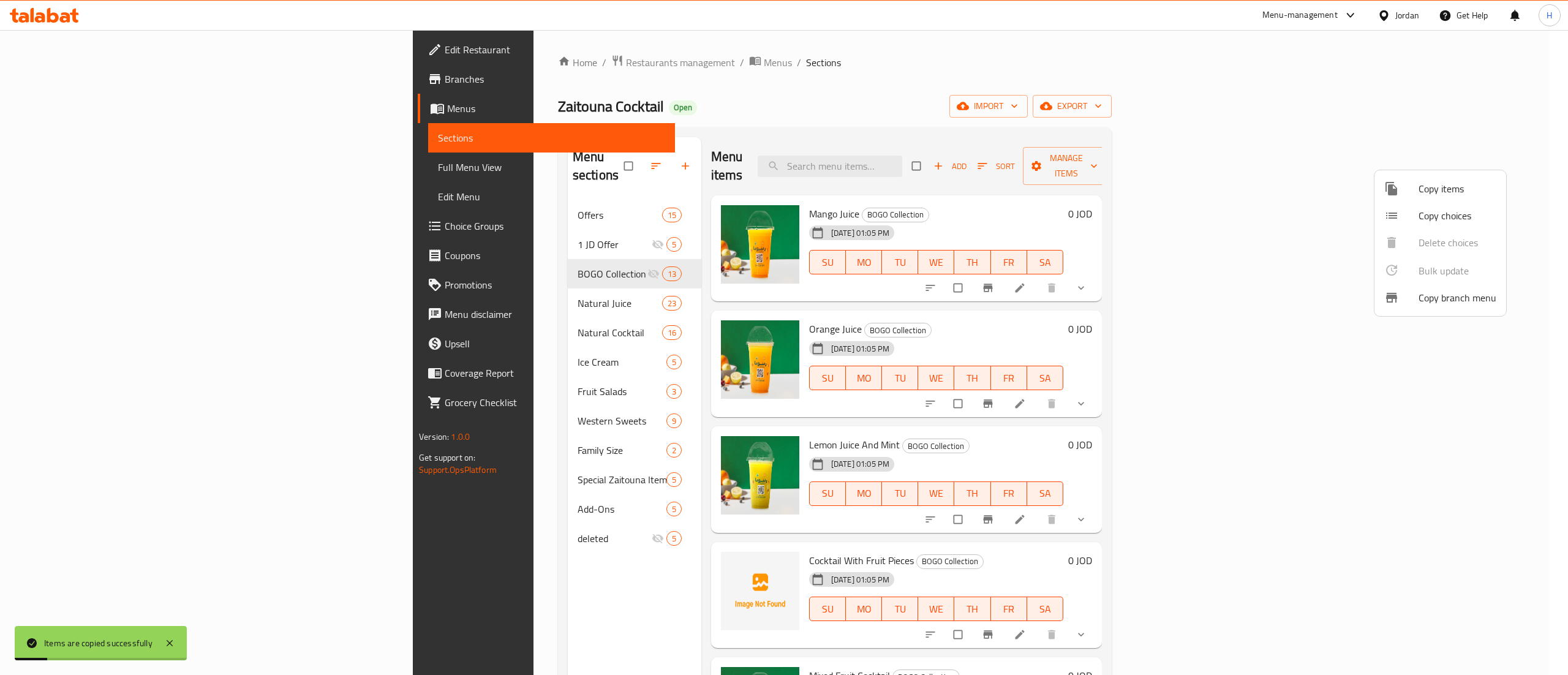
click at [539, 605] on div at bounding box center [784, 338] width 1568 height 675
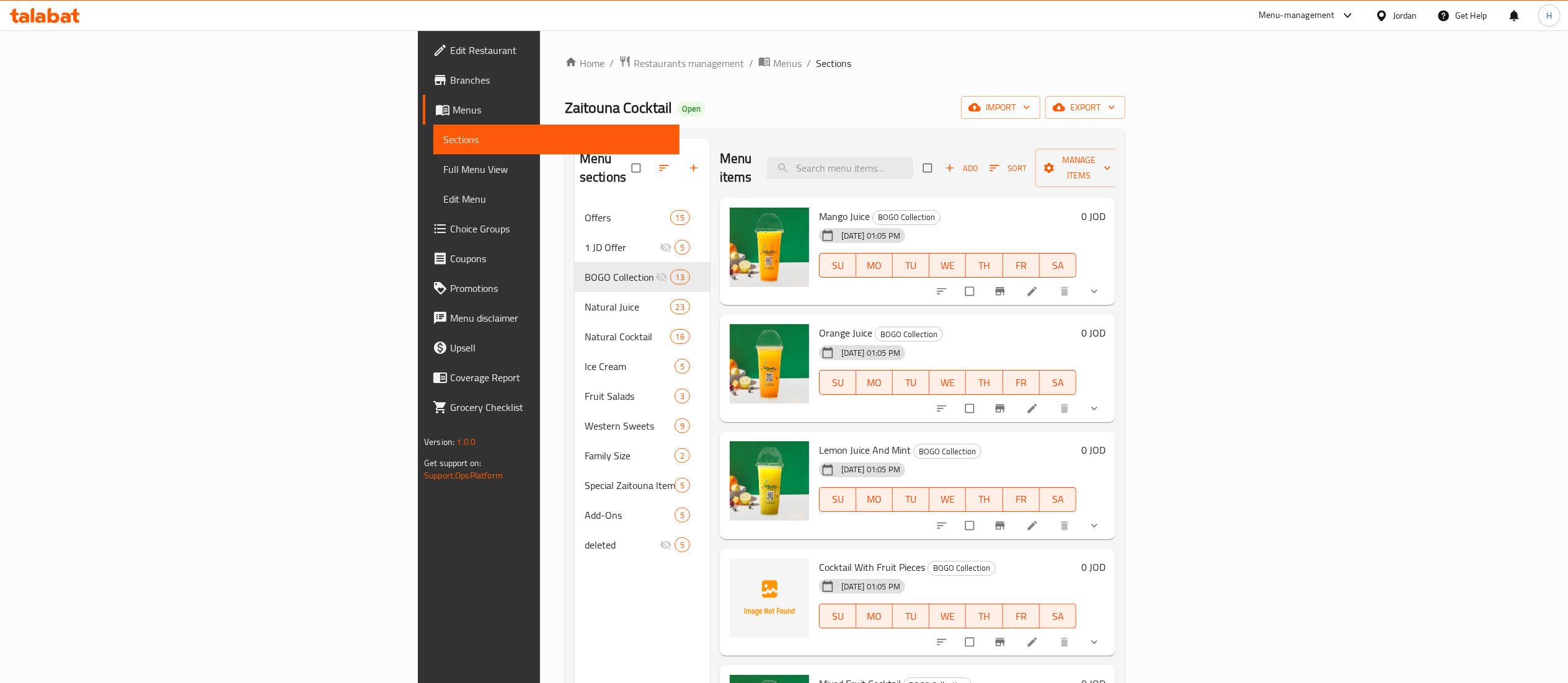
click at [44, 12] on icon at bounding box center [44, 15] width 70 height 15
